Goal: Task Accomplishment & Management: Complete application form

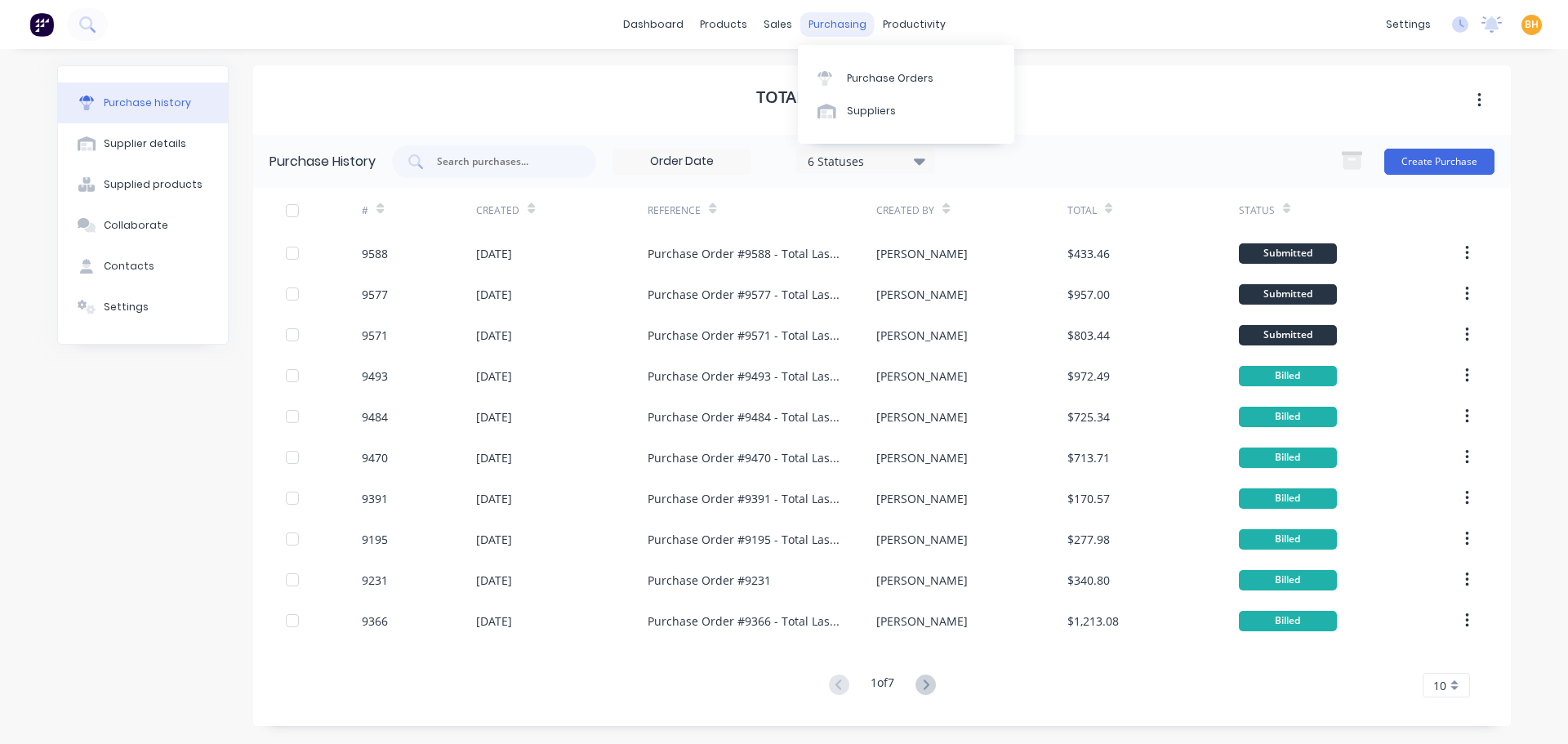
click at [830, 28] on div "purchasing" at bounding box center [837, 24] width 74 height 24
click at [860, 75] on div "Purchase Orders" at bounding box center [890, 78] width 87 height 14
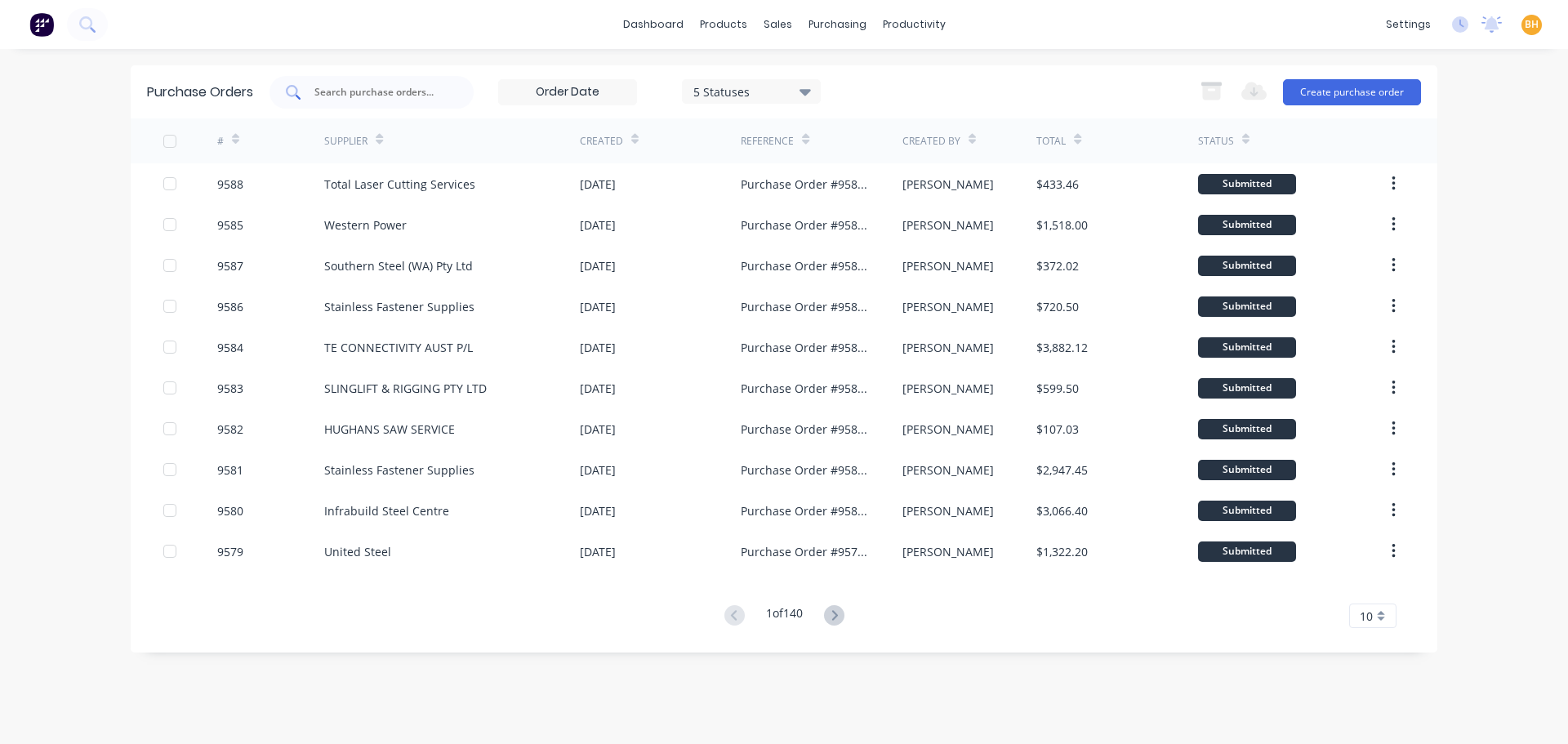
click at [347, 94] on input "text" at bounding box center [380, 92] width 135 height 16
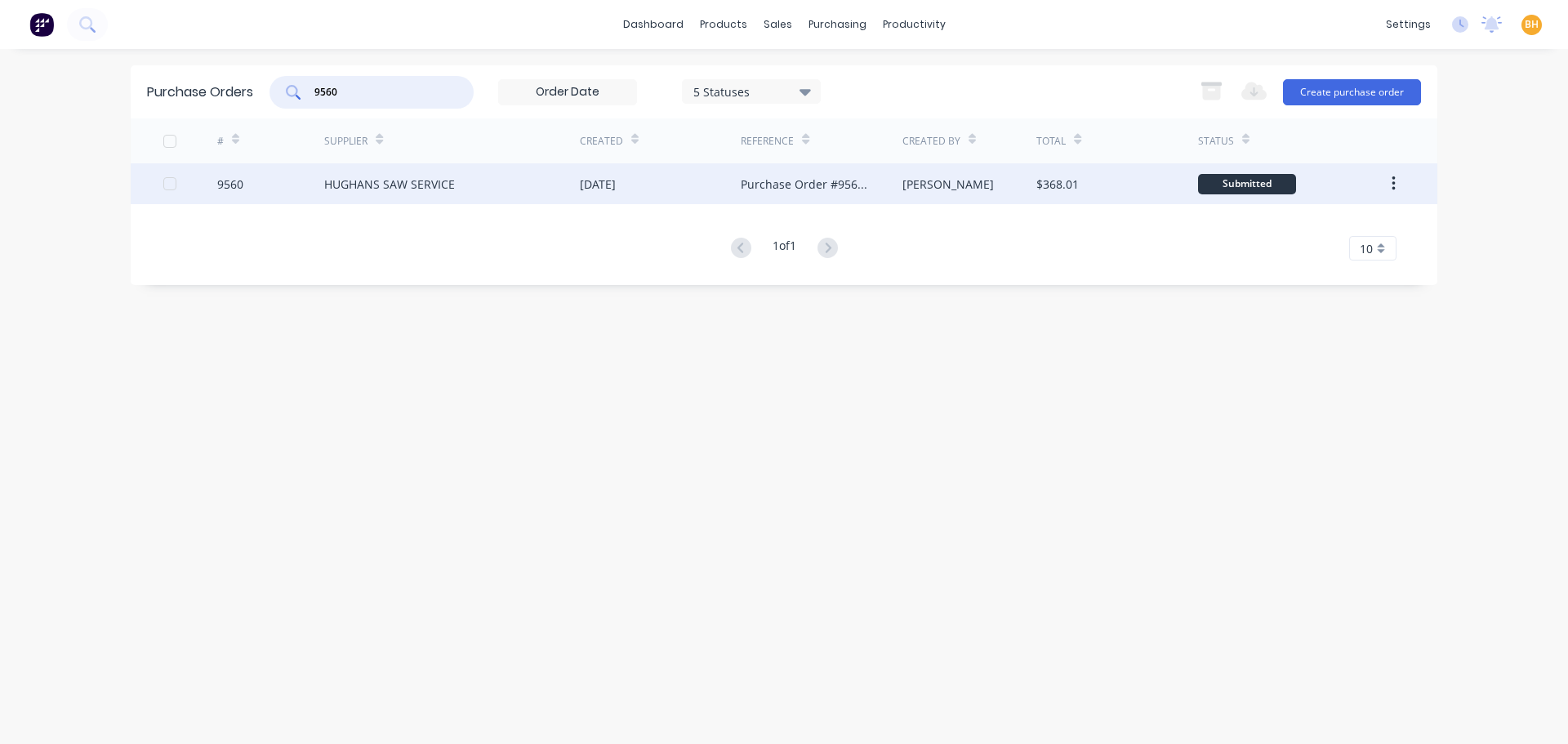
type input "9560"
click at [411, 182] on div "HUGHANS SAW SERVICE" at bounding box center [389, 184] width 130 height 17
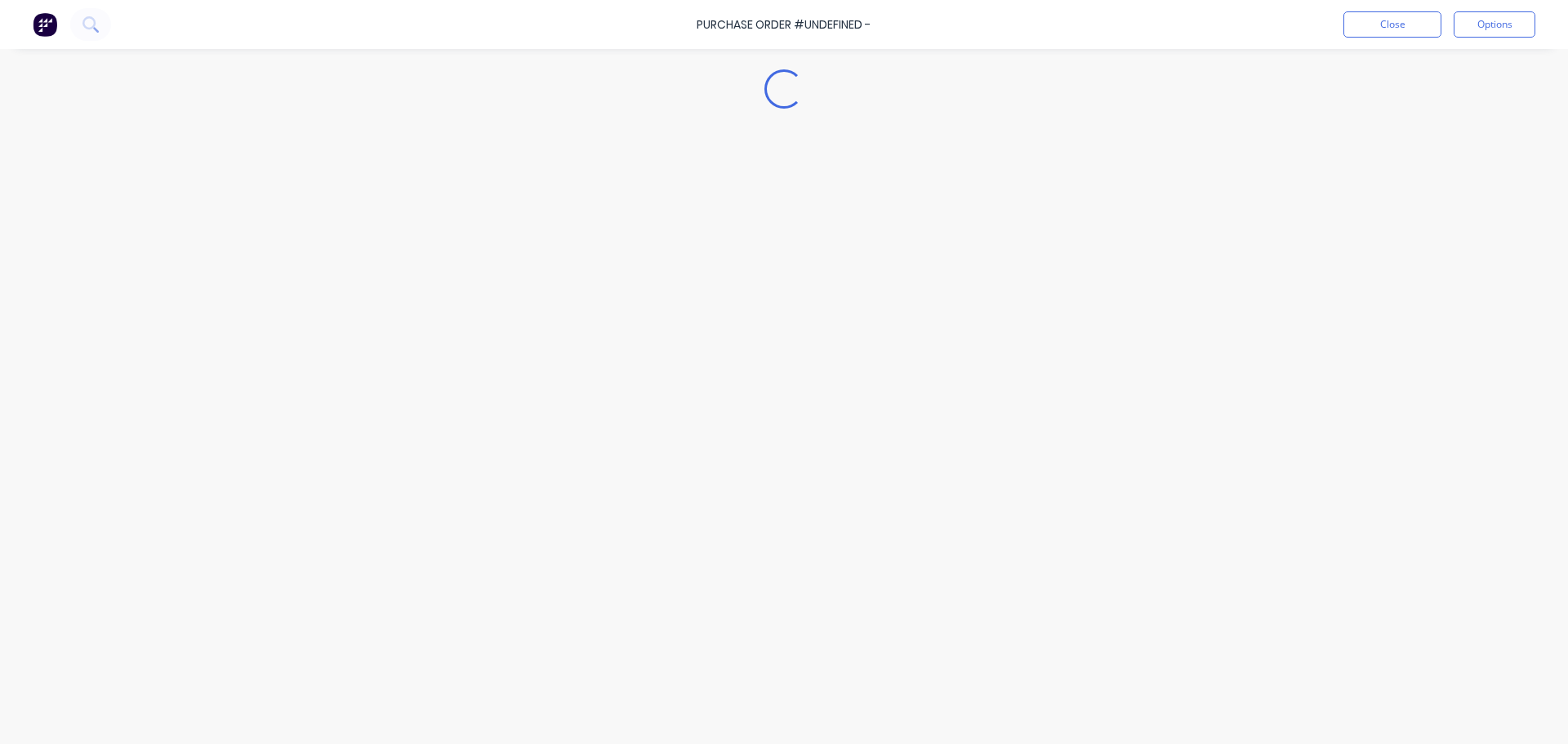
type textarea "x"
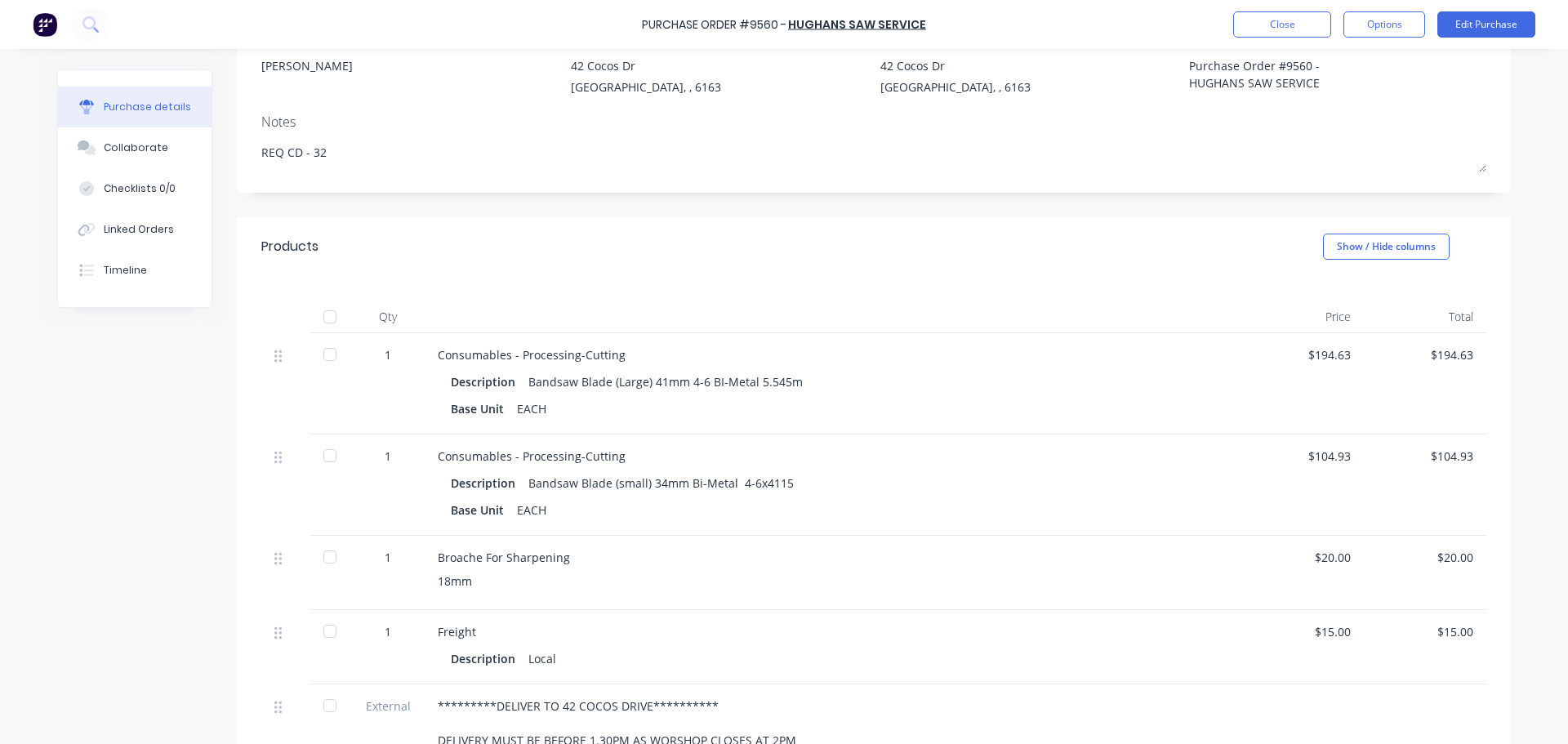
scroll to position [326, 0]
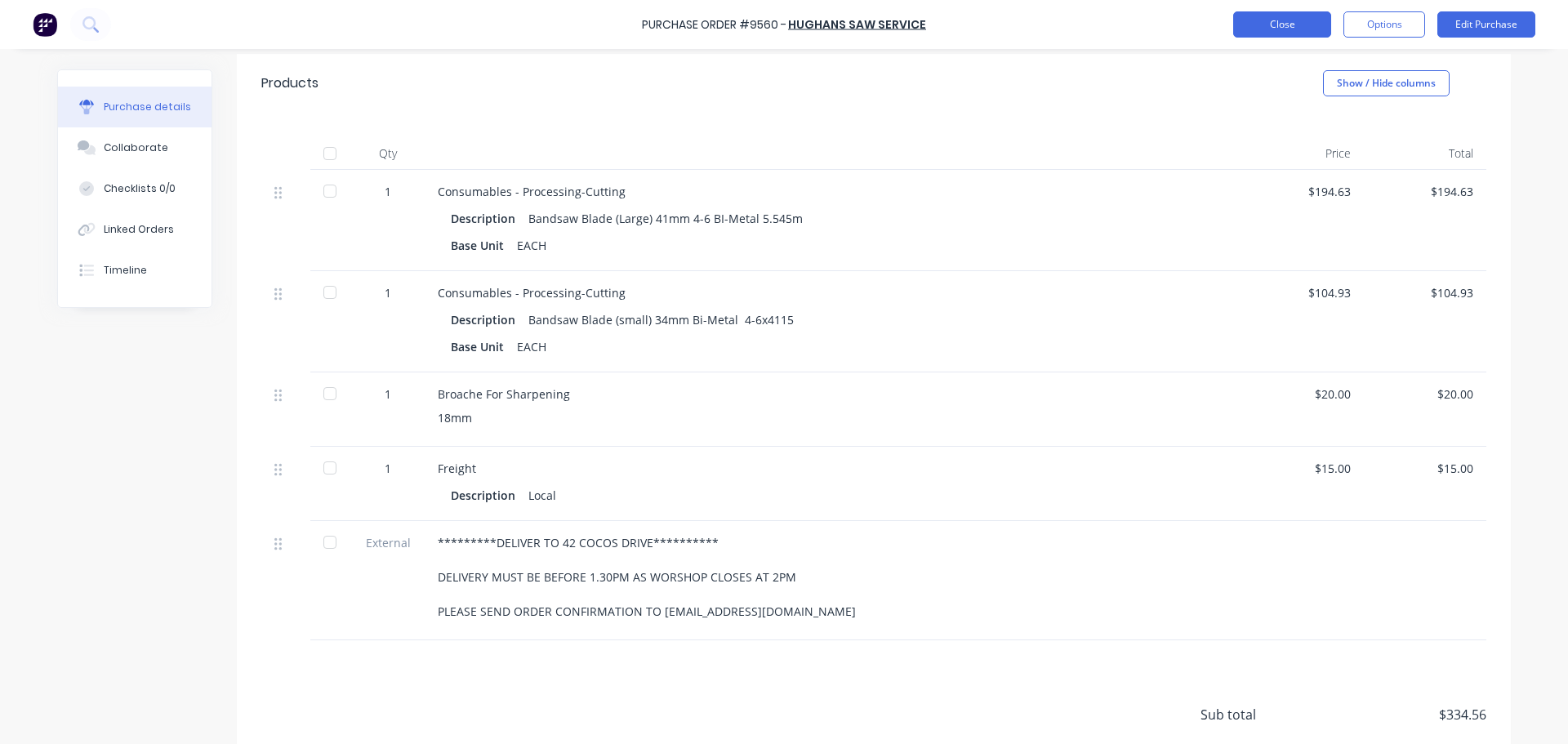
click at [1276, 25] on button "Close" at bounding box center [1282, 24] width 98 height 26
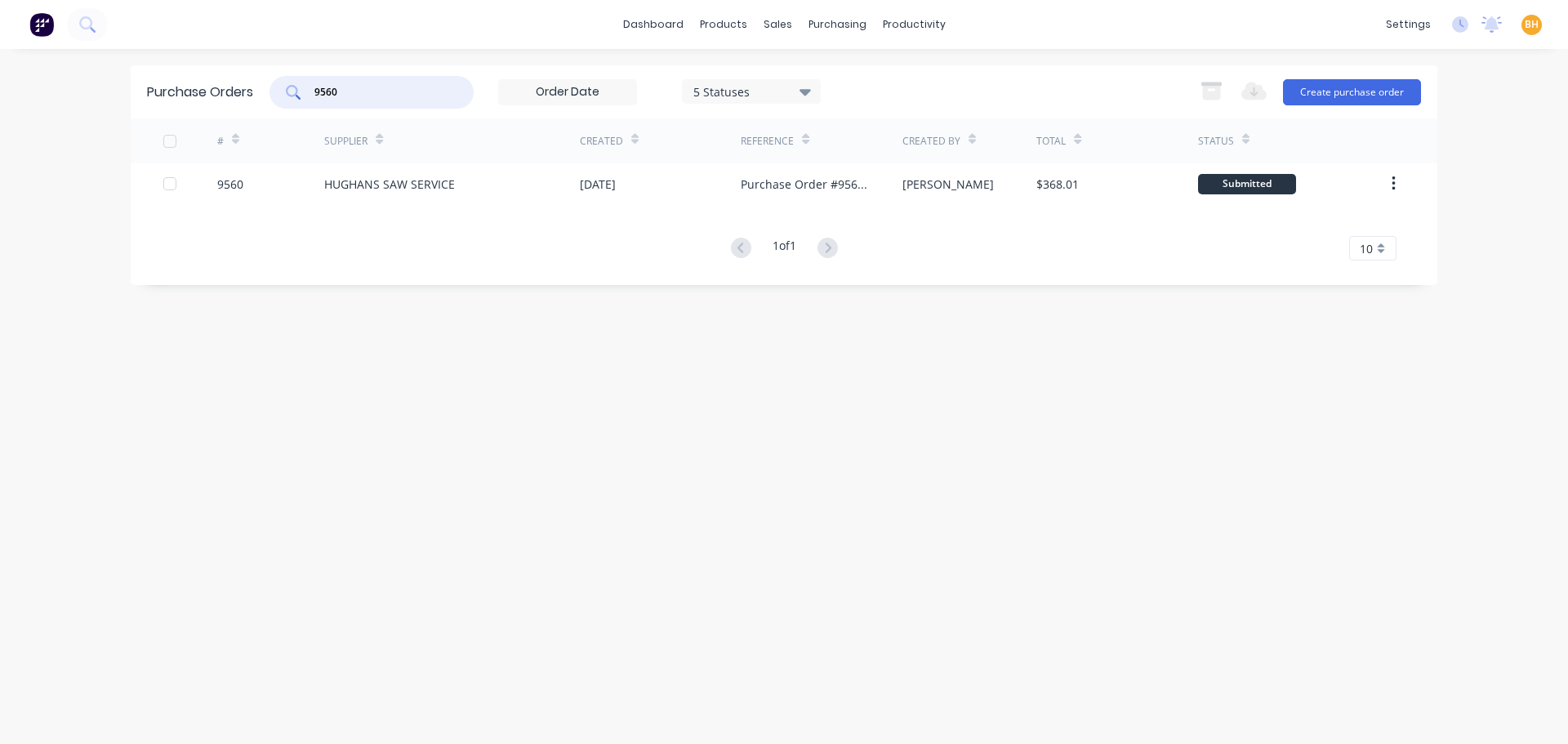
click at [402, 96] on input "9560" at bounding box center [380, 92] width 135 height 16
type input "9"
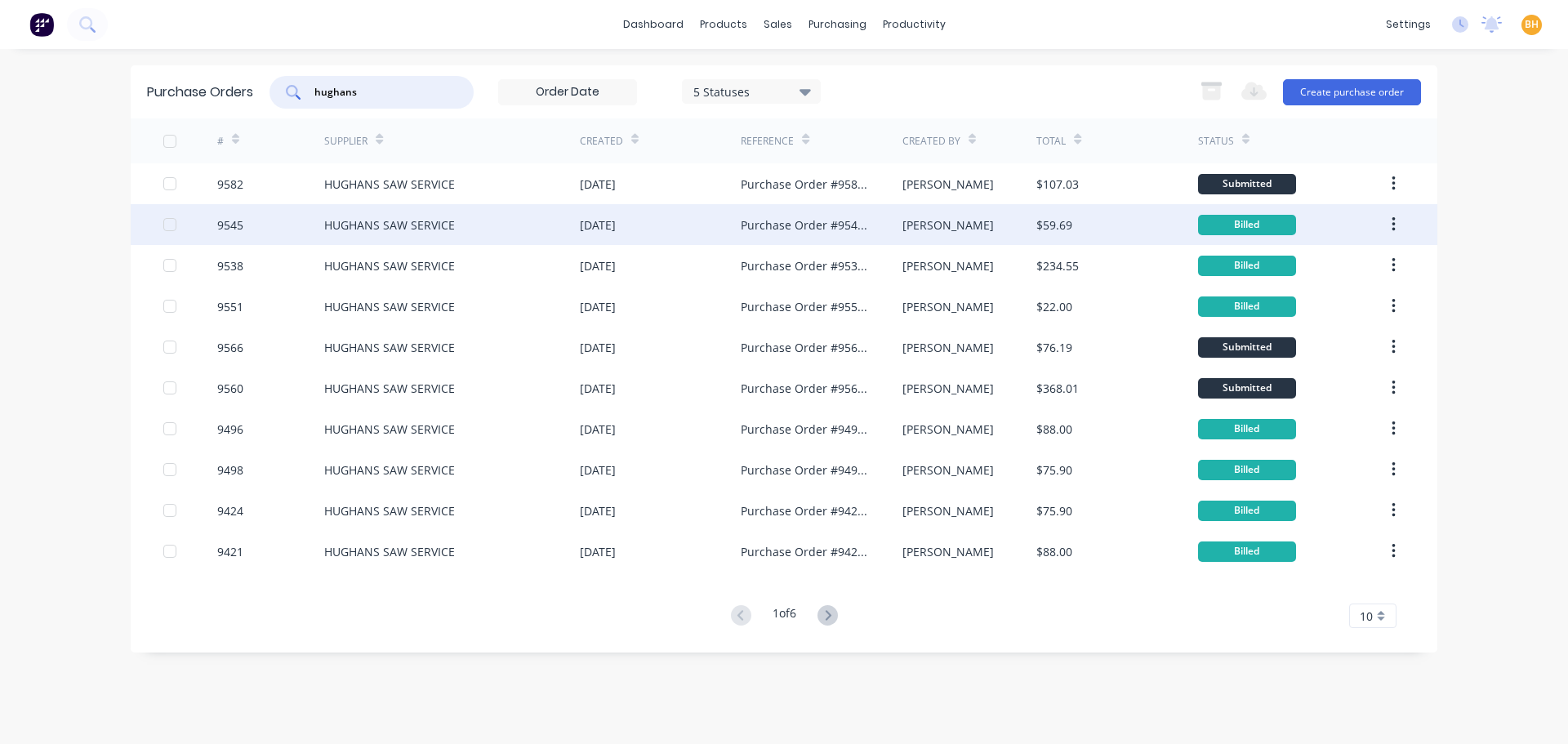
type input "hughans"
click at [390, 209] on div "HUGHANS SAW SERVICE" at bounding box center [452, 225] width 256 height 41
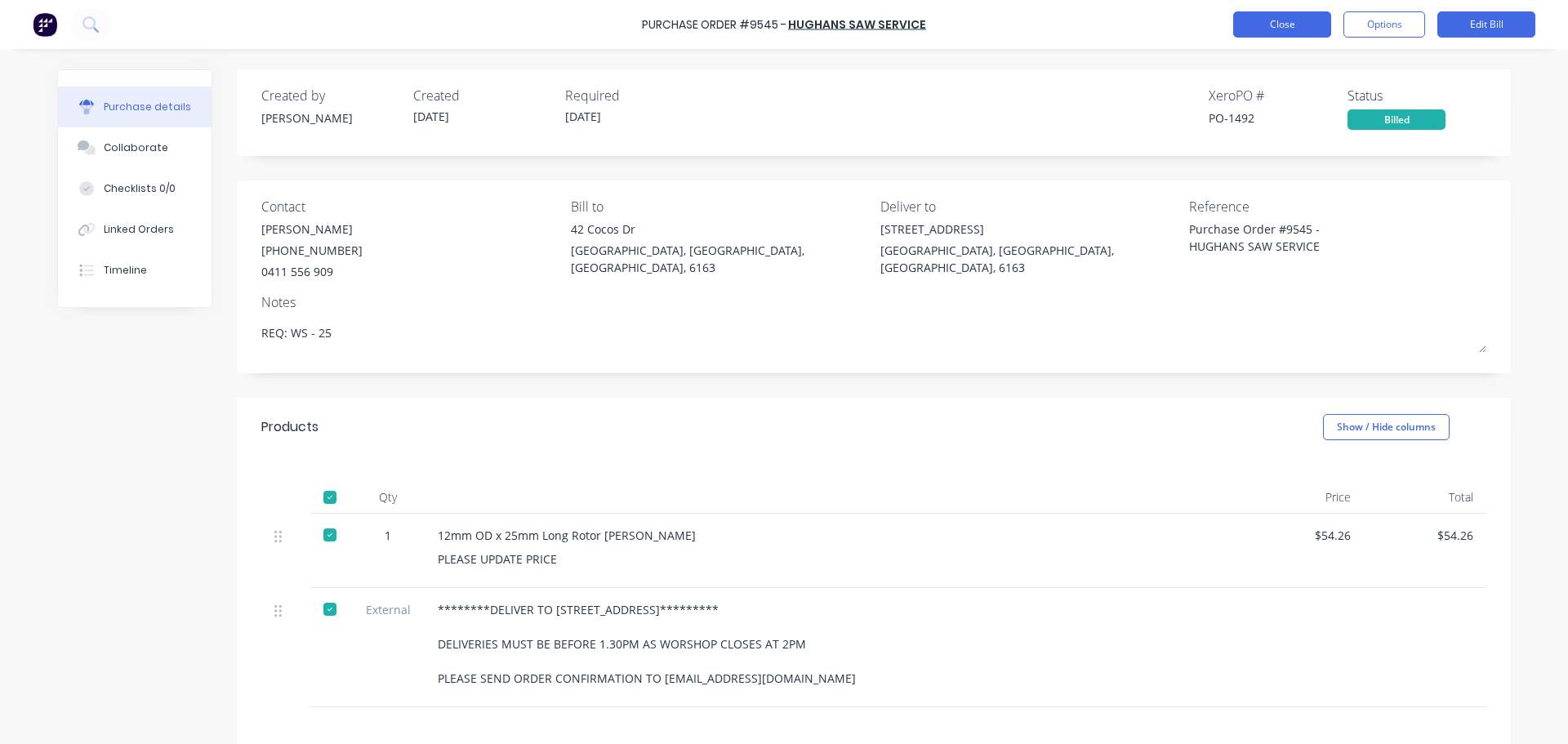
click at [1279, 24] on button "Close" at bounding box center [1282, 24] width 98 height 26
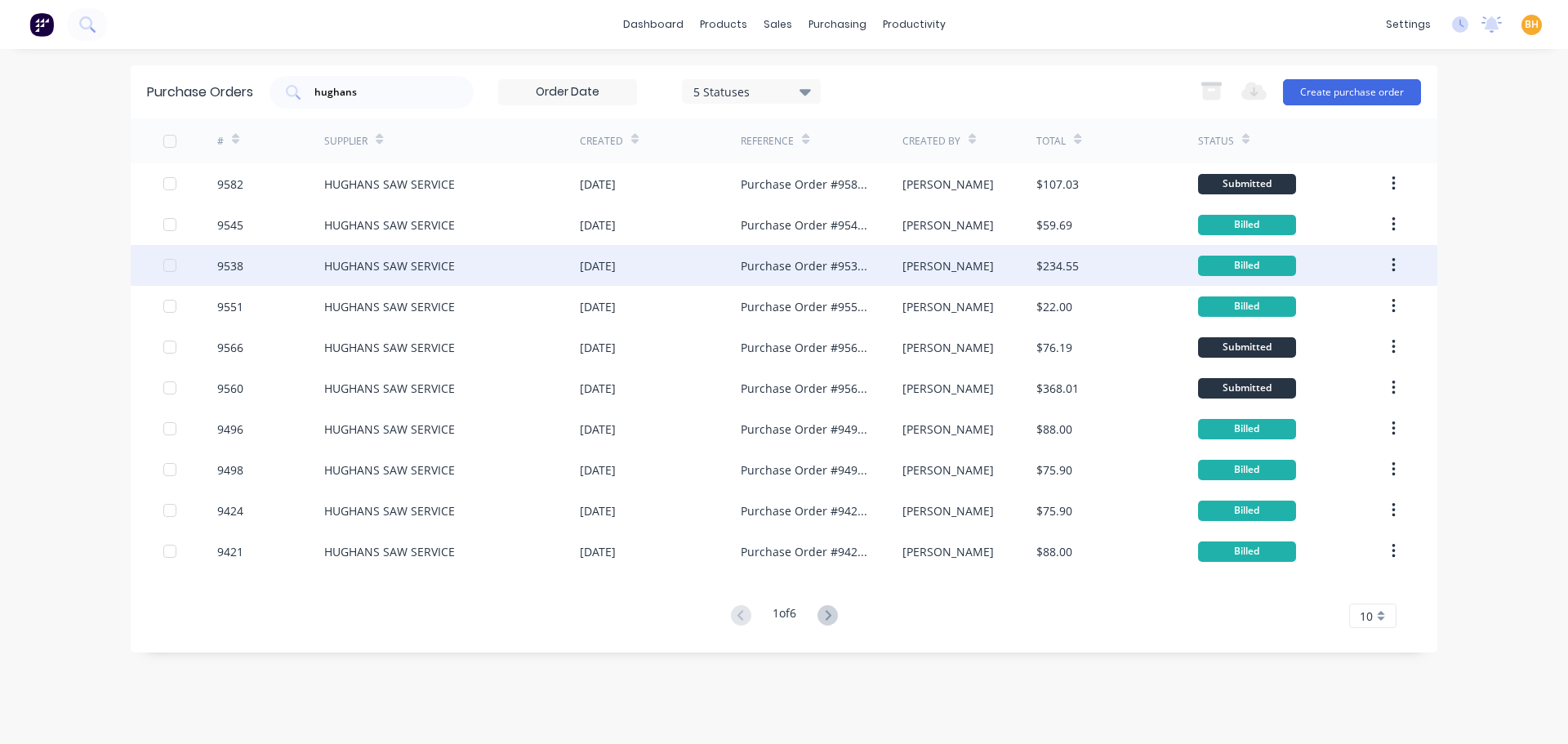
click at [528, 262] on div "HUGHANS SAW SERVICE" at bounding box center [452, 265] width 256 height 41
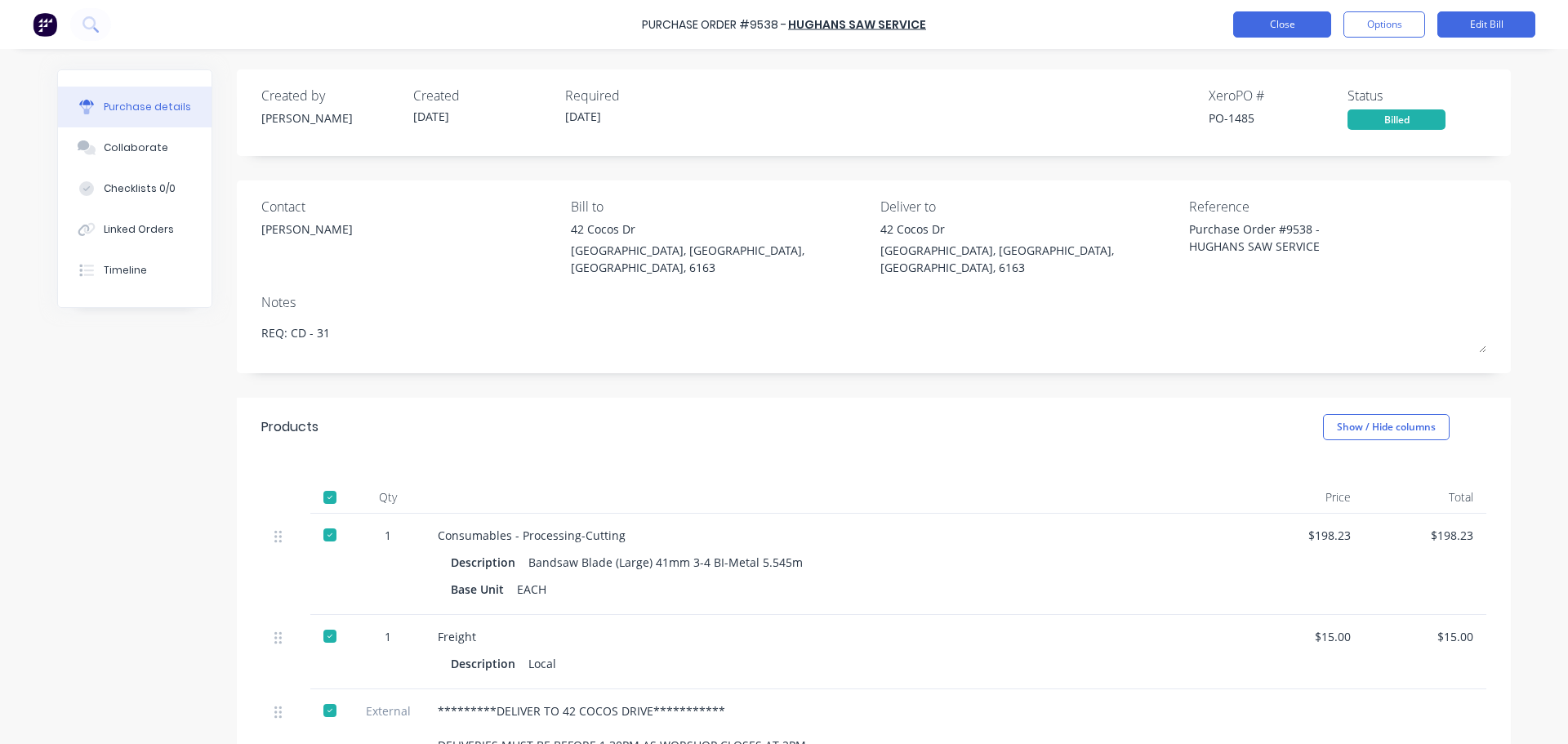
click at [1282, 17] on button "Close" at bounding box center [1282, 24] width 98 height 26
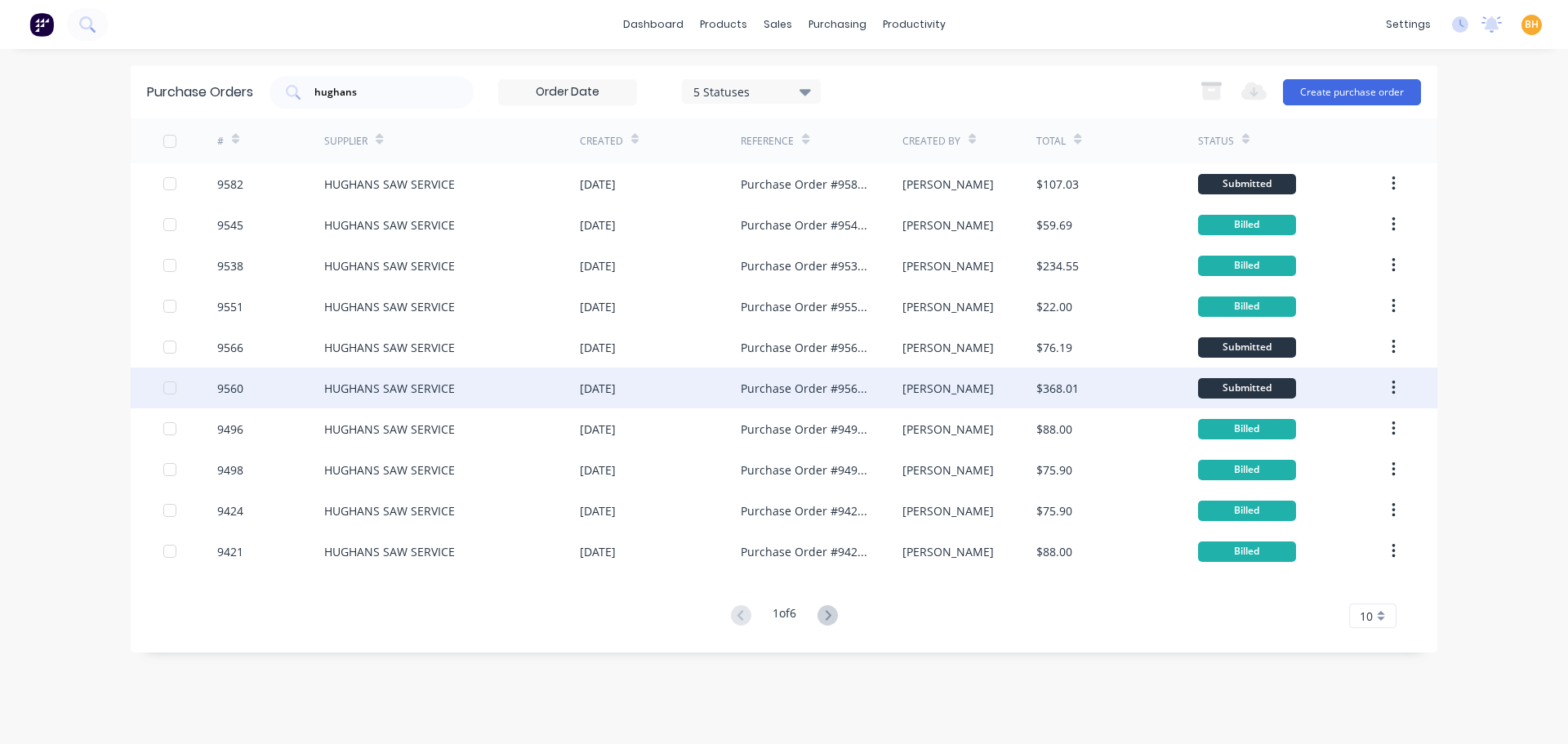
click at [431, 385] on div "HUGHANS SAW SERVICE" at bounding box center [389, 388] width 130 height 17
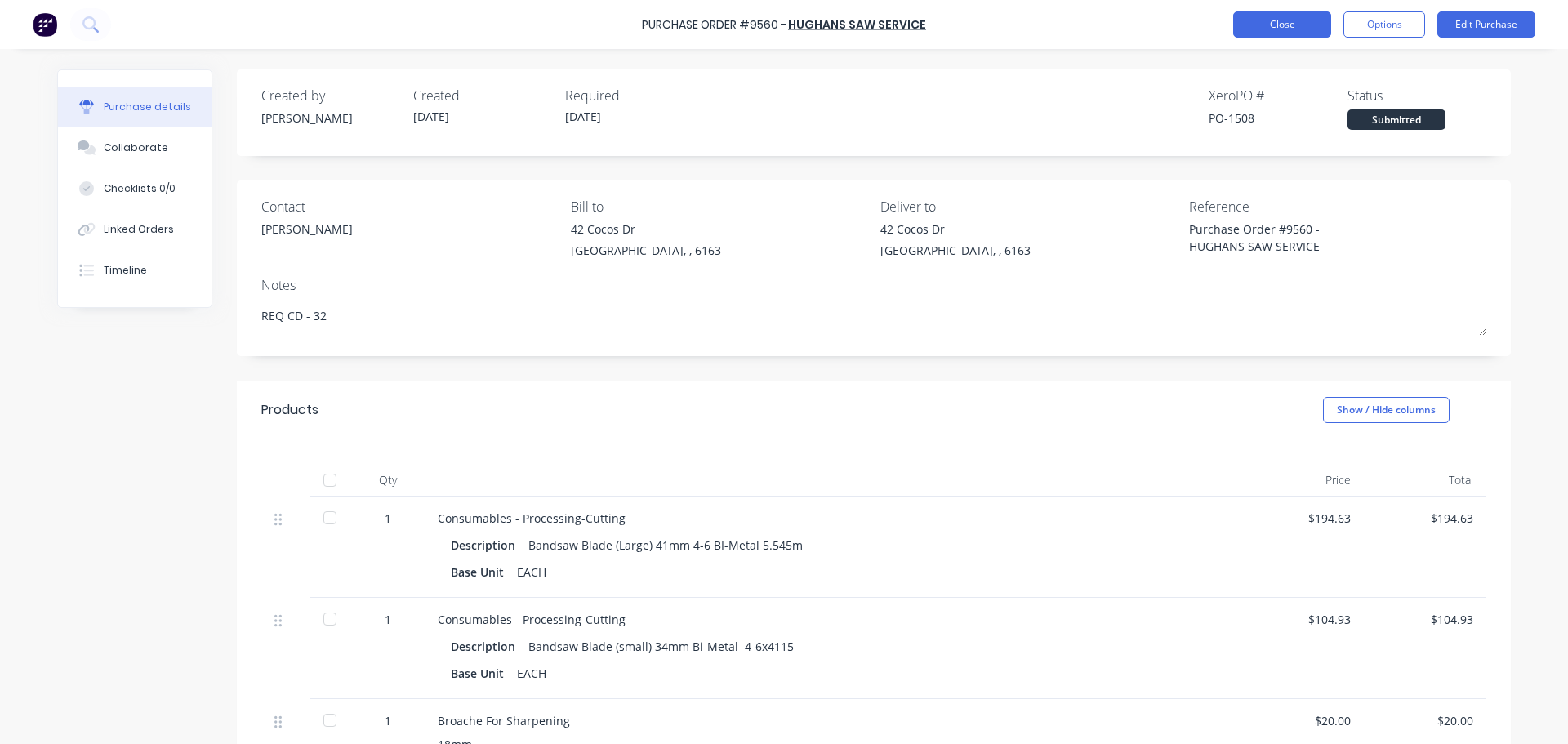
click at [1252, 29] on button "Close" at bounding box center [1282, 24] width 98 height 26
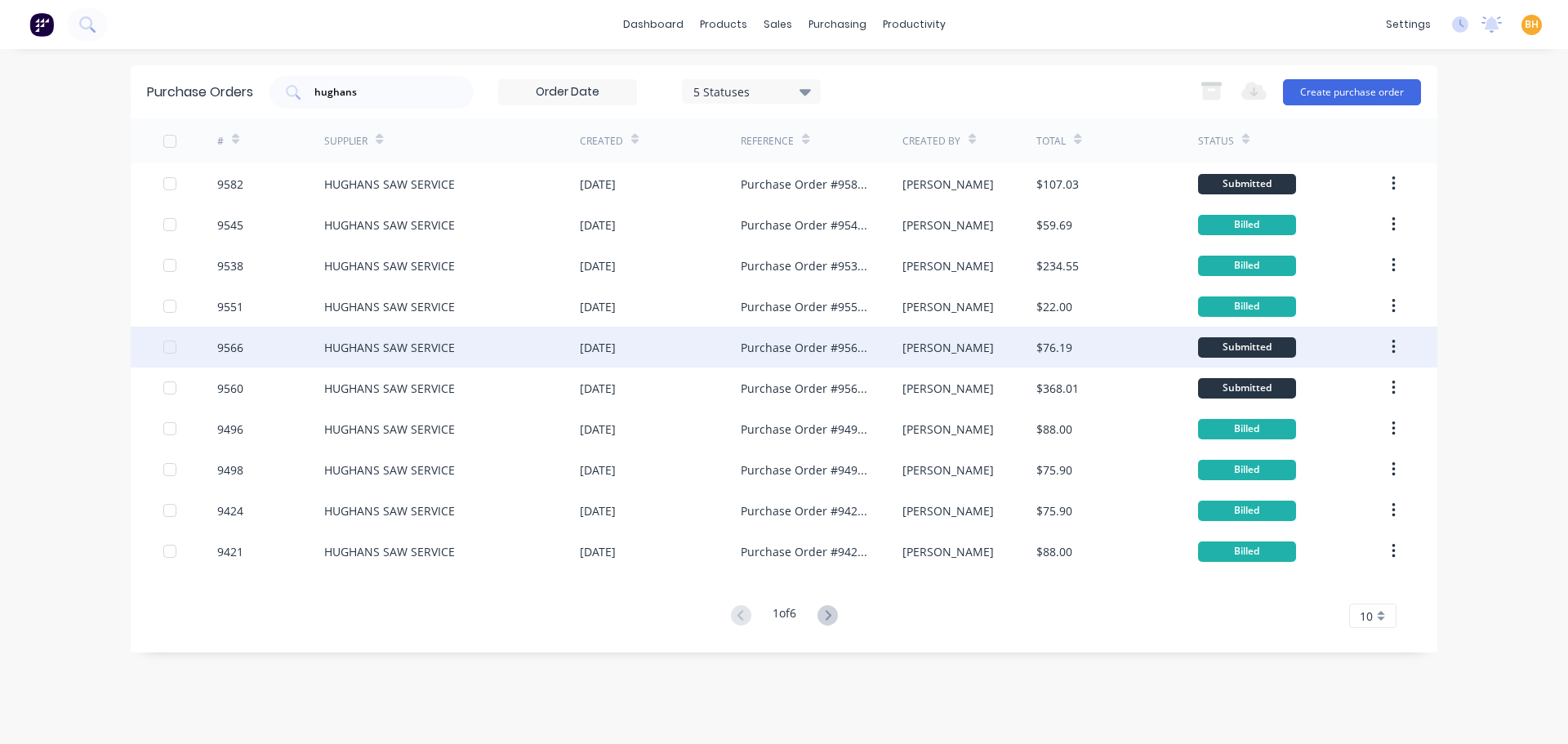
click at [369, 336] on div "HUGHANS SAW SERVICE" at bounding box center [452, 346] width 256 height 41
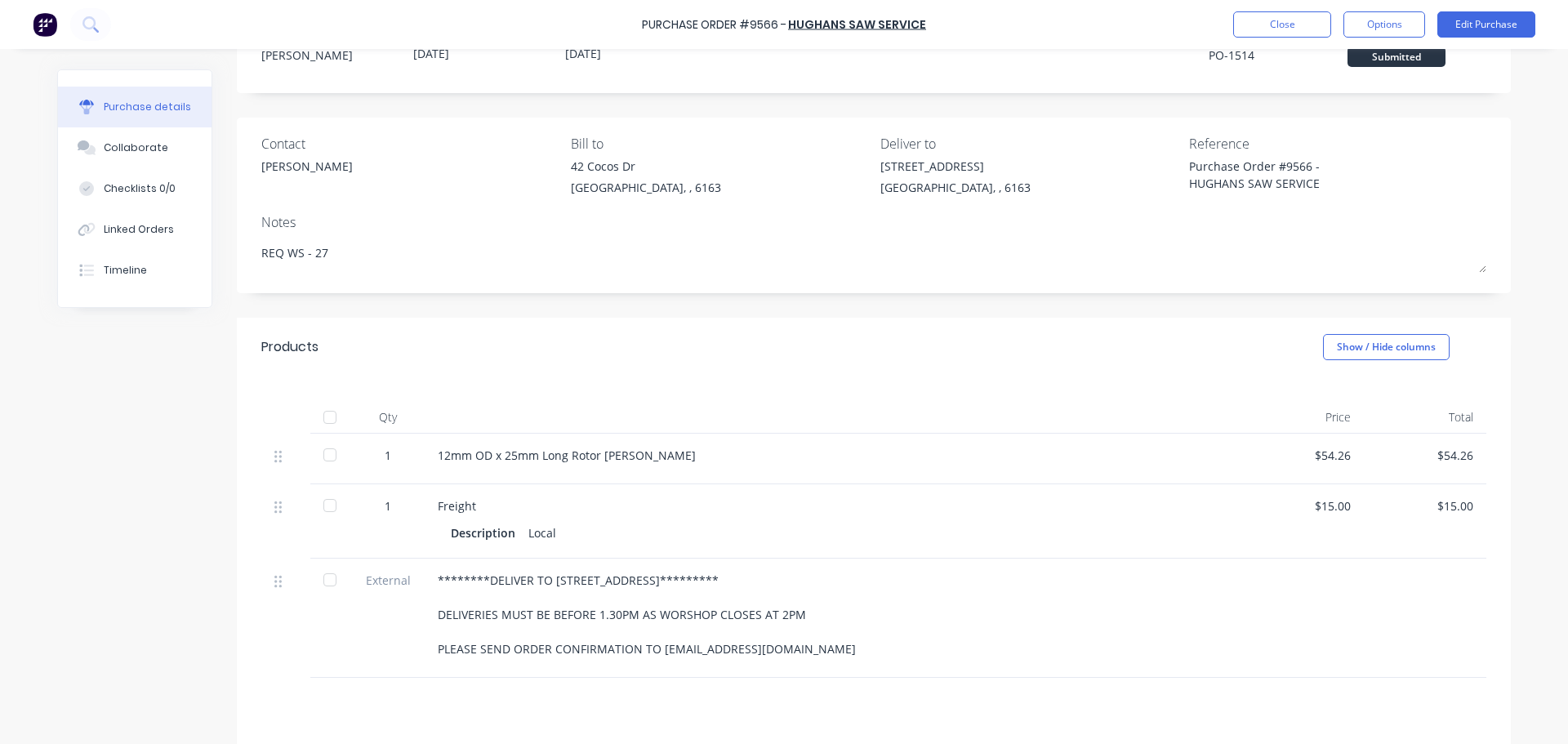
scroll to position [82, 0]
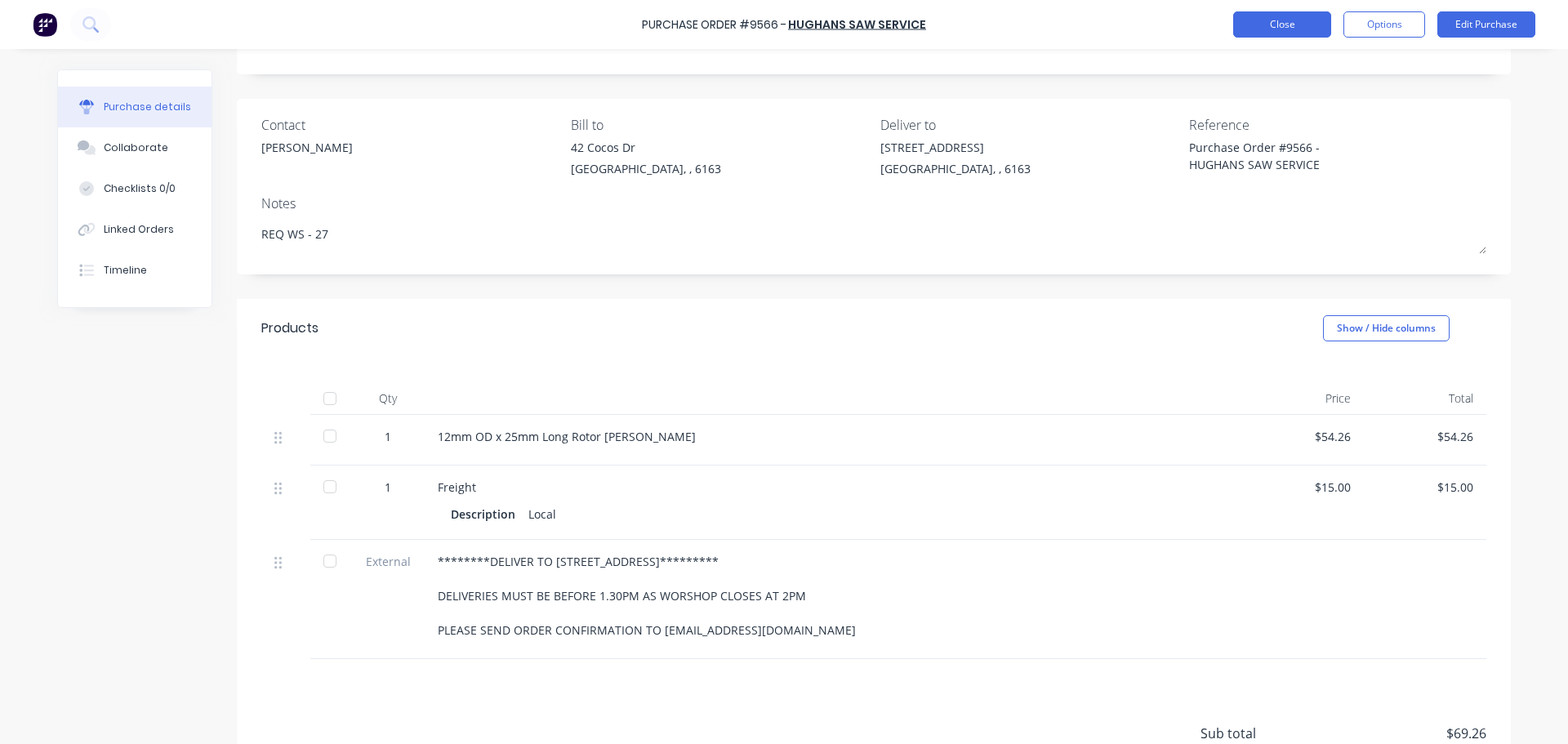
click at [1296, 24] on button "Close" at bounding box center [1282, 24] width 98 height 26
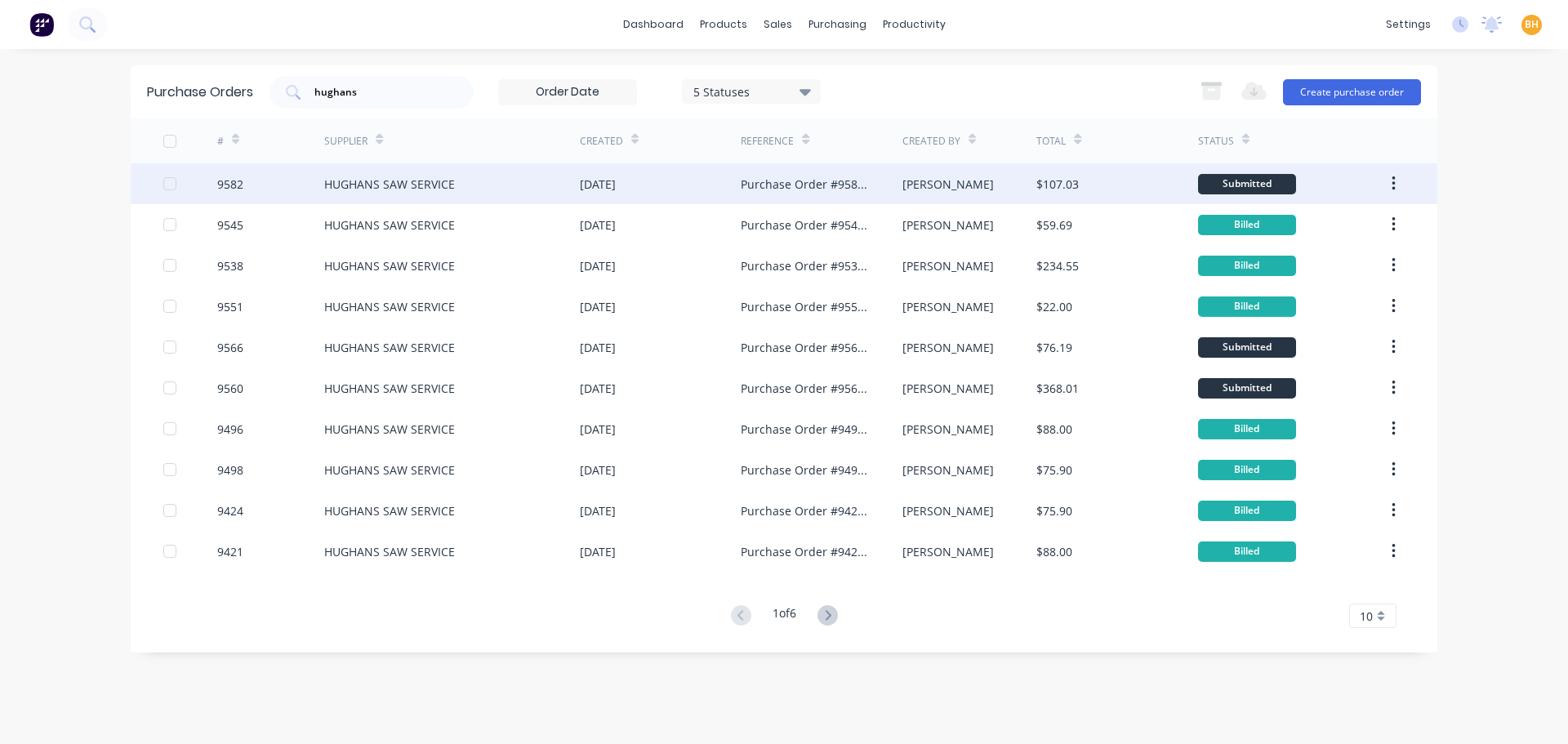
click at [417, 178] on div "HUGHANS SAW SERVICE" at bounding box center [389, 184] width 130 height 17
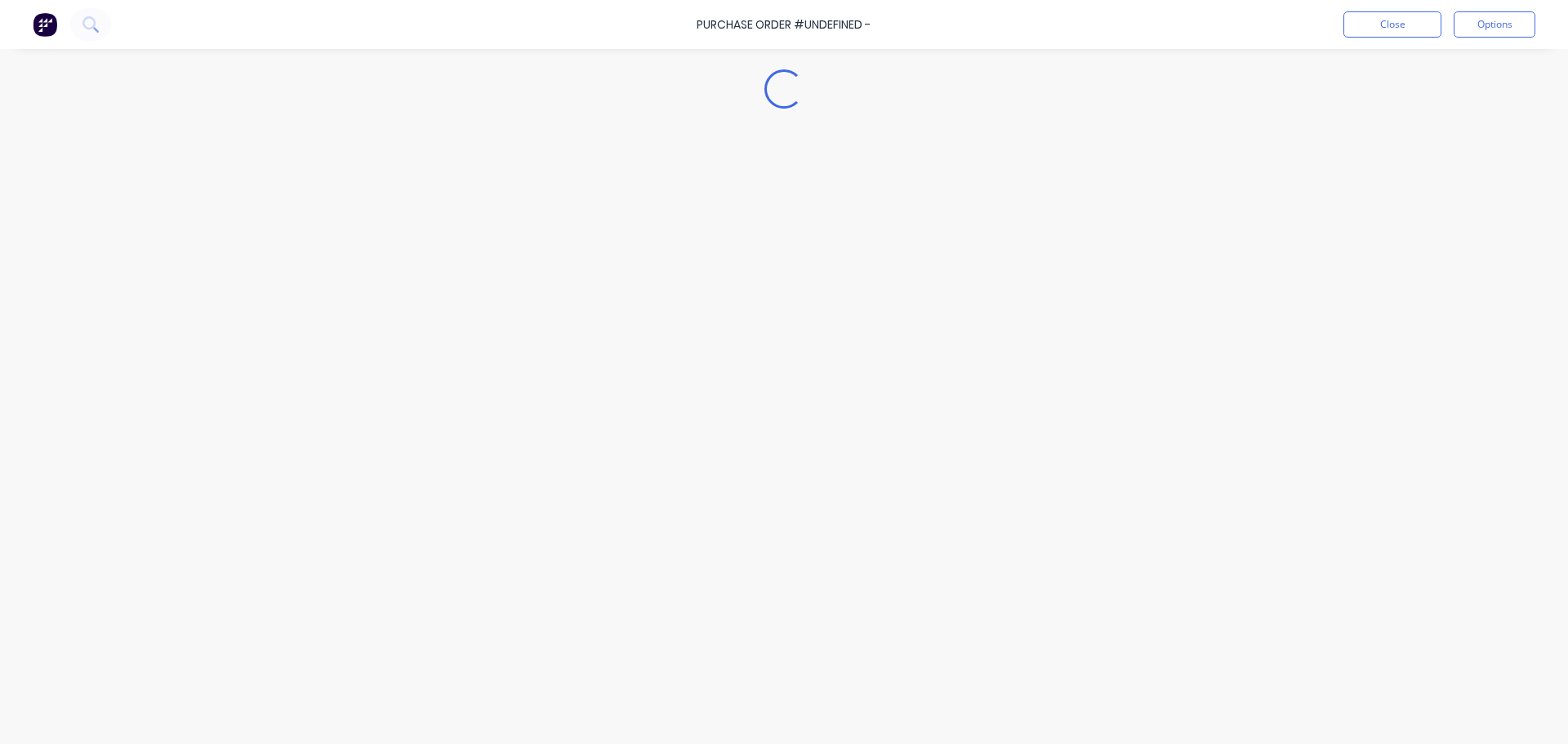
type textarea "x"
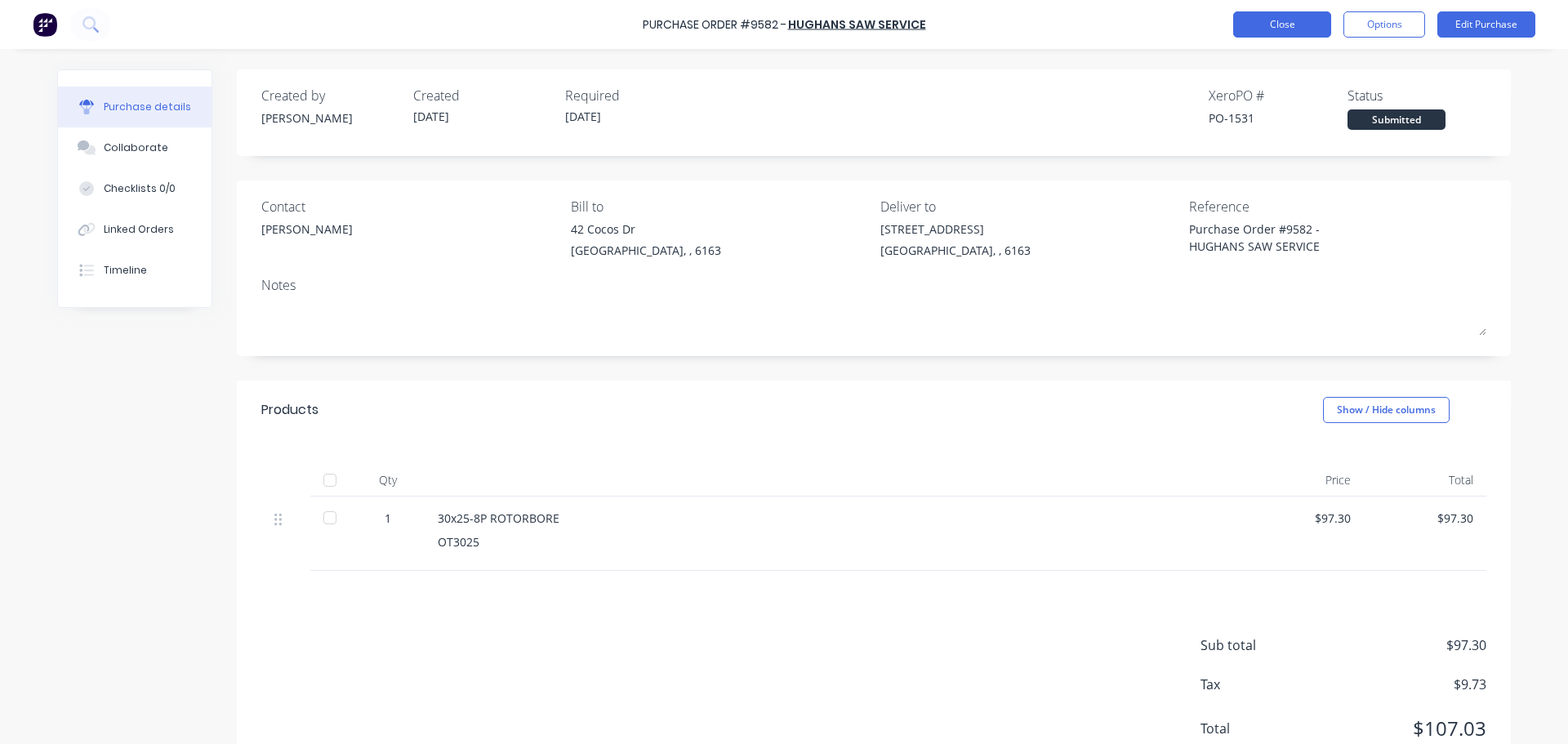
click at [1269, 24] on button "Close" at bounding box center [1282, 24] width 98 height 26
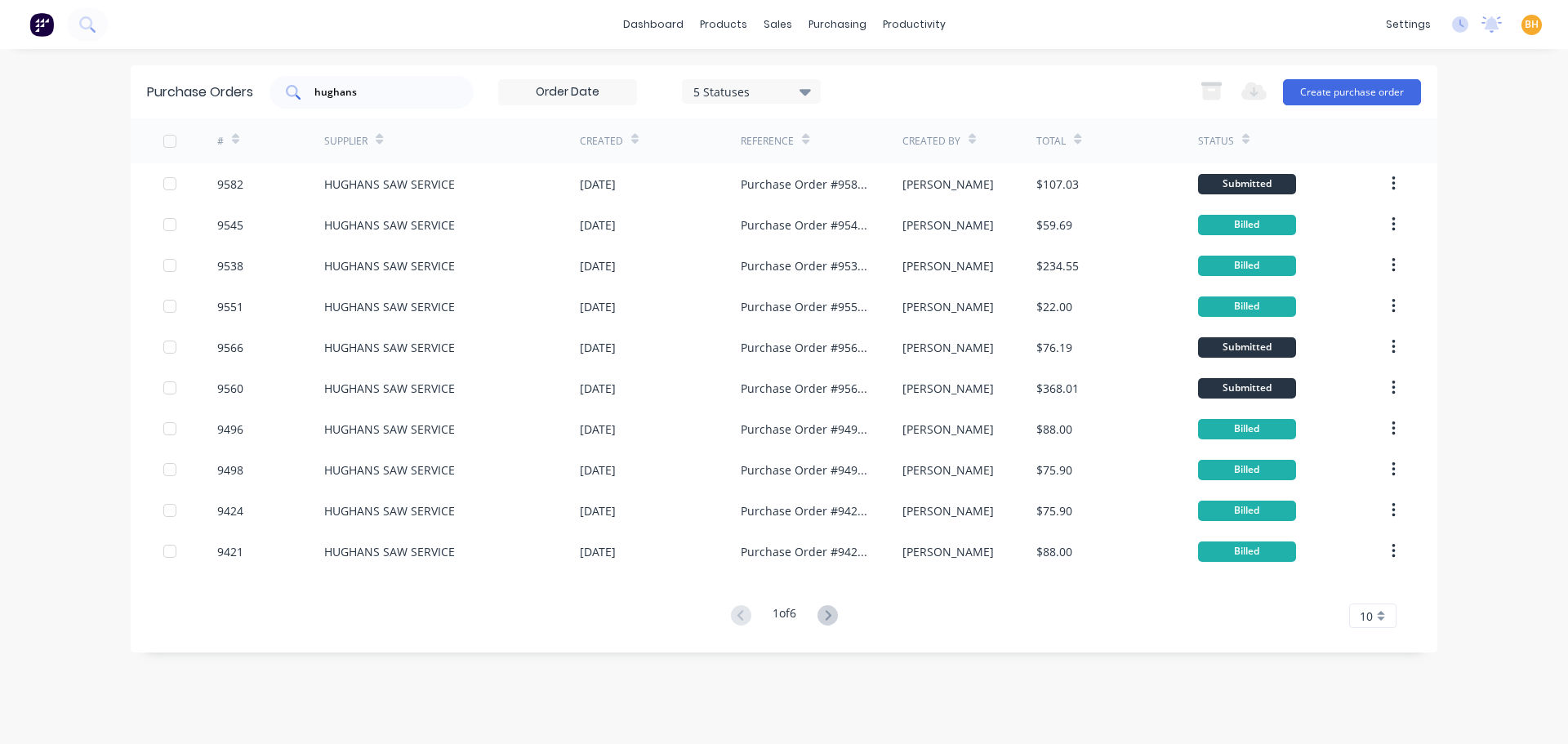
click at [396, 98] on div "hughans" at bounding box center [371, 93] width 205 height 33
type input "h"
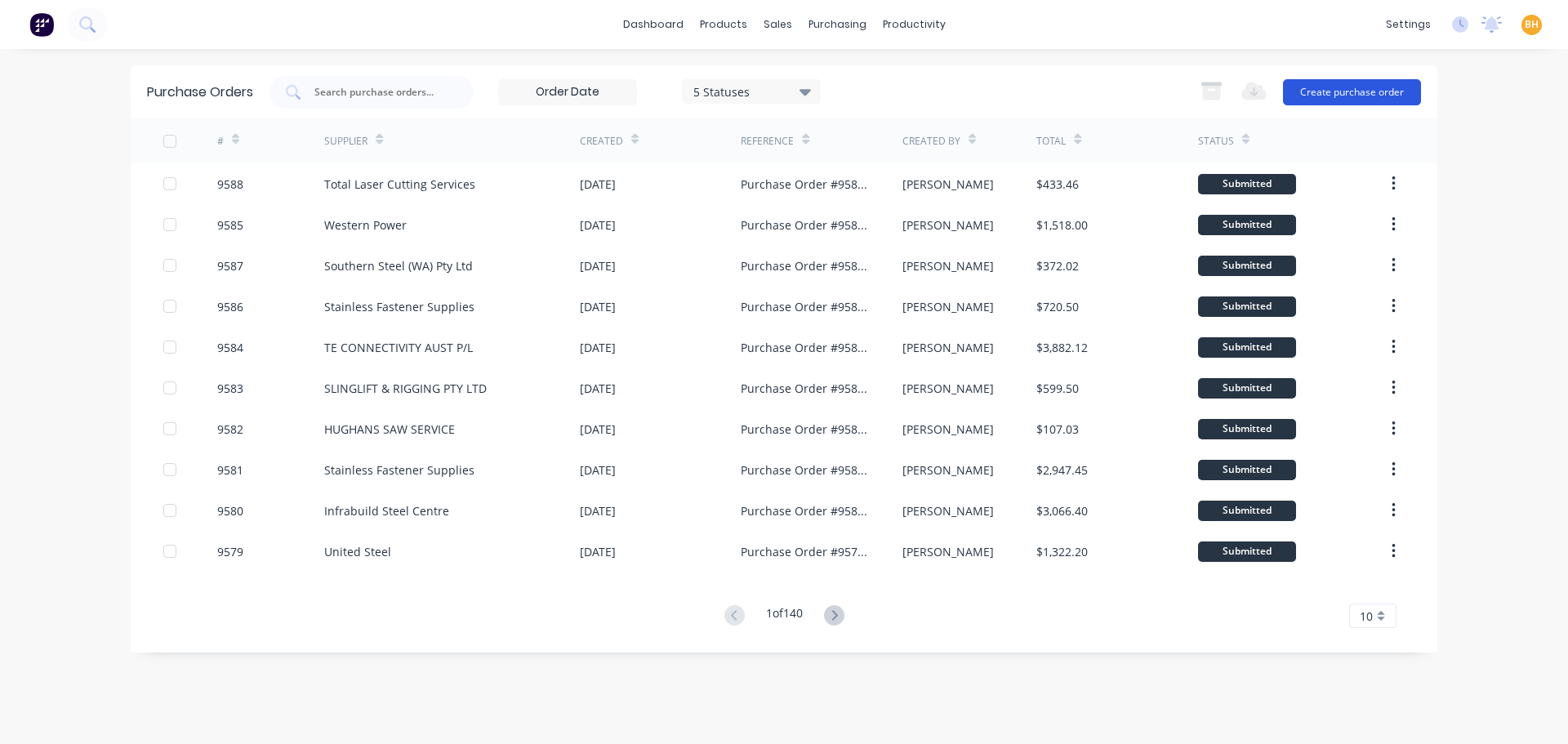
click at [1381, 88] on button "Create purchase order" at bounding box center [1351, 92] width 138 height 26
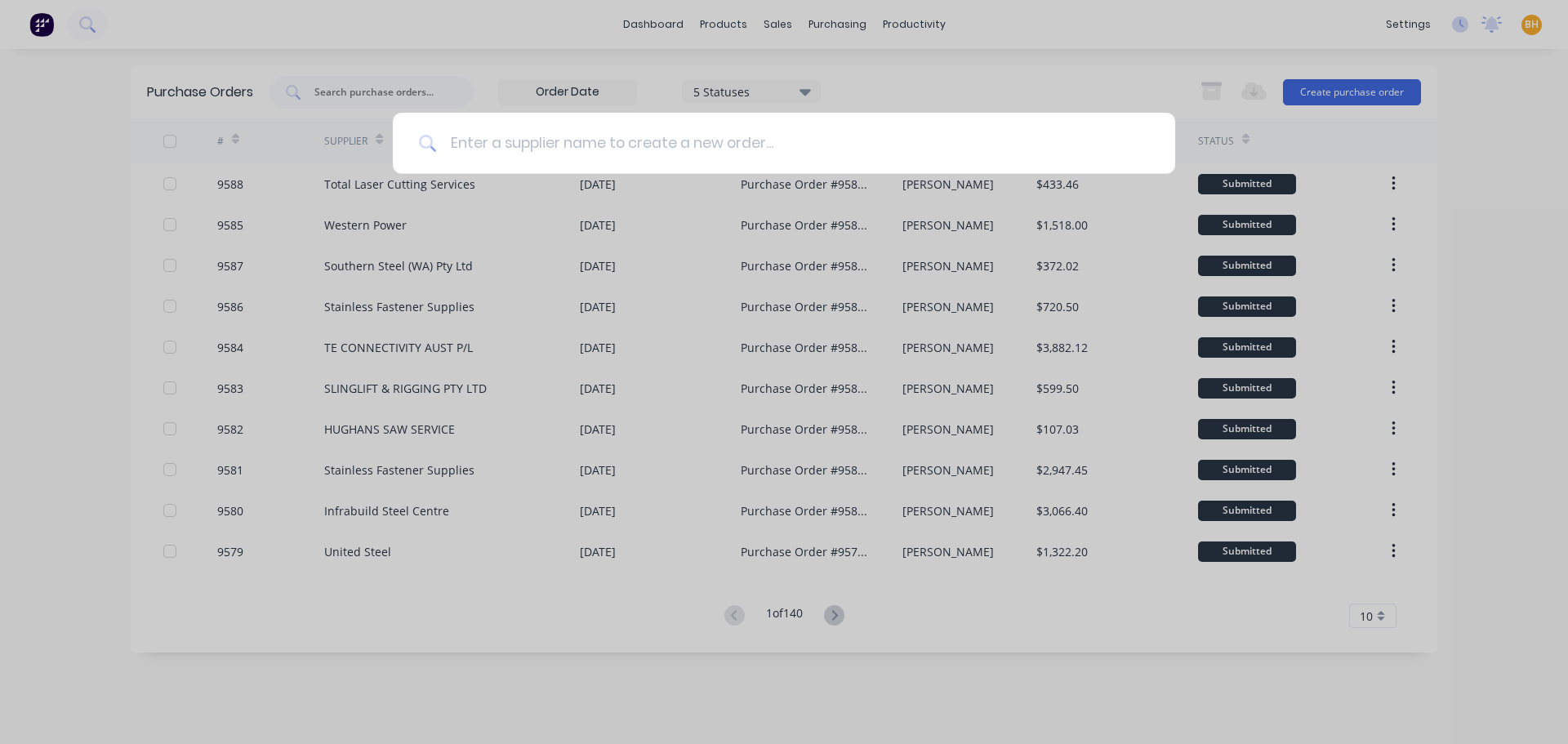
click at [543, 141] on input at bounding box center [793, 143] width 712 height 61
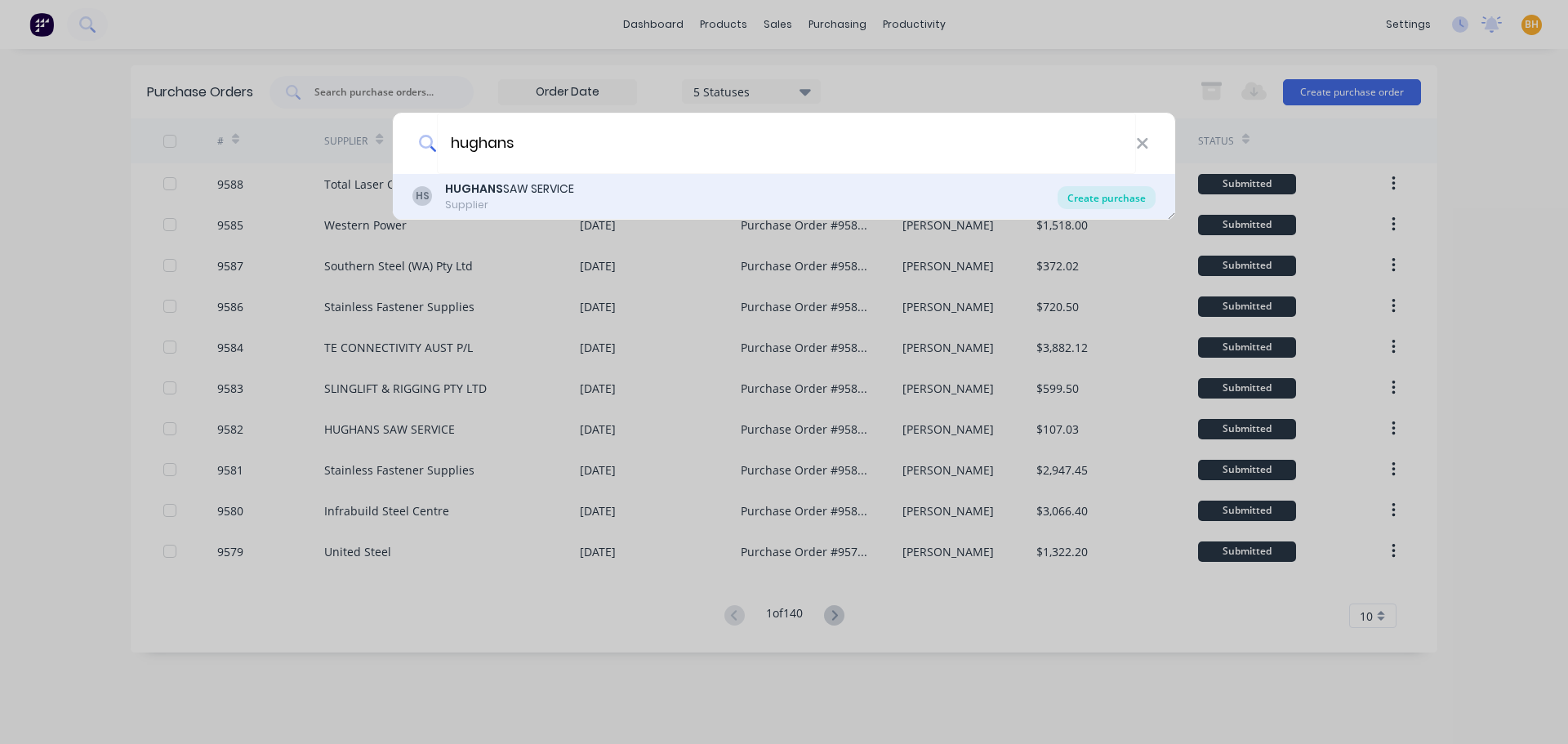
type input "hughans"
click at [1087, 201] on div "Create purchase" at bounding box center [1107, 198] width 98 height 23
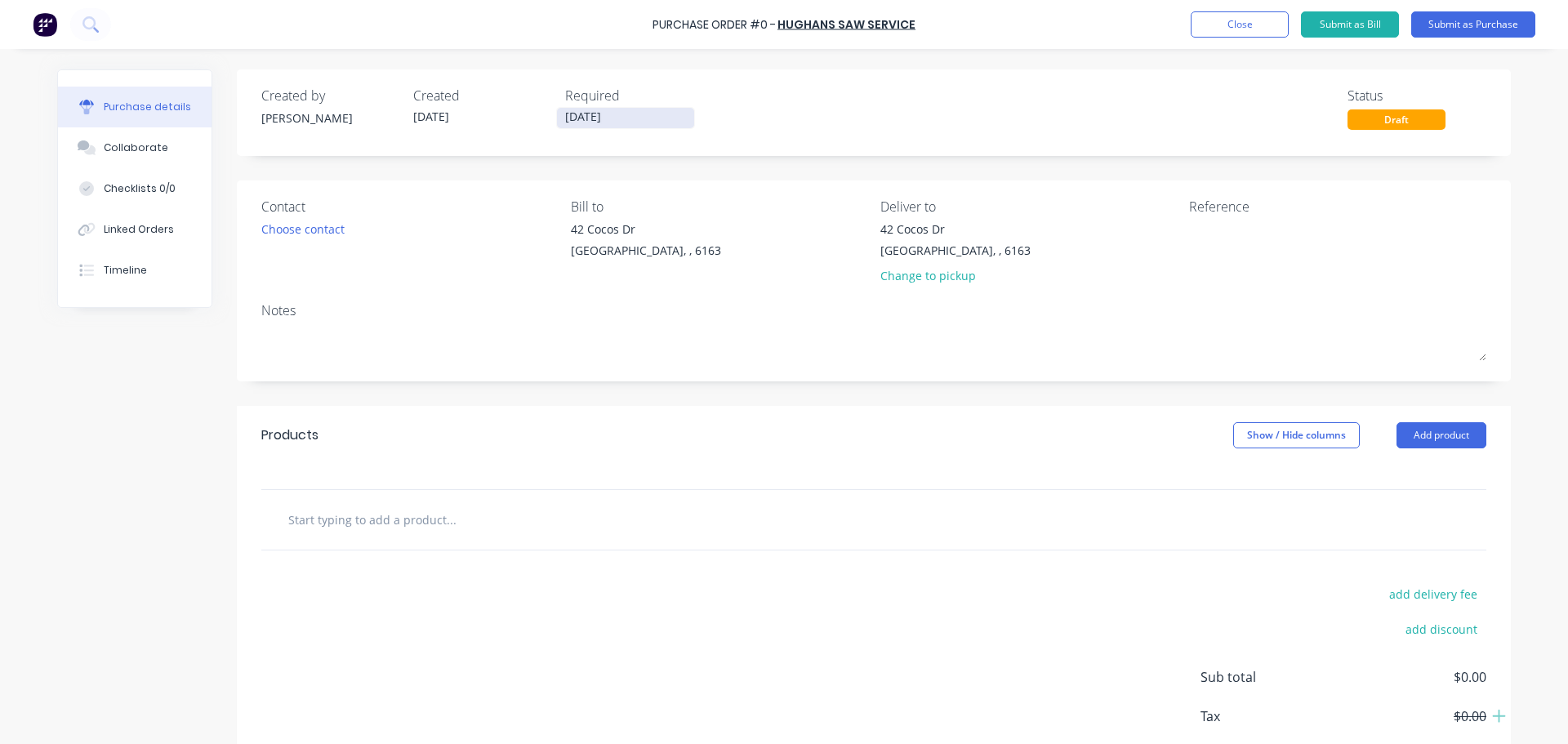
click at [581, 113] on input "25/08/25" at bounding box center [625, 118] width 137 height 20
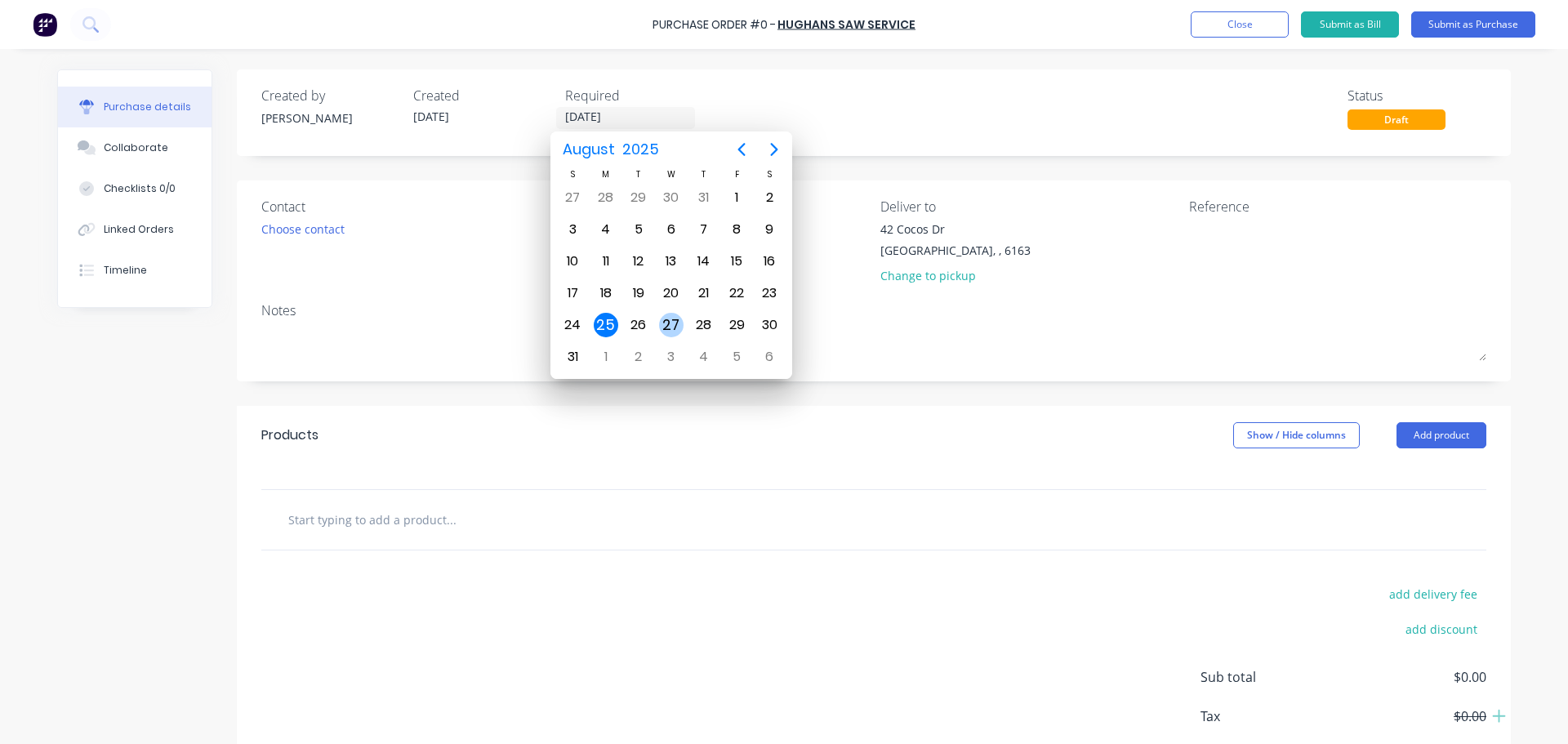
click at [666, 323] on div "27" at bounding box center [671, 324] width 24 height 24
type input "27/08/25"
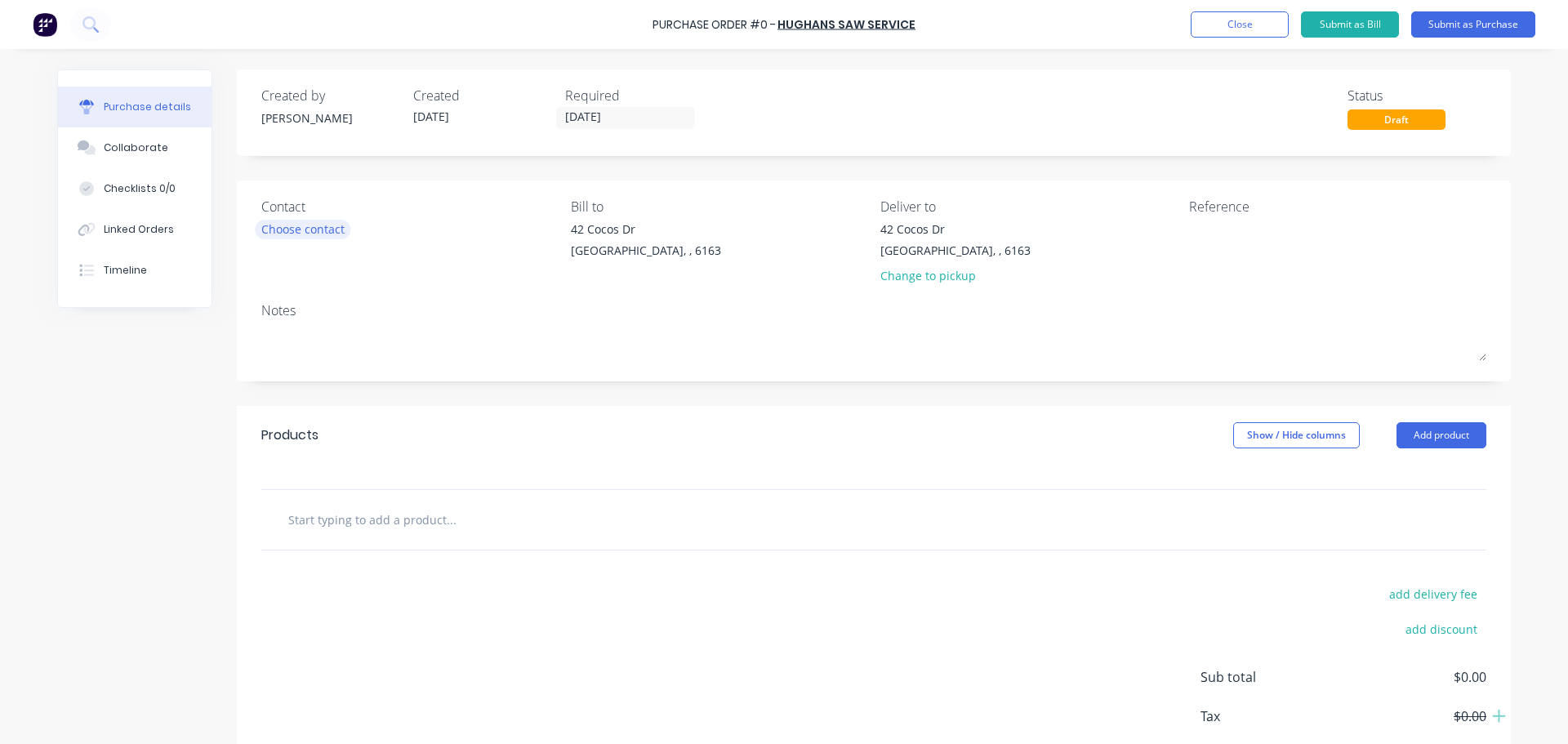
click at [273, 232] on div "Choose contact" at bounding box center [303, 229] width 83 height 17
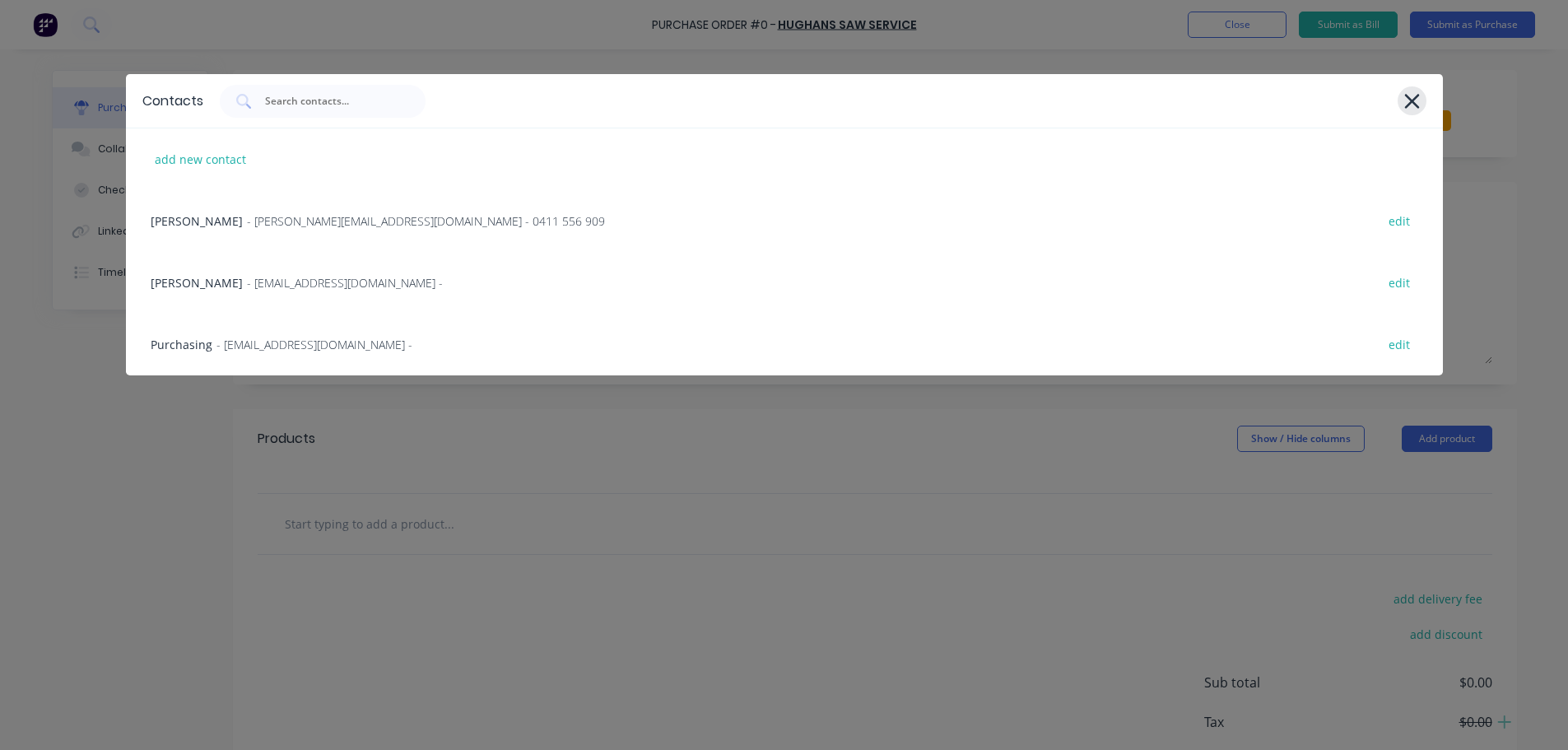
click at [1406, 103] on icon at bounding box center [1412, 101] width 18 height 23
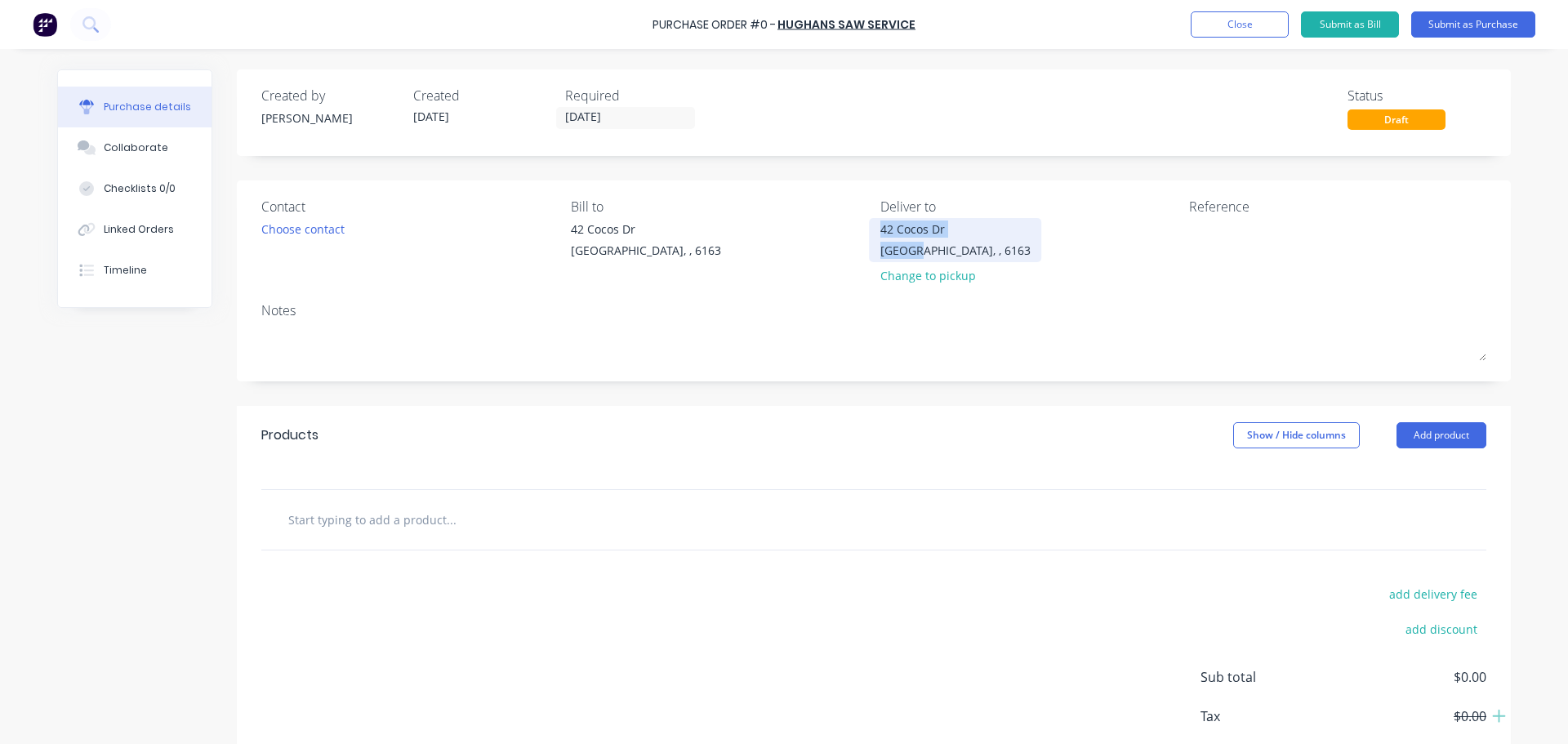
click at [906, 241] on div "42 Cocos Dr Bibra Lake, , 6163" at bounding box center [955, 239] width 151 height 39
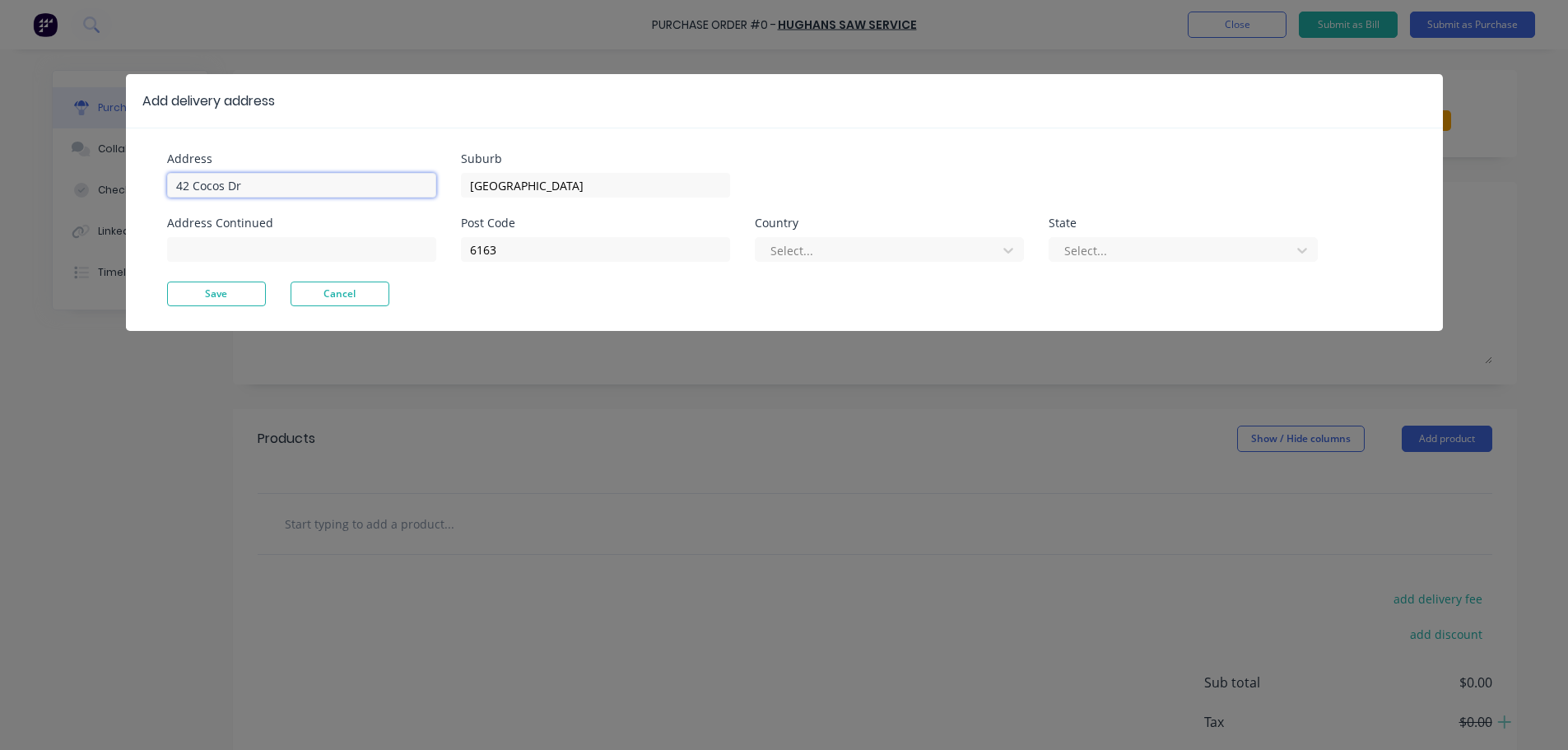
click at [282, 180] on input "42 Cocos Dr" at bounding box center [302, 185] width 269 height 24
type input "4"
type input "59 Wellard street"
click at [193, 296] on button "Save" at bounding box center [217, 293] width 99 height 24
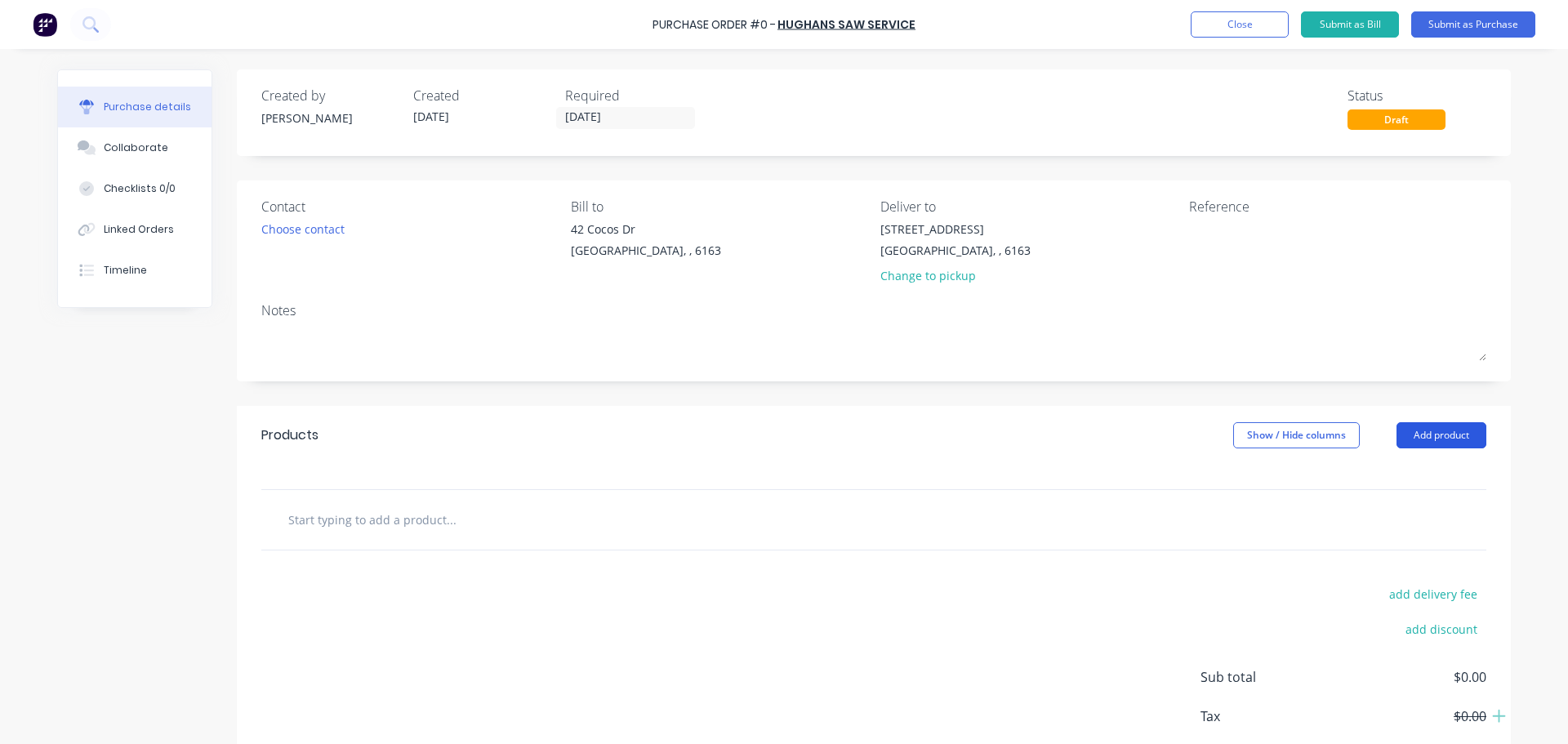
click at [1436, 435] on button "Add product" at bounding box center [1441, 434] width 90 height 26
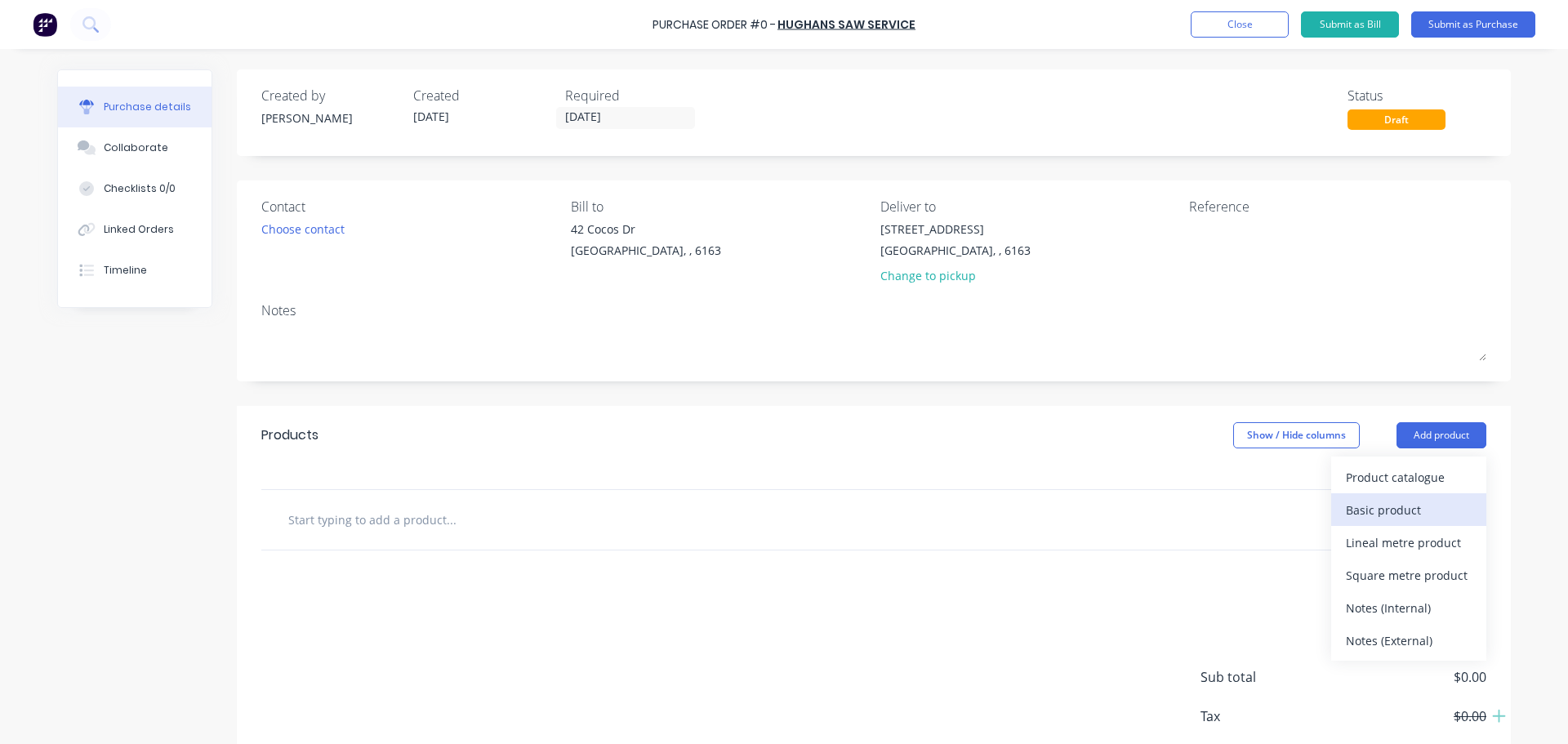
click at [1392, 520] on div "Basic product" at bounding box center [1408, 510] width 125 height 24
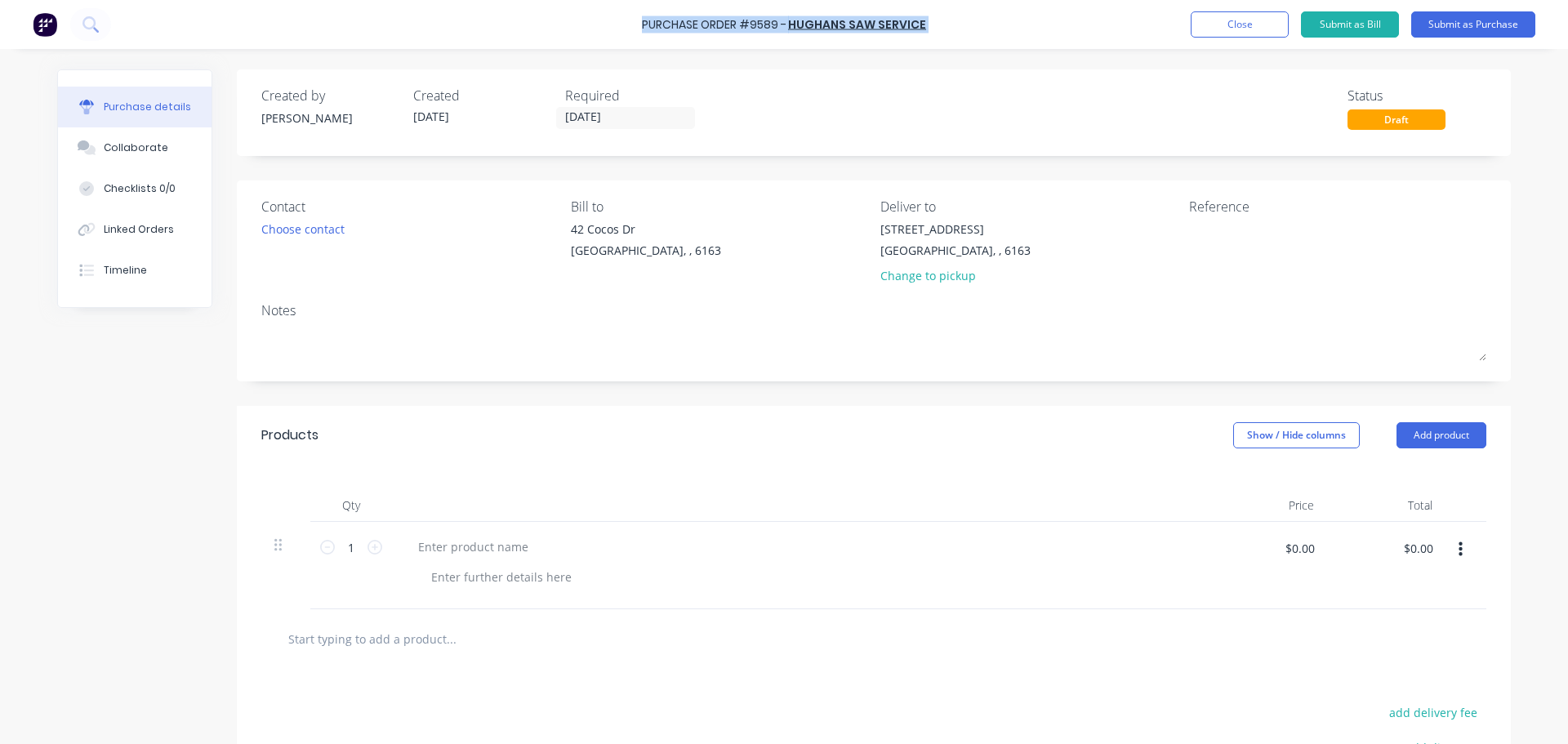
drag, startPoint x: 645, startPoint y: 29, endPoint x: 924, endPoint y: 31, distance: 279.0
click at [924, 31] on div "Purchase Order #9589 - HUGHANS SAW SERVICE Add product Close Submit as Bill Sub…" at bounding box center [784, 24] width 1568 height 49
copy div "Purchase Order #9589 - HUGHANS SAW SERVICE Add product Close Submit as Bill Sub…"
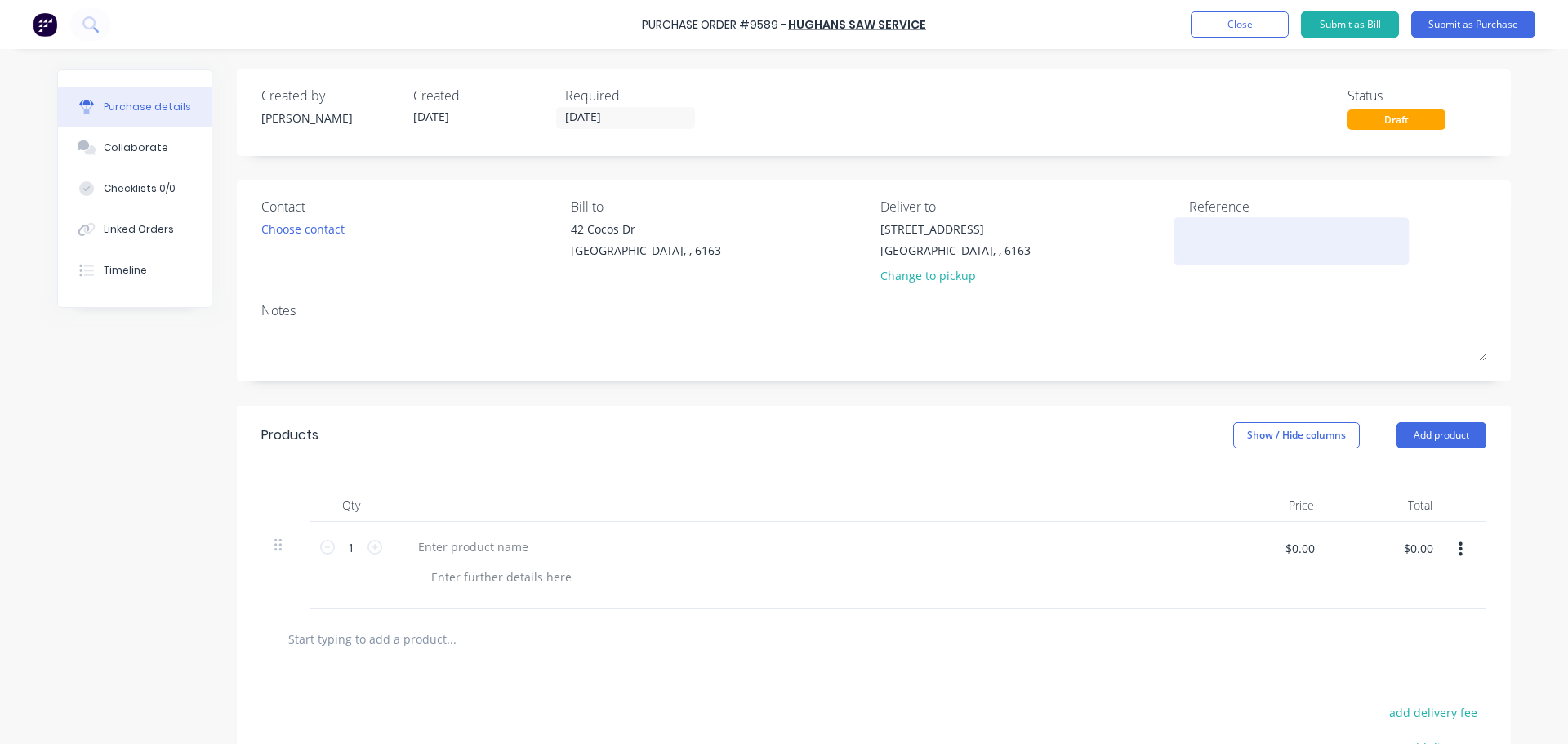
click at [1189, 247] on textarea at bounding box center [1291, 238] width 205 height 37
paste textarea "Purchase Order #9589 - HUGHANS SAW SERVICE"
type textarea "x"
type textarea "Purchase Order #9589 - HUGHANS SAW SERVICE"
type textarea "x"
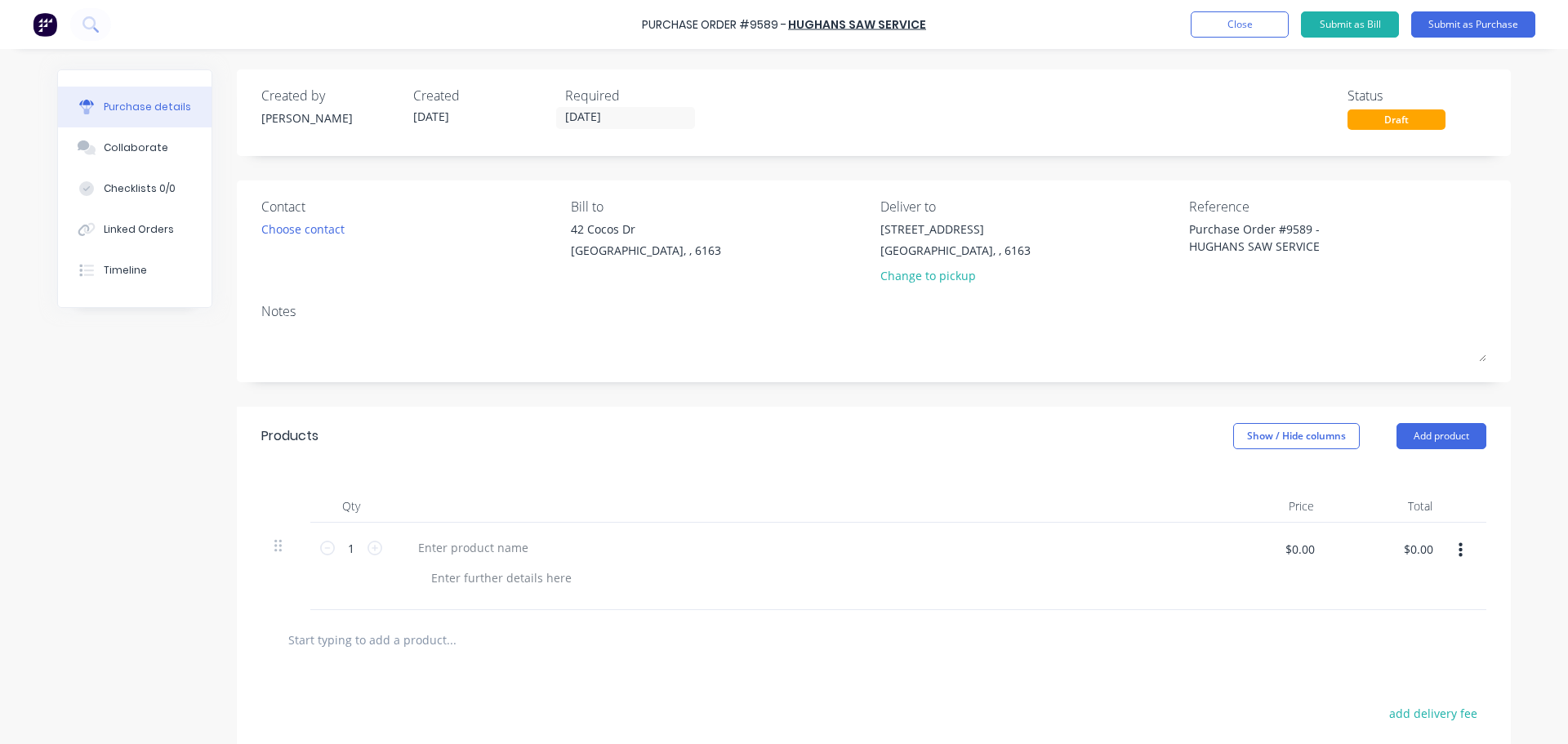
type textarea "Purchase Order #9589 - HUGHANS SAW SERVICE"
click at [1112, 316] on div "Notes" at bounding box center [873, 311] width 1224 height 19
click at [297, 243] on div "Contact Choose contact" at bounding box center [410, 245] width 297 height 96
click at [294, 230] on div "Choose contact" at bounding box center [303, 229] width 83 height 17
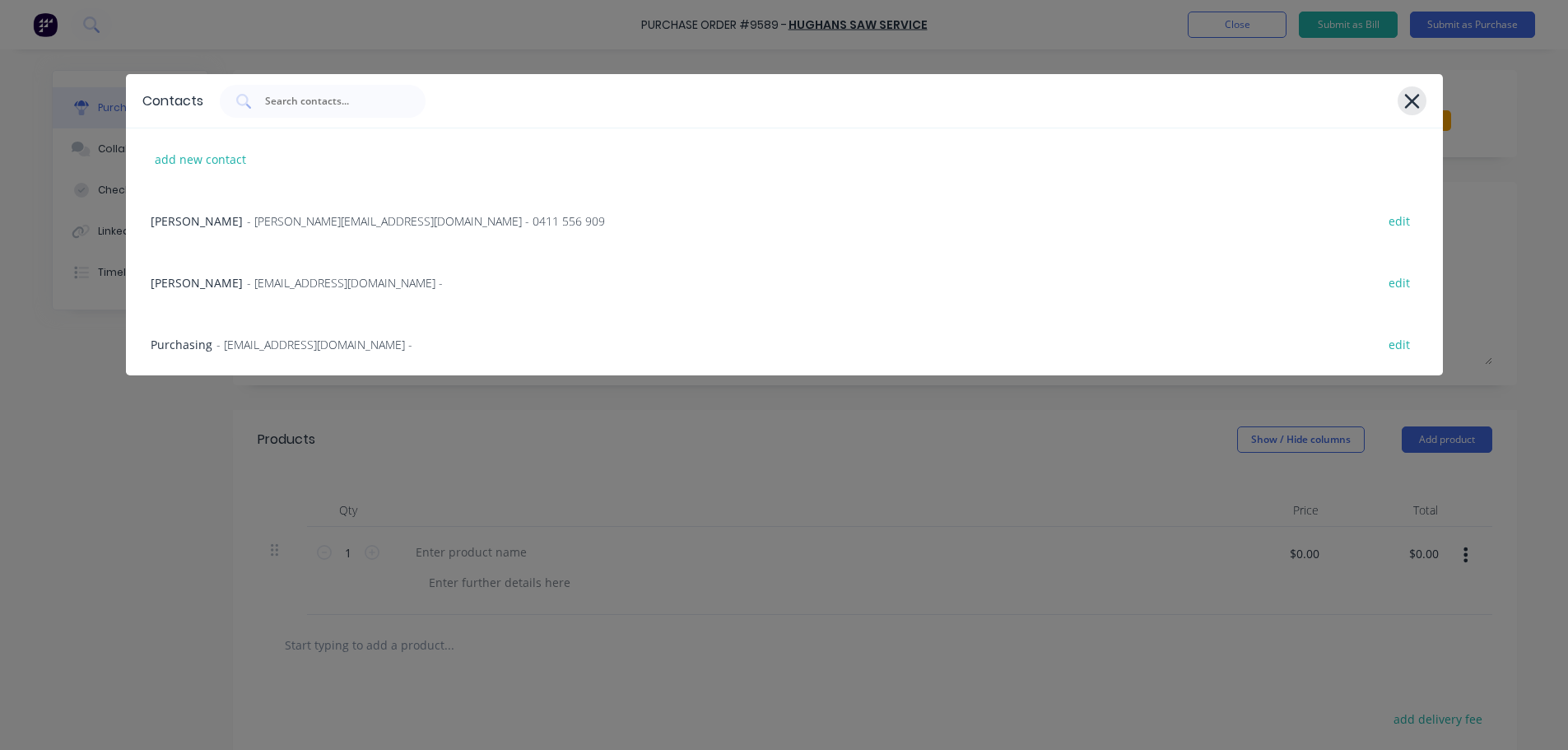
click at [1422, 101] on div at bounding box center [1412, 101] width 29 height 29
click at [649, 461] on div "Contacts add new contact Donna Hounsham - donna@hughans.com.au - 0411 556 909 e…" at bounding box center [784, 375] width 1568 height 750
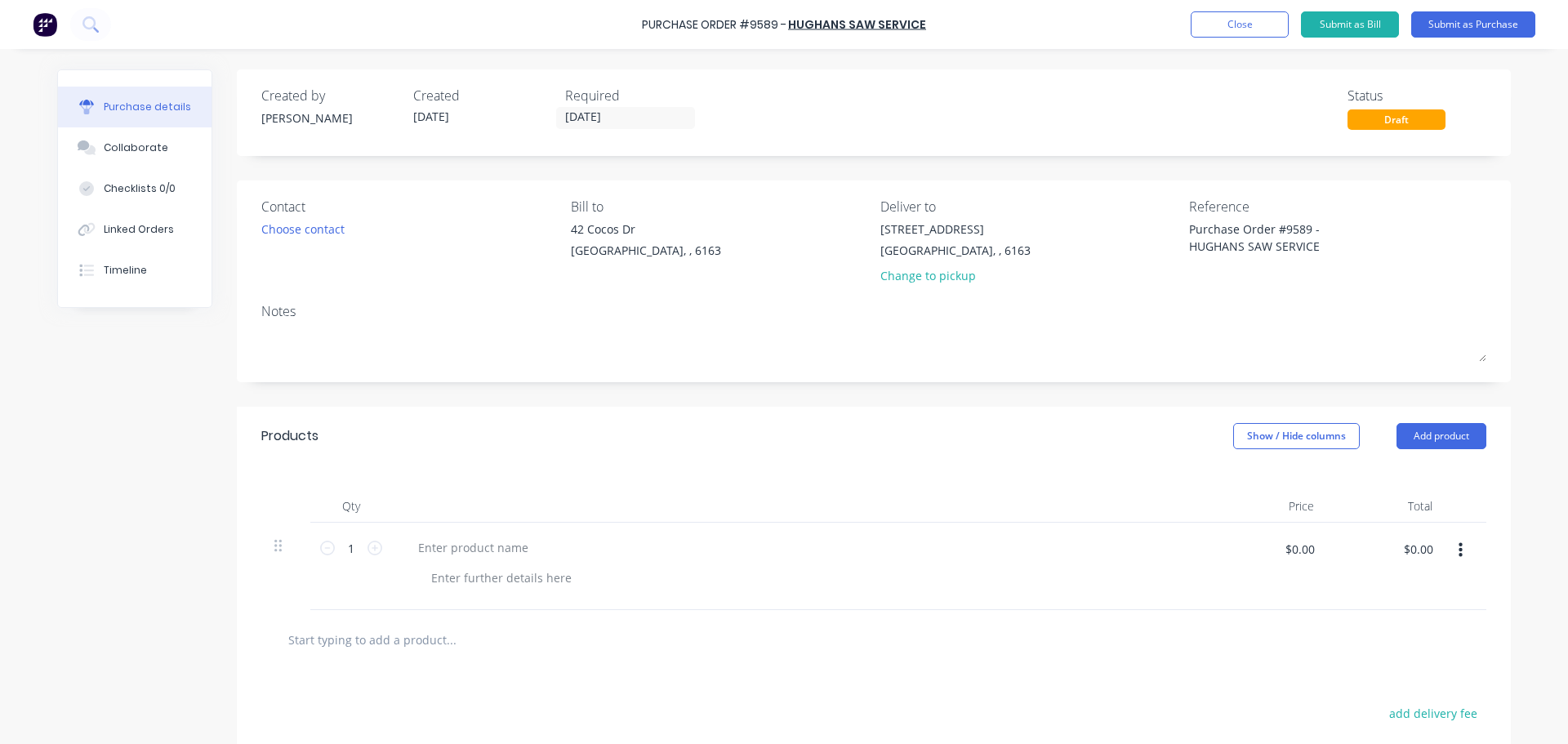
scroll to position [82, 0]
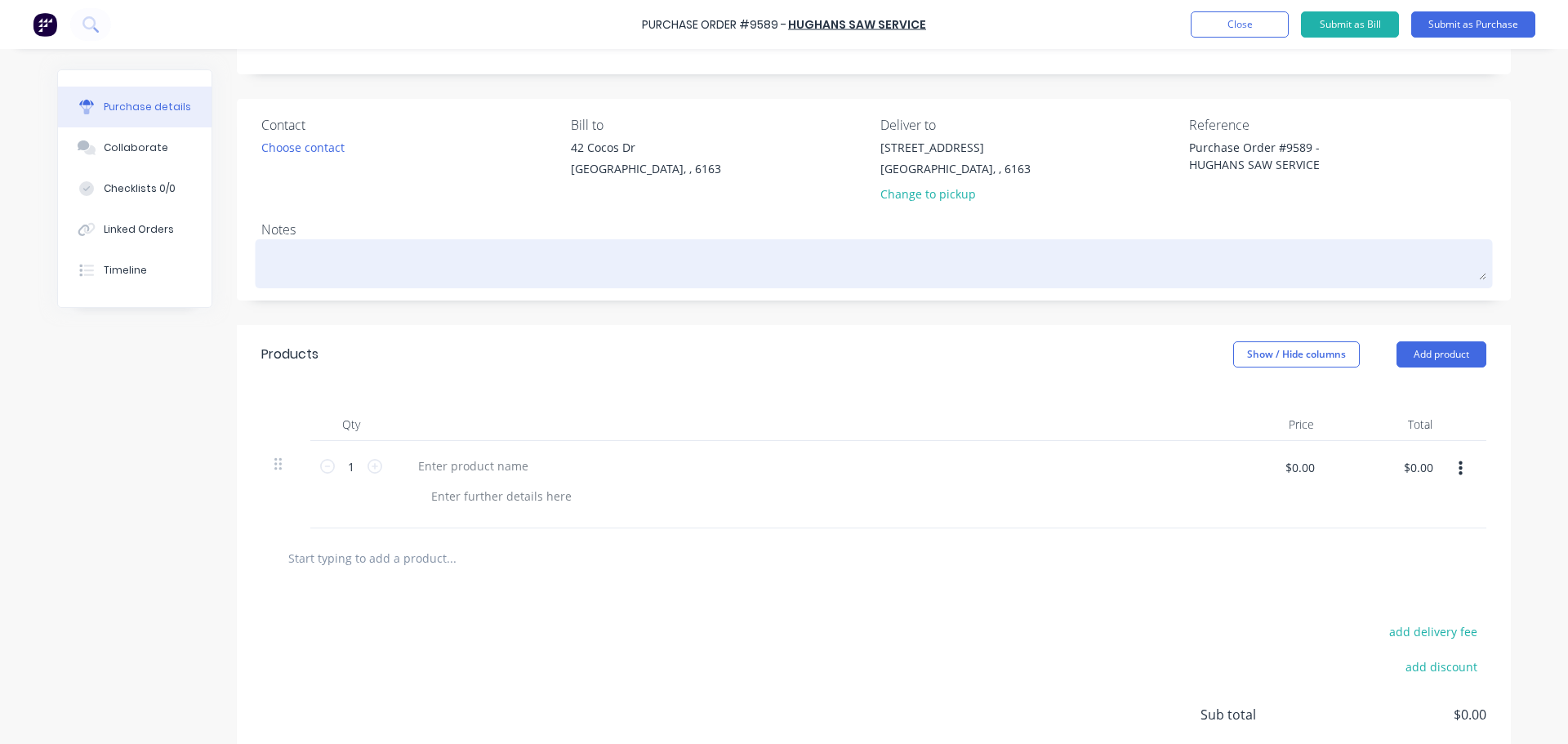
click at [271, 273] on textarea at bounding box center [873, 262] width 1224 height 37
type textarea "x"
type textarea "R"
type textarea "x"
type textarea "RE"
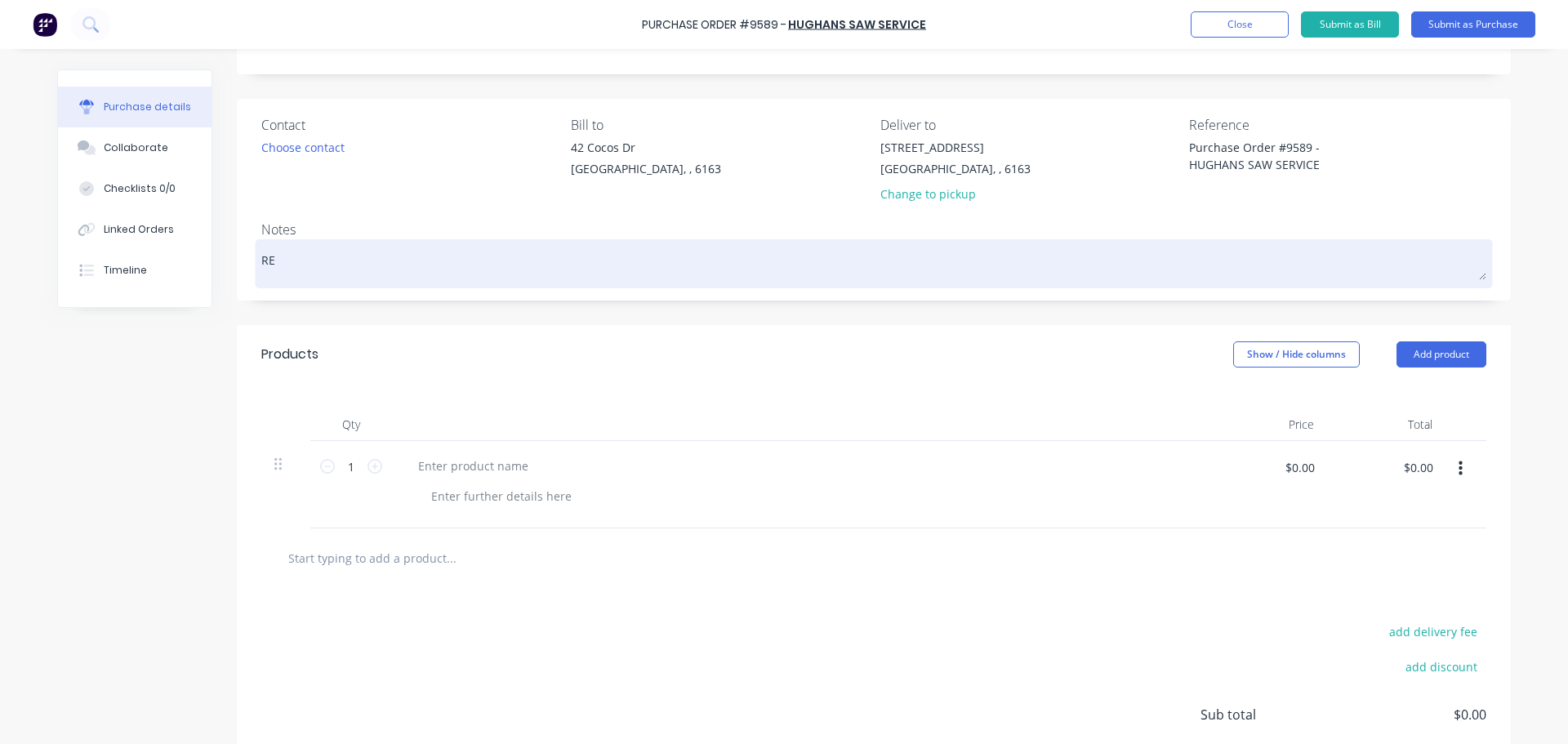
type textarea "x"
type textarea "REF"
type textarea "x"
type textarea "REF"
type textarea "x"
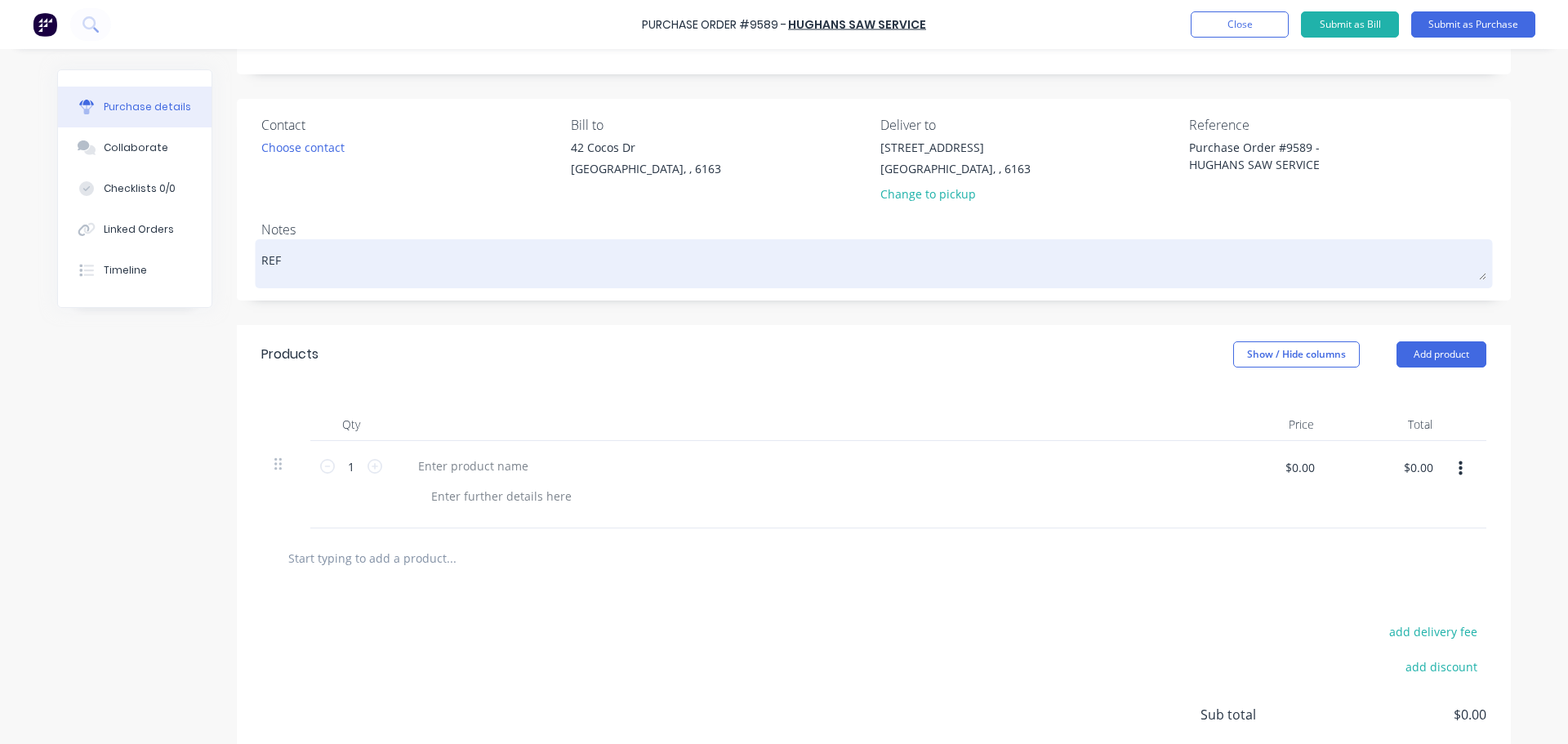
type textarea "REF 5"
type textarea "x"
type textarea "REF 57"
type textarea "x"
type textarea "REF 577"
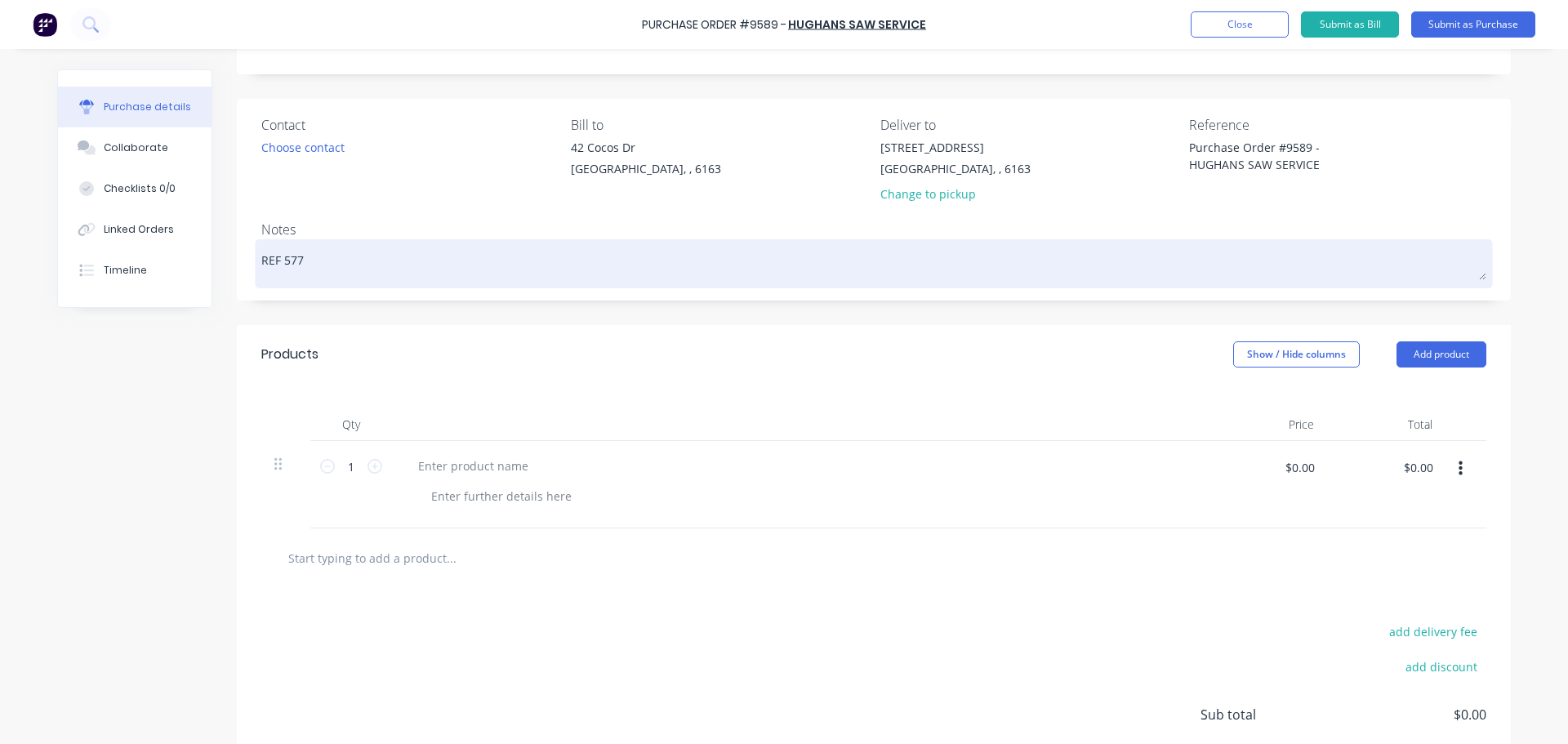
type textarea "x"
type textarea "REF 5773"
type textarea "x"
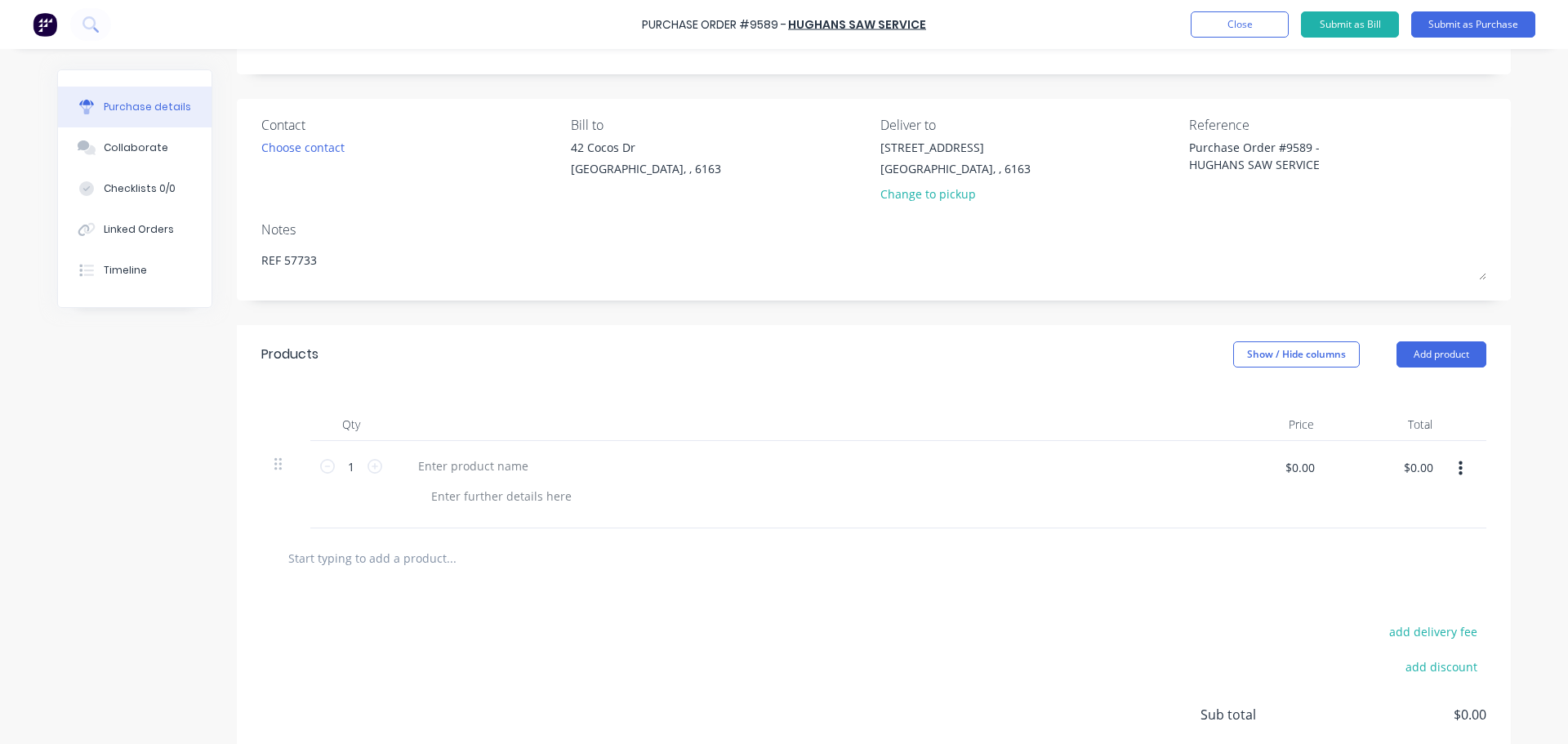
type textarea "REF 57733"
type textarea "x"
type textarea "REF 57733"
click at [643, 332] on div "Products Show / Hide columns Add product" at bounding box center [873, 354] width 1274 height 59
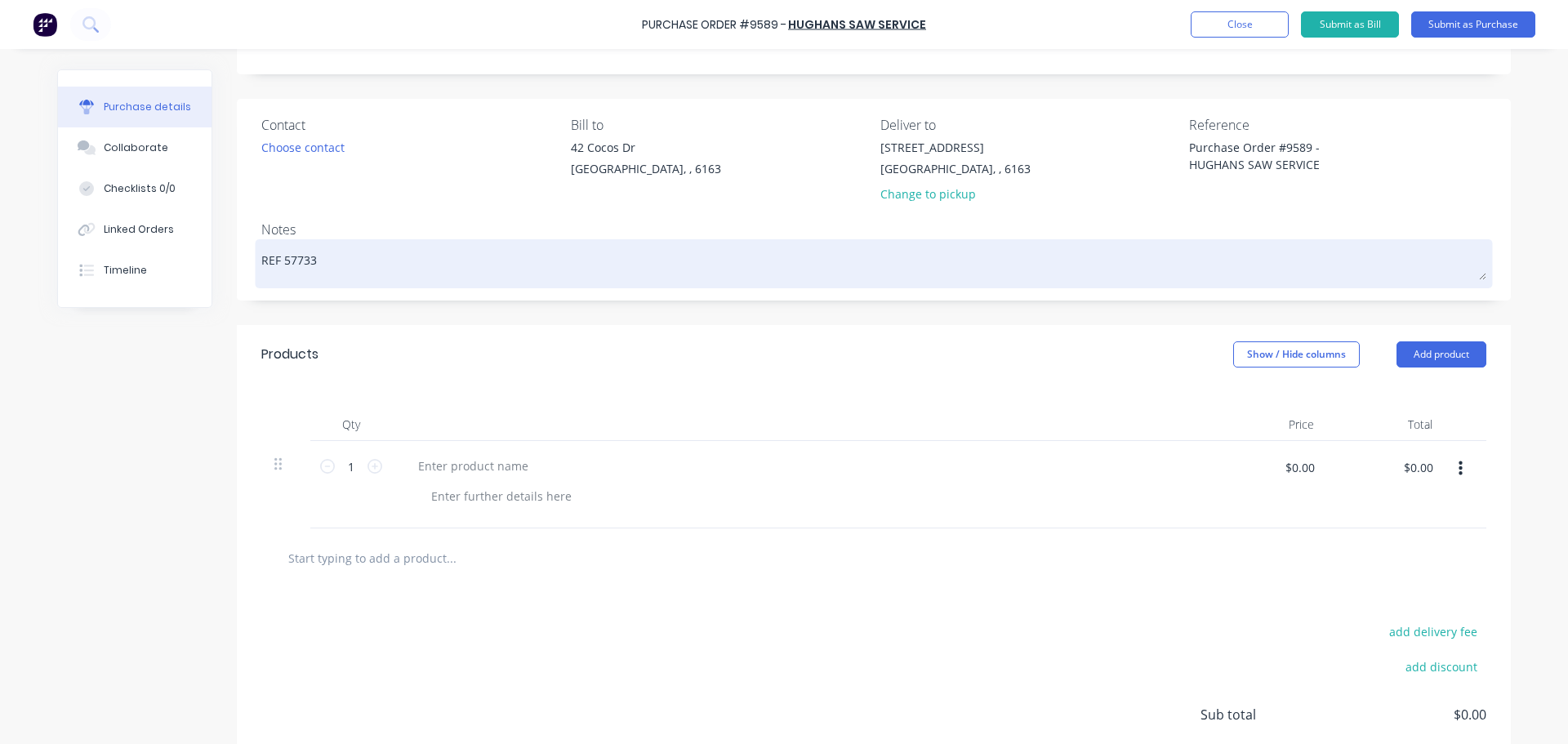
click at [275, 262] on textarea "REF 57733" at bounding box center [873, 262] width 1224 height 37
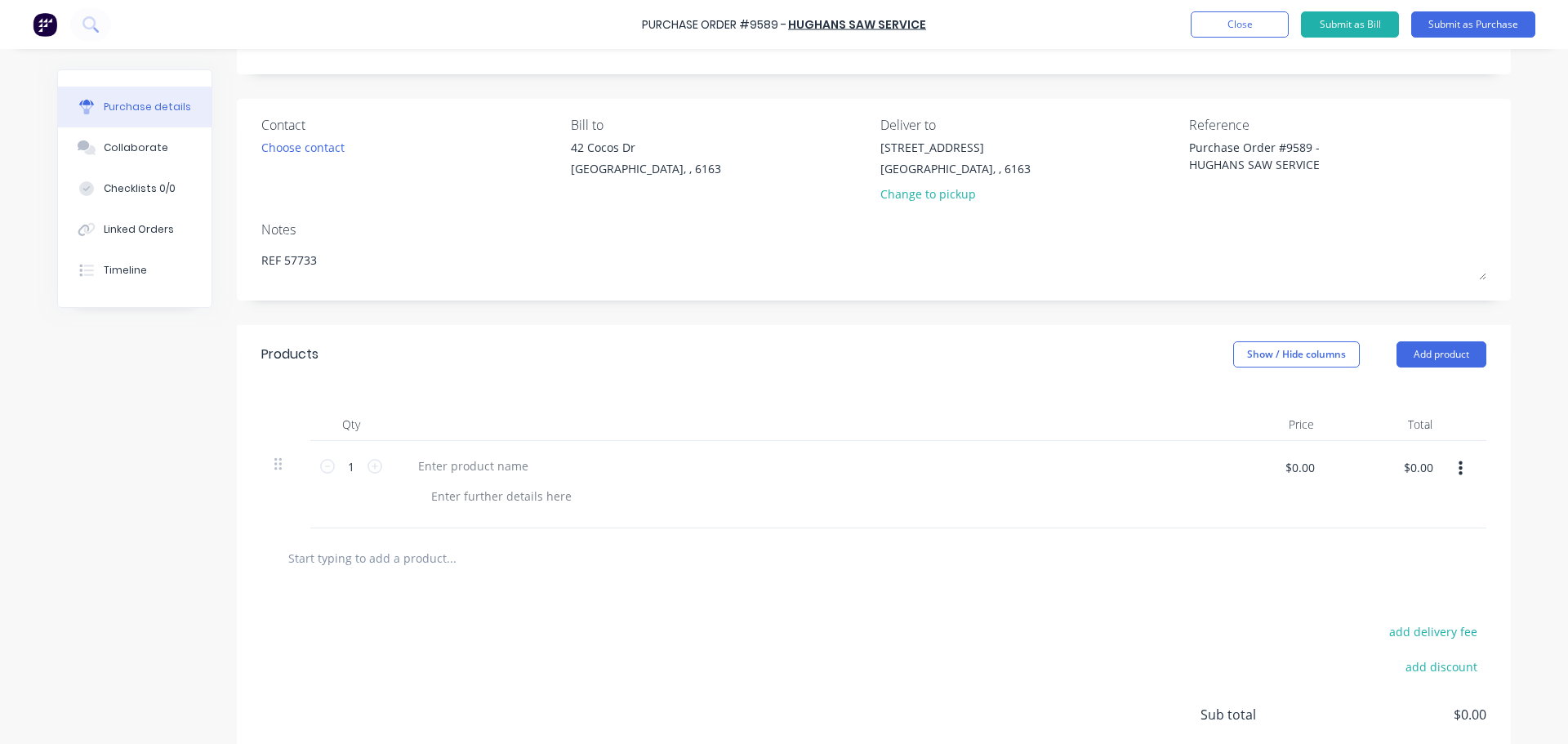
type textarea "x"
type textarea "REF: 57733"
type textarea "x"
type textarea "REF: 57733"
drag, startPoint x: 699, startPoint y: 368, endPoint x: 700, endPoint y: 385, distance: 17.0
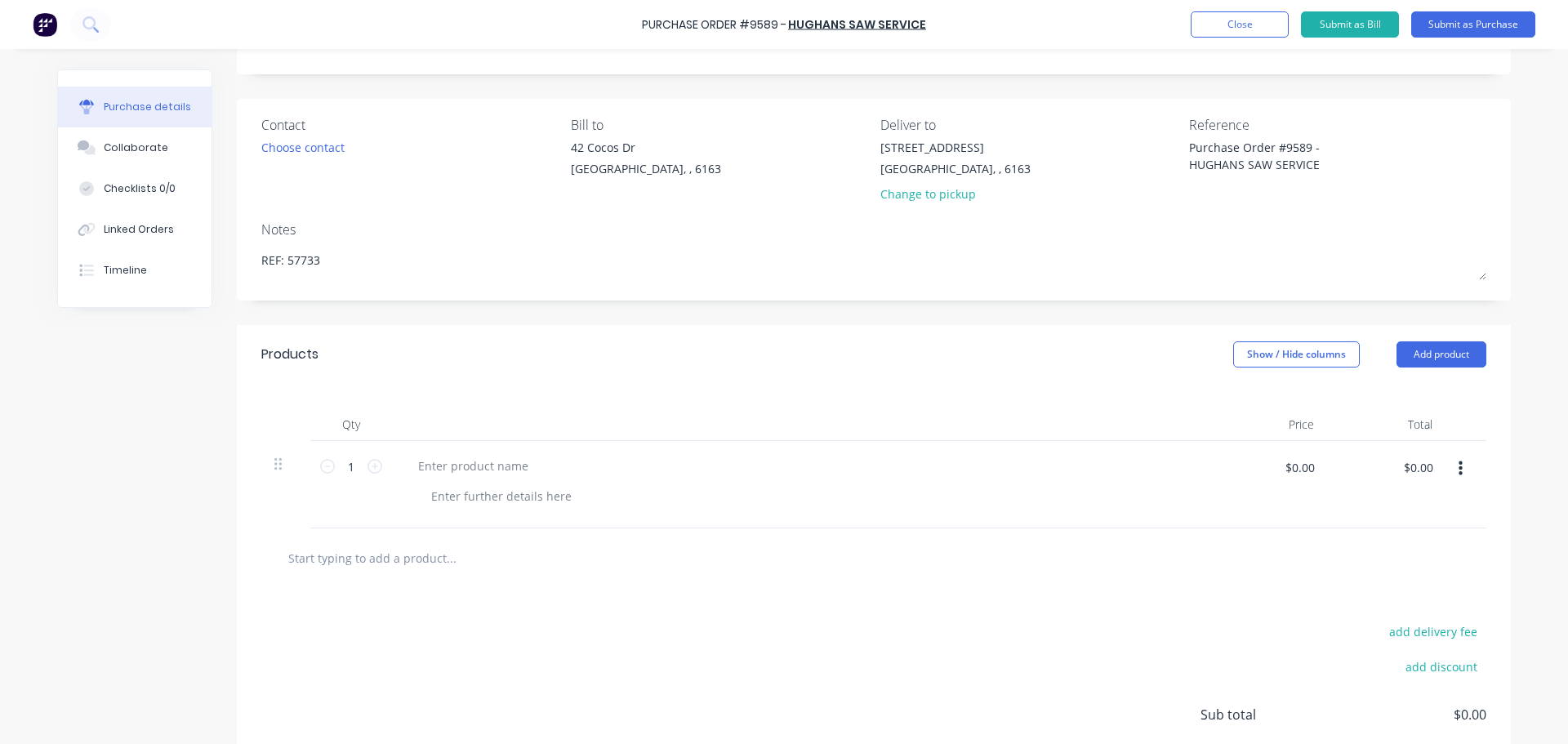
click at [700, 368] on div "Products Show / Hide columns Add product" at bounding box center [873, 354] width 1274 height 59
click at [455, 472] on div at bounding box center [473, 465] width 136 height 24
click at [458, 461] on div at bounding box center [473, 465] width 136 height 24
type textarea "x"
click at [449, 460] on div at bounding box center [473, 465] width 136 height 24
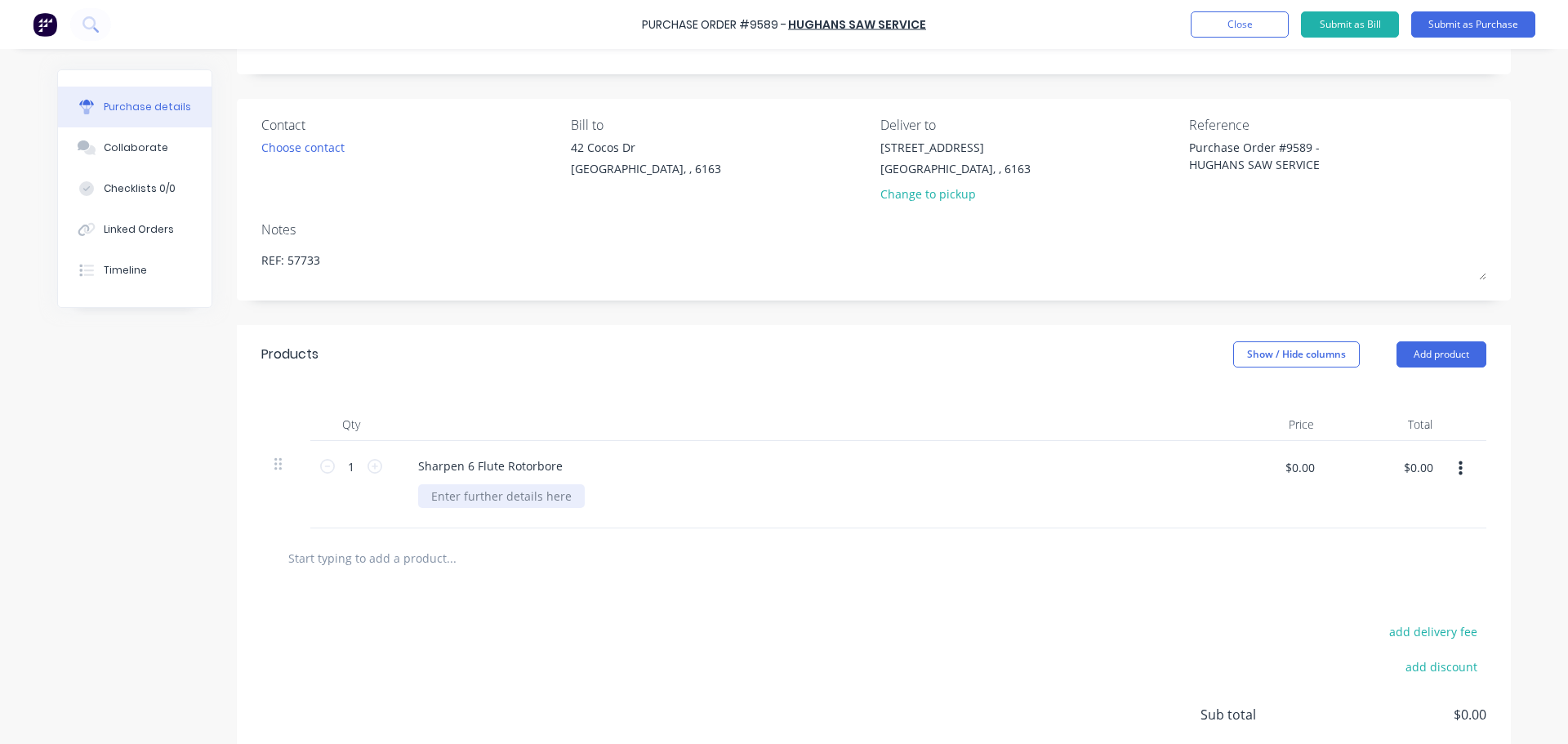
type textarea "x"
click at [461, 499] on div at bounding box center [501, 496] width 167 height 24
click at [368, 467] on icon at bounding box center [374, 466] width 14 height 14
type textarea "x"
type input "2"
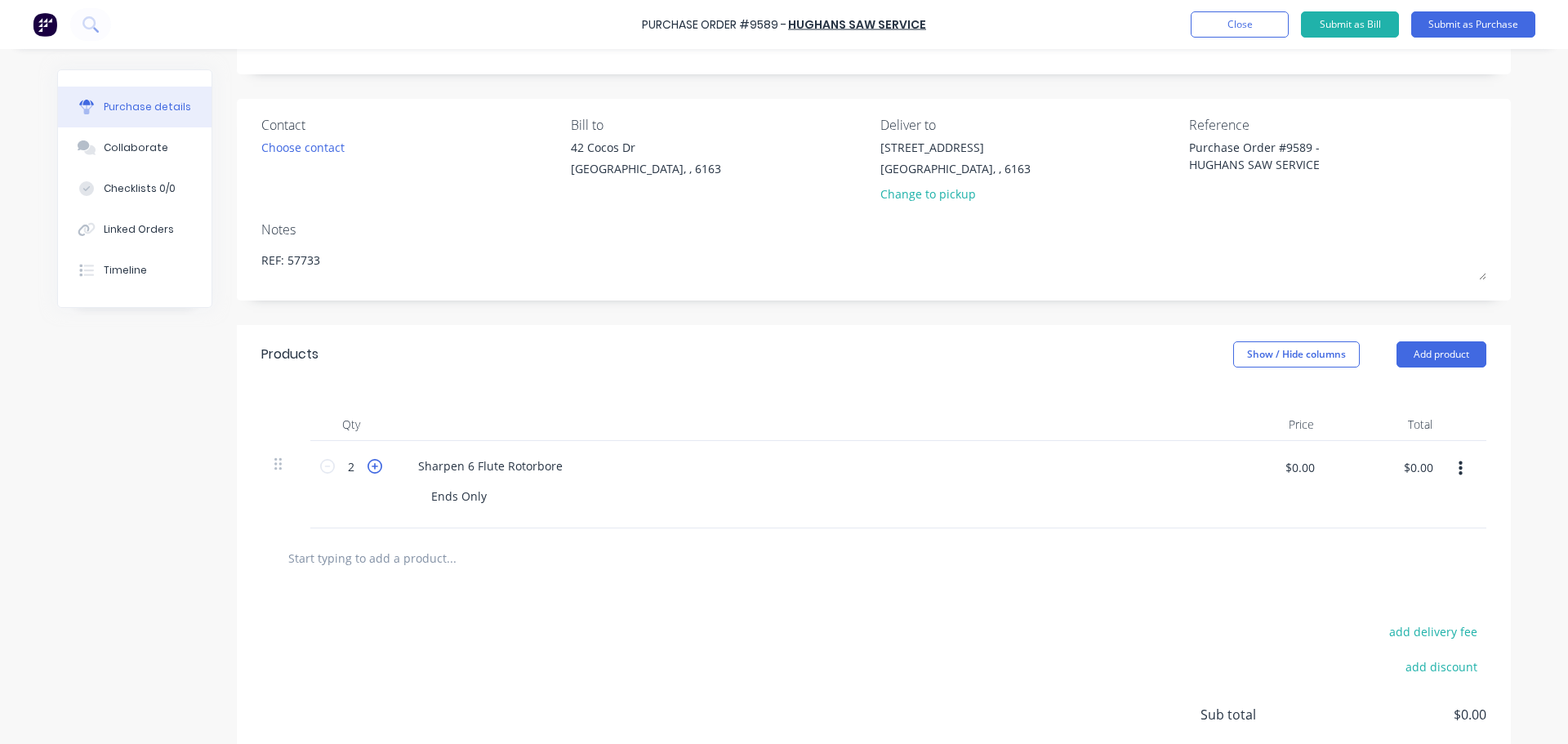
click at [368, 467] on icon at bounding box center [374, 466] width 14 height 14
type textarea "x"
type input "3"
click at [368, 467] on icon at bounding box center [374, 466] width 14 height 14
type textarea "x"
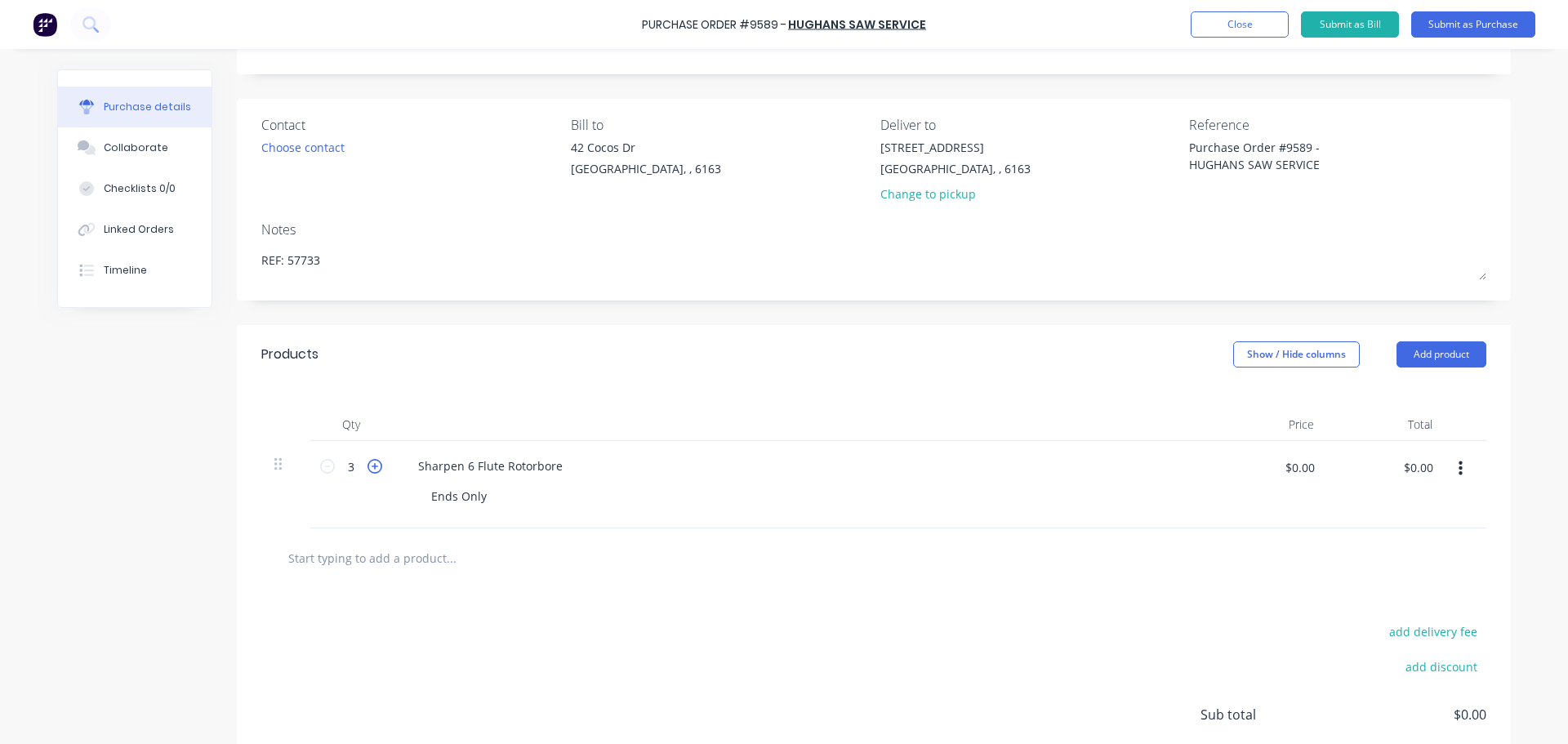
type input "4"
type textarea "x"
click at [1309, 474] on input "$0.00" at bounding box center [1299, 466] width 49 height 26
type input "0"
type textarea "x"
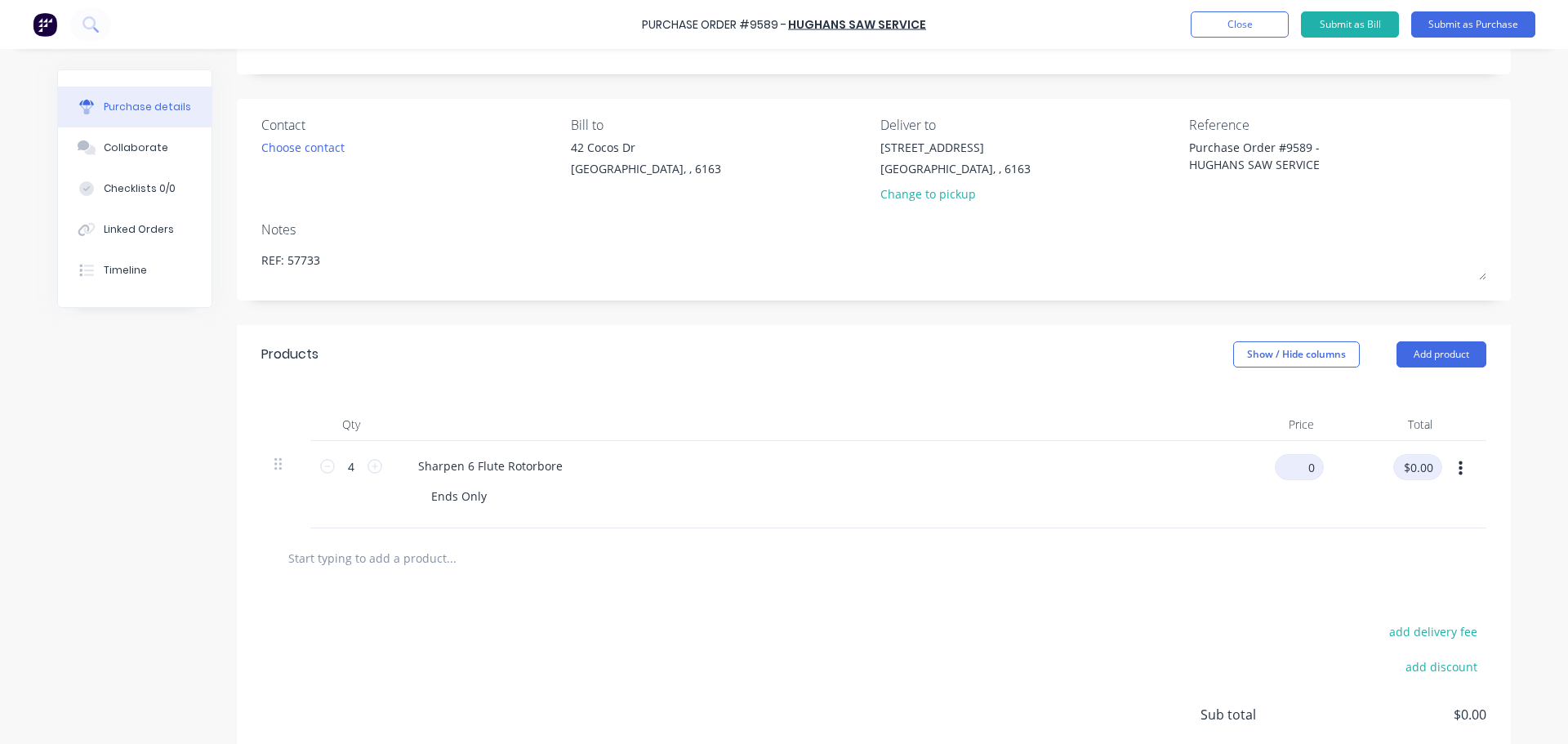
type input "$0.00"
type textarea "x"
click at [1307, 464] on input "$0.00" at bounding box center [1299, 466] width 49 height 26
type input "20"
type textarea "x"
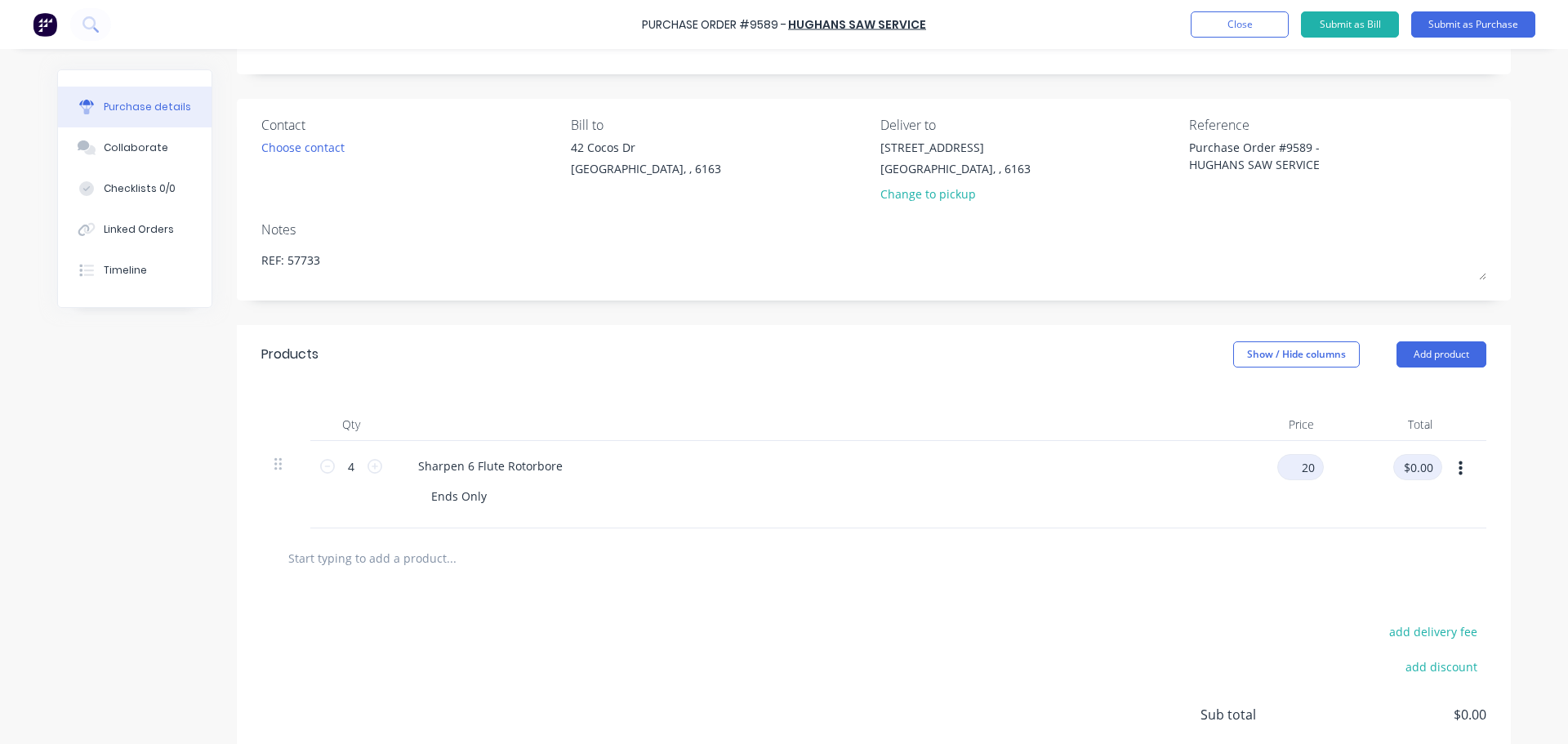
type input "$20.00"
type input "$80.00"
click at [1284, 524] on div "$20.00 $20.00" at bounding box center [1267, 484] width 119 height 88
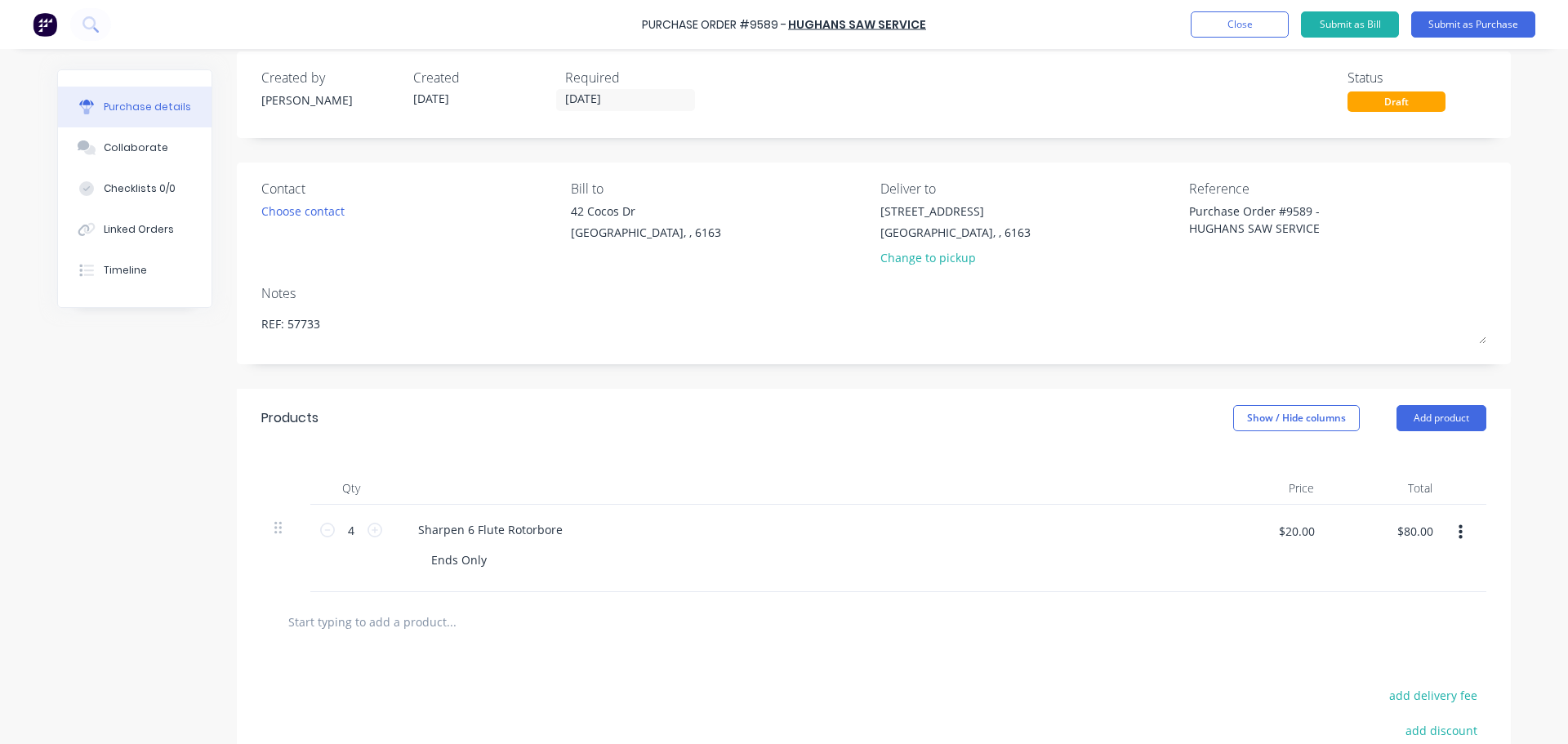
scroll to position [0, 0]
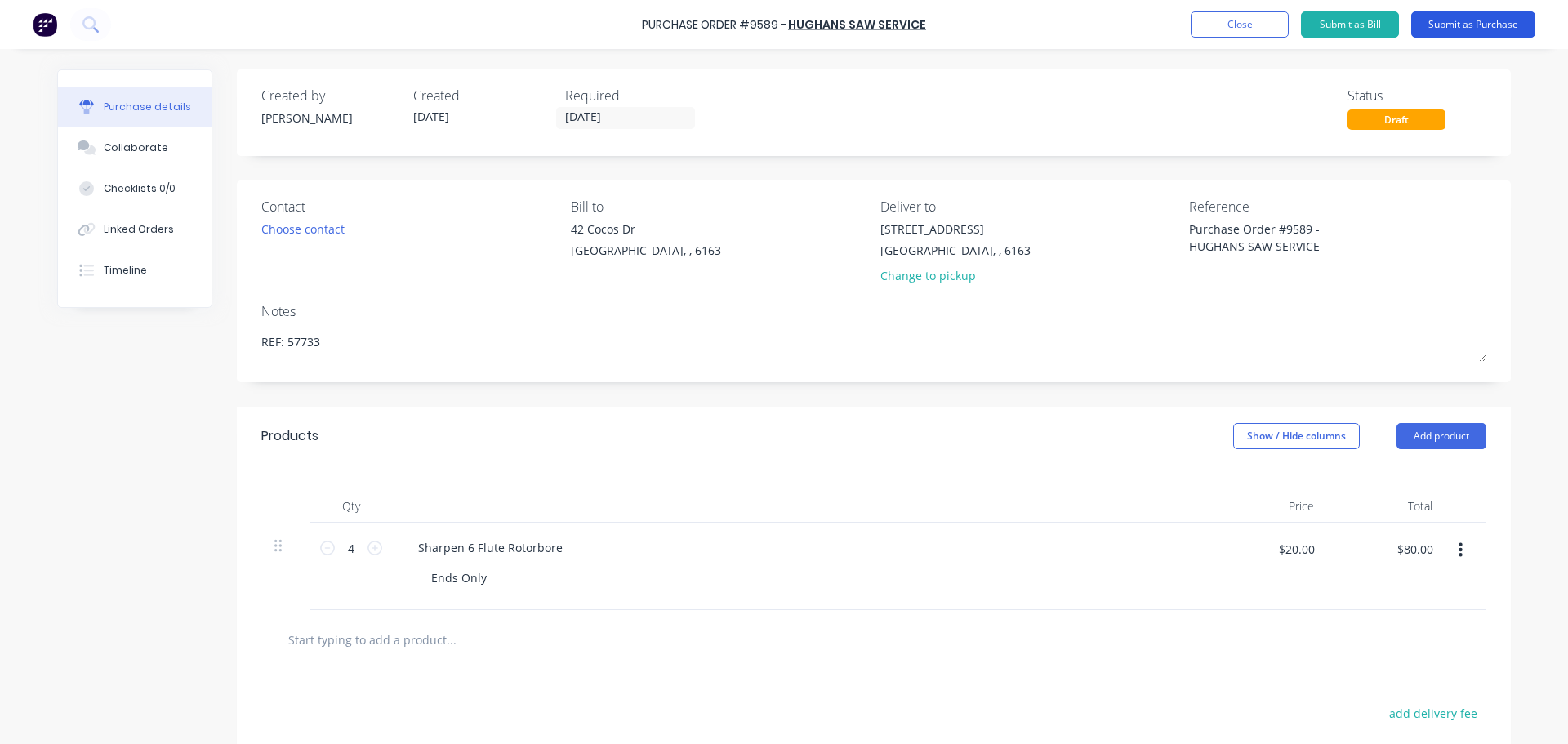
click at [1487, 16] on button "Submit as Purchase" at bounding box center [1472, 24] width 124 height 26
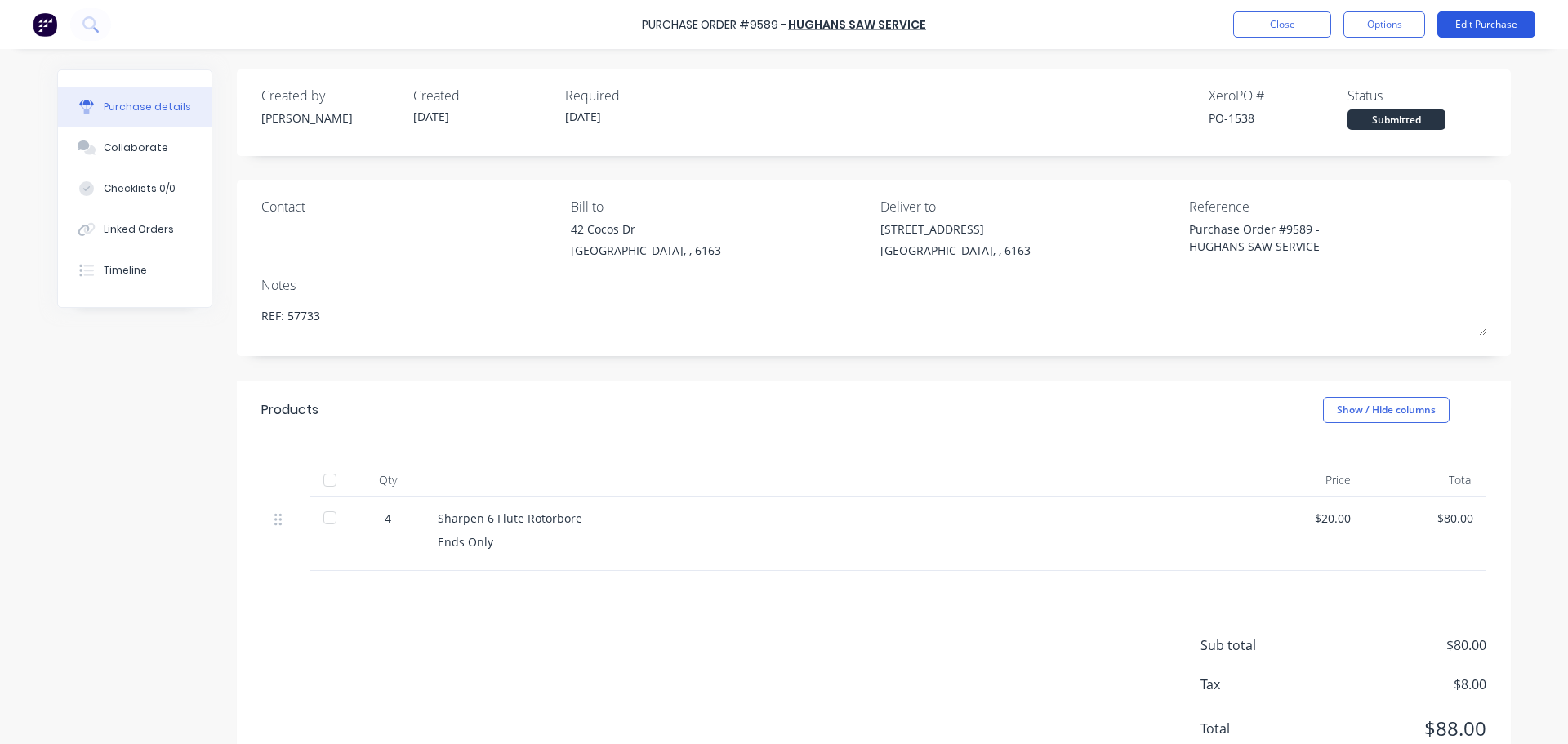
click at [1470, 21] on button "Edit Purchase" at bounding box center [1486, 24] width 98 height 26
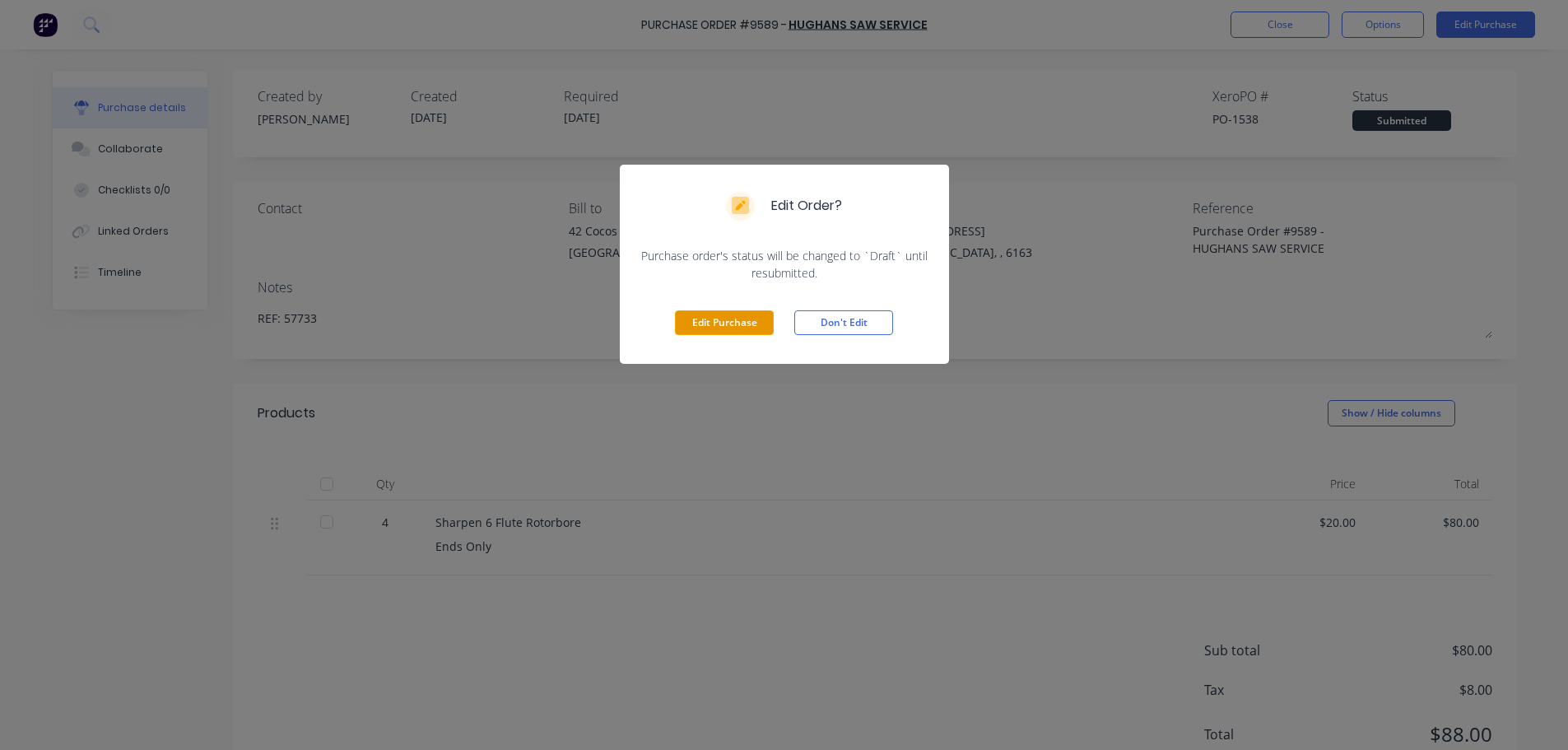
click at [720, 314] on button "Edit Purchase" at bounding box center [725, 322] width 99 height 24
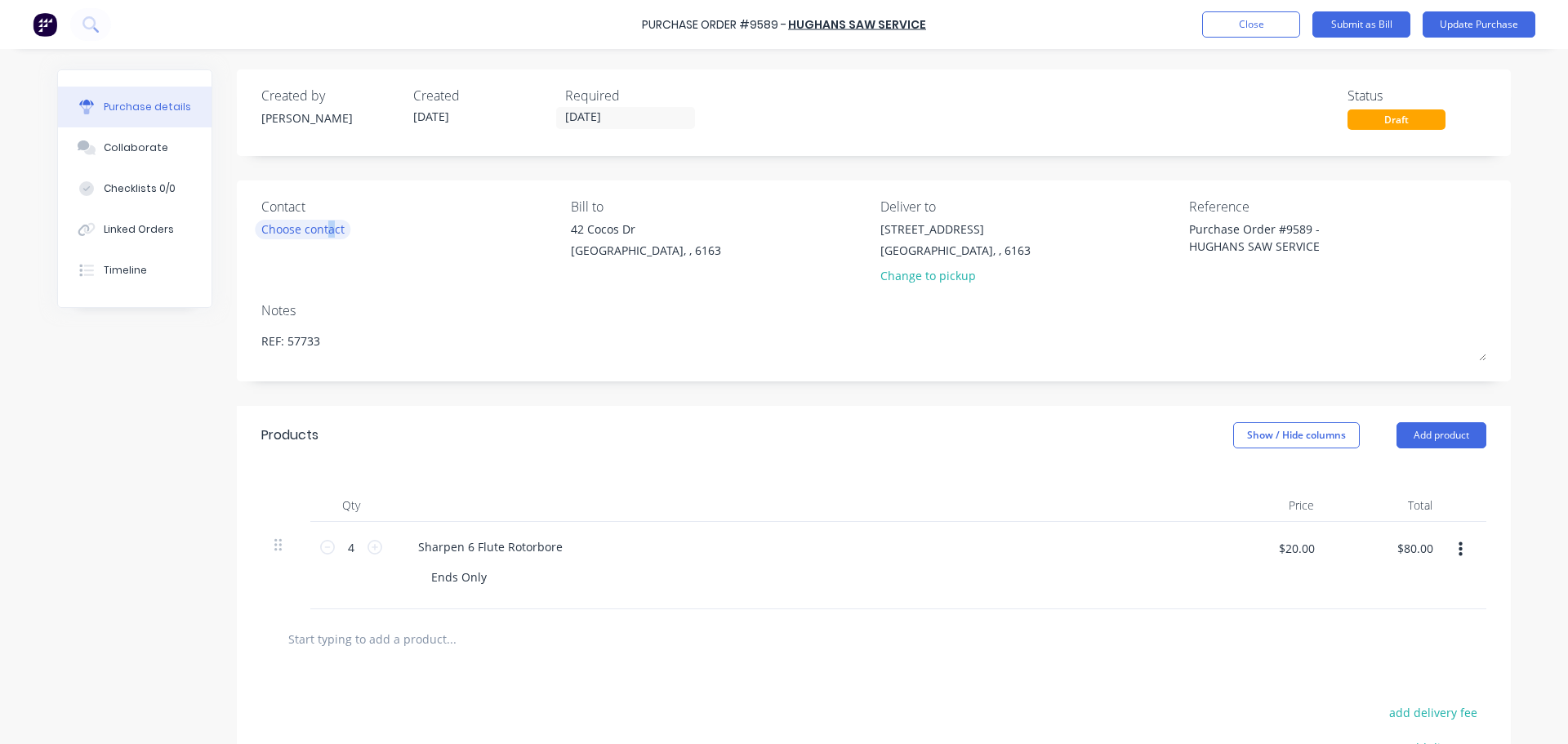
click at [324, 228] on div "Choose contact" at bounding box center [303, 229] width 83 height 17
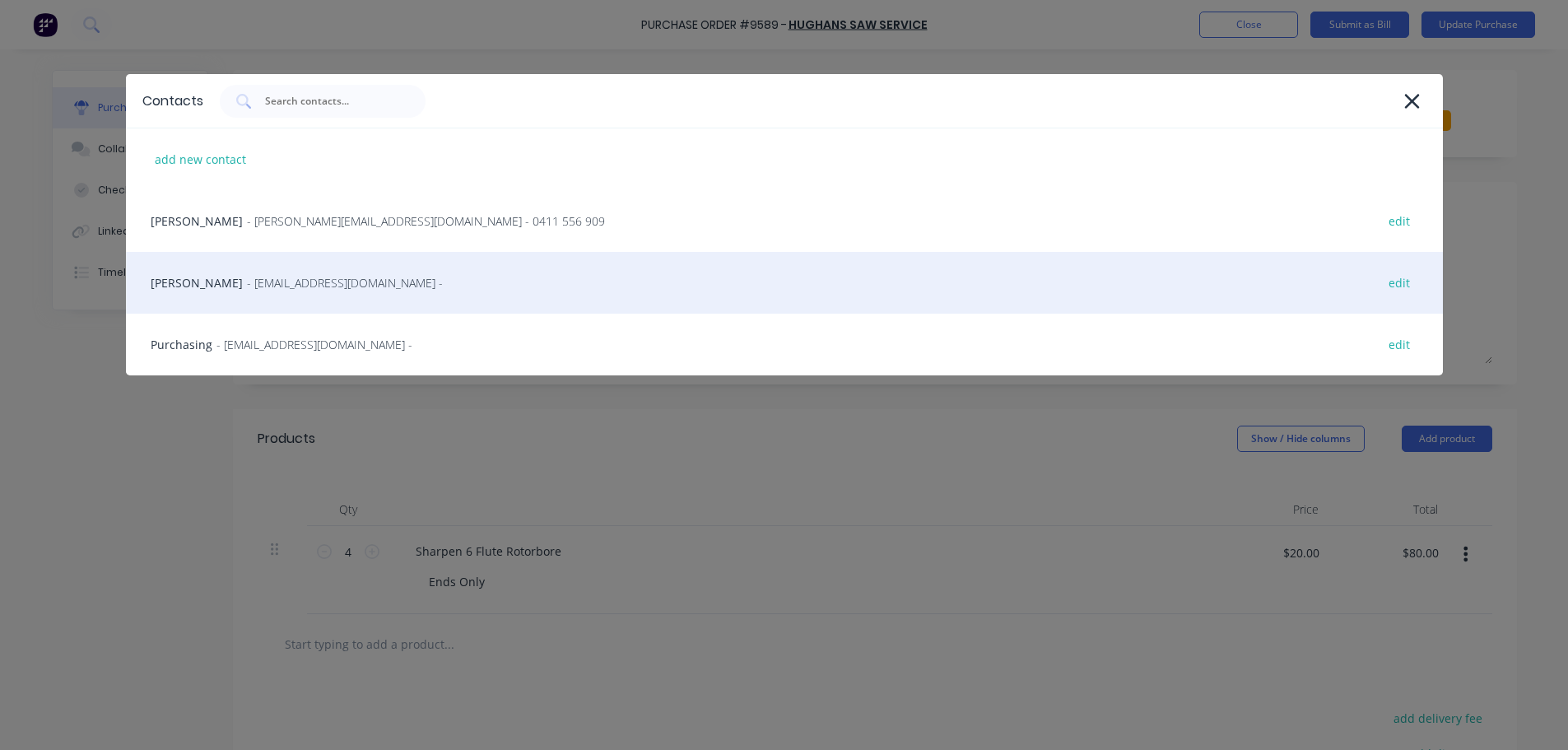
click at [329, 290] on span "- sales@hughans.com.au -" at bounding box center [344, 283] width 196 height 18
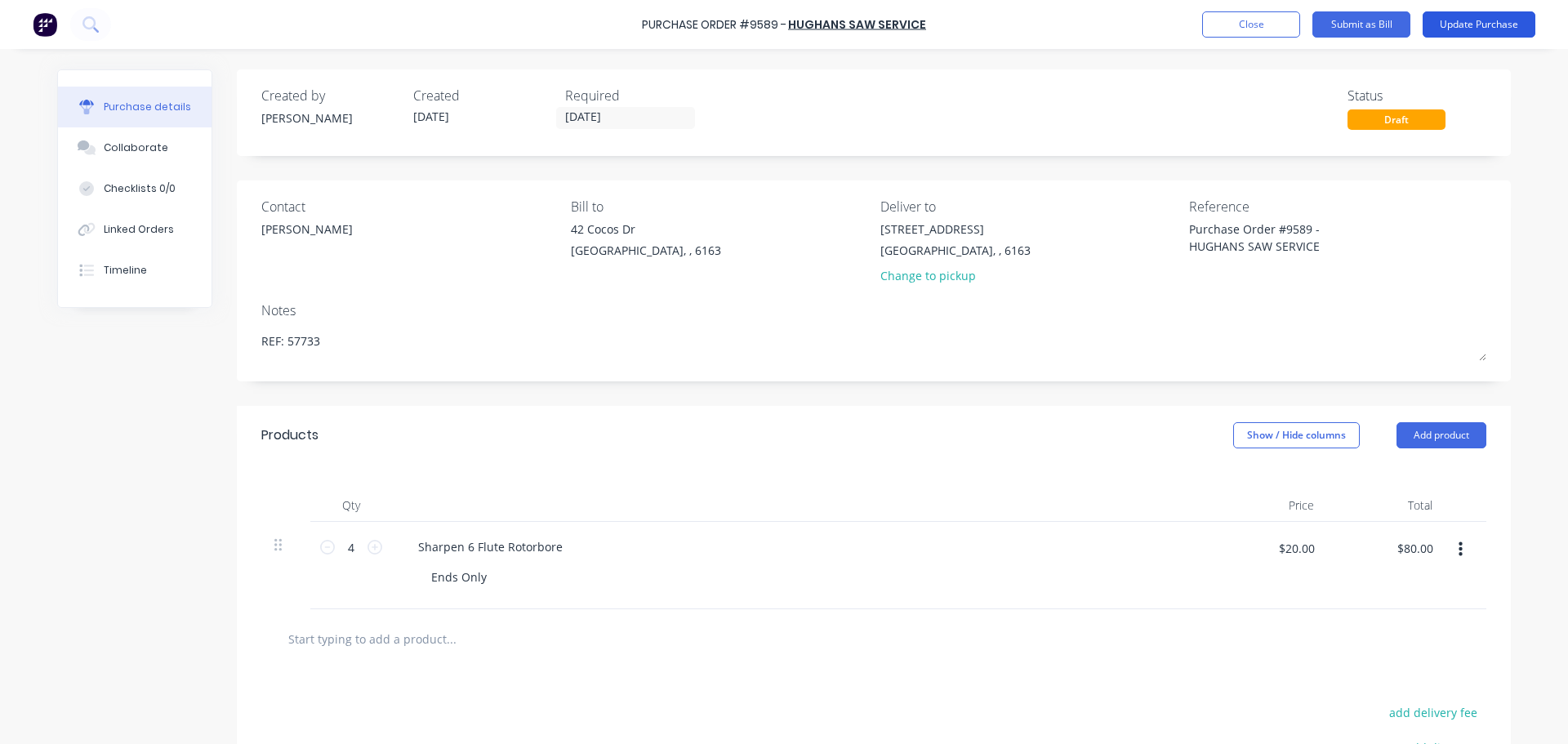
click at [1470, 18] on button "Update Purchase" at bounding box center [1478, 24] width 113 height 26
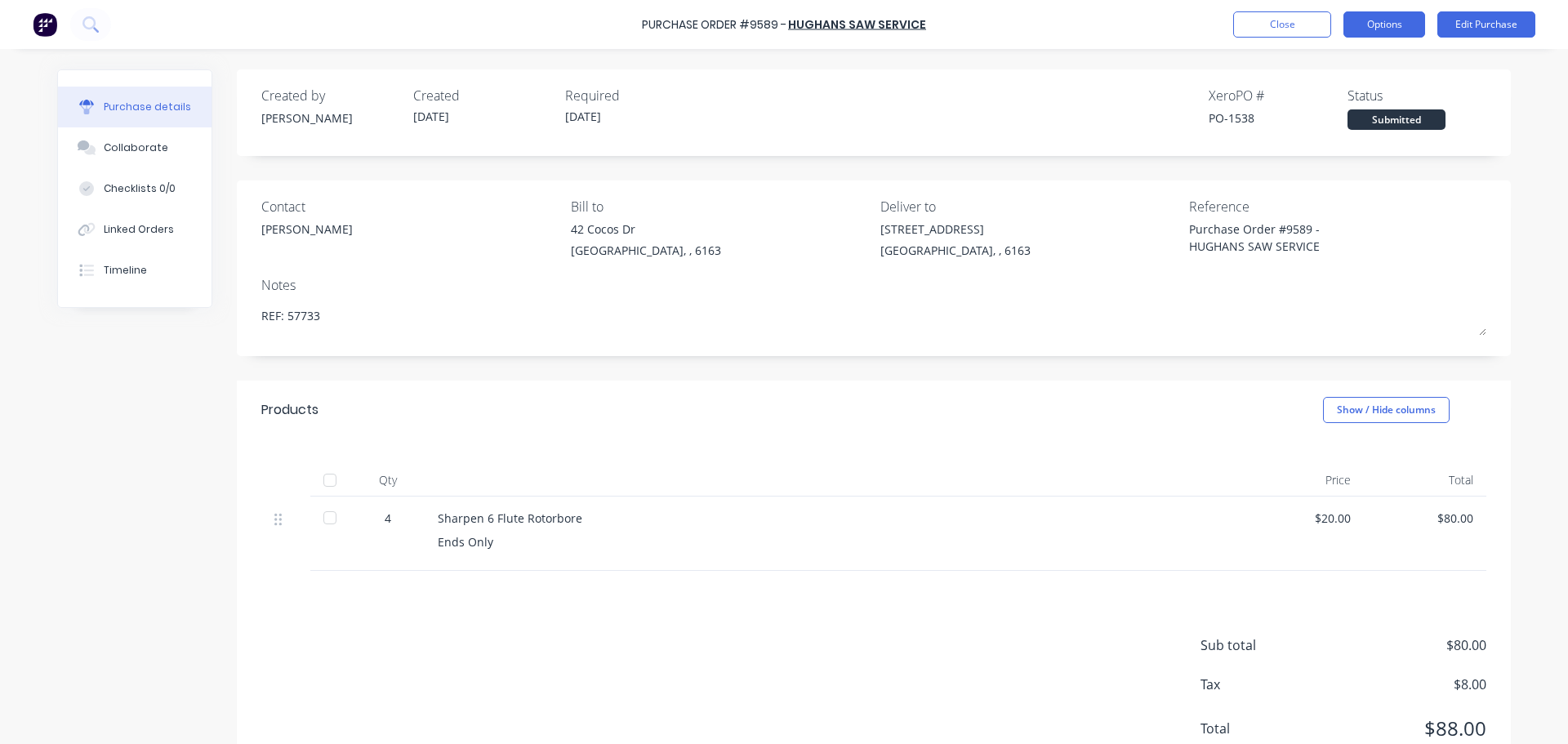
click at [1389, 26] on button "Options" at bounding box center [1384, 24] width 82 height 26
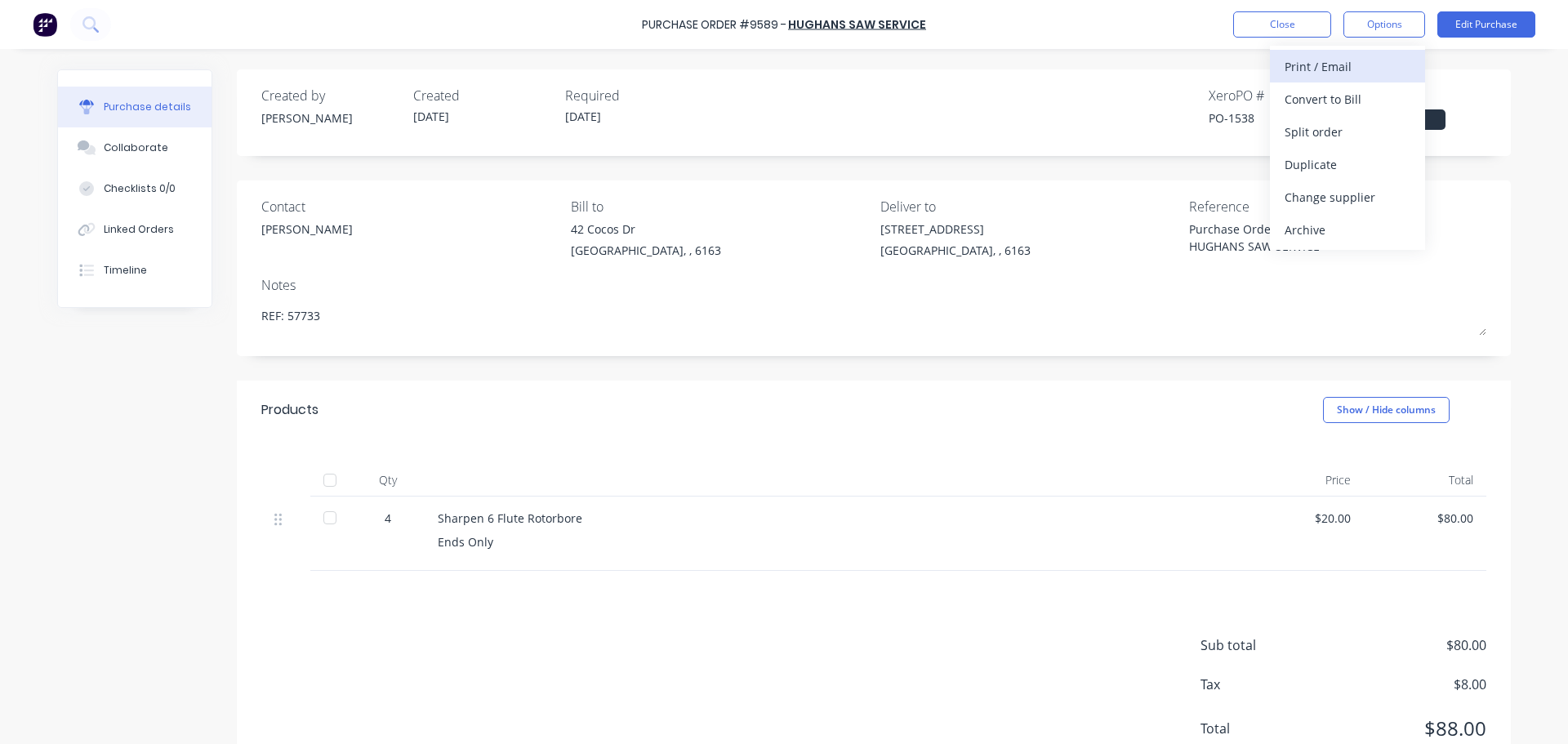
click at [1301, 65] on div "Print / Email" at bounding box center [1347, 67] width 125 height 24
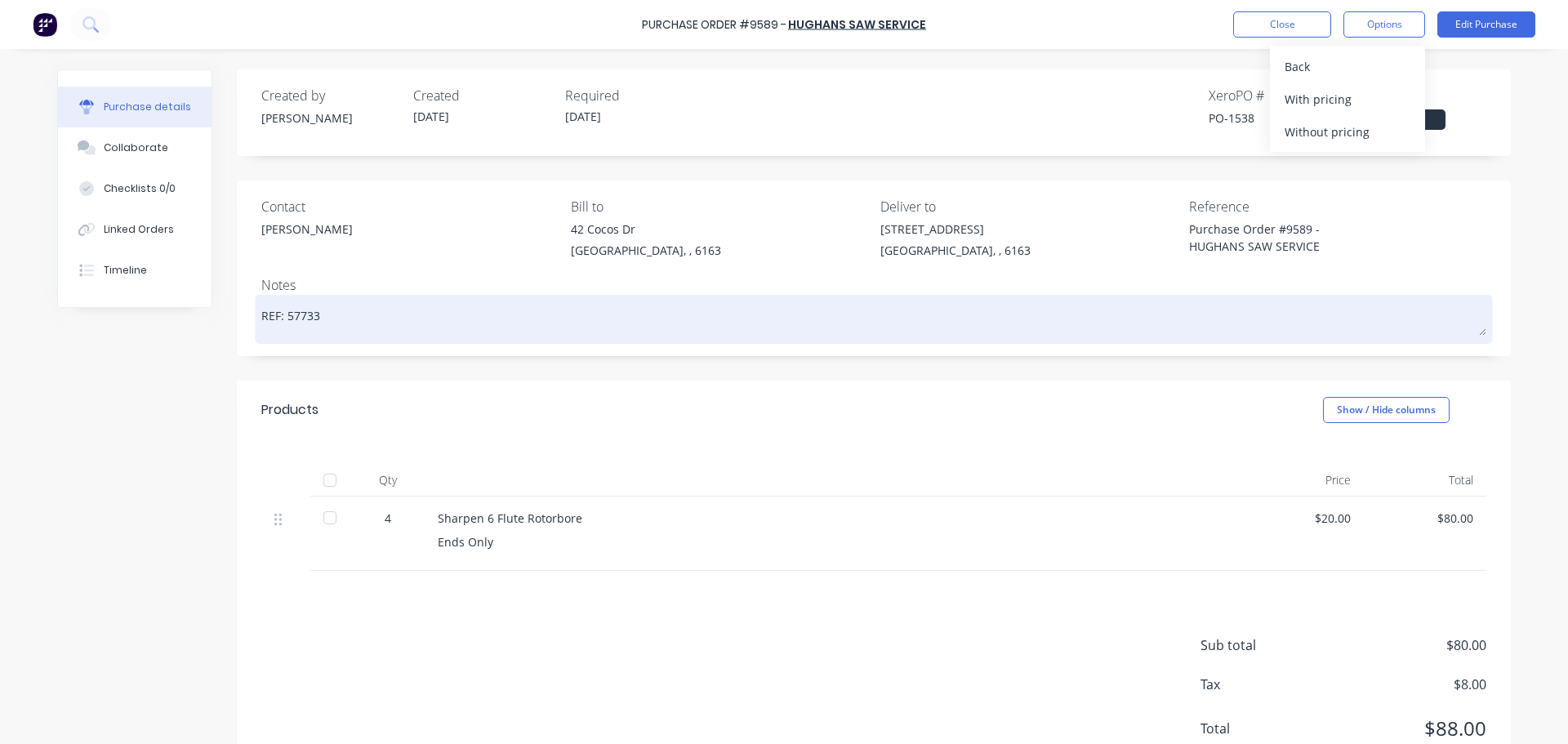
click at [1100, 311] on textarea "REF: 57733" at bounding box center [873, 317] width 1224 height 37
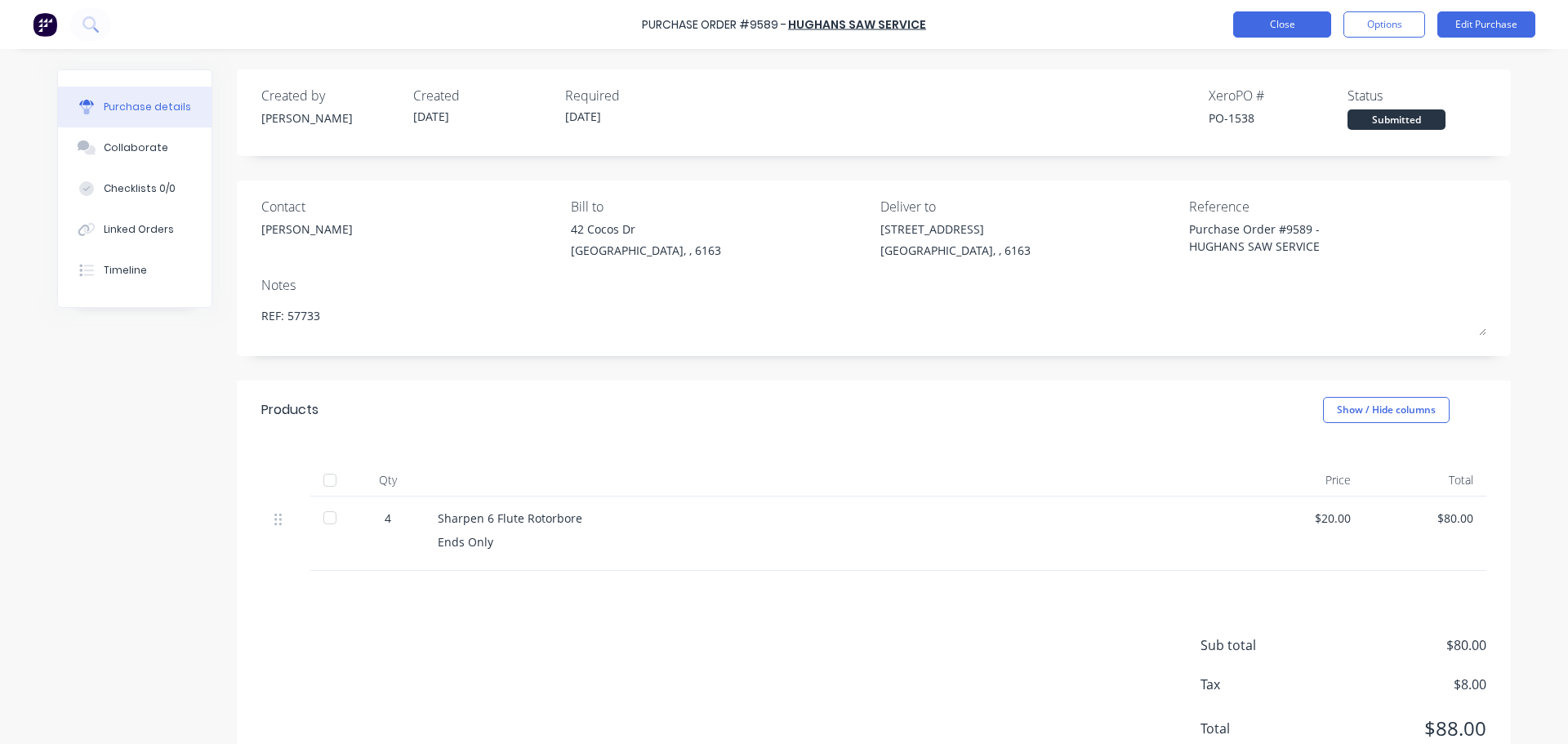
click at [1251, 21] on button "Close" at bounding box center [1282, 24] width 98 height 26
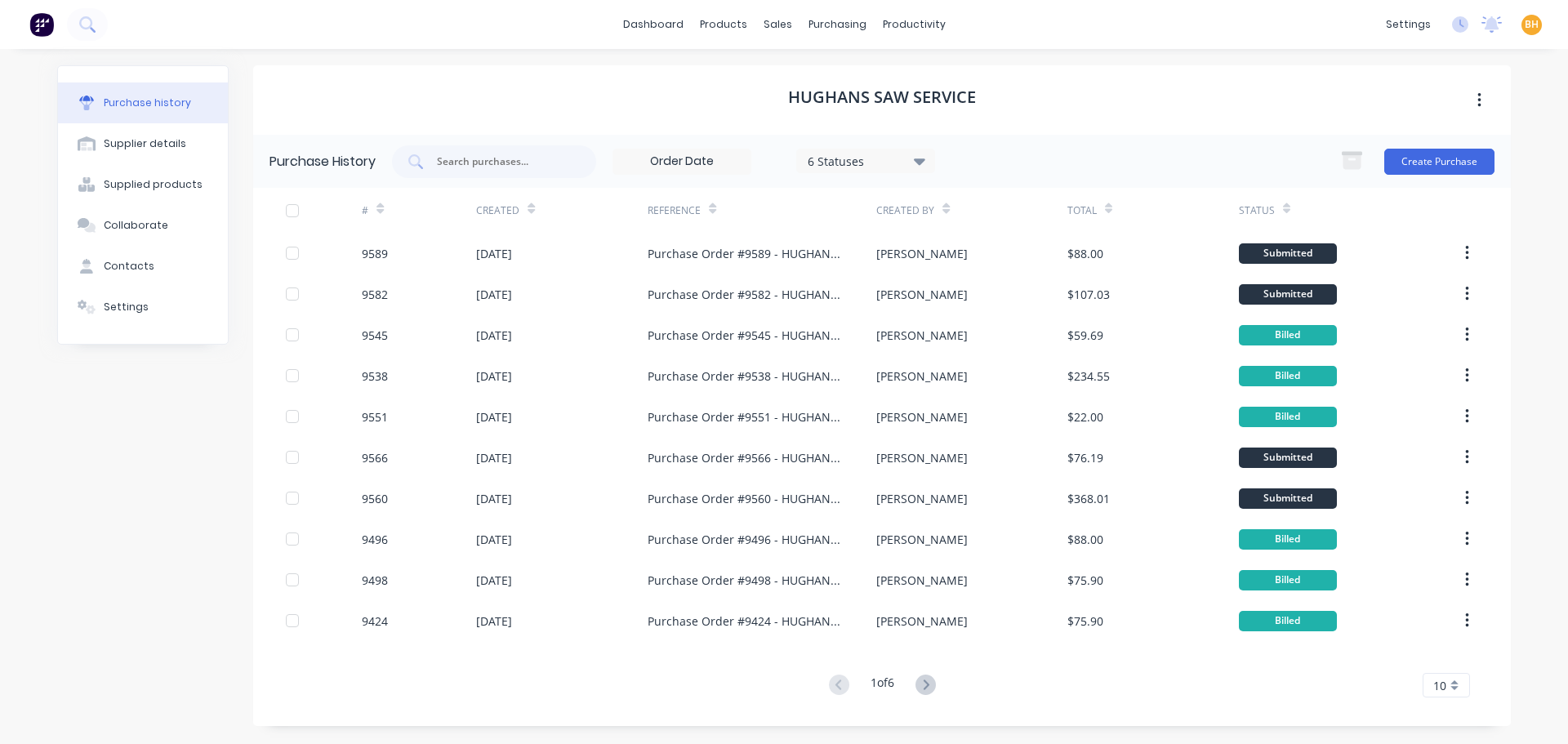
click at [922, 687] on icon at bounding box center [925, 684] width 20 height 20
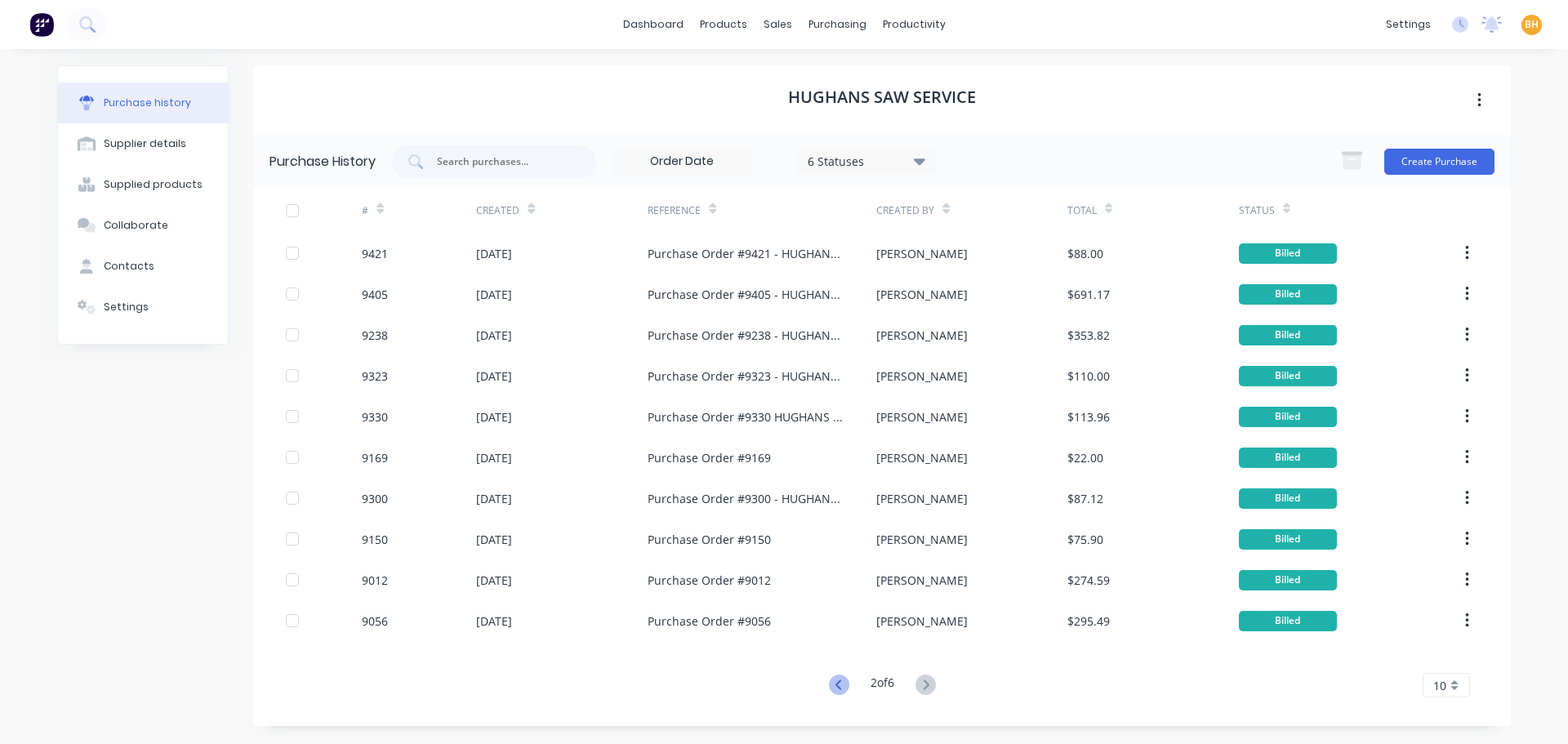
click at [837, 691] on icon at bounding box center [839, 684] width 20 height 20
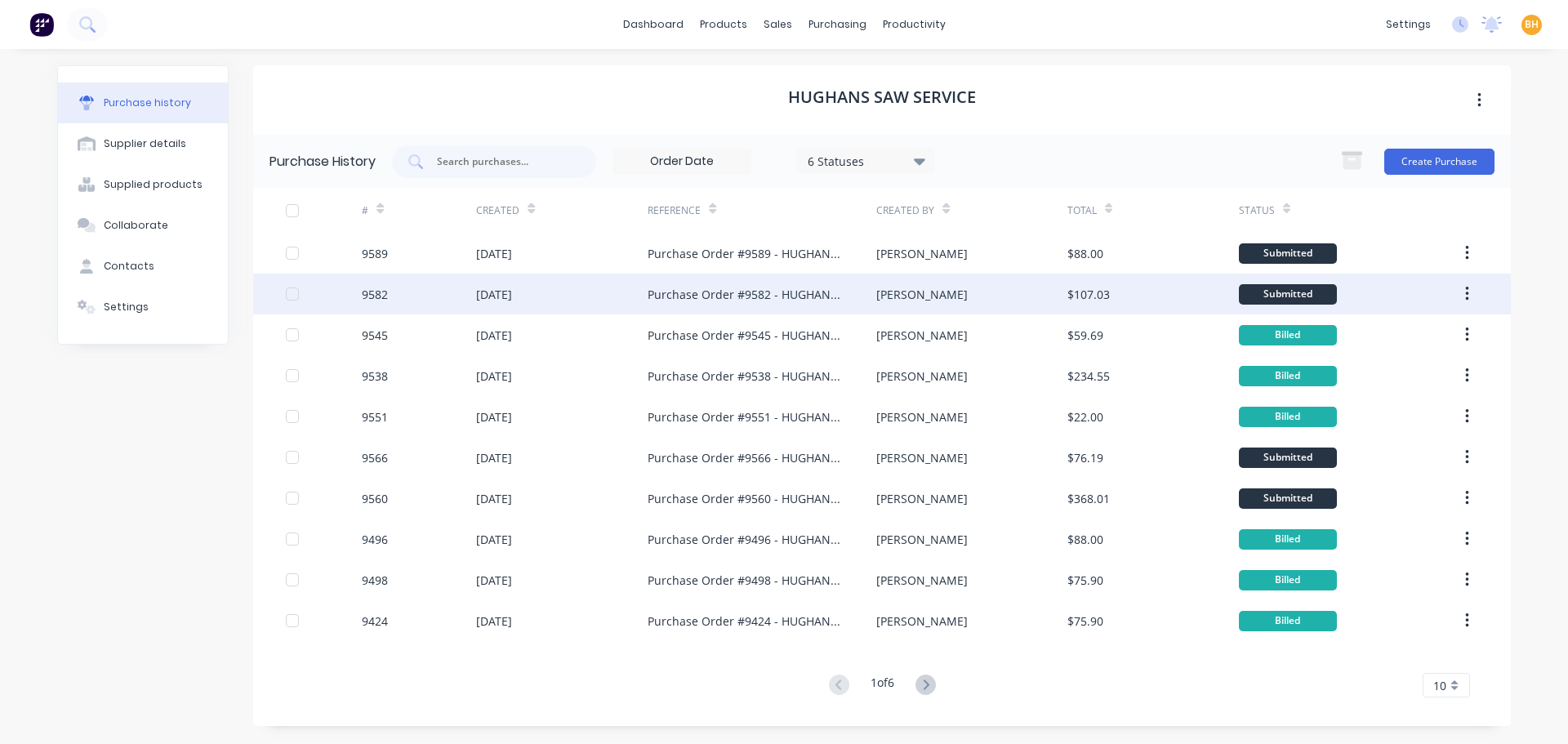
click at [701, 300] on div "Purchase Order #9582 - HUGHANS SAW SERVICE" at bounding box center [745, 294] width 196 height 17
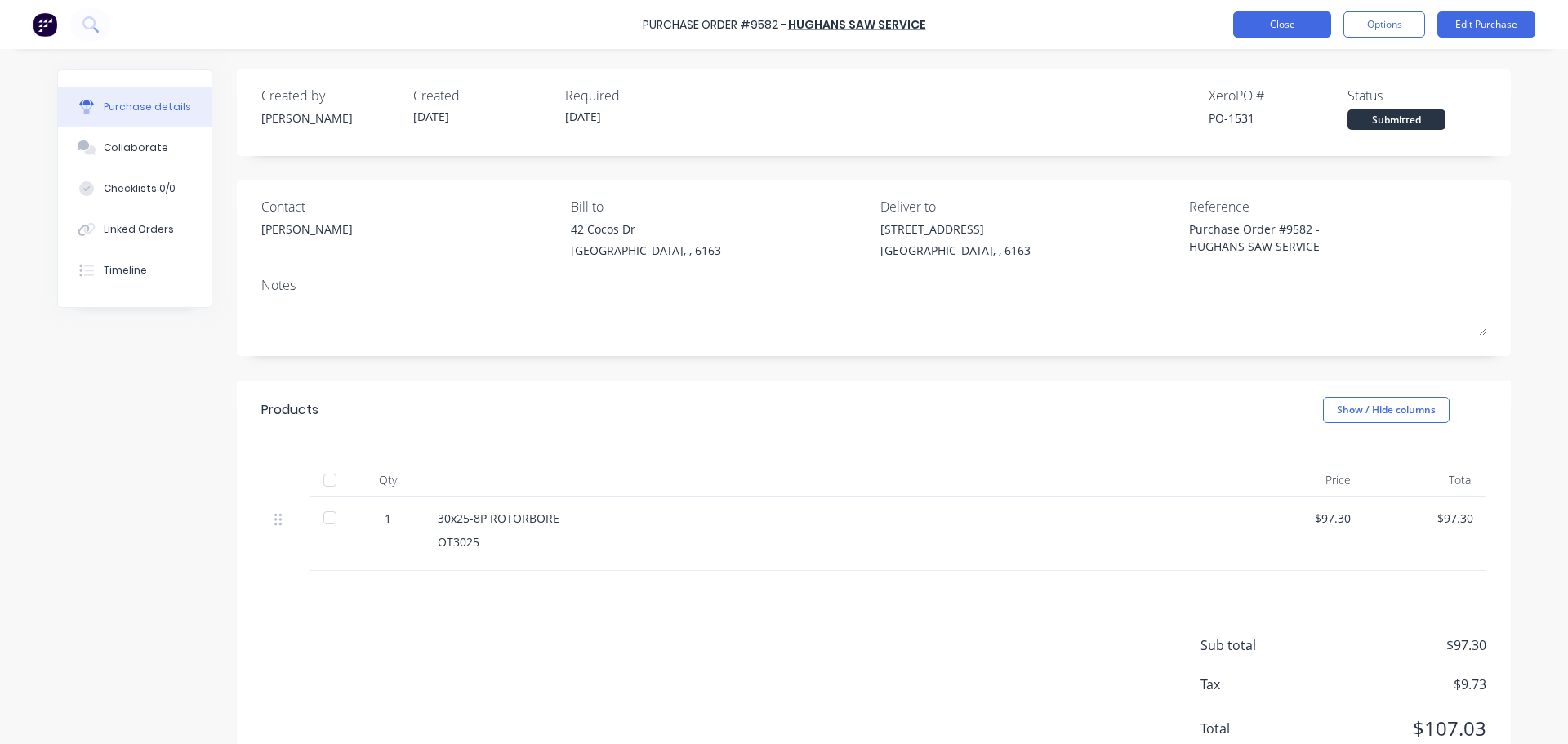
click at [1257, 28] on button "Close" at bounding box center [1282, 24] width 98 height 26
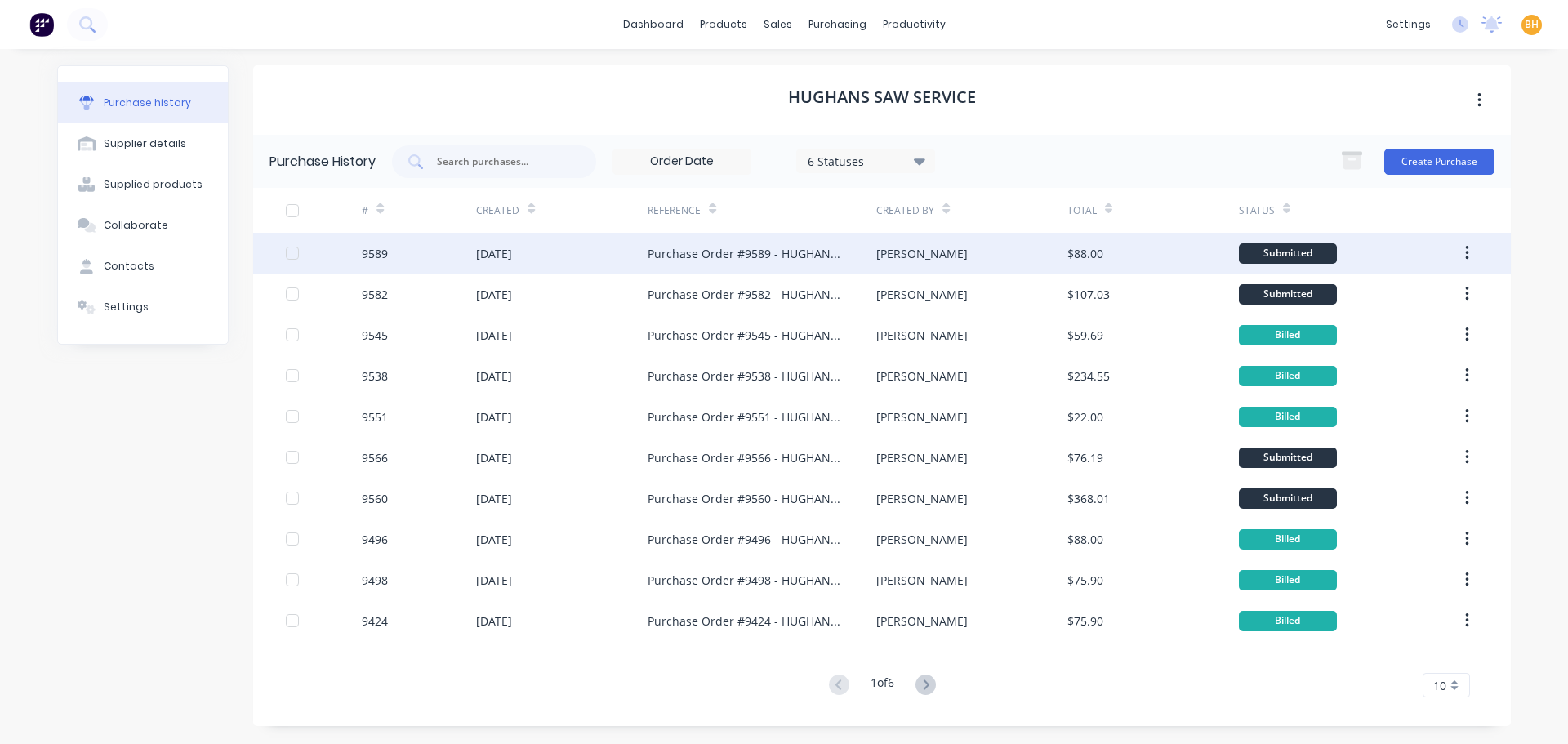
click at [500, 251] on div "[DATE]" at bounding box center [493, 254] width 36 height 17
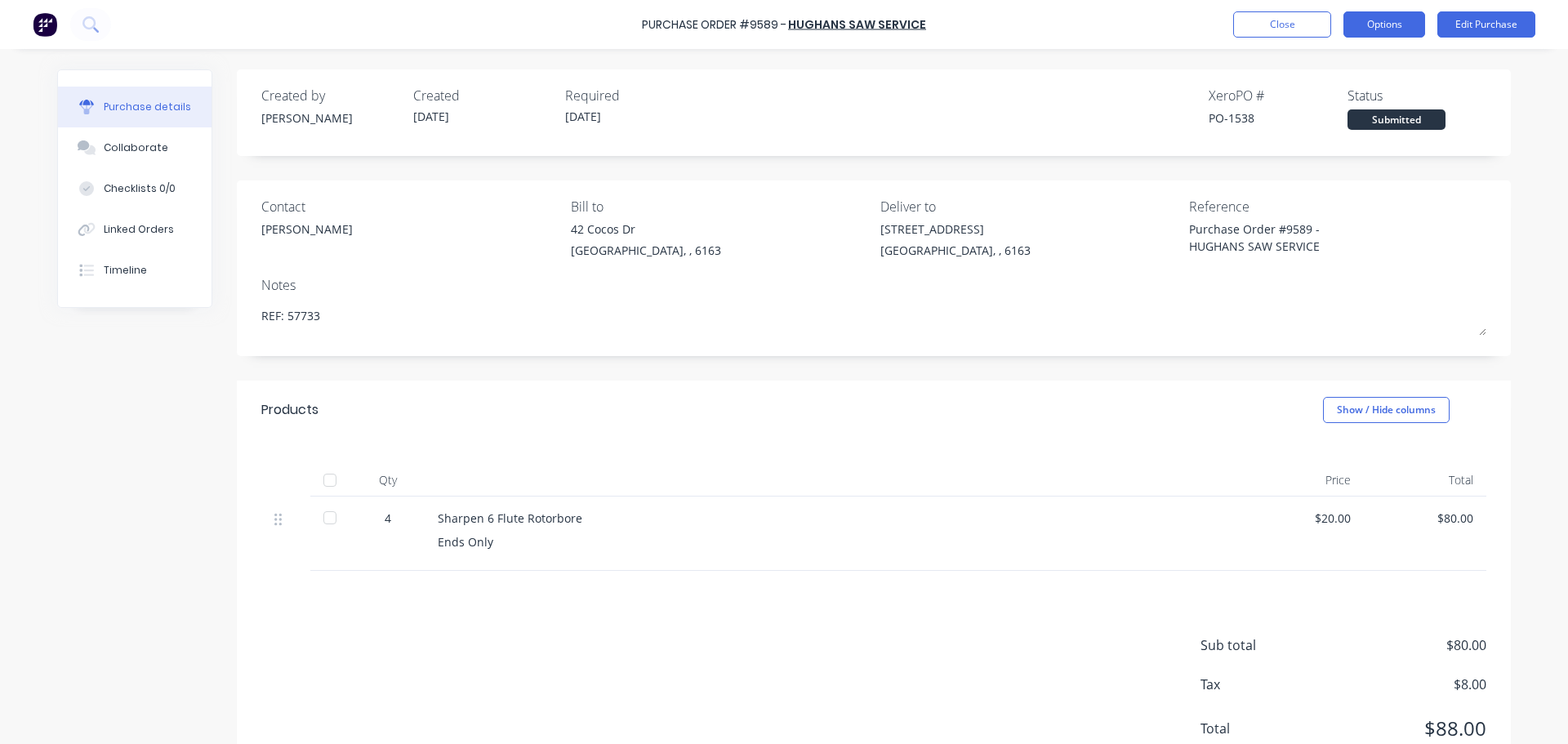
click at [1392, 28] on button "Options" at bounding box center [1384, 24] width 82 height 26
click at [929, 91] on div "Created by Bevan Created 25/08/25 Required 27/08/25 Xero PO # PO-1538 Status Su…" at bounding box center [873, 108] width 1224 height 44
click at [1399, 24] on button "Options" at bounding box center [1384, 24] width 82 height 26
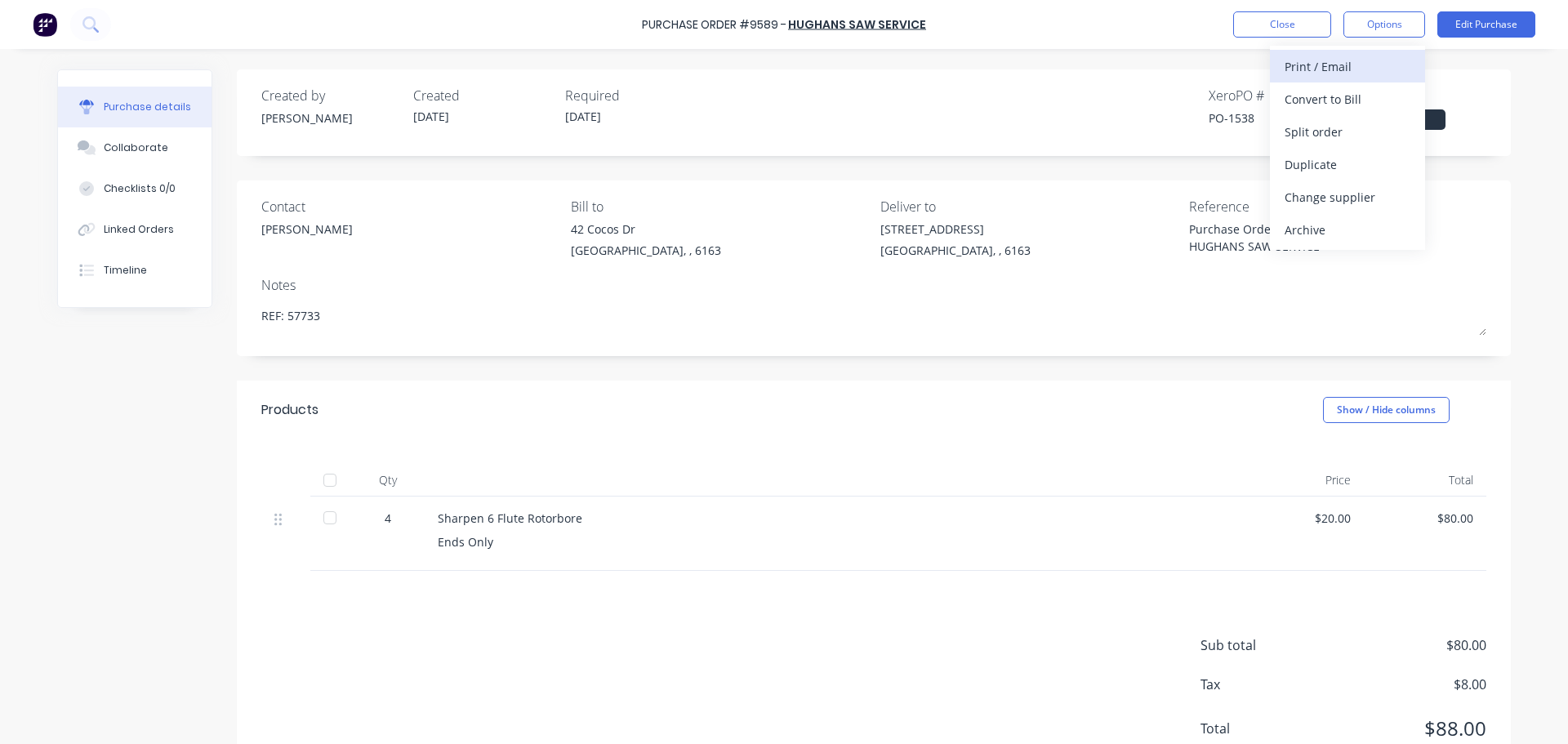
click at [1289, 63] on div "Print / Email" at bounding box center [1347, 67] width 125 height 24
click at [1317, 107] on div "With pricing" at bounding box center [1347, 99] width 125 height 24
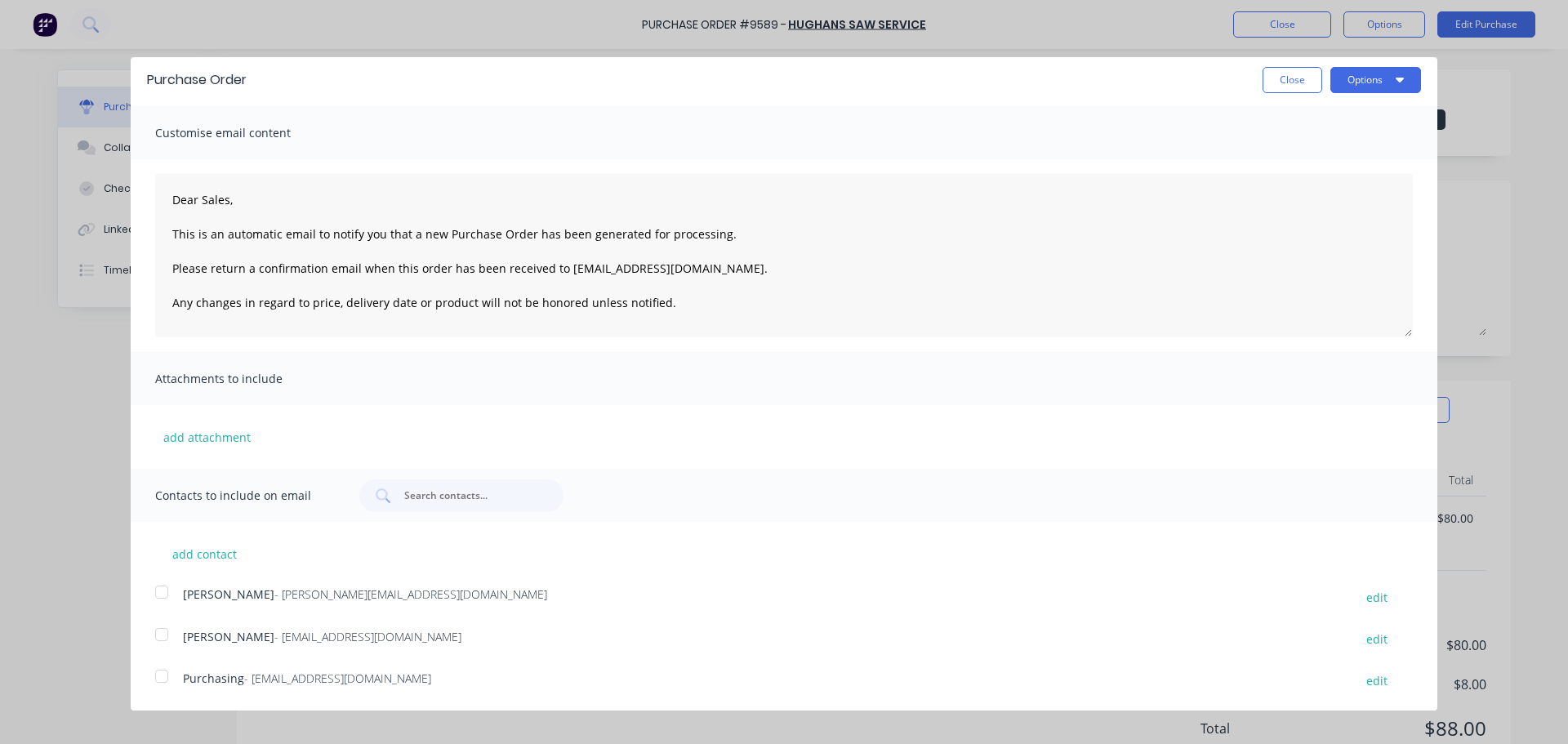
scroll to position [5, 0]
click at [161, 678] on div at bounding box center [162, 675] width 33 height 33
click at [156, 620] on div at bounding box center [162, 634] width 33 height 33
click at [1360, 79] on button "Options" at bounding box center [1375, 79] width 91 height 26
click at [1303, 143] on div "Email" at bounding box center [1343, 152] width 125 height 24
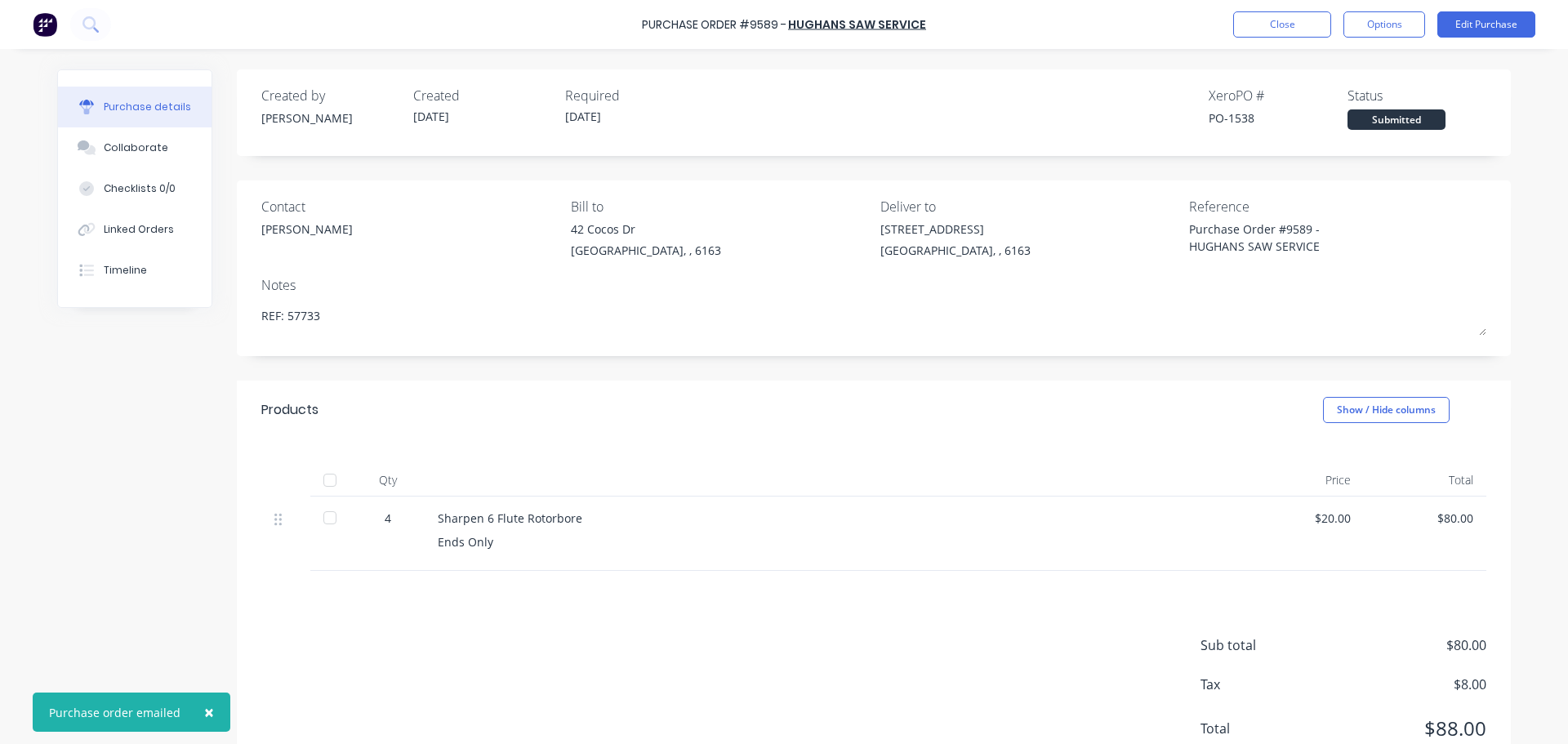
type textarea "x"
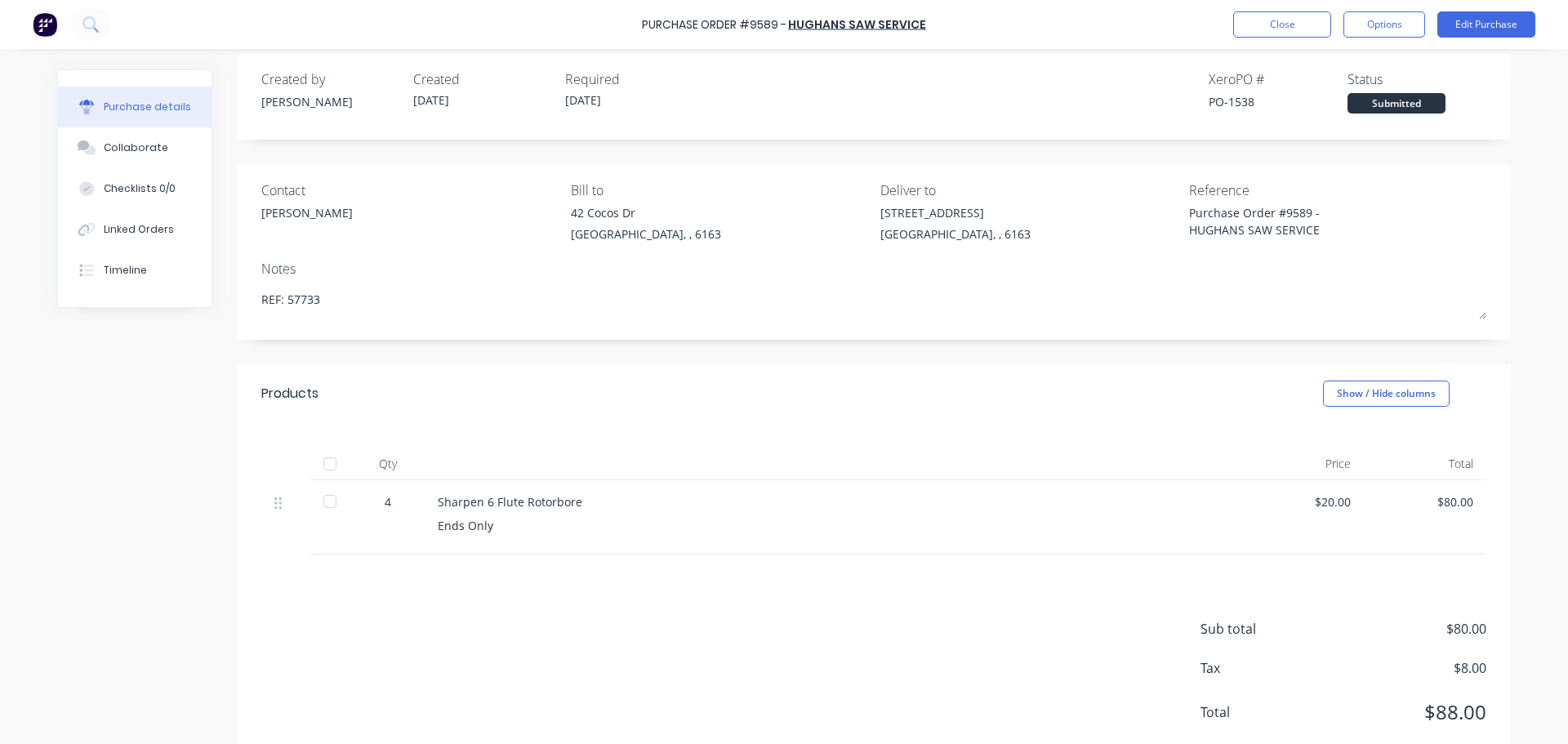
scroll to position [0, 0]
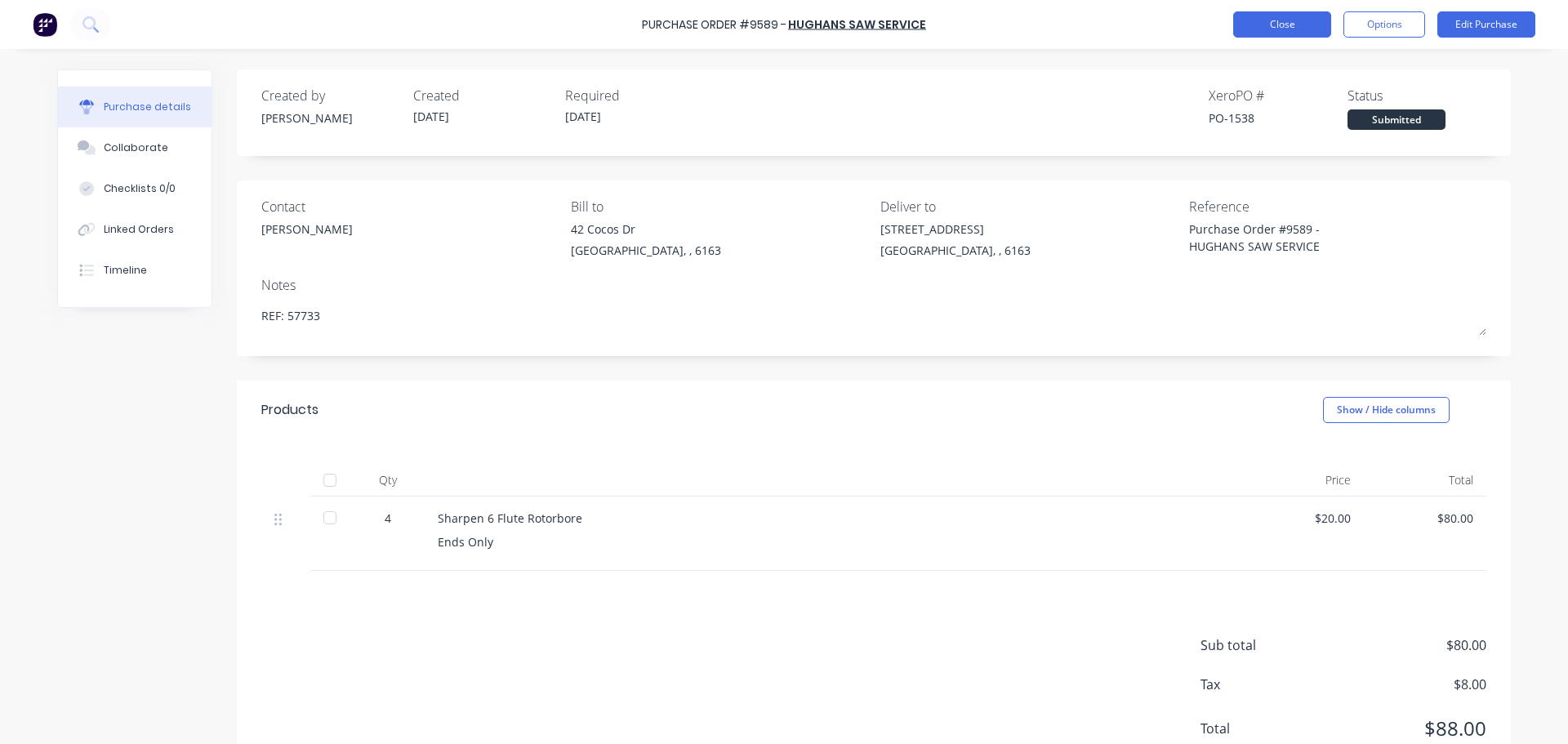
click at [1264, 20] on button "Close" at bounding box center [1282, 24] width 98 height 26
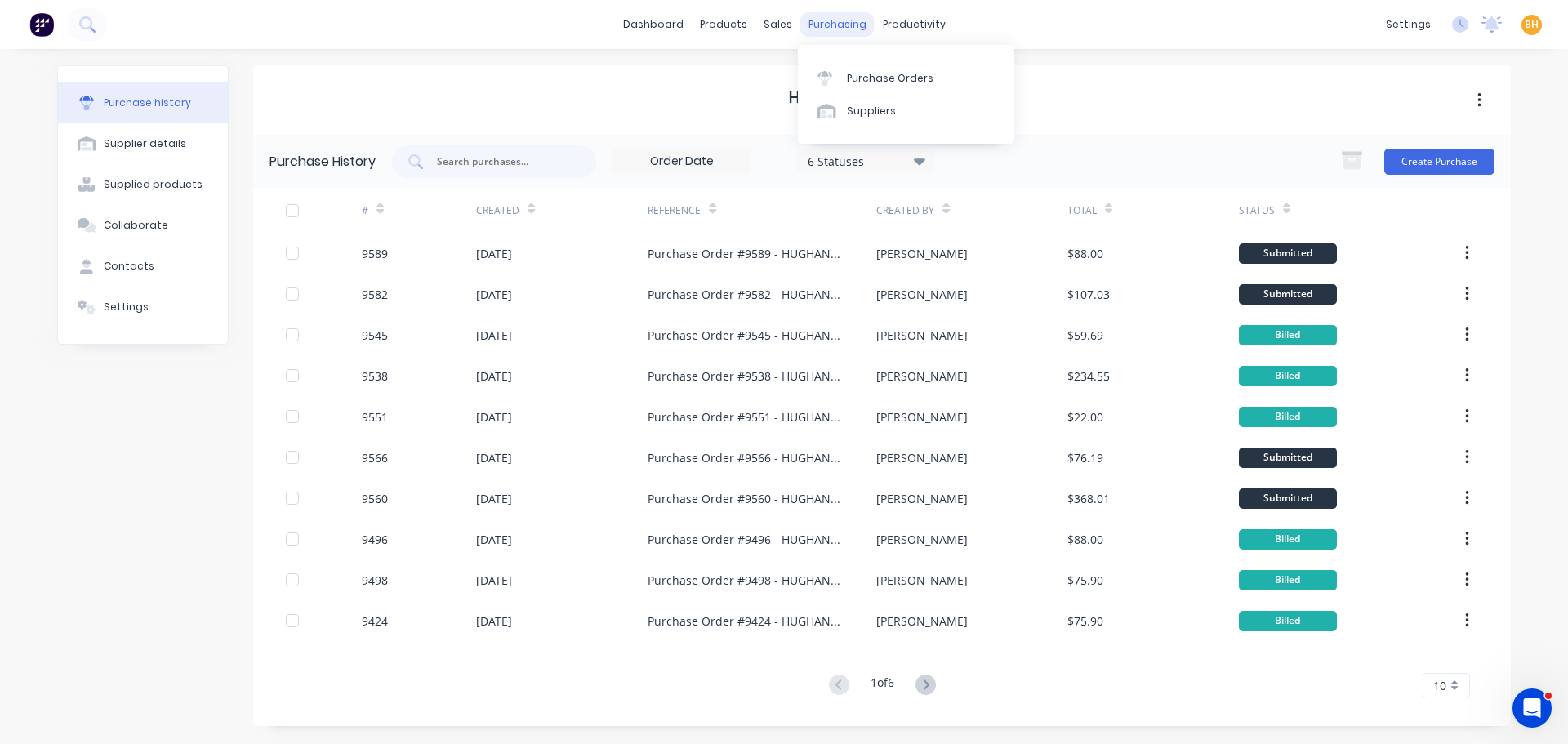
click at [823, 25] on div "purchasing" at bounding box center [837, 24] width 74 height 24
click at [854, 85] on div "Purchase Orders" at bounding box center [890, 78] width 87 height 14
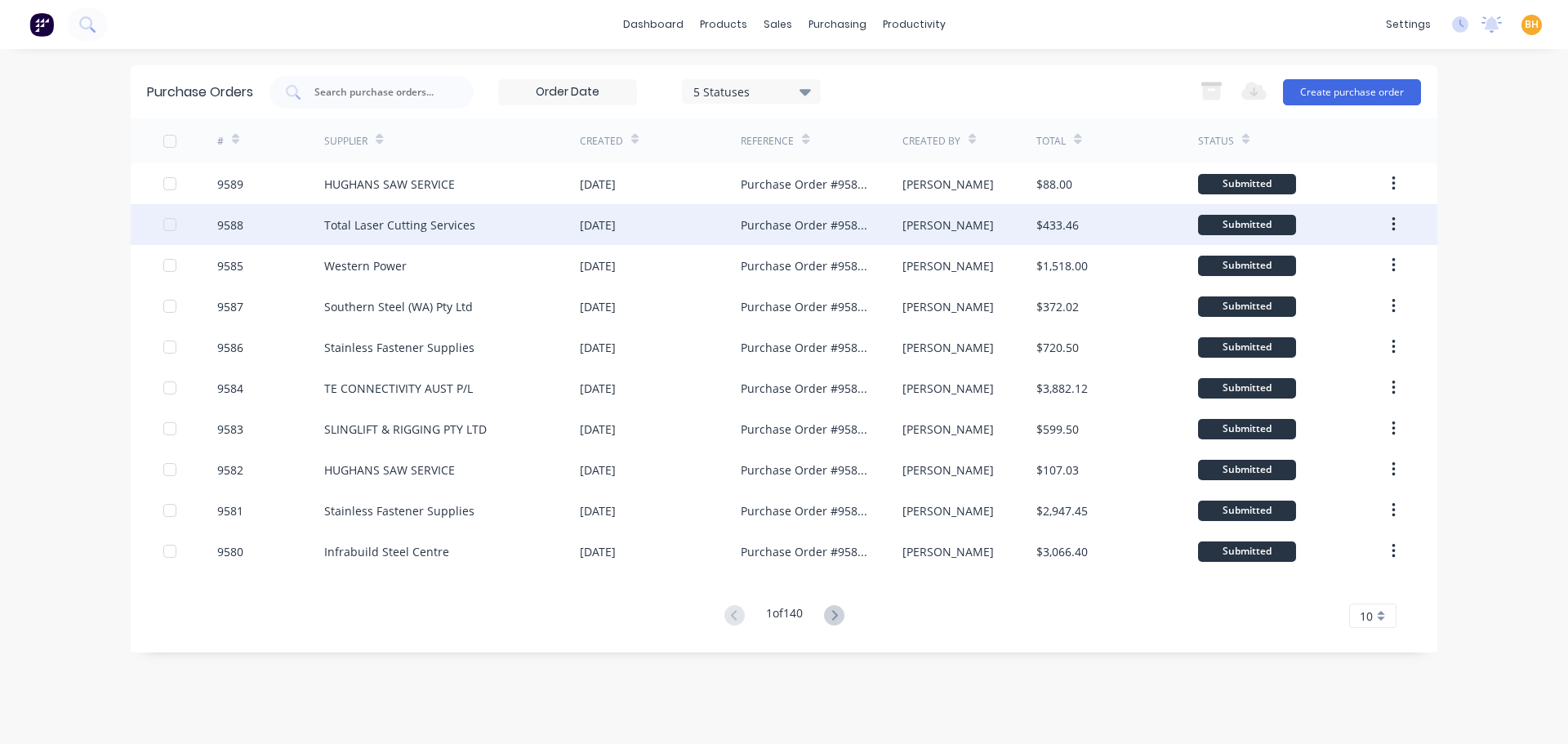
click at [425, 226] on div "Total Laser Cutting Services" at bounding box center [399, 225] width 151 height 17
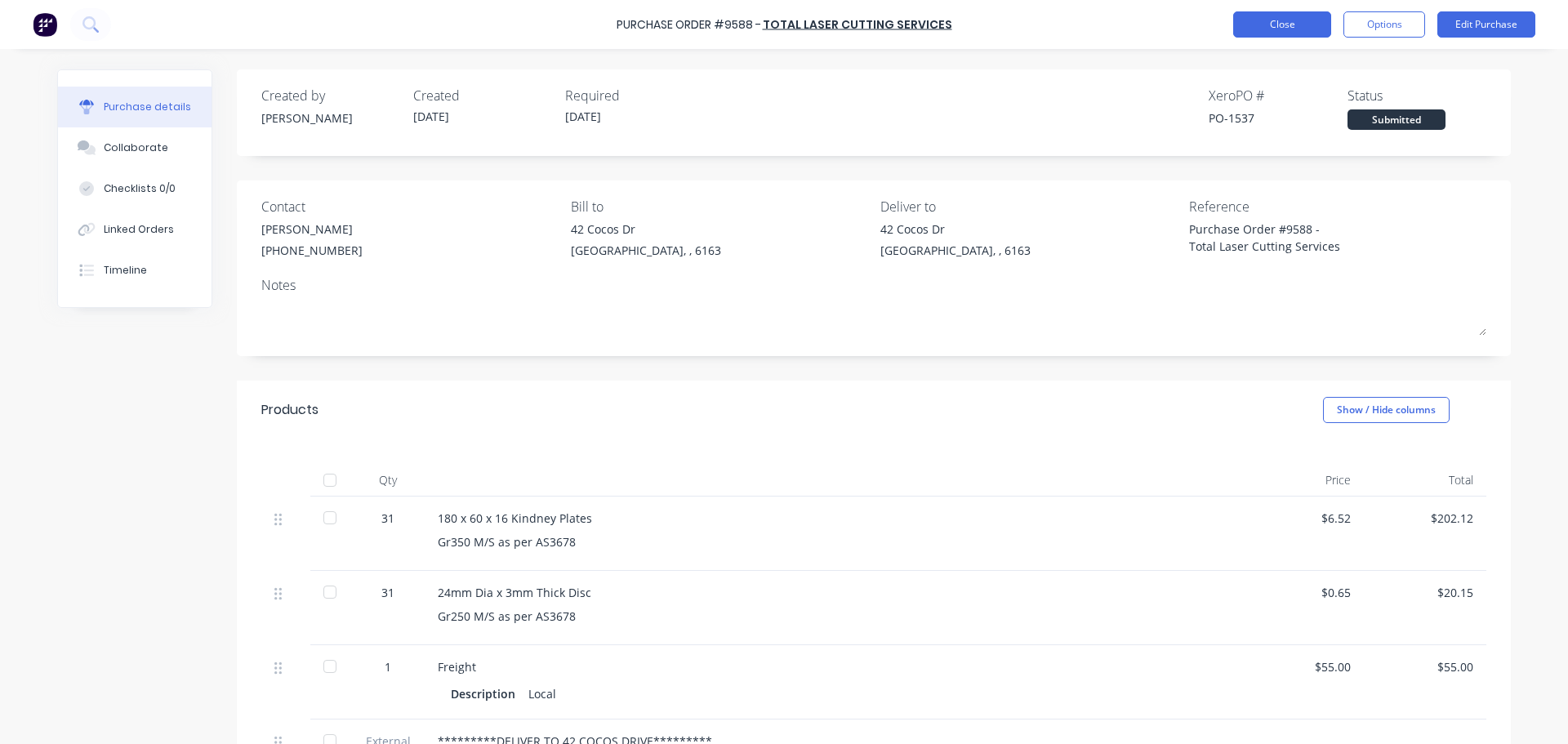
click at [1256, 24] on button "Close" at bounding box center [1282, 24] width 98 height 26
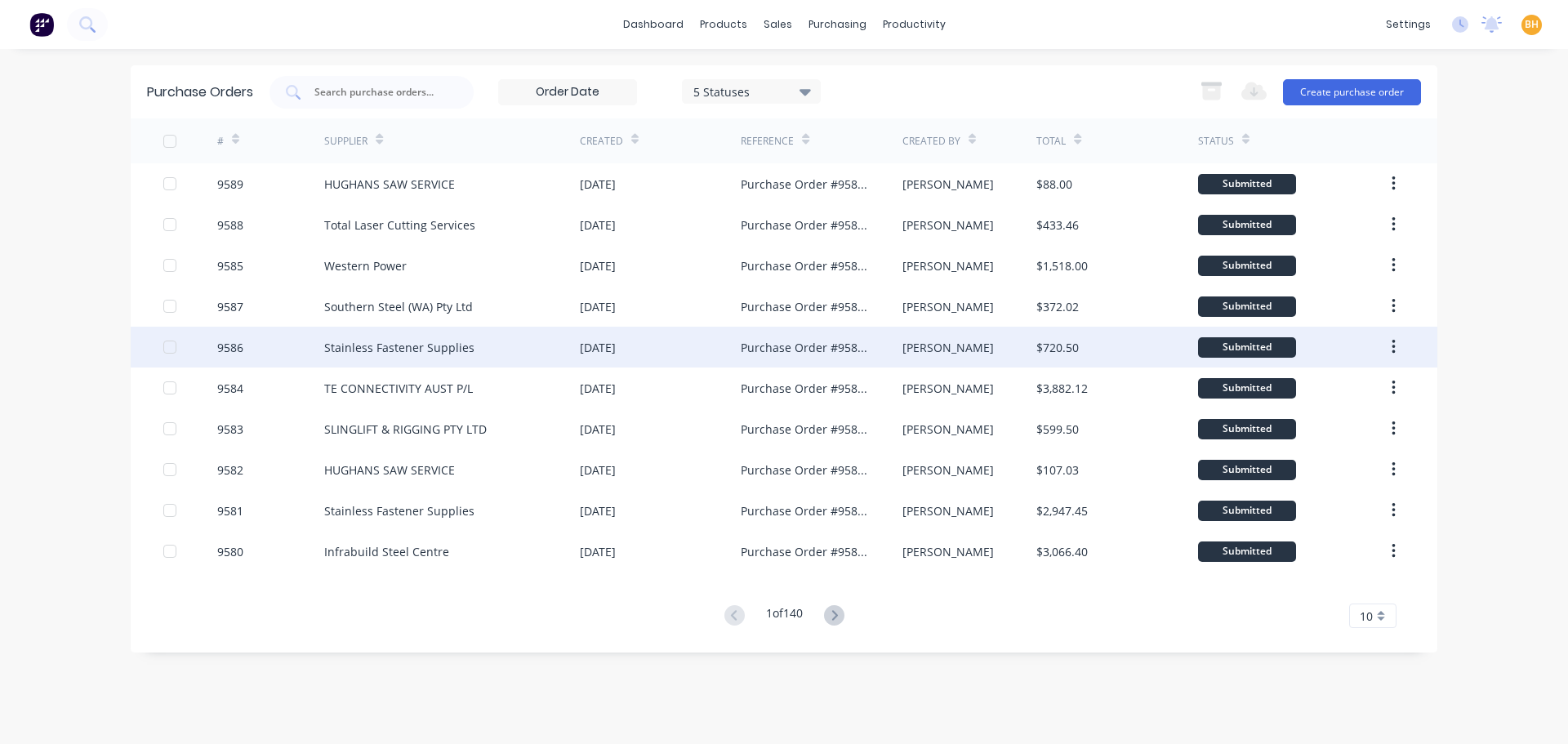
click at [419, 344] on div "Stainless Fastener Supplies" at bounding box center [399, 347] width 151 height 17
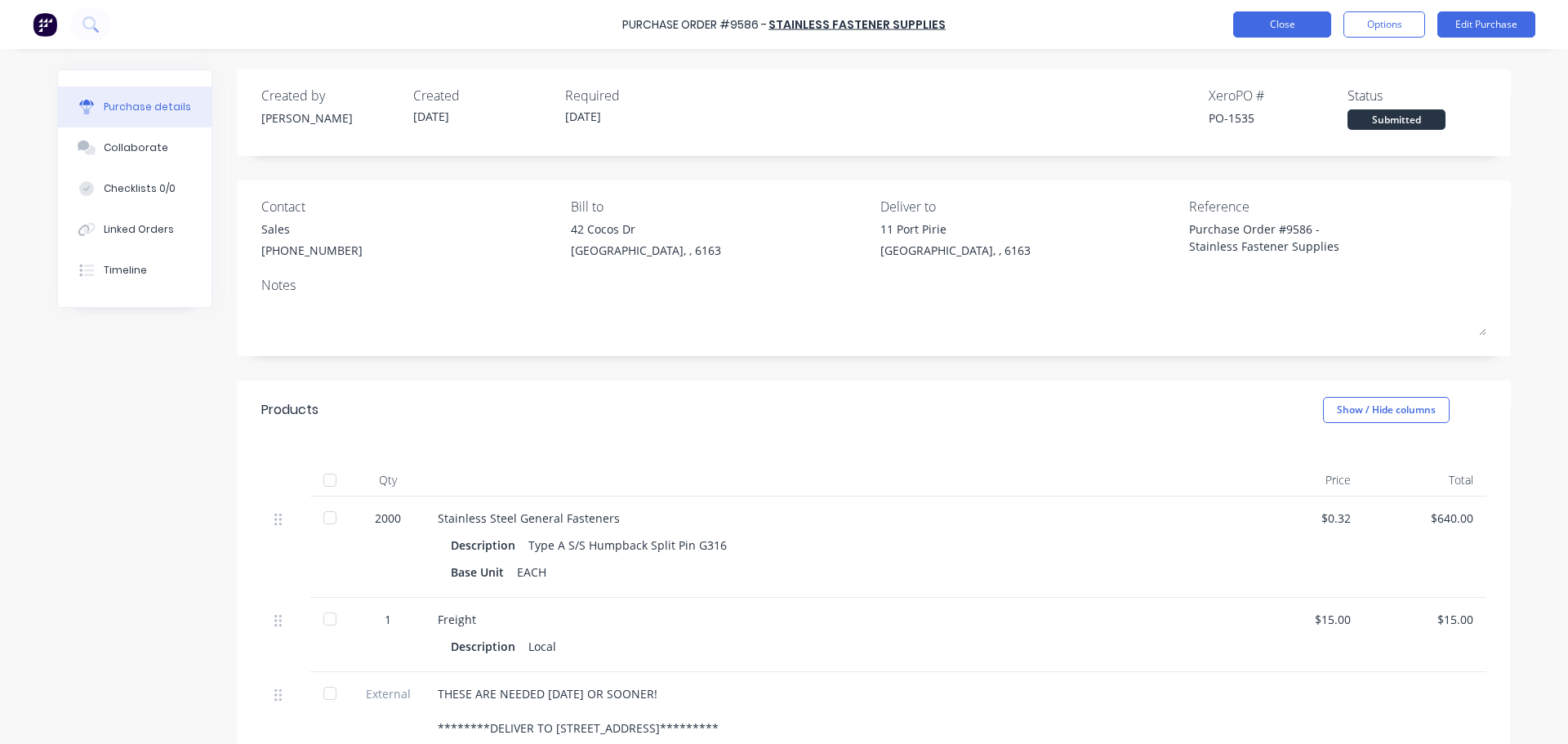
click at [1268, 18] on button "Close" at bounding box center [1282, 24] width 98 height 26
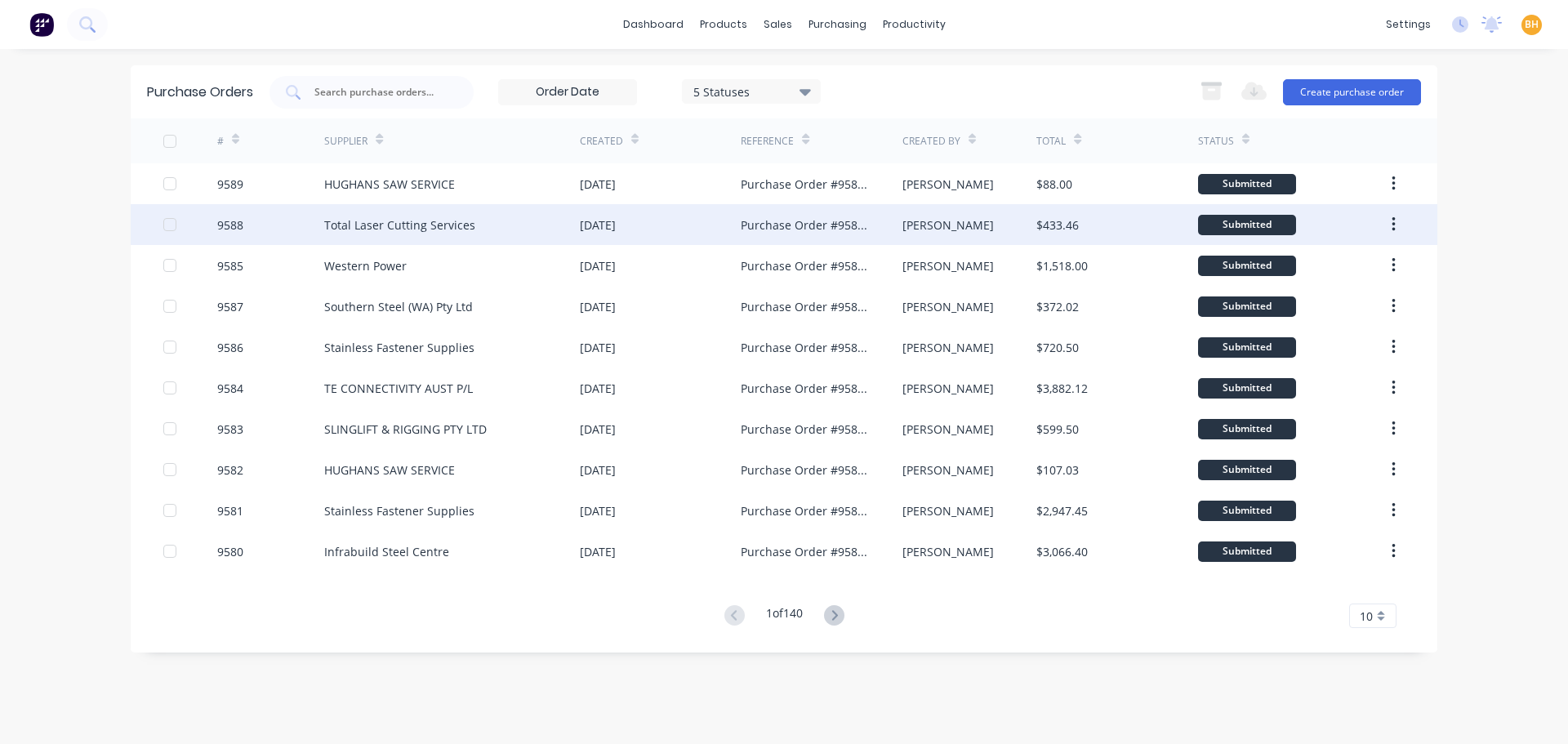
click at [373, 215] on div "Total Laser Cutting Services" at bounding box center [452, 225] width 256 height 41
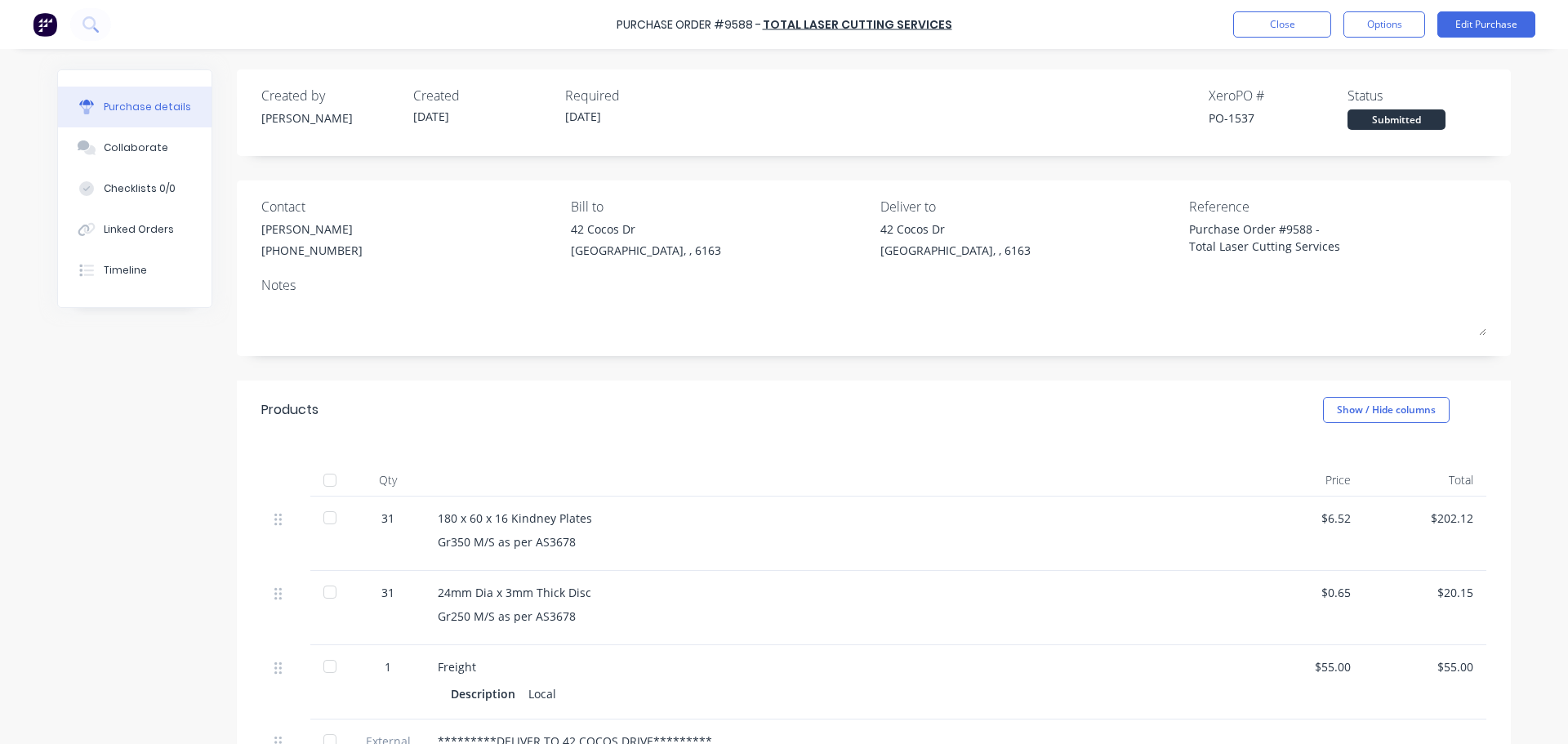
click at [1150, 423] on div "Products Show / Hide columns" at bounding box center [873, 409] width 1274 height 59
click at [1285, 14] on button "Close" at bounding box center [1282, 24] width 98 height 26
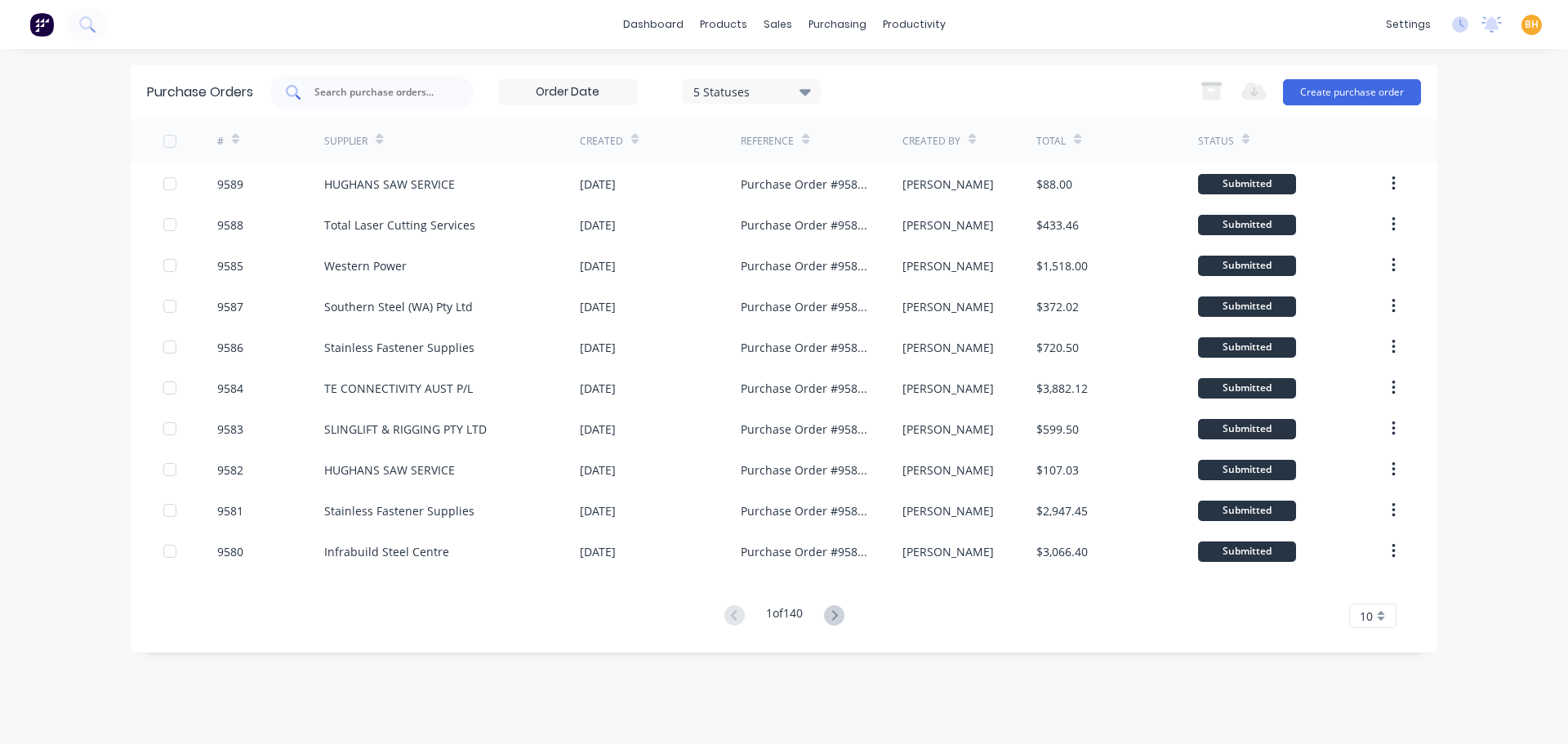
click at [326, 91] on input "text" at bounding box center [380, 92] width 135 height 16
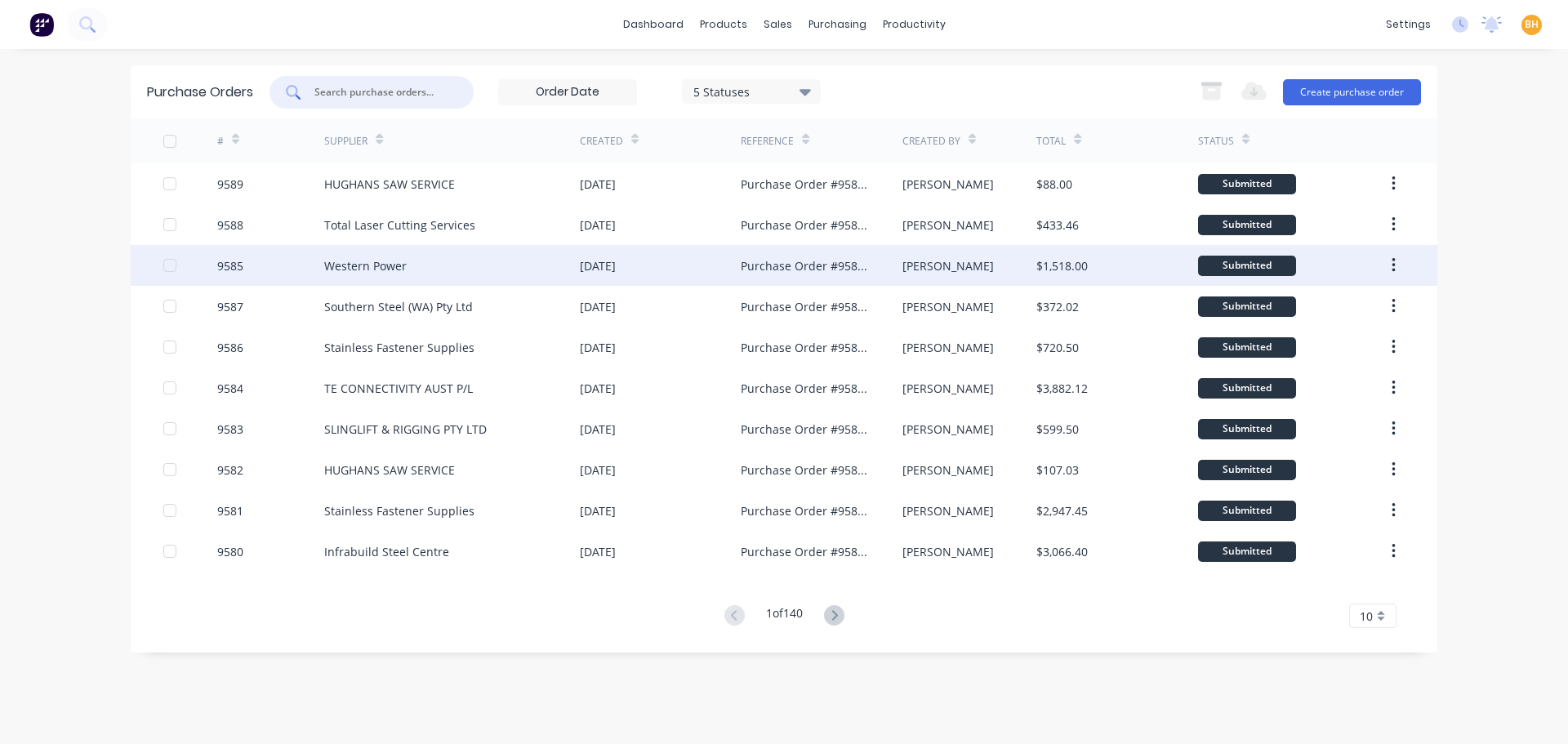
click at [390, 267] on div "Western Power" at bounding box center [365, 266] width 82 height 17
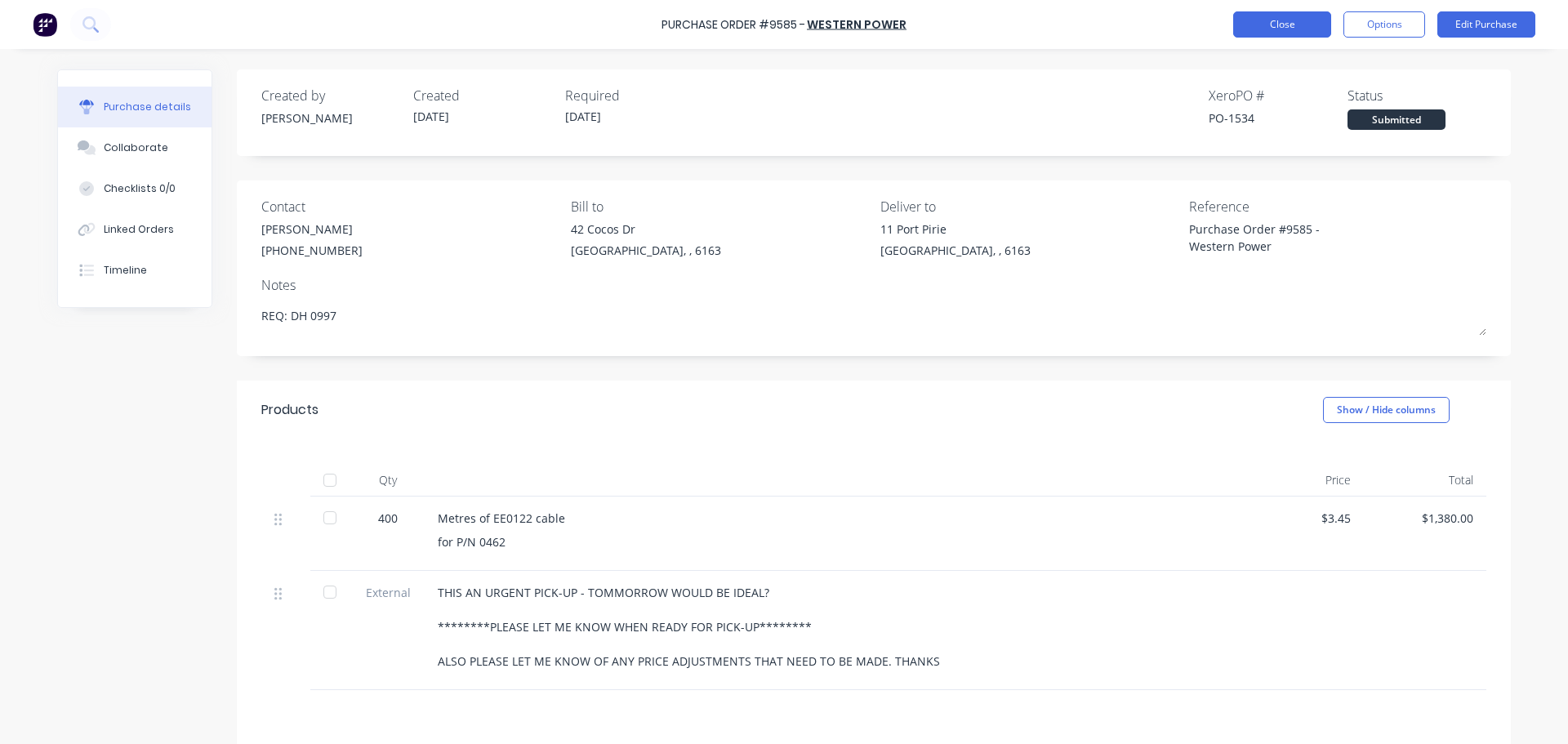
click at [1272, 23] on button "Close" at bounding box center [1282, 24] width 98 height 26
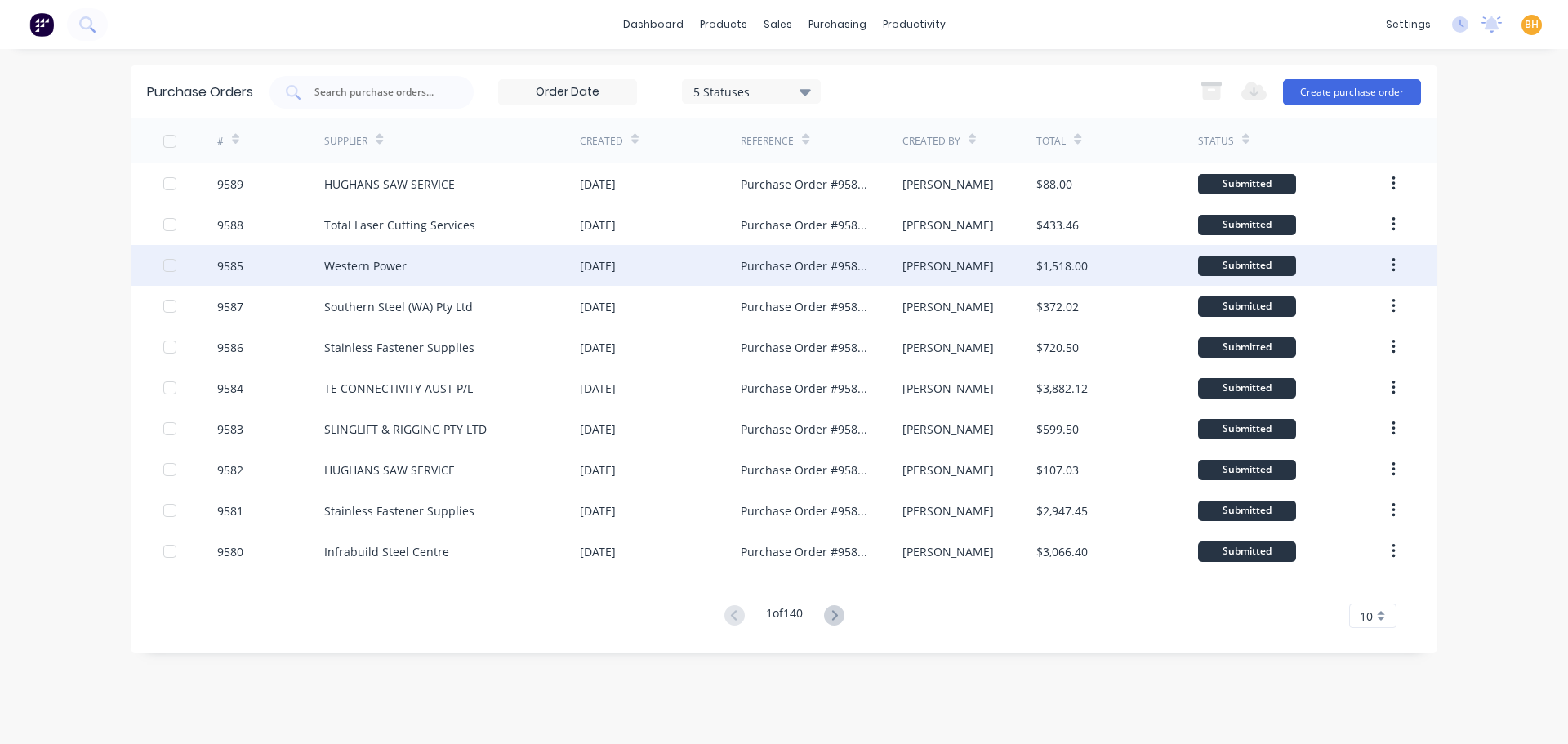
click at [418, 261] on div "Western Power" at bounding box center [452, 265] width 256 height 41
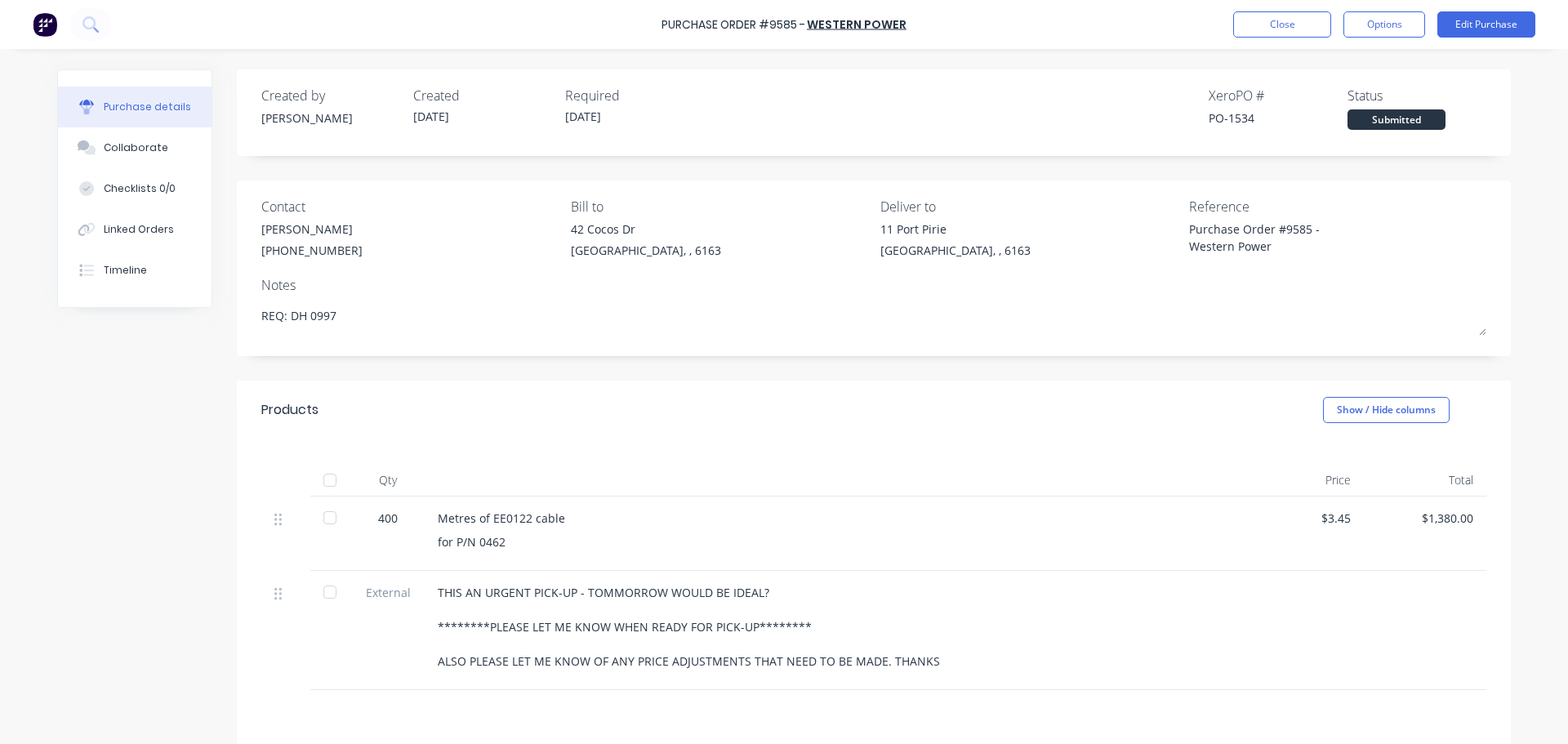
click at [1511, 364] on div "Purchase details Collaborate Checklists 0/0 Linked Orders Timeline Created by B…" at bounding box center [784, 347] width 1486 height 662
click at [169, 390] on div "Created by Bevan Created 25/08/25 Required 26/08/25 Xero PO # PO-1534 Status Su…" at bounding box center [784, 487] width 1453 height 837
click at [1519, 462] on div "Purchase details Collaborate Checklists 0/0 Linked Orders Timeline Created by B…" at bounding box center [784, 347] width 1486 height 662
click at [1530, 502] on div "Purchase Order #9585 - Western Power Close Options Edit Purchase Purchase detai…" at bounding box center [784, 372] width 1568 height 744
click at [1529, 485] on div "Purchase Order #9585 - Western Power Close Options Edit Purchase Purchase detai…" at bounding box center [784, 372] width 1568 height 744
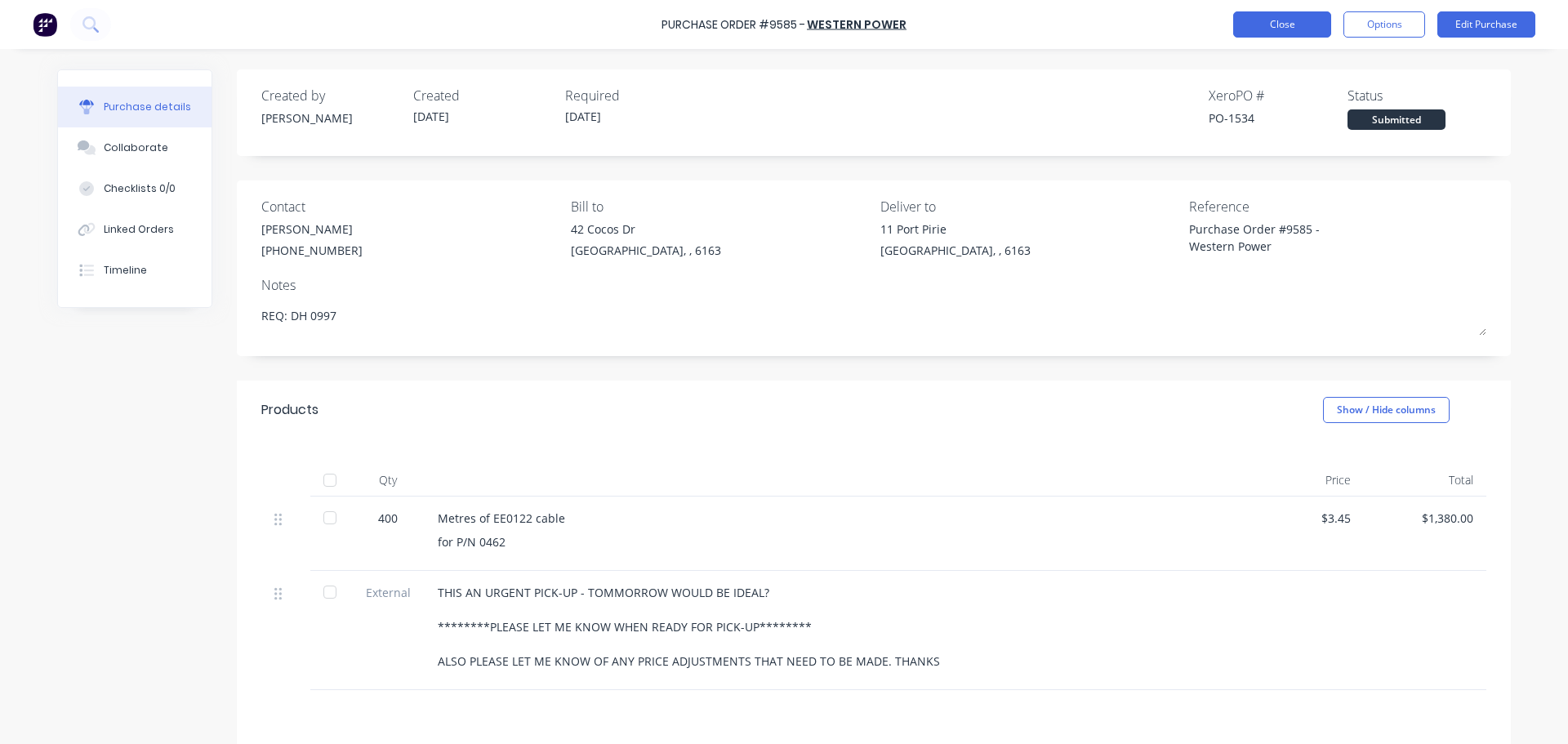
click at [1277, 14] on button "Close" at bounding box center [1282, 24] width 98 height 26
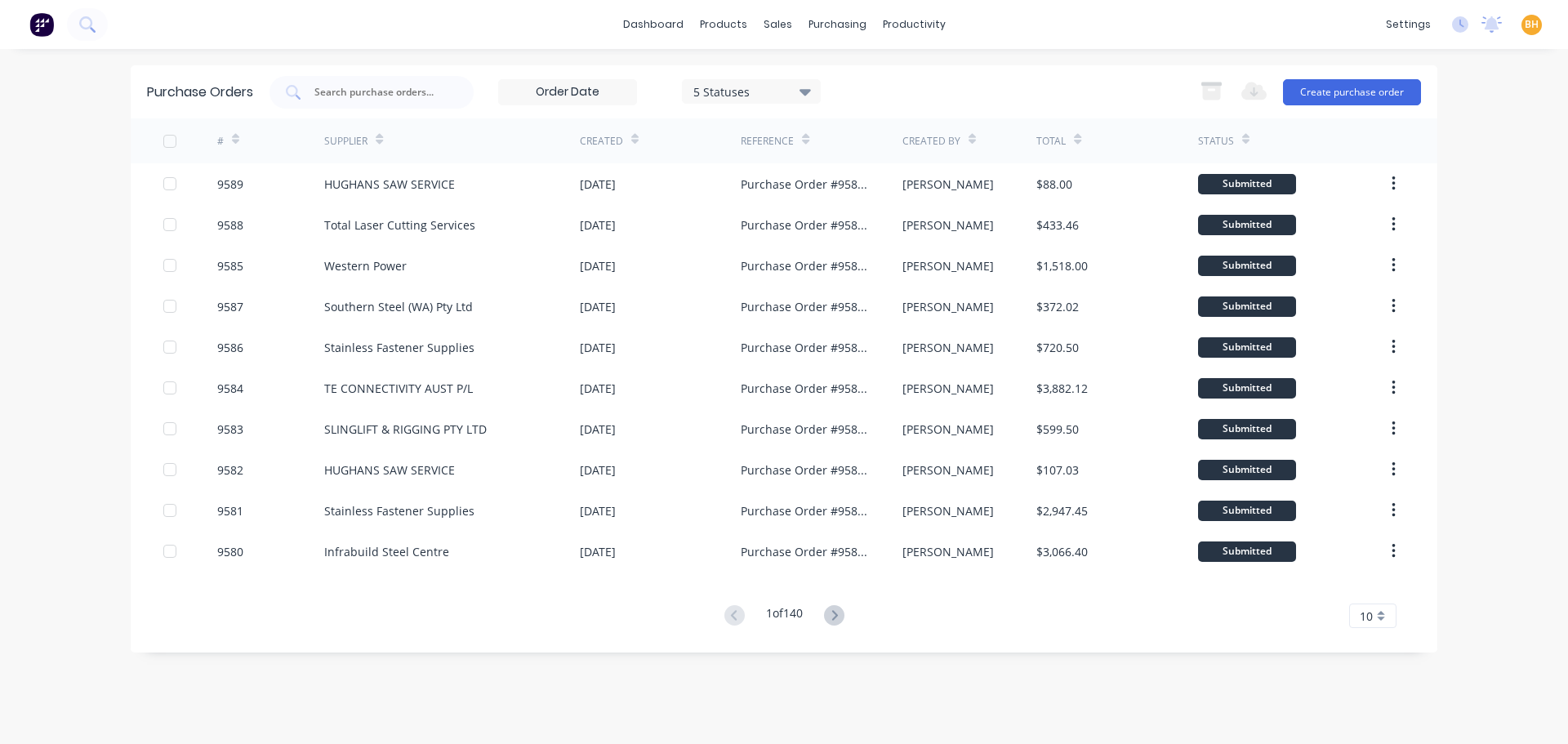
click at [82, 185] on div "dashboard products sales purchasing productivity dashboard products Product Cat…" at bounding box center [784, 372] width 1568 height 744
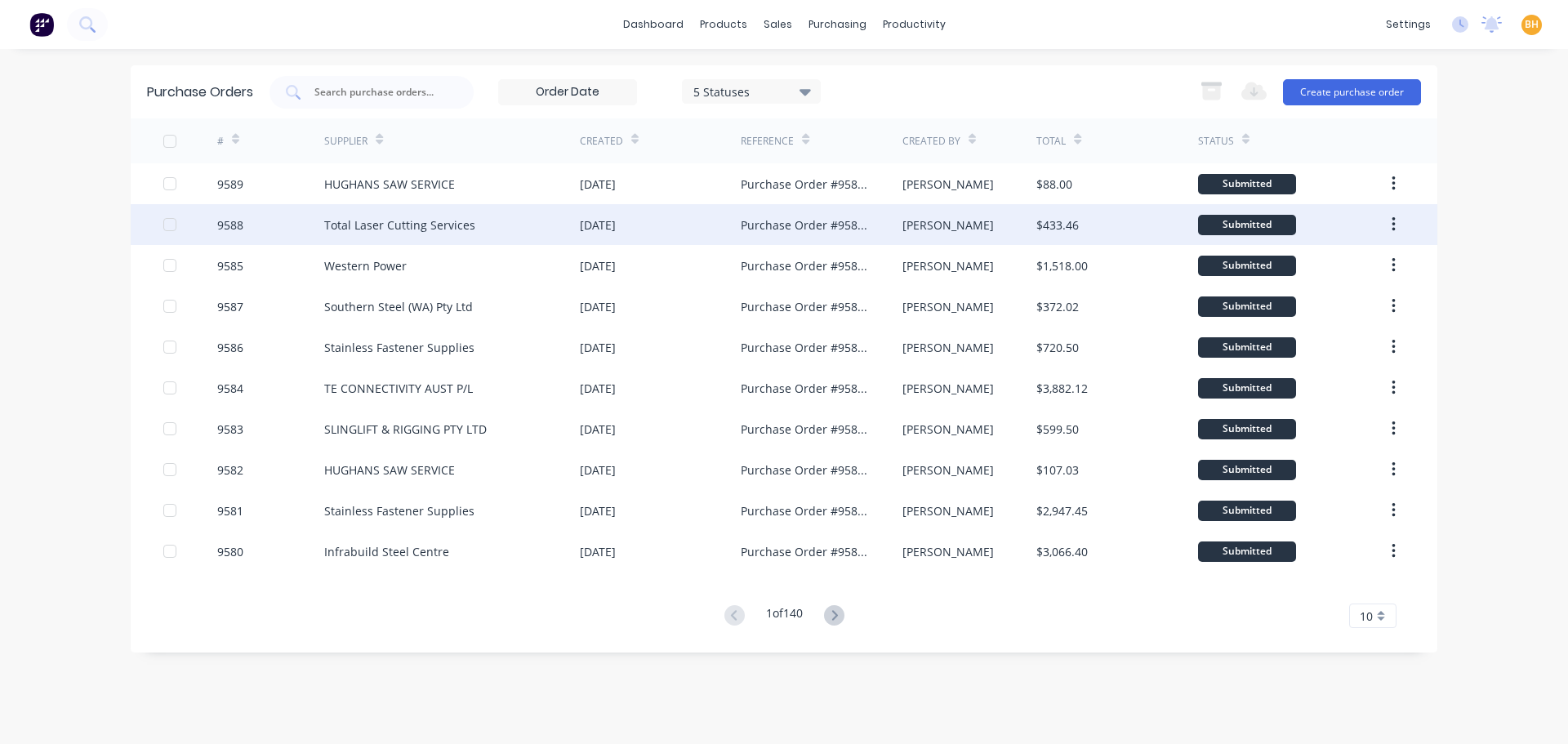
click at [399, 230] on div "Total Laser Cutting Services" at bounding box center [399, 225] width 151 height 17
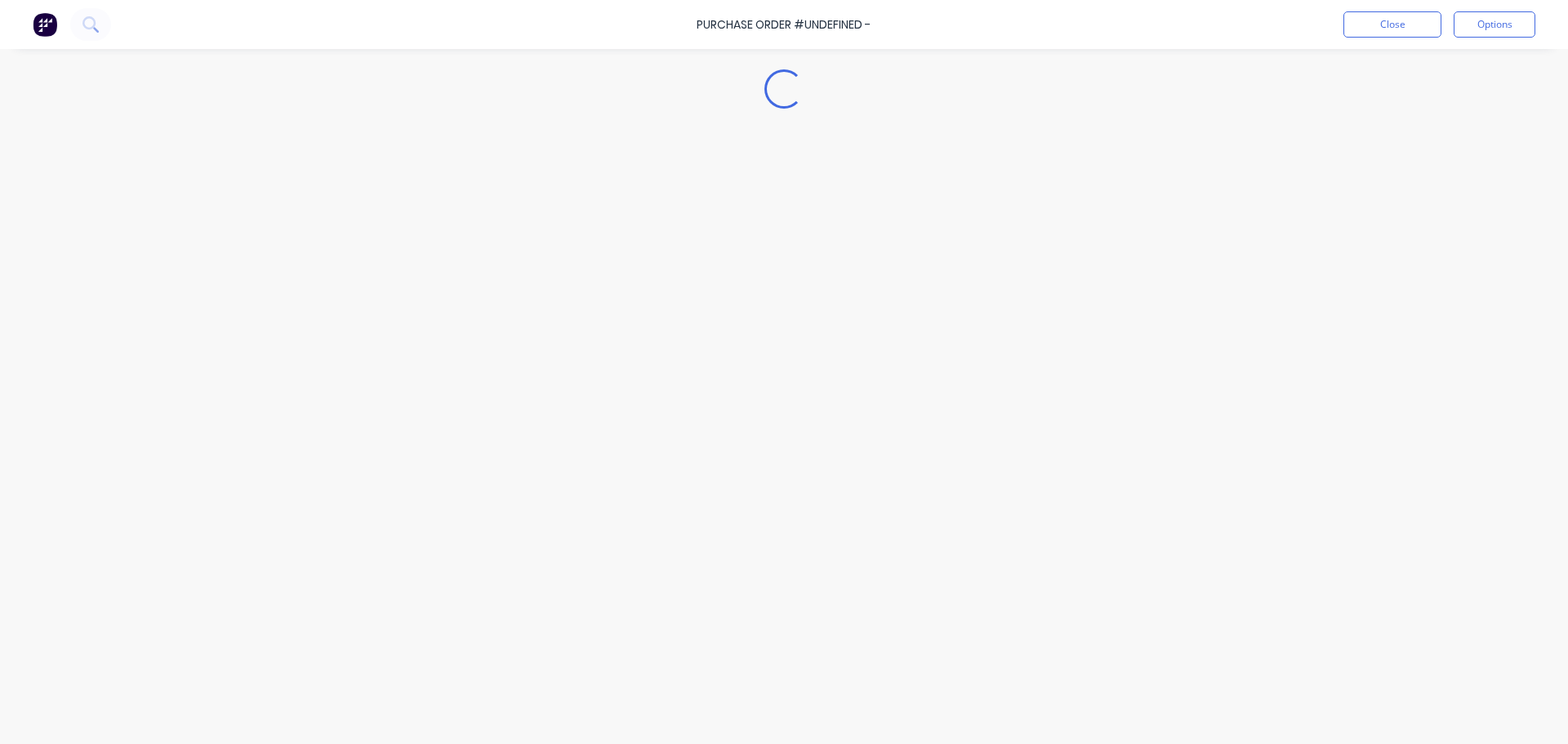
type textarea "x"
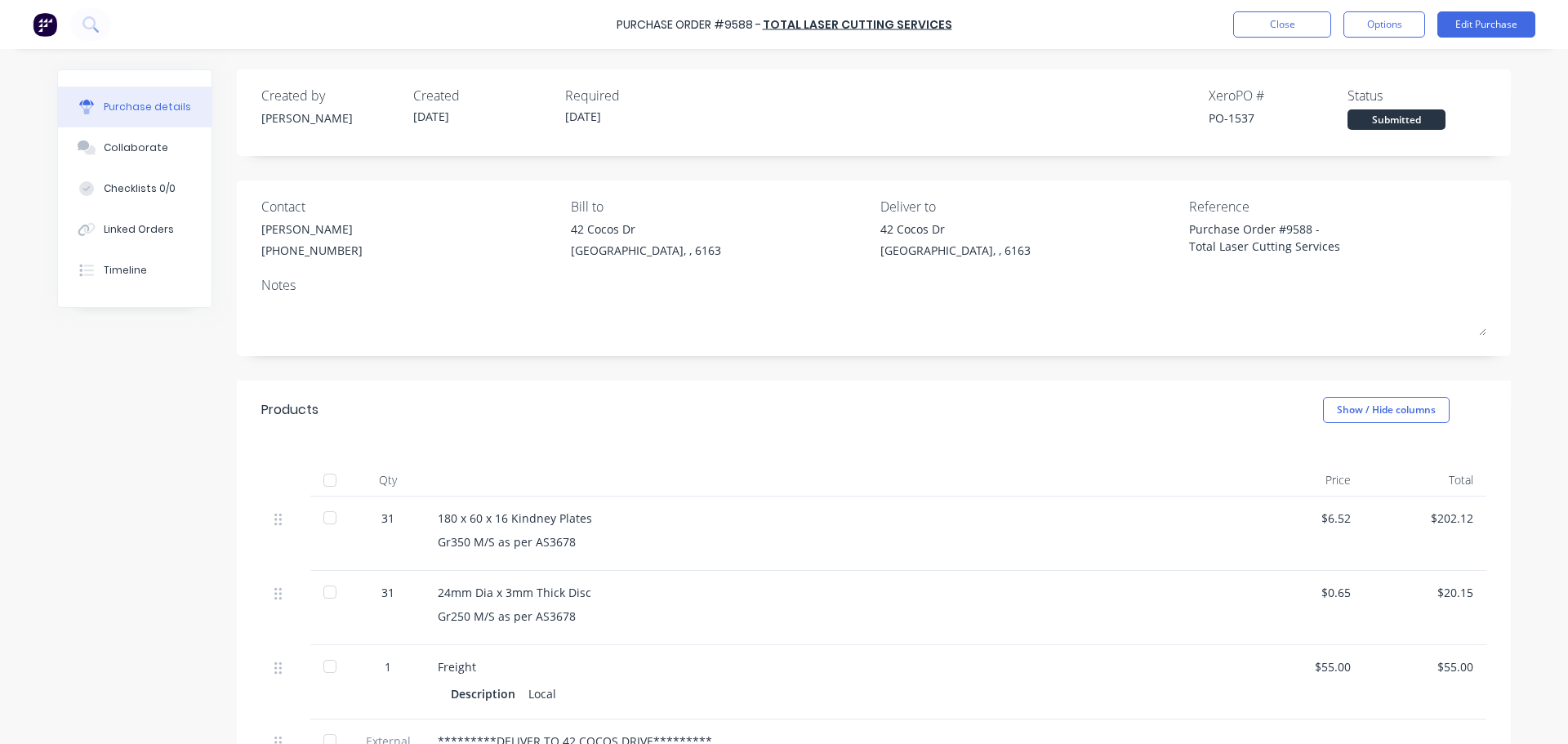
click at [431, 366] on div "Created by Bevan Created 25/08/25 Required 02/09/25 Xero PO # PO-1537 Status Su…" at bounding box center [873, 613] width 1274 height 1087
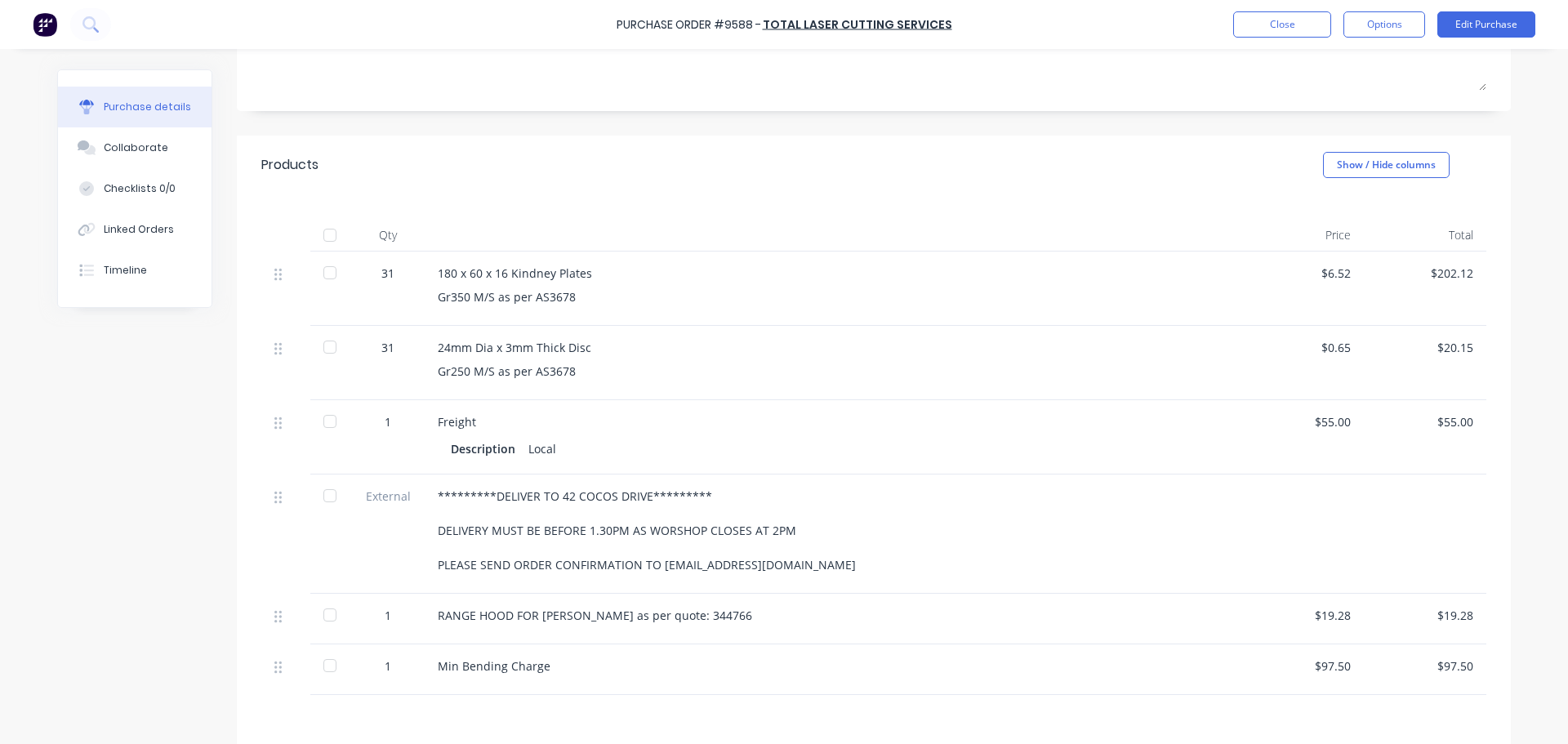
scroll to position [163, 0]
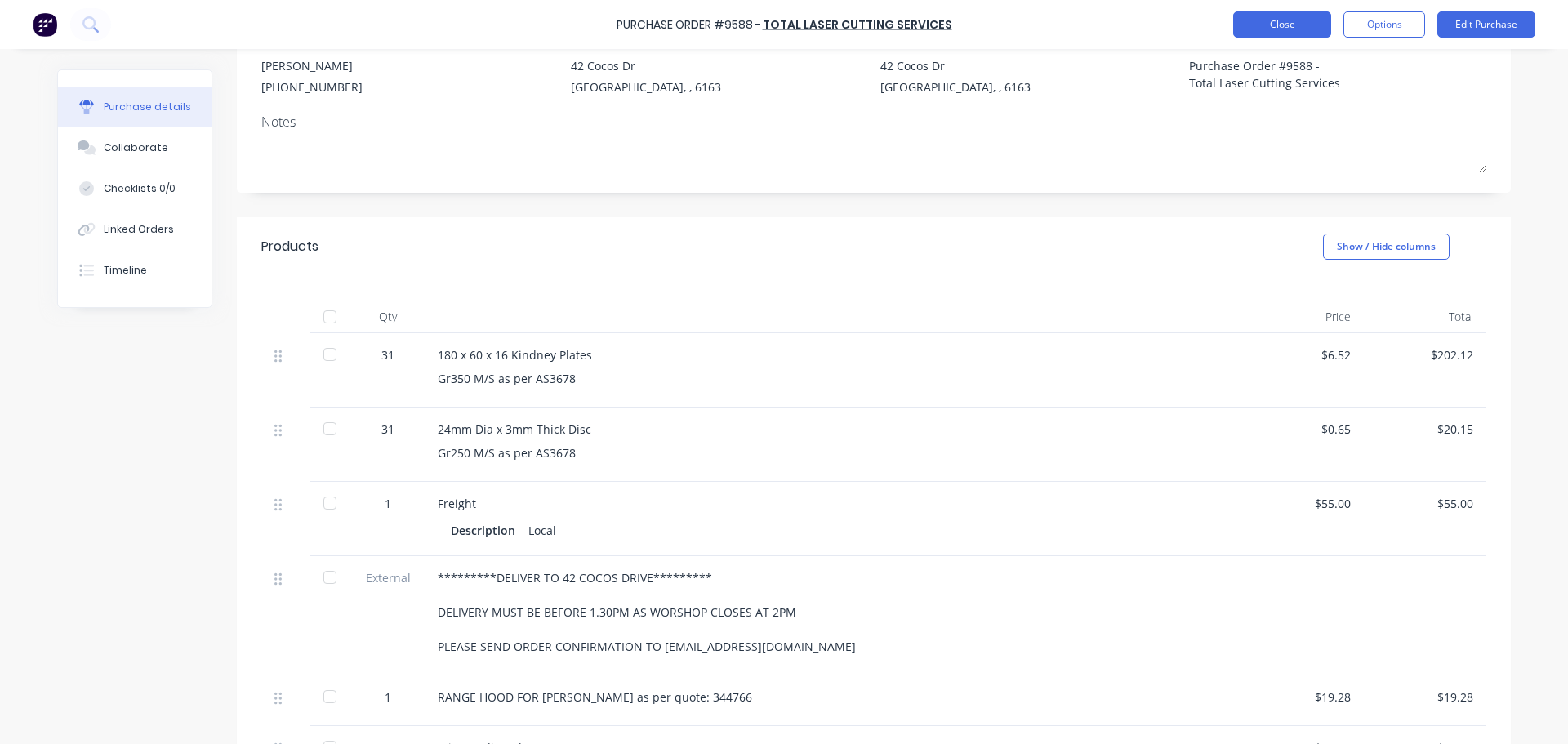
click at [1287, 35] on button "Close" at bounding box center [1282, 24] width 98 height 26
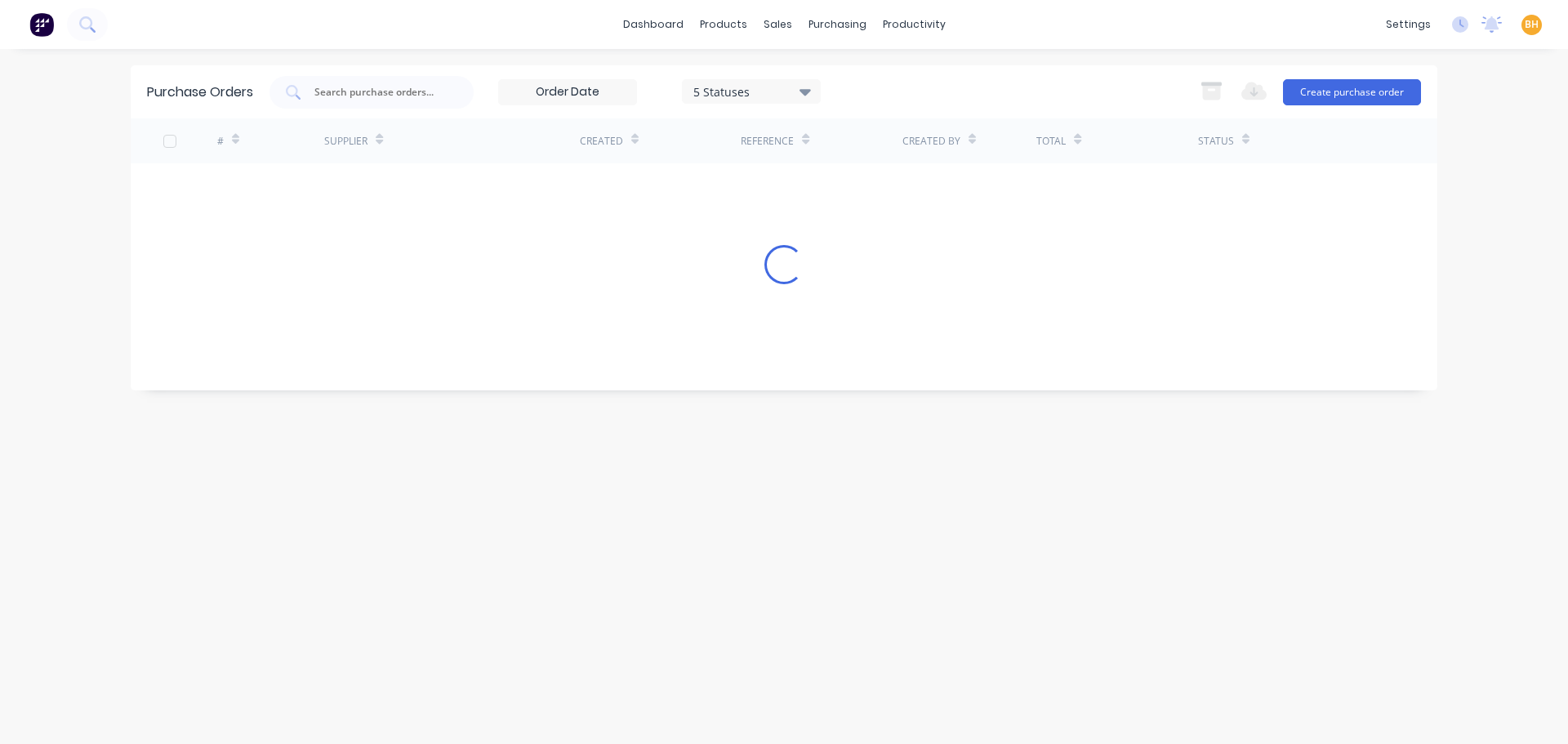
click at [484, 504] on div "Purchase Orders 5 Statuses 5 Statuses Export to Excel (XLSX) Create purchase or…" at bounding box center [784, 397] width 1307 height 662
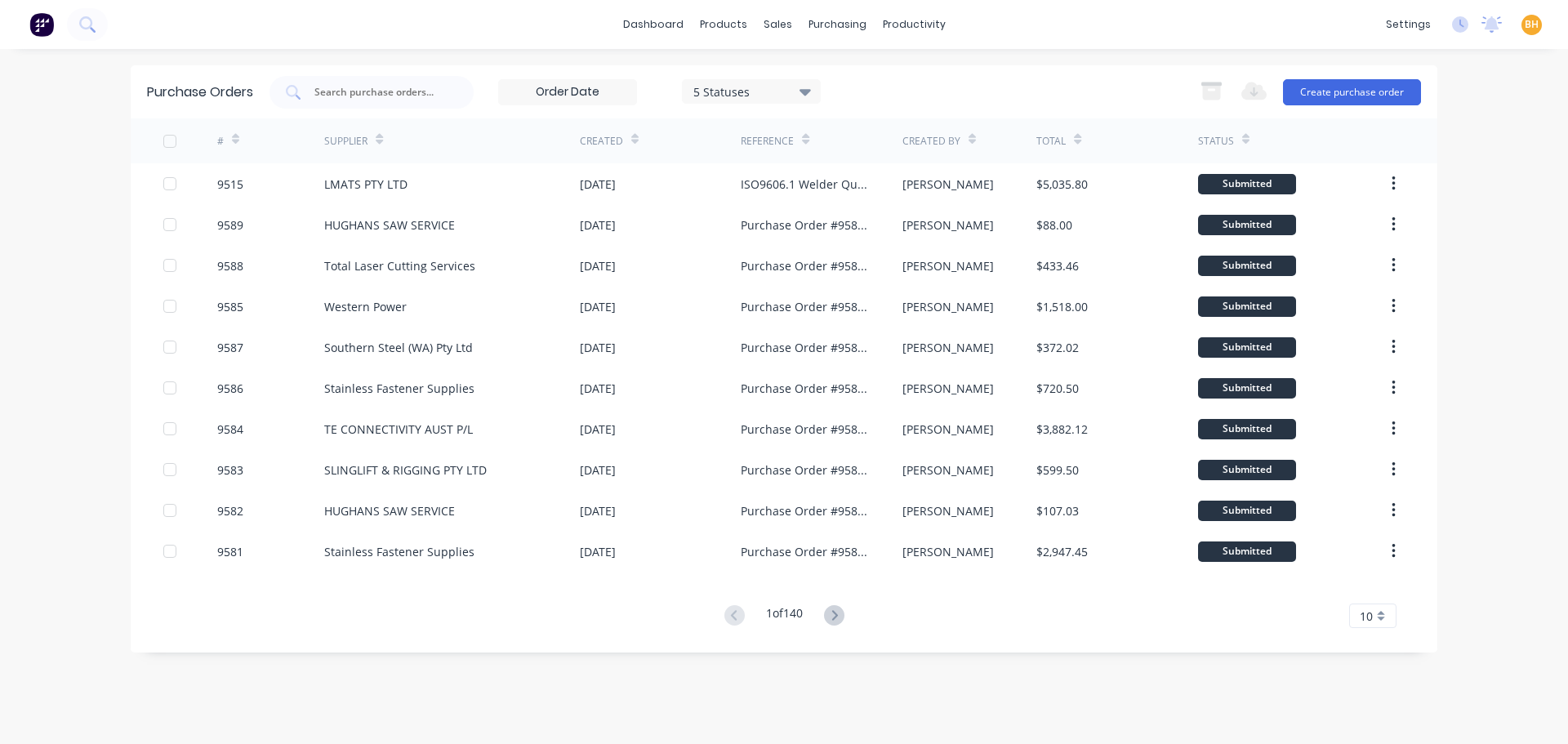
click at [0, 138] on div "dashboard products sales purchasing productivity dashboard products Product Cat…" at bounding box center [784, 372] width 1568 height 744
click at [19, 147] on div "dashboard products sales purchasing productivity dashboard products Product Cat…" at bounding box center [784, 372] width 1568 height 744
click at [344, 82] on div at bounding box center [371, 93] width 205 height 33
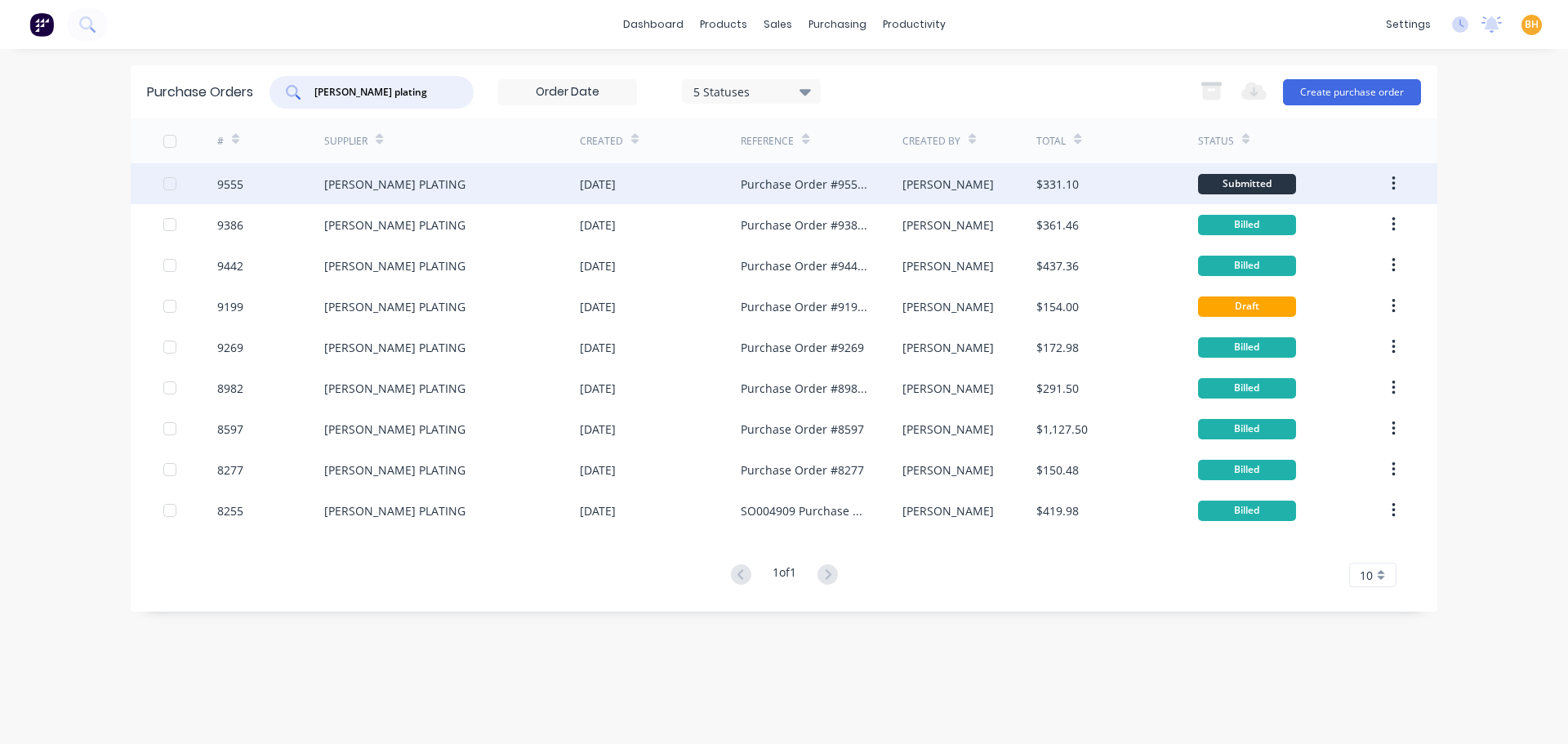
type input "osborne plating"
click at [383, 191] on div "OSBORNE PLATING" at bounding box center [395, 184] width 141 height 17
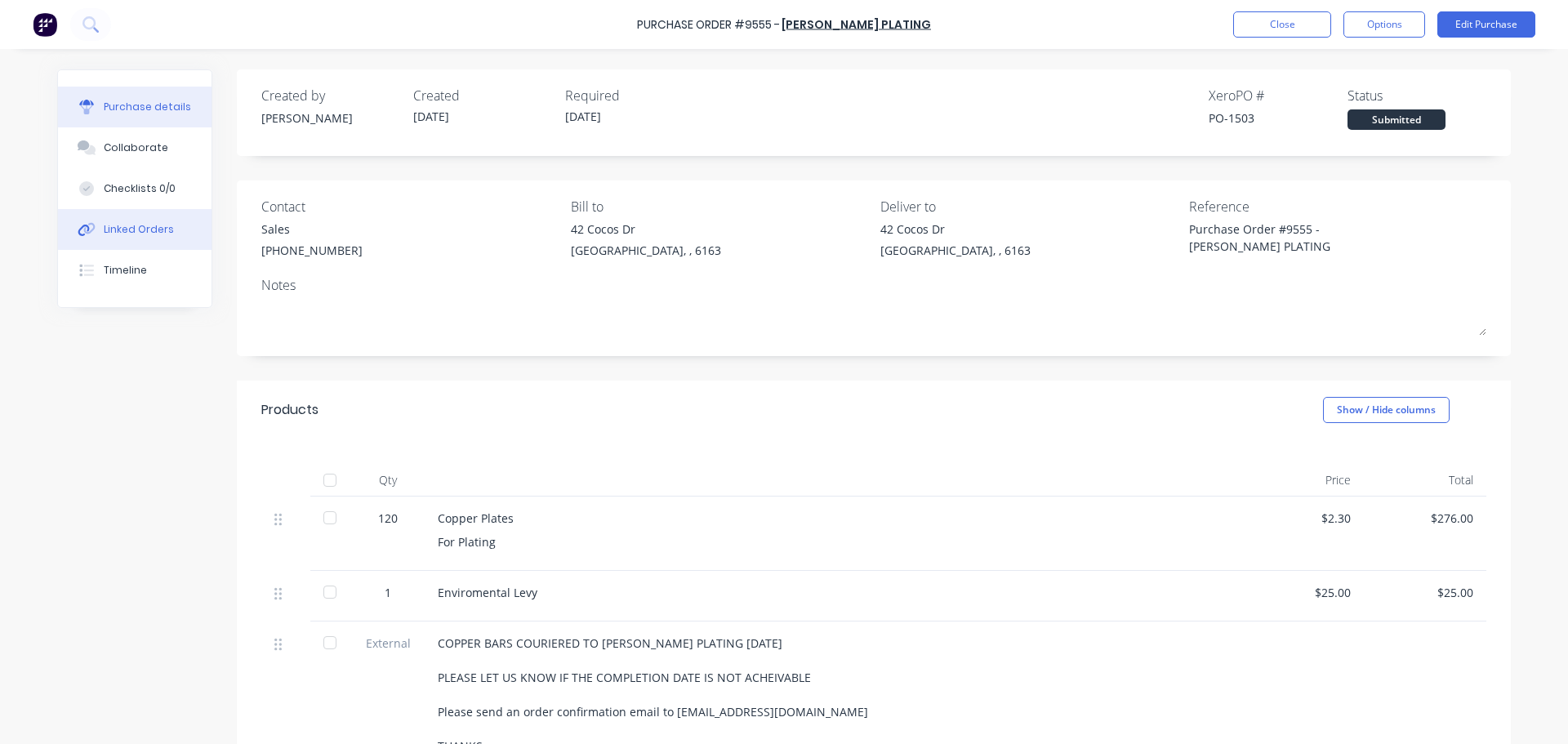
click at [141, 227] on div "Linked Orders" at bounding box center [138, 229] width 70 height 14
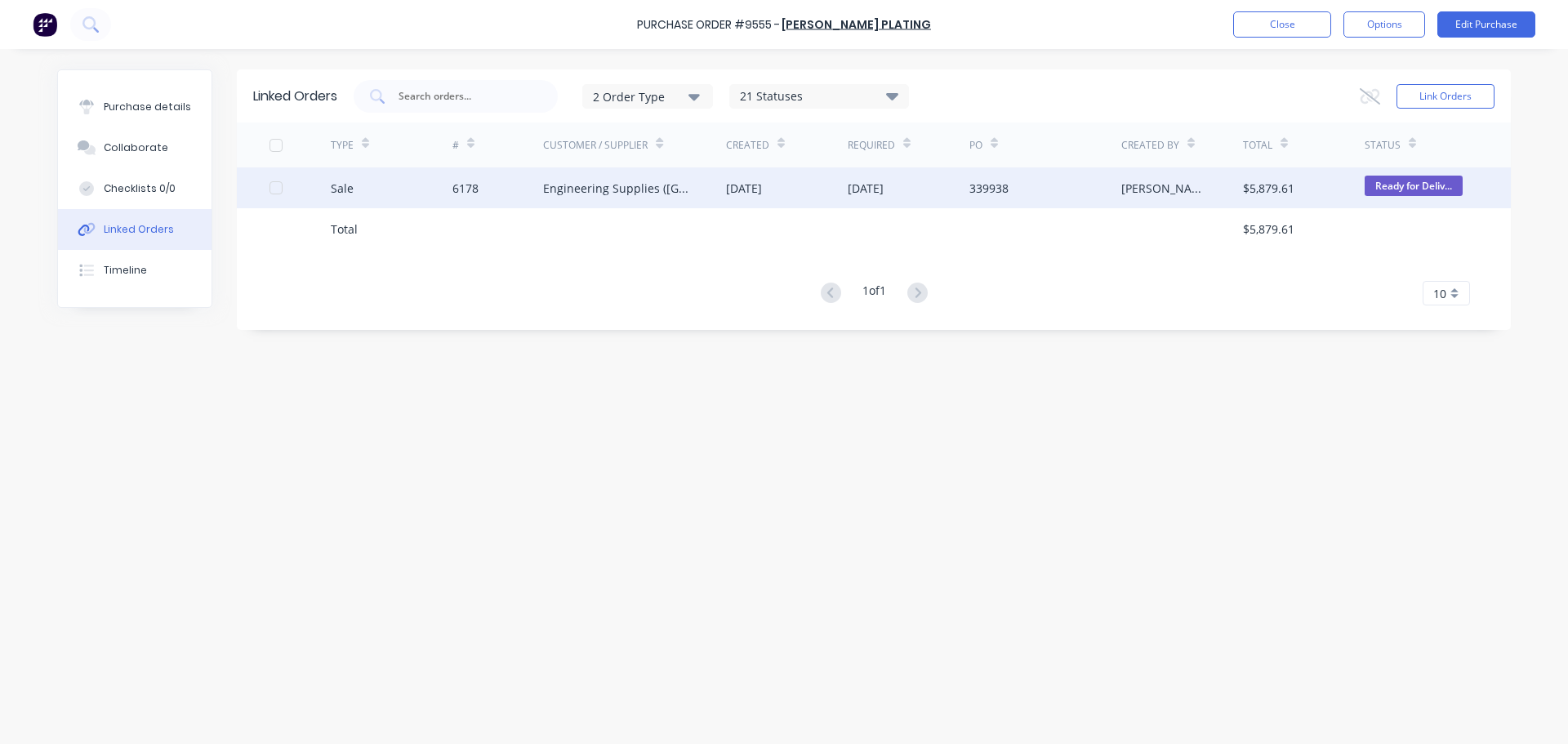
click at [628, 181] on div "Engineering Supplies (WA) Pty Ltd" at bounding box center [619, 188] width 151 height 17
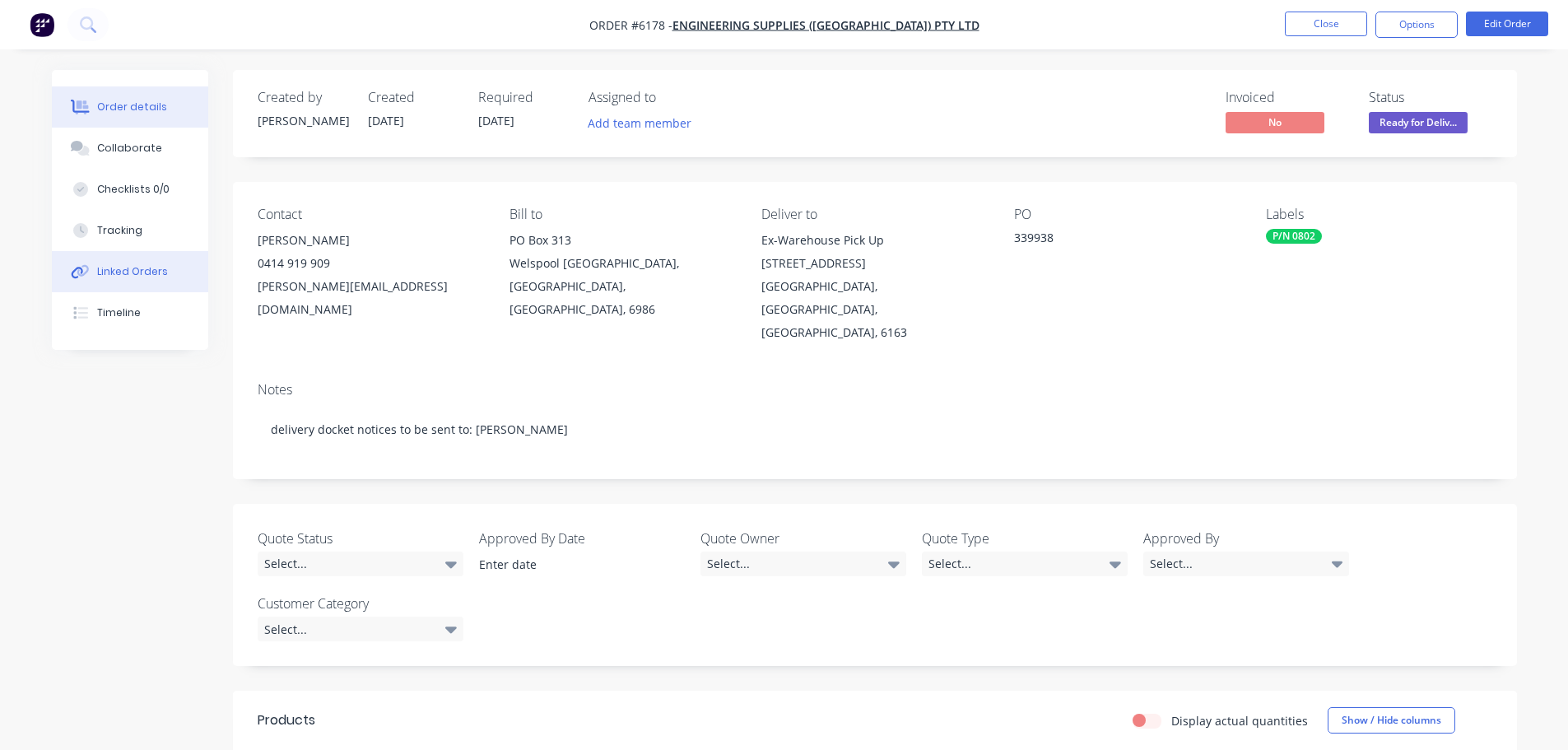
click at [124, 267] on div "Linked Orders" at bounding box center [132, 271] width 71 height 15
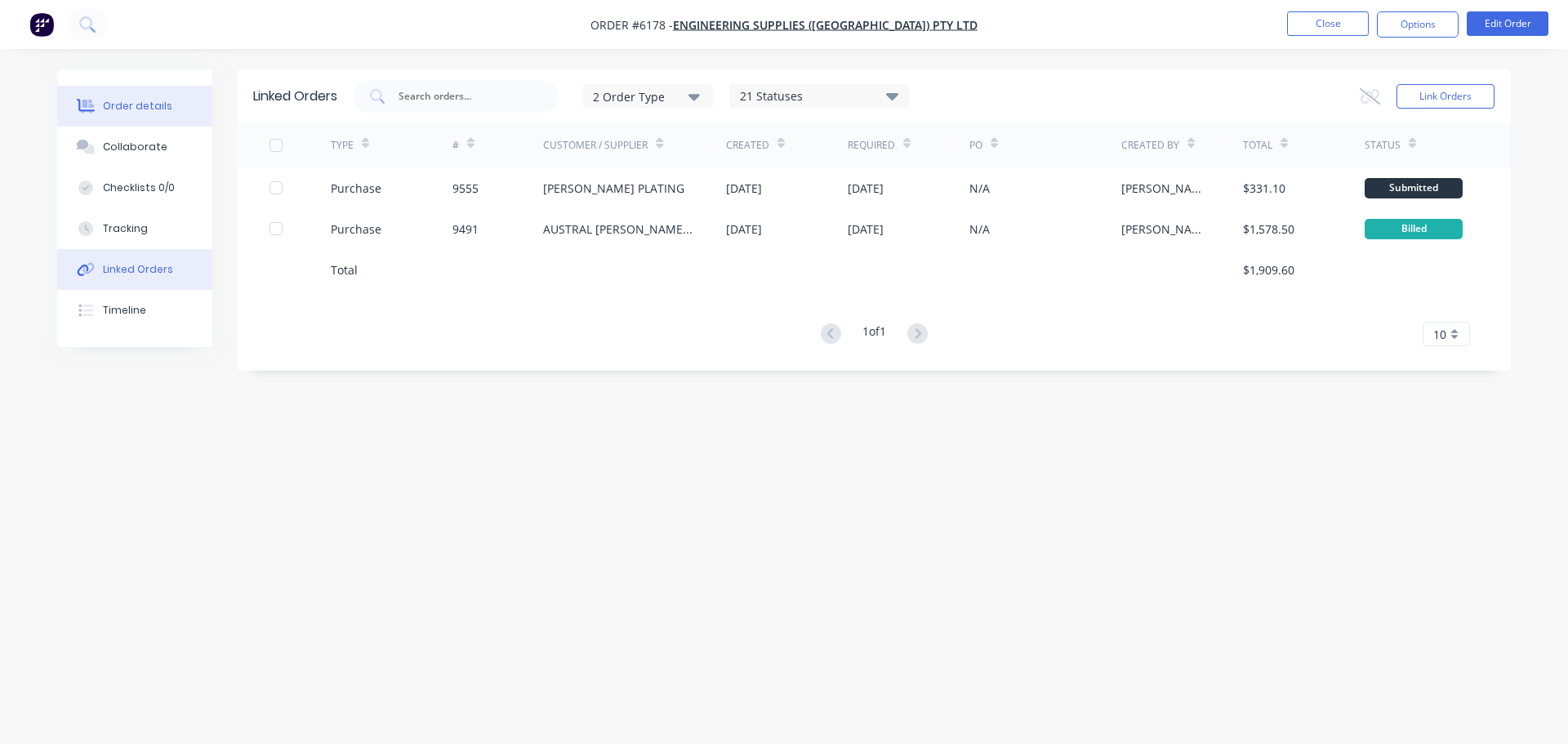
click at [106, 120] on button "Order details" at bounding box center [134, 106] width 155 height 41
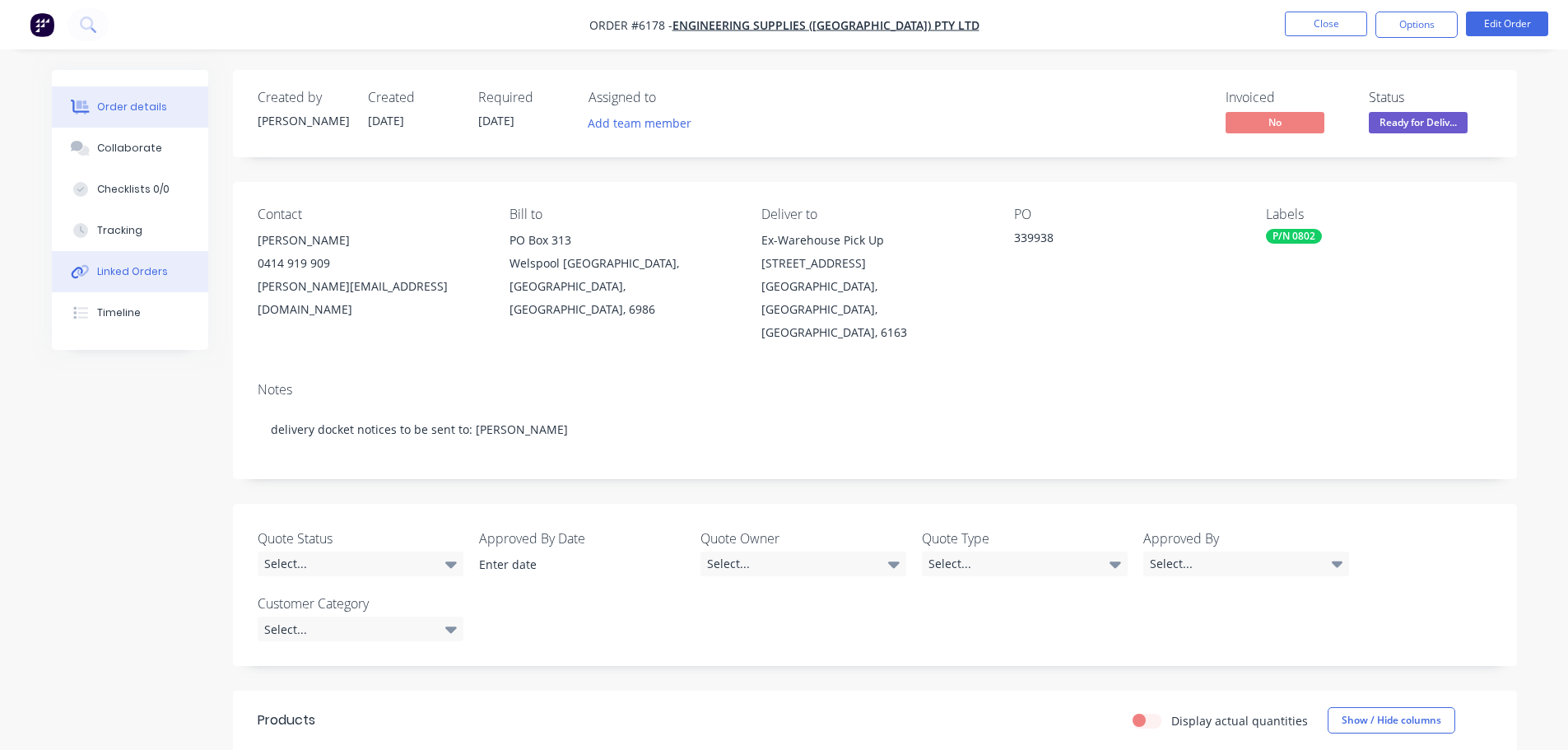
click at [132, 274] on div "Linked Orders" at bounding box center [132, 271] width 71 height 15
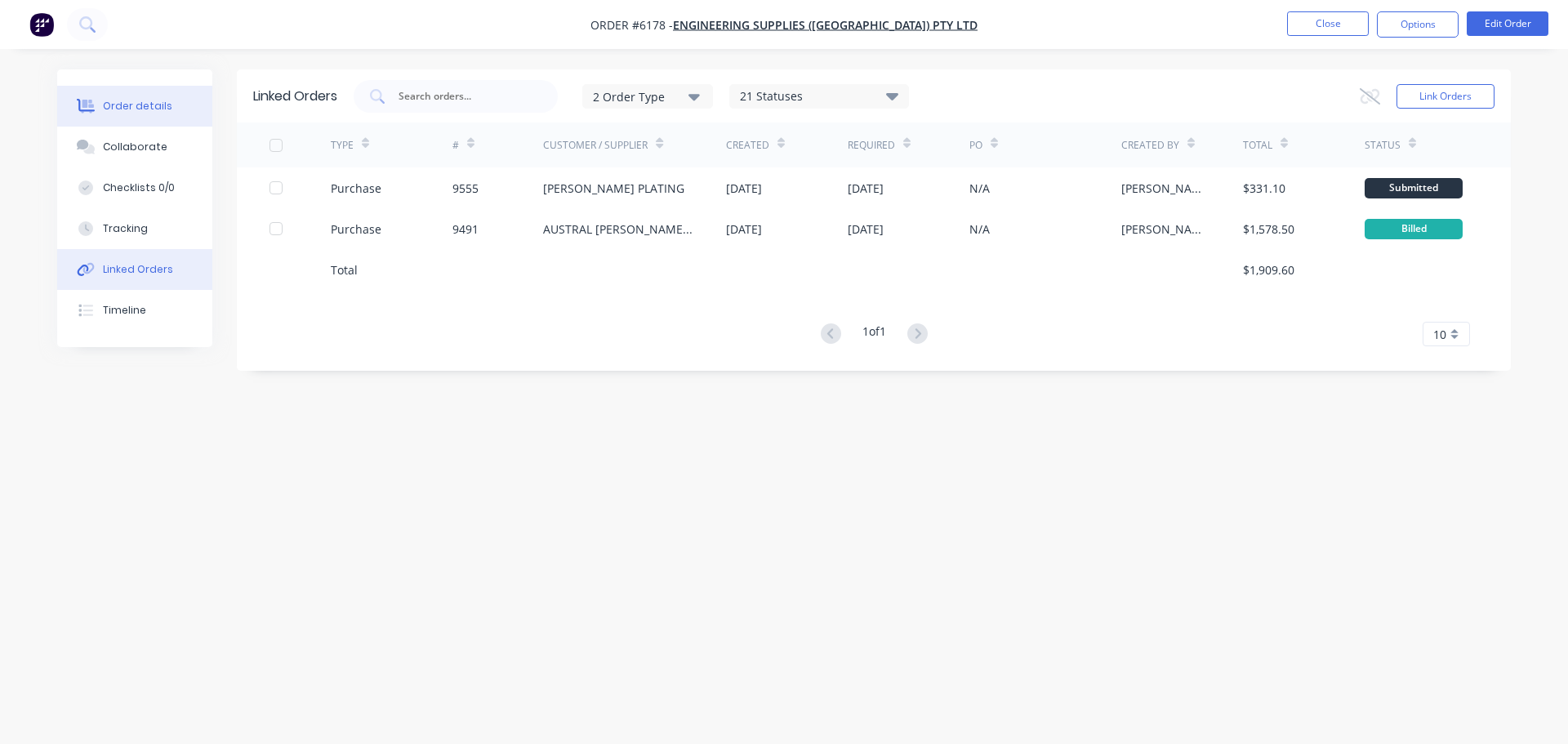
click at [109, 114] on button "Order details" at bounding box center [134, 106] width 155 height 41
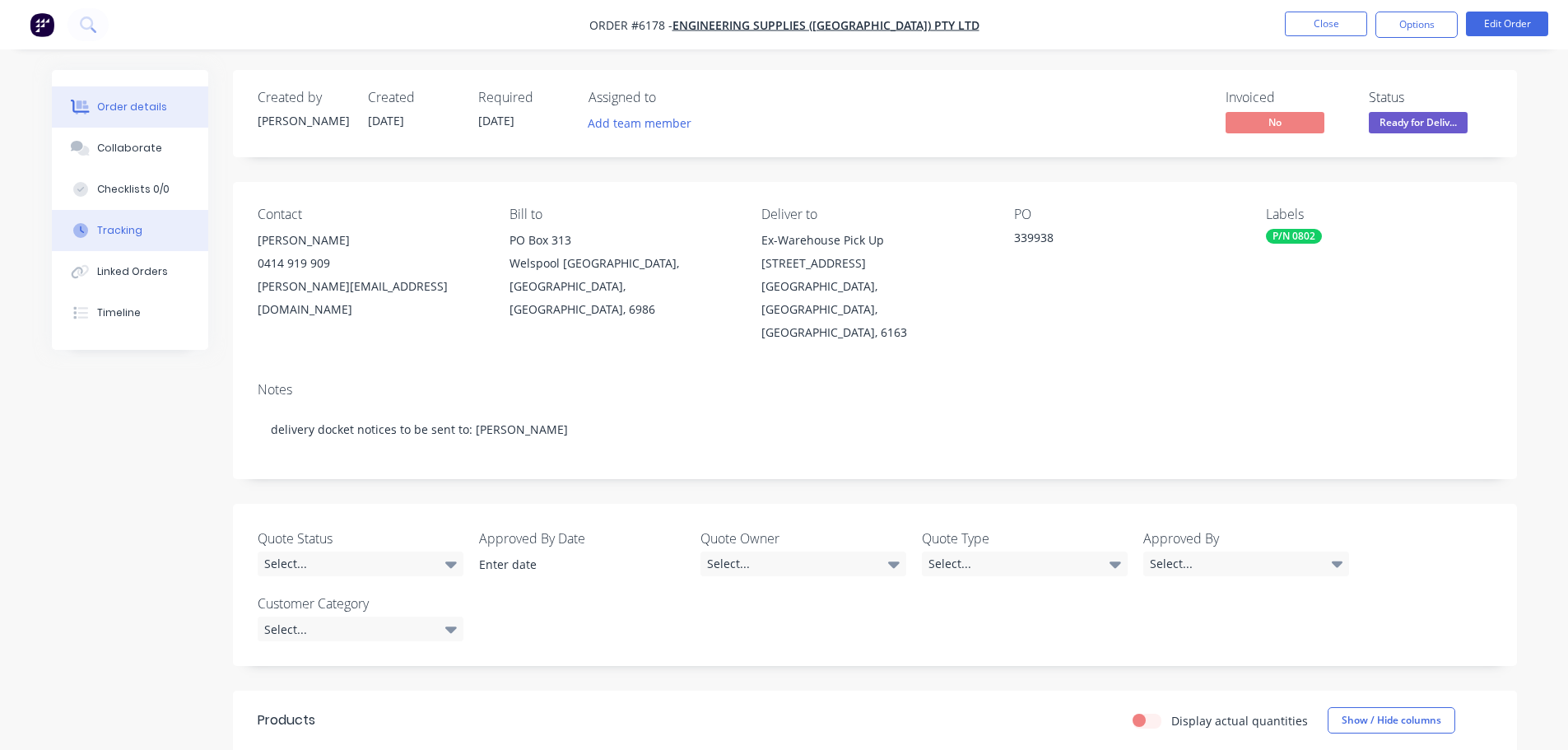
click at [125, 236] on div "Tracking" at bounding box center [120, 230] width 46 height 15
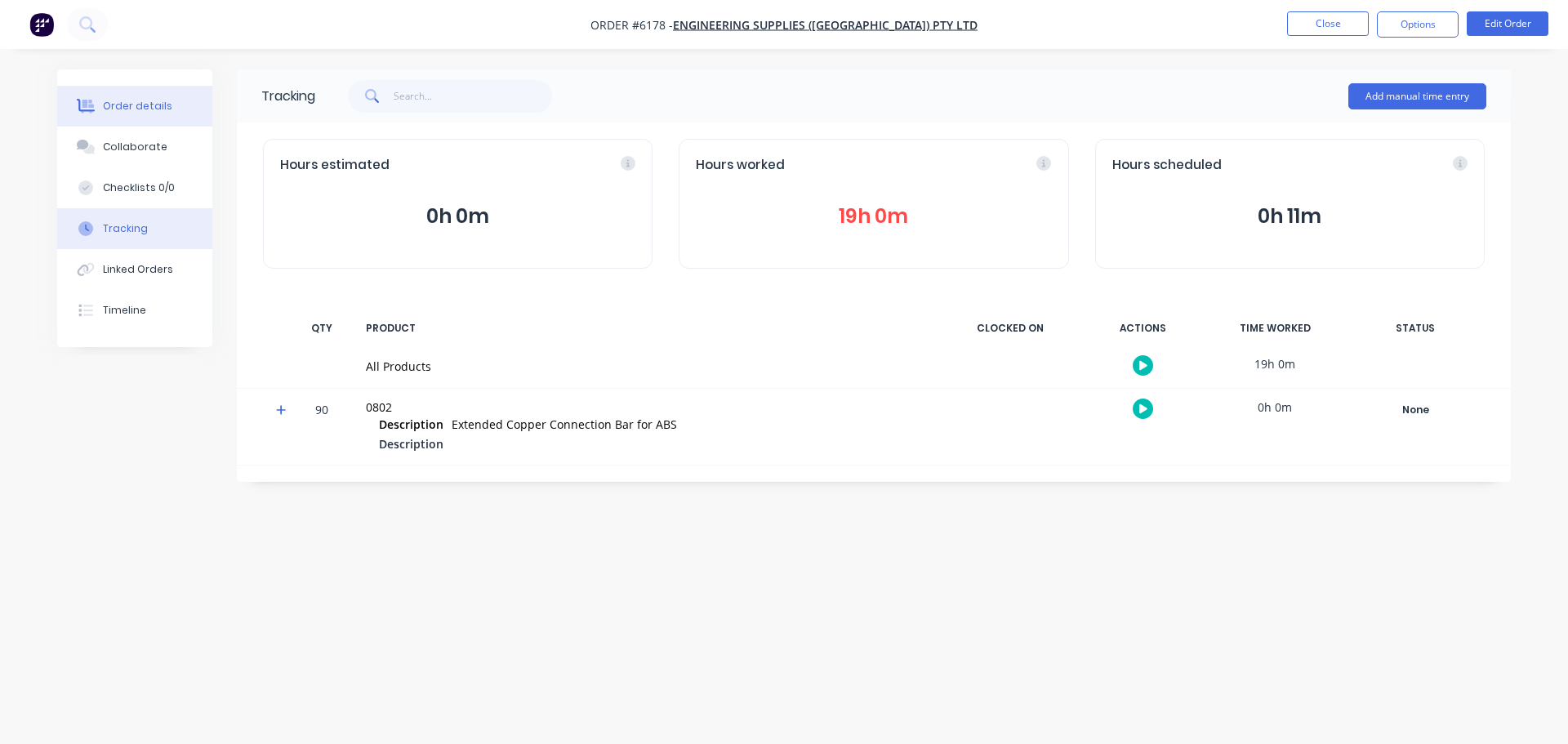
click at [142, 114] on button "Order details" at bounding box center [134, 106] width 155 height 41
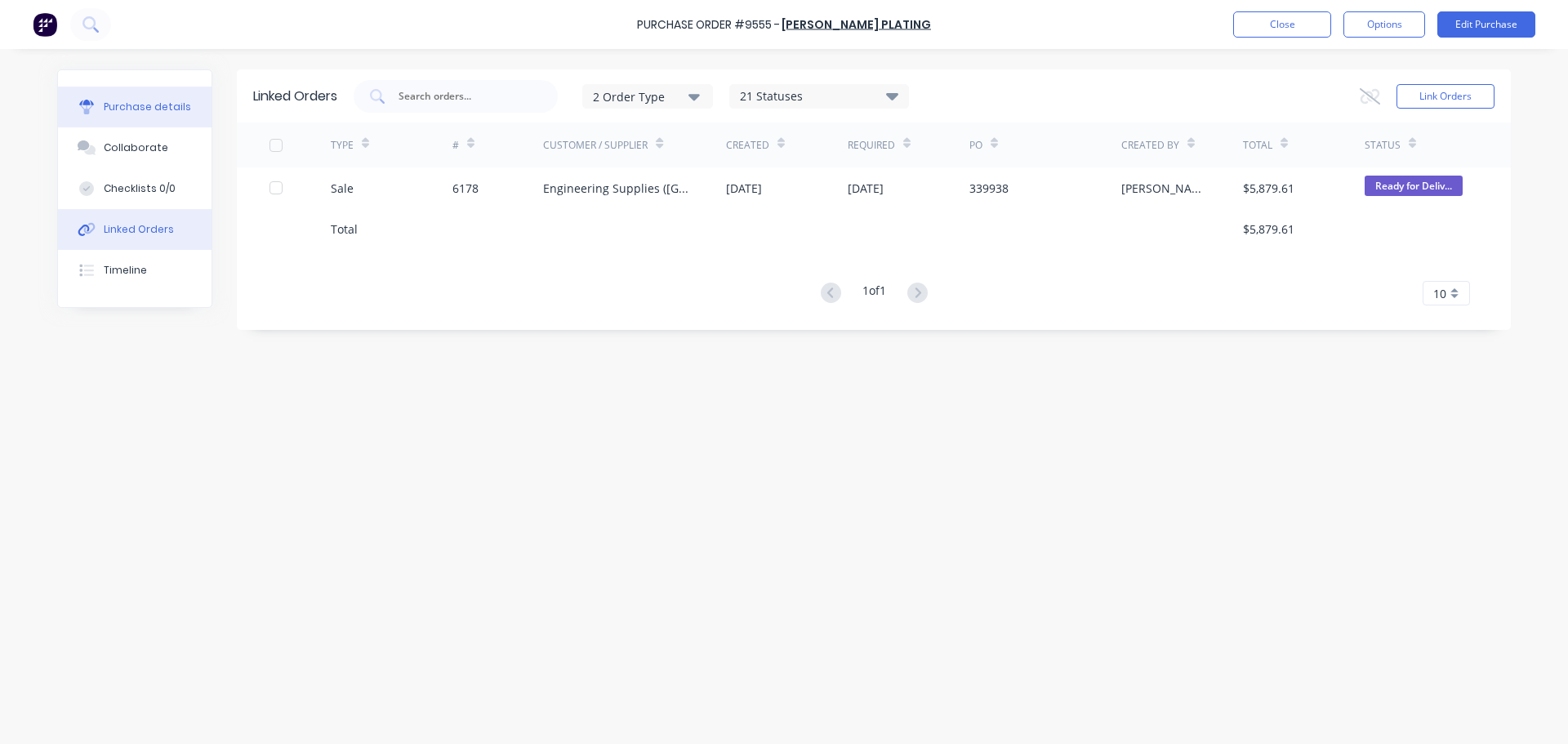
click at [140, 106] on div "Purchase details" at bounding box center [147, 106] width 88 height 14
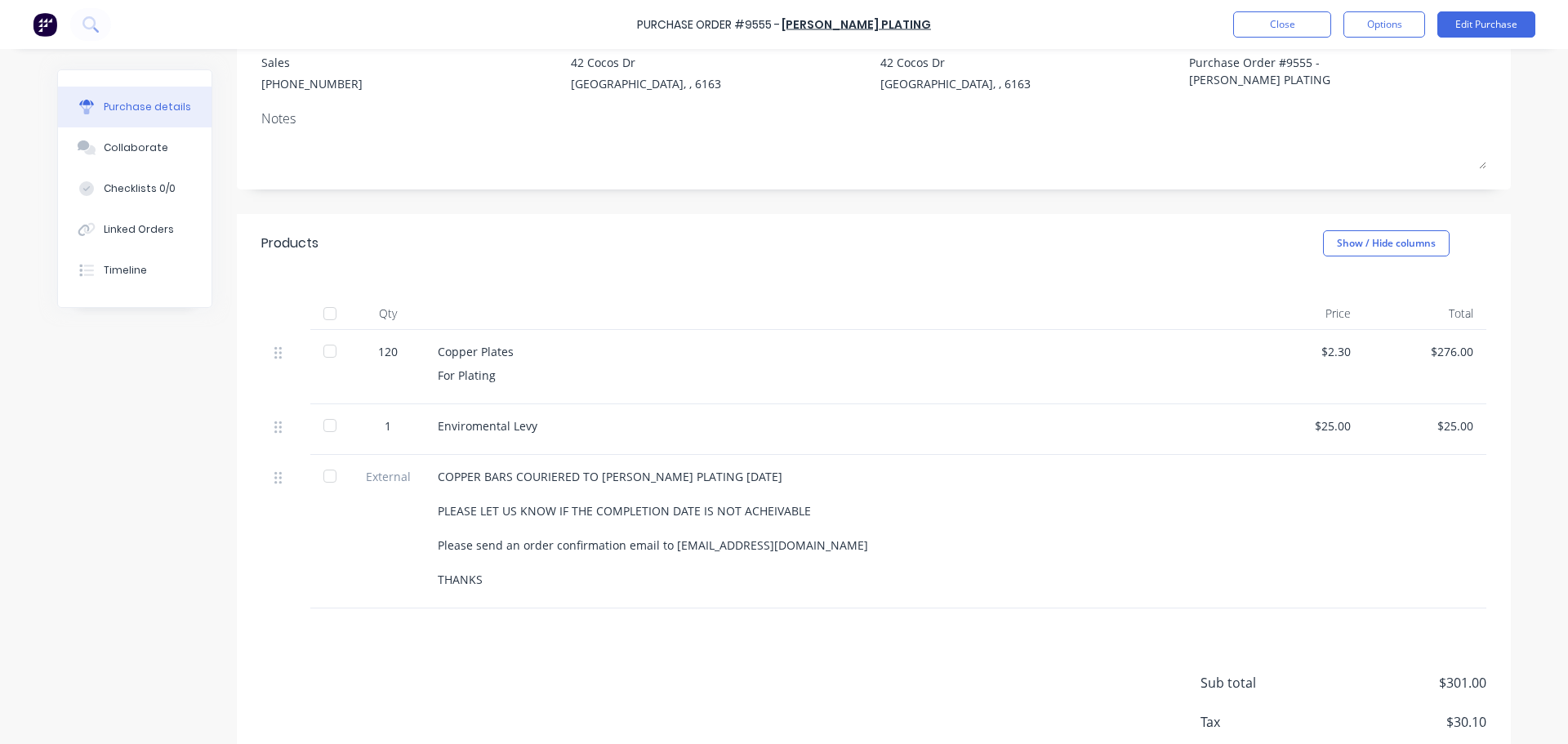
scroll to position [245, 0]
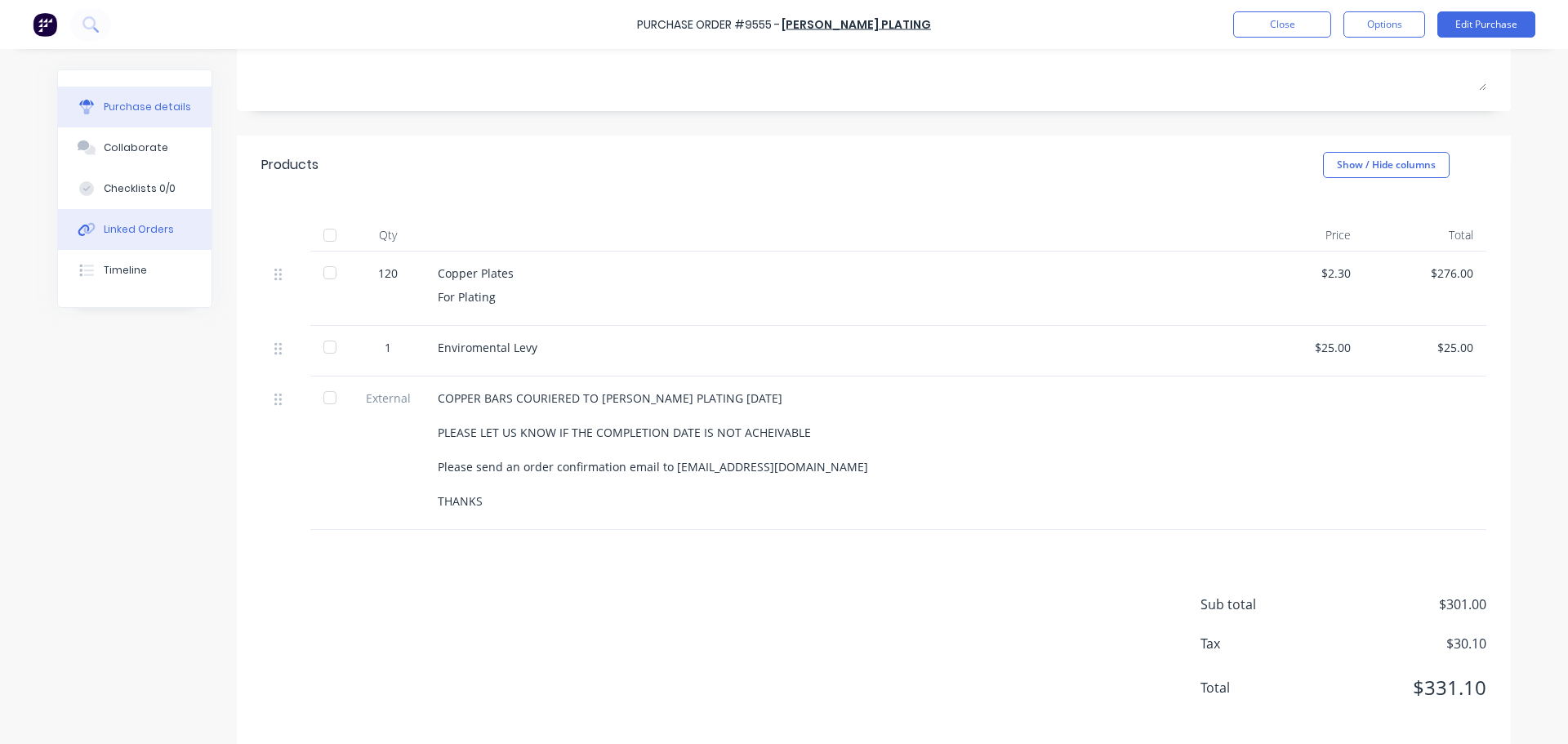
click at [144, 226] on div "Linked Orders" at bounding box center [138, 229] width 70 height 14
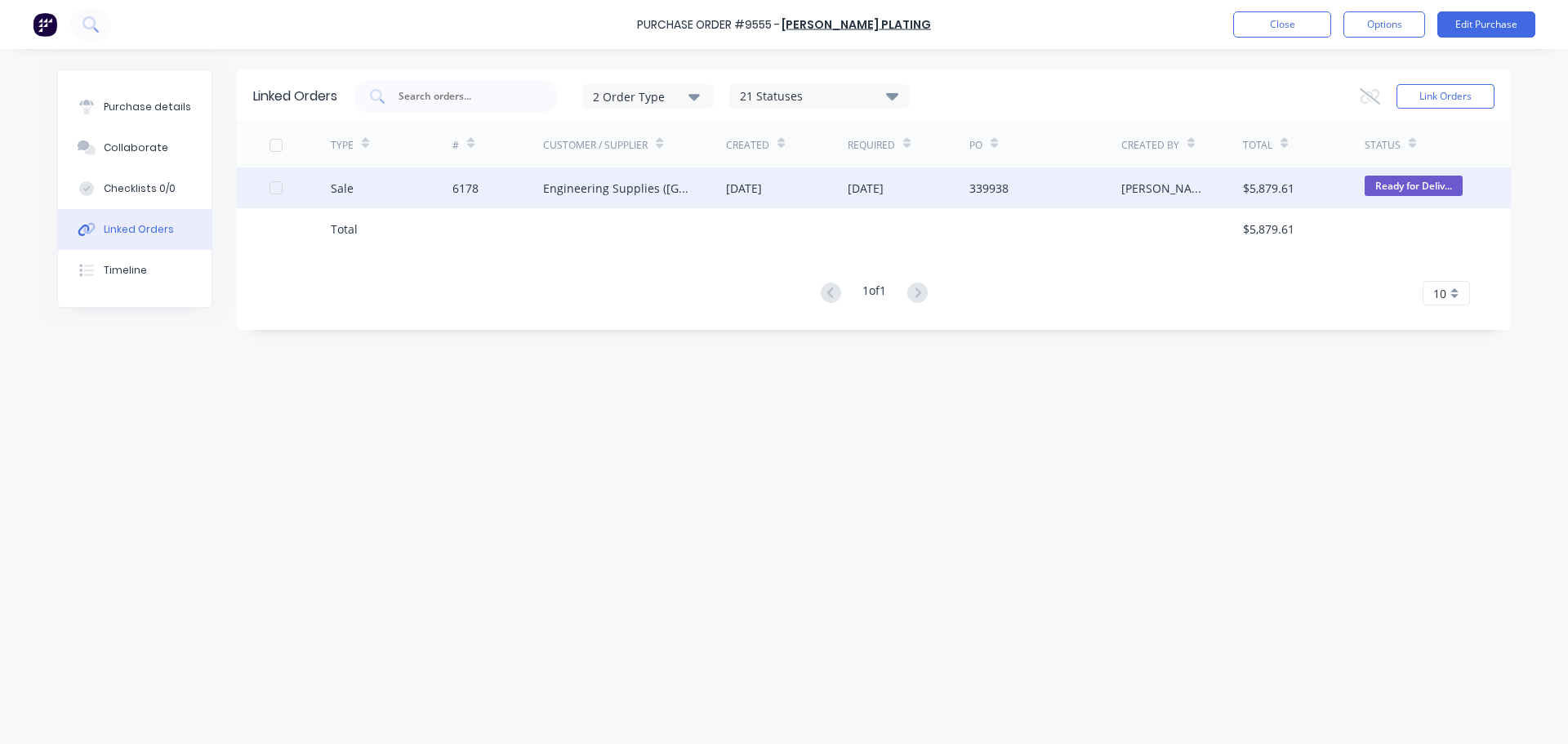
click at [662, 205] on div "Engineering Supplies (WA) Pty Ltd" at bounding box center [635, 187] width 183 height 41
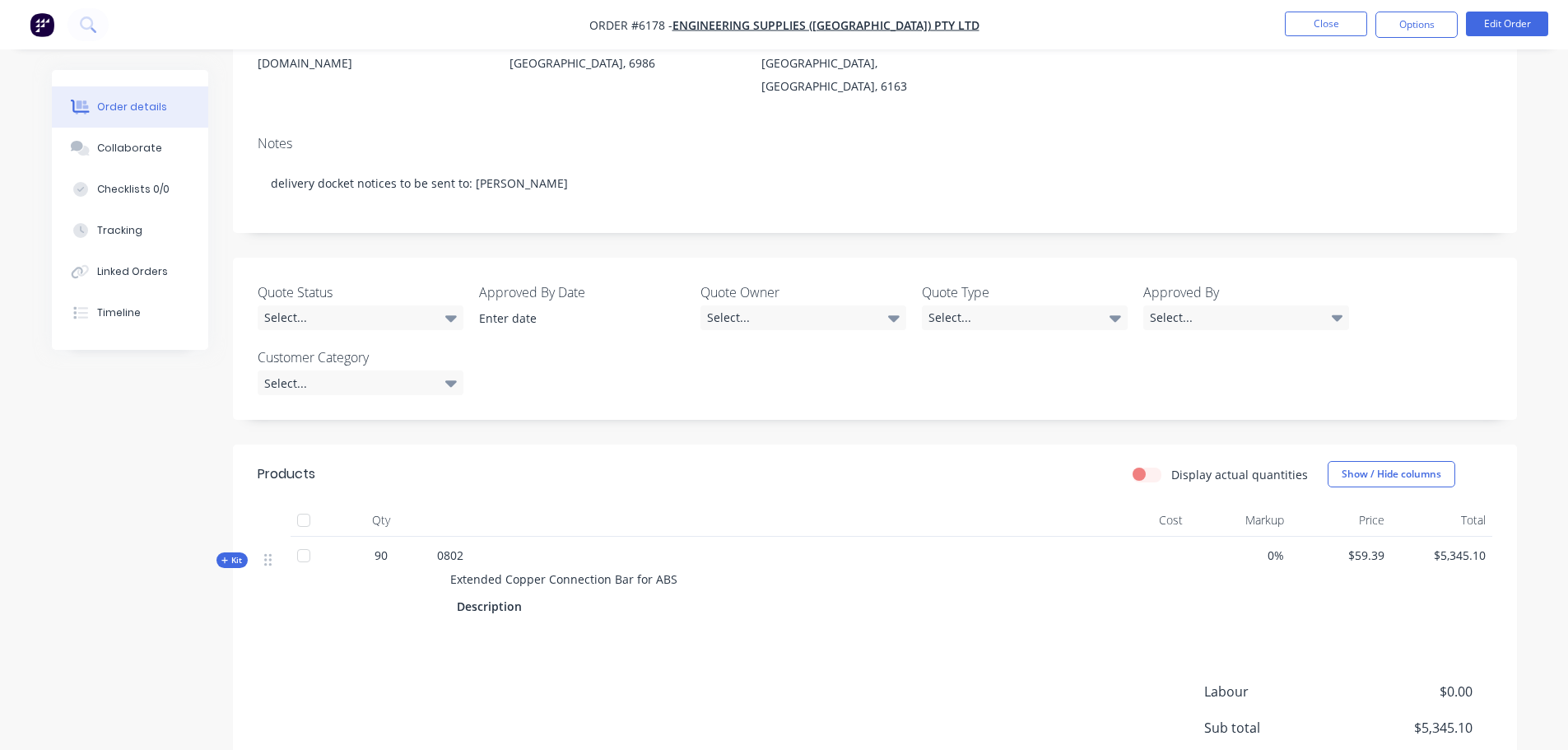
scroll to position [247, 0]
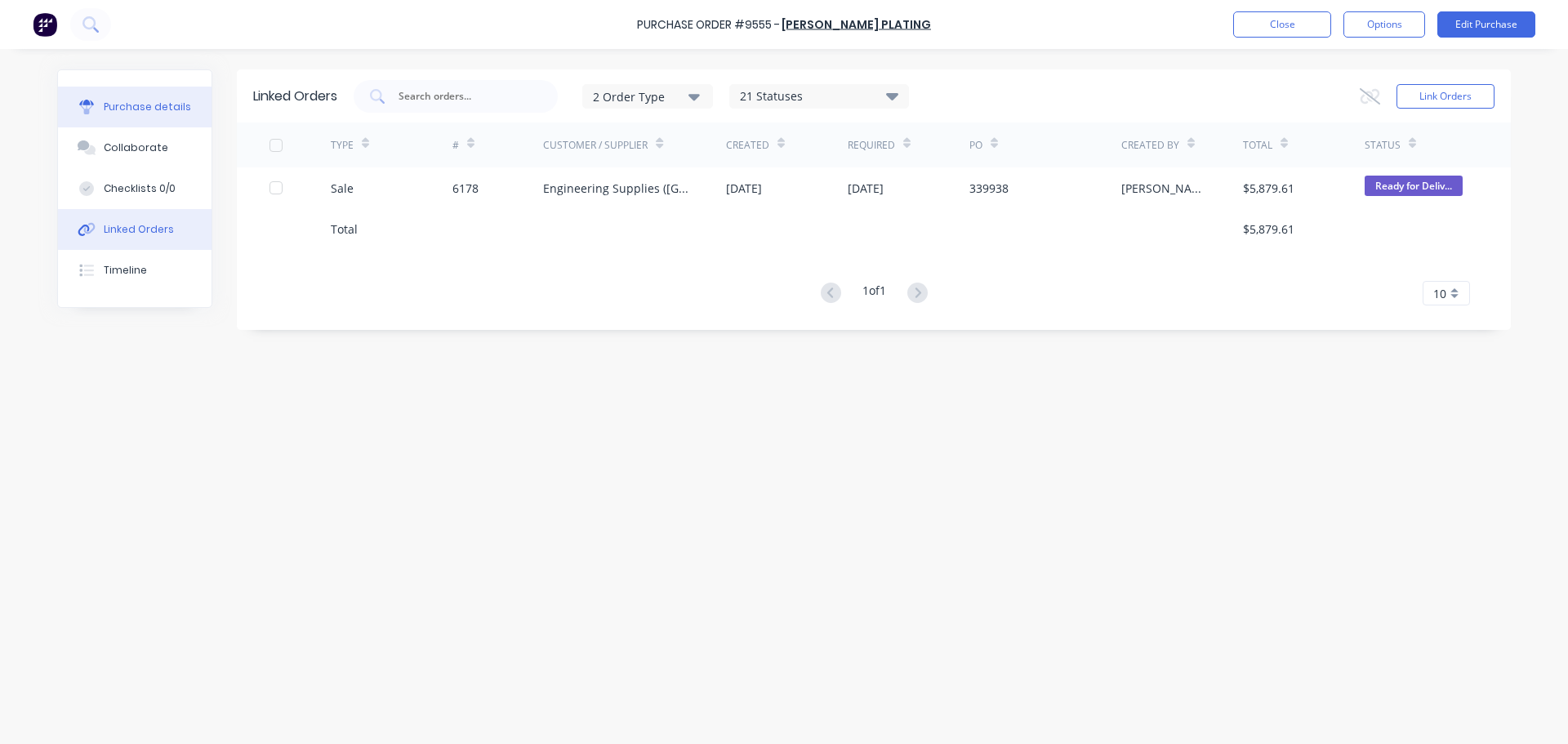
click at [146, 96] on button "Purchase details" at bounding box center [134, 107] width 153 height 41
type textarea "x"
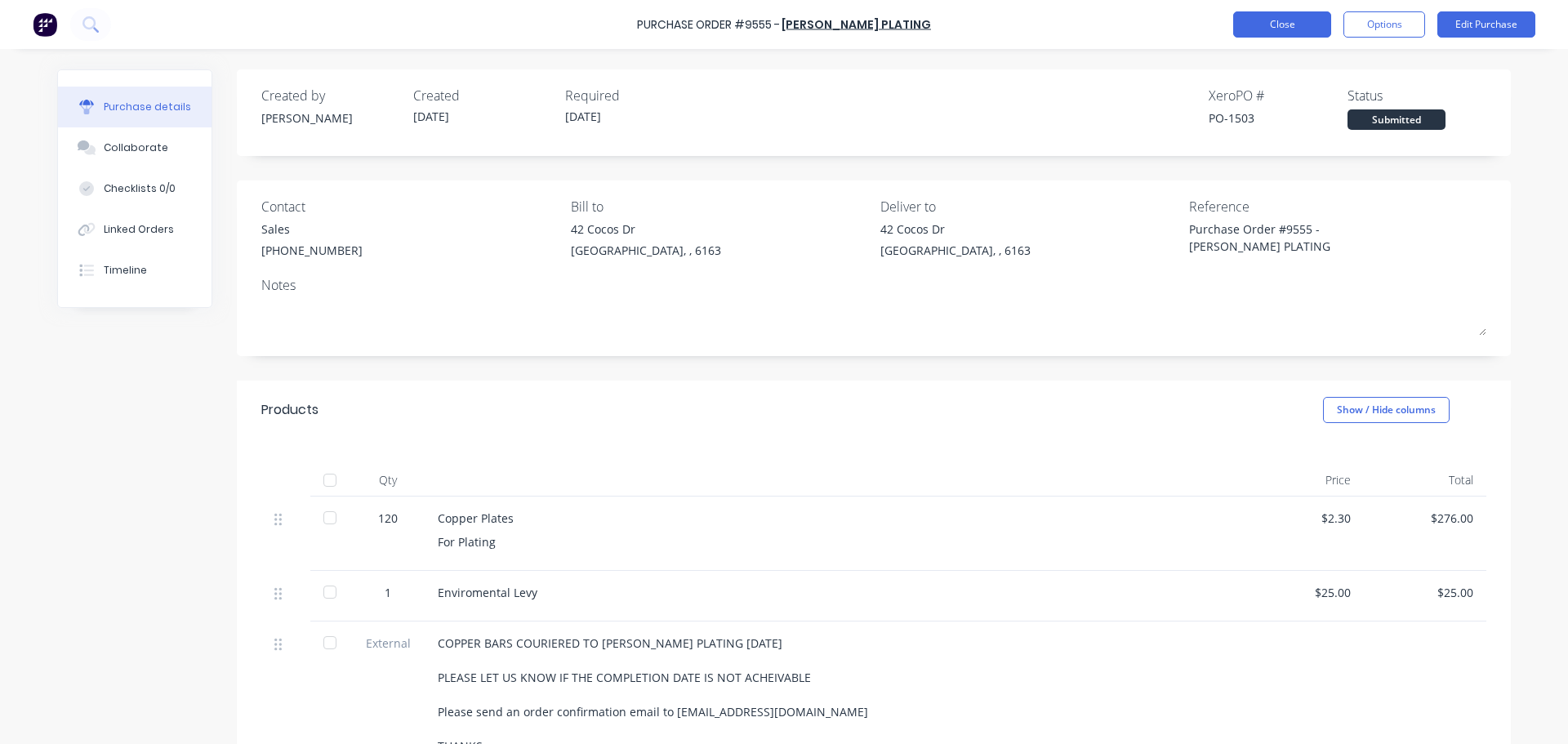
click at [1290, 26] on button "Close" at bounding box center [1282, 24] width 98 height 26
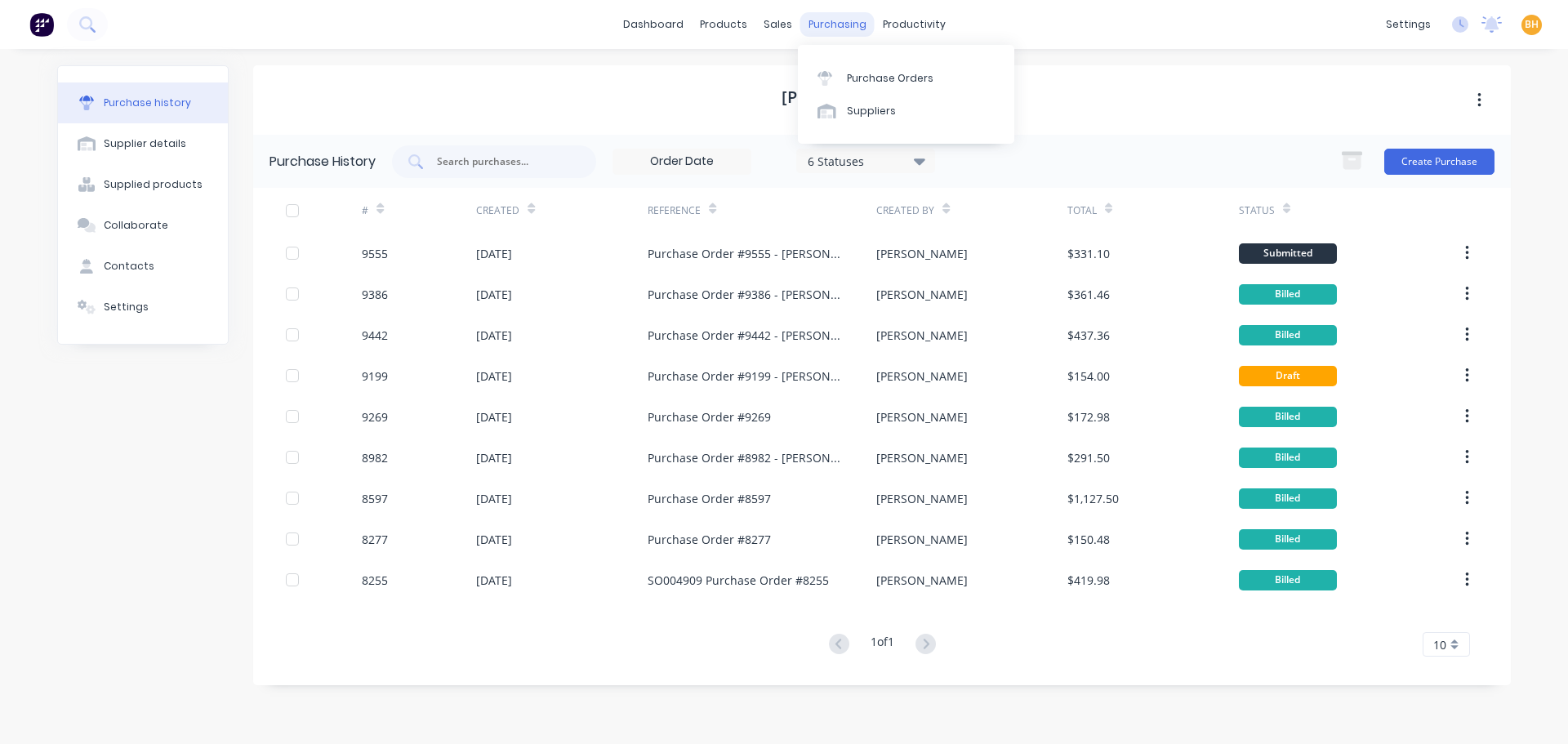
click at [833, 31] on div "purchasing" at bounding box center [837, 24] width 74 height 24
click at [857, 74] on div "Purchase Orders" at bounding box center [890, 78] width 87 height 14
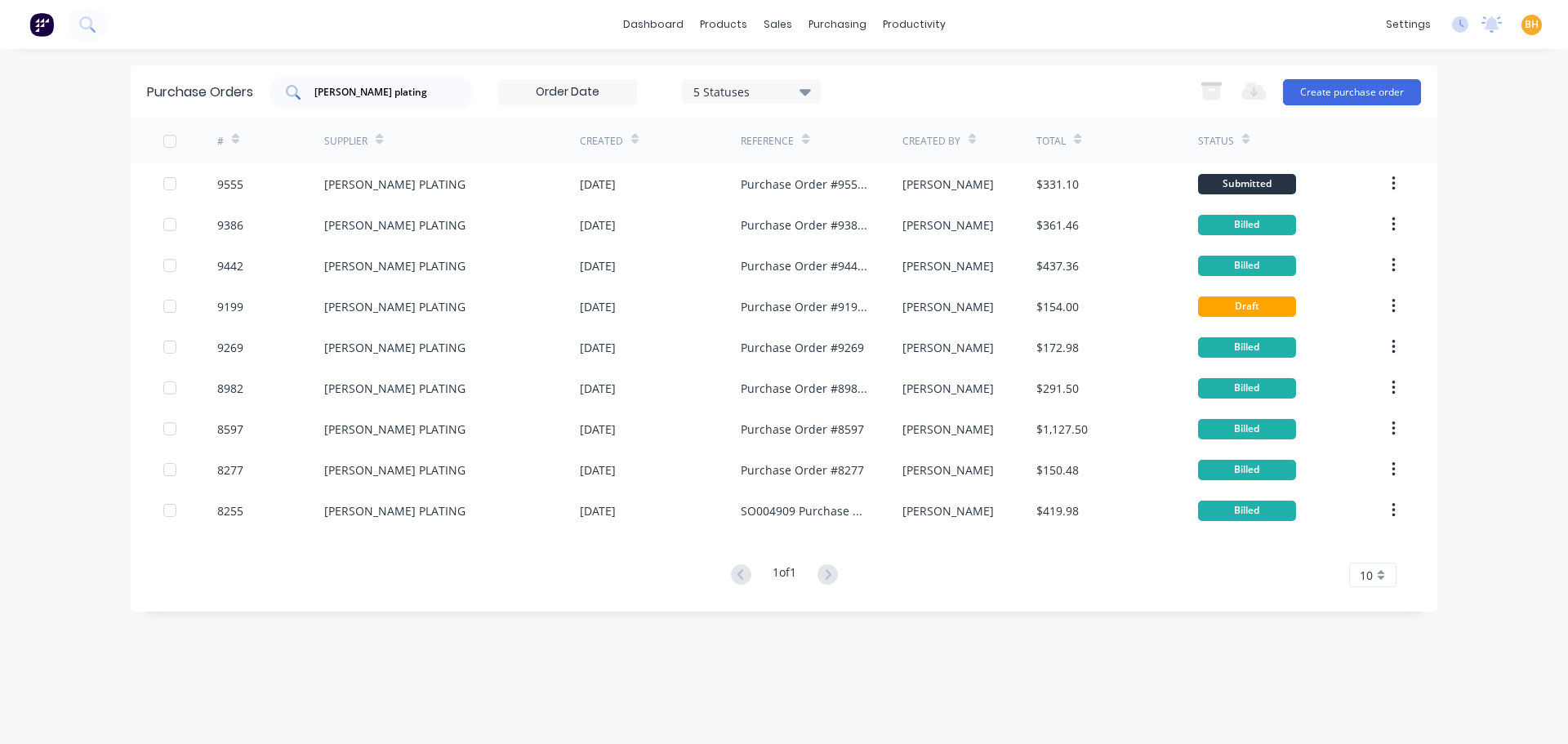
click at [409, 87] on input "osborne plating" at bounding box center [380, 92] width 135 height 16
type input "o"
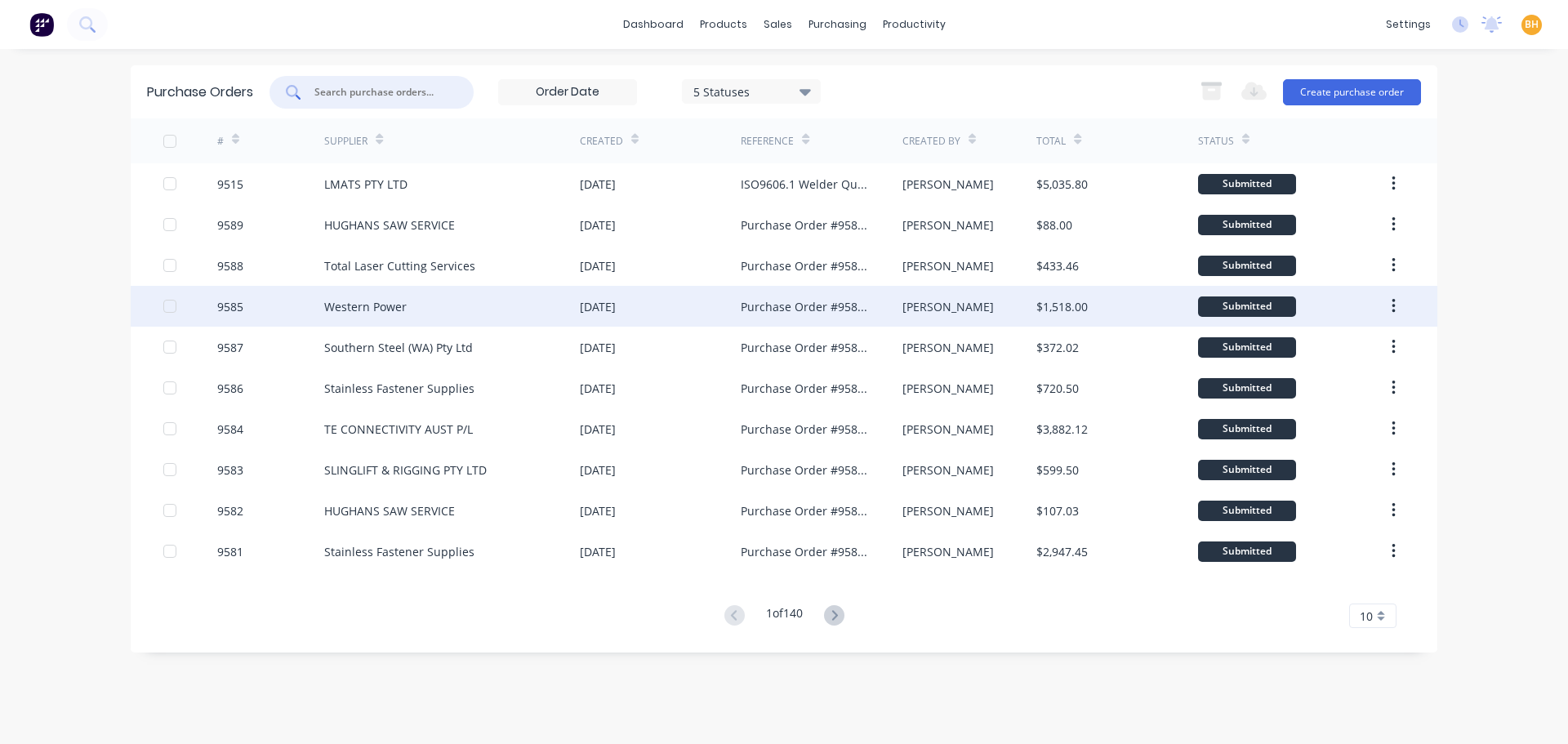
click at [399, 292] on div "Western Power" at bounding box center [452, 306] width 256 height 41
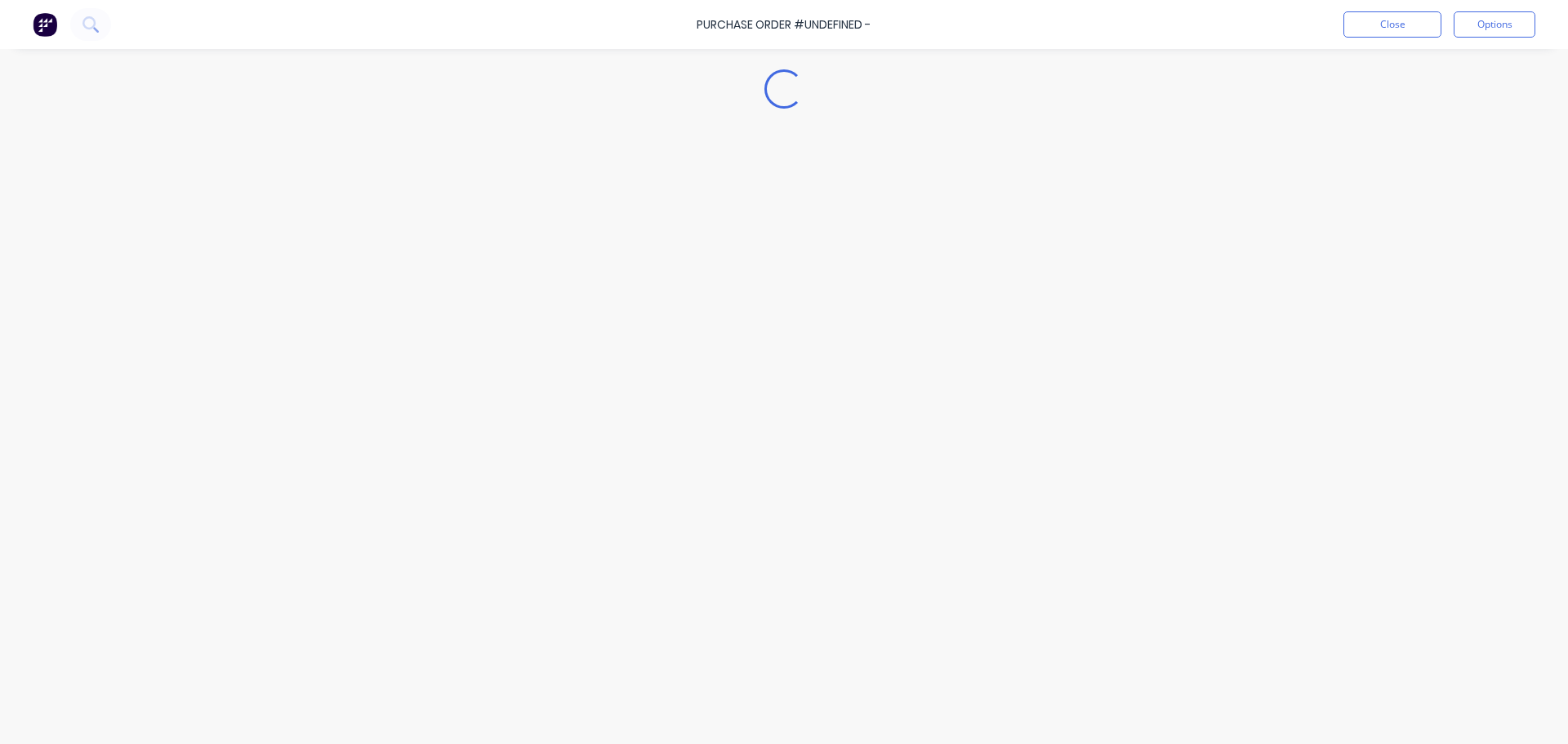
type textarea "x"
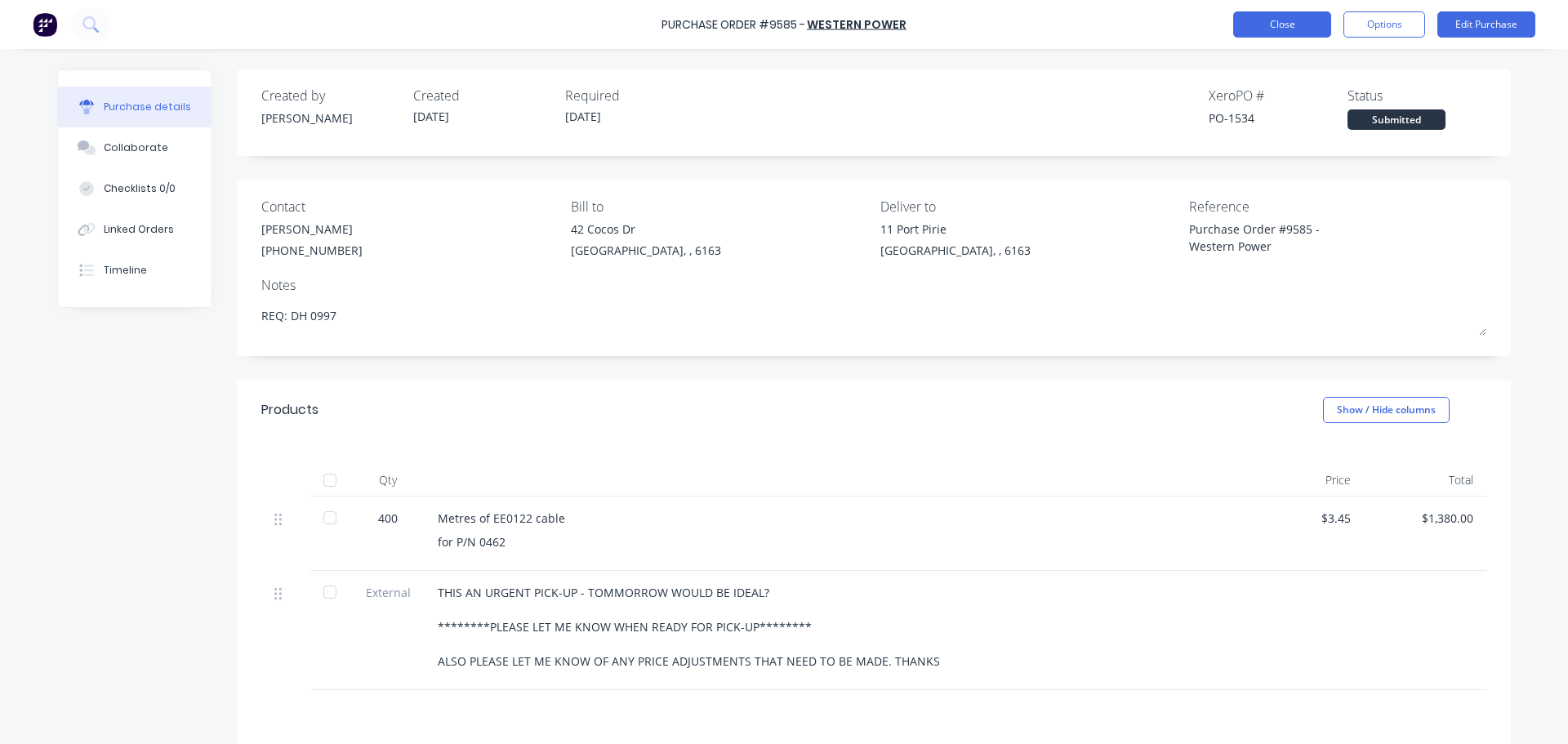
click at [1294, 34] on button "Close" at bounding box center [1282, 24] width 98 height 26
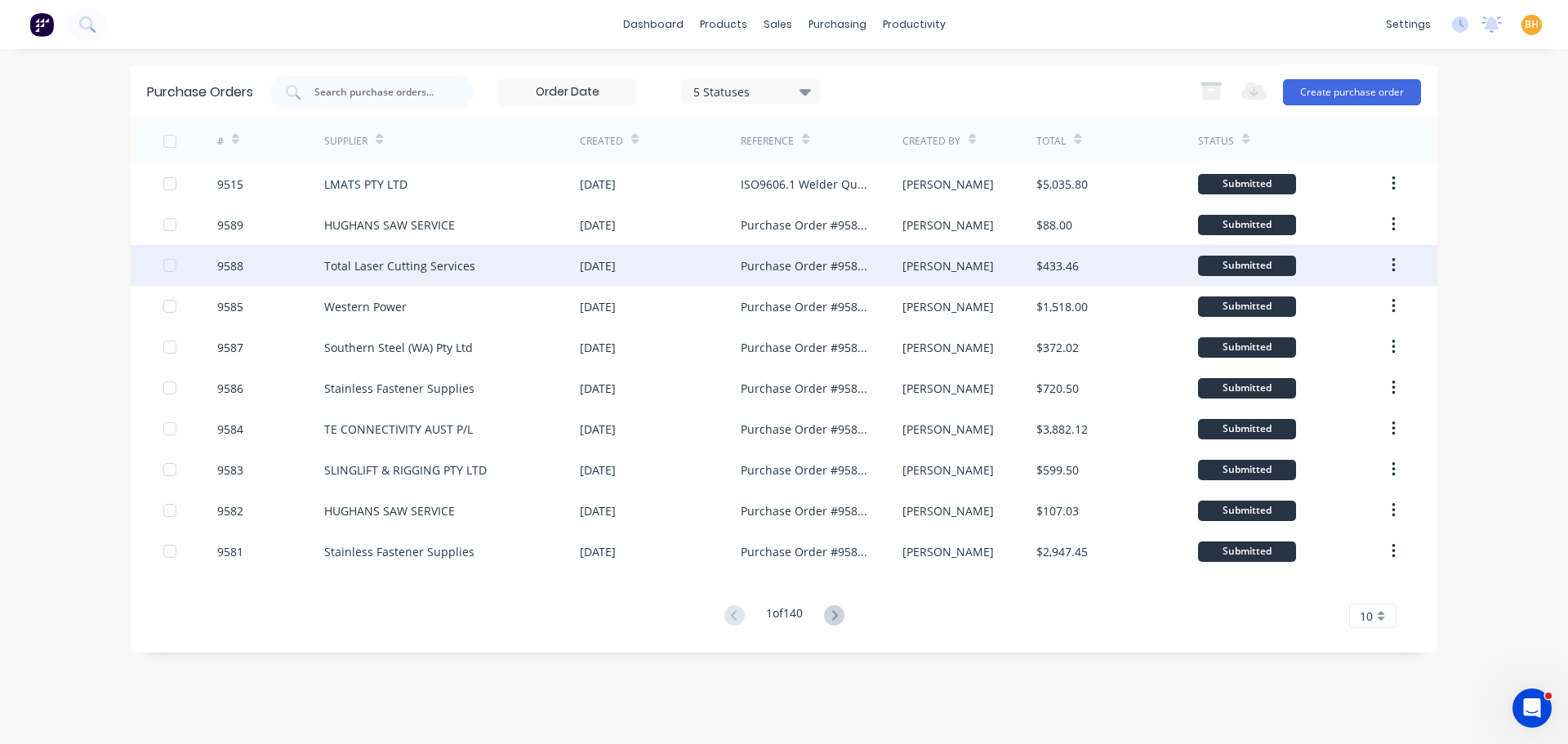
click at [453, 285] on div "Total Laser Cutting Services" at bounding box center [452, 265] width 256 height 41
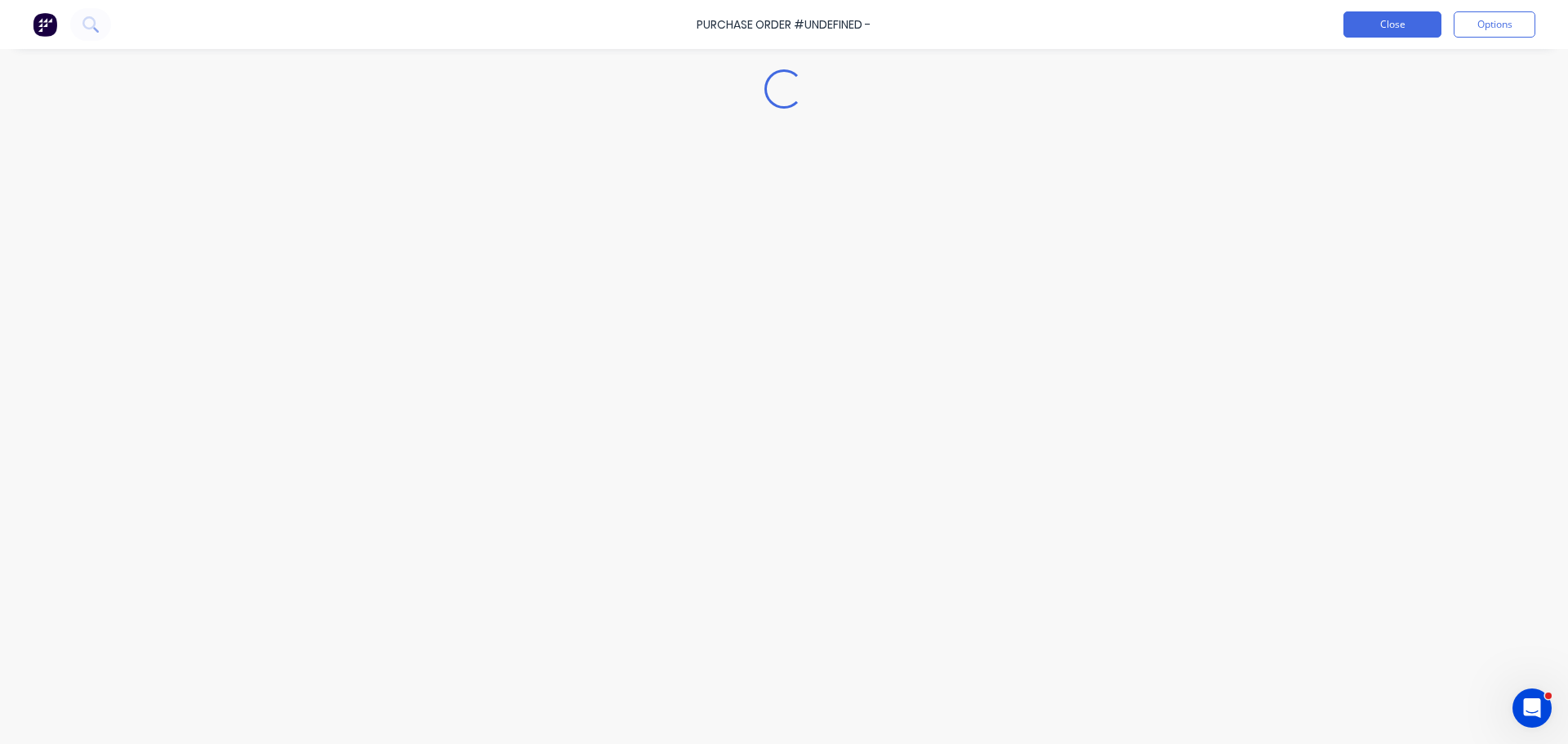
click at [1372, 19] on button "Close" at bounding box center [1392, 24] width 98 height 26
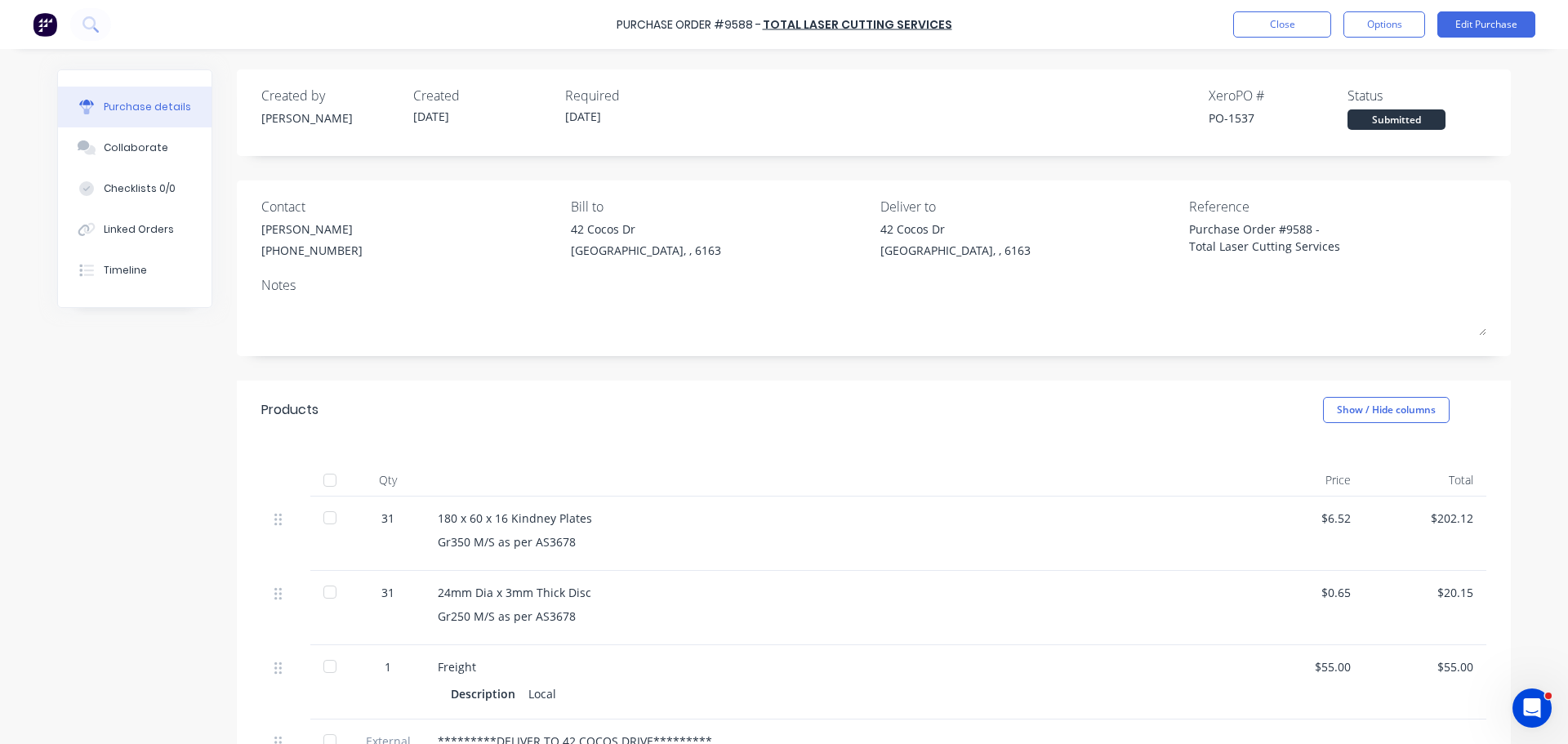
type textarea "x"
click at [1255, 16] on button "Close" at bounding box center [1282, 24] width 98 height 26
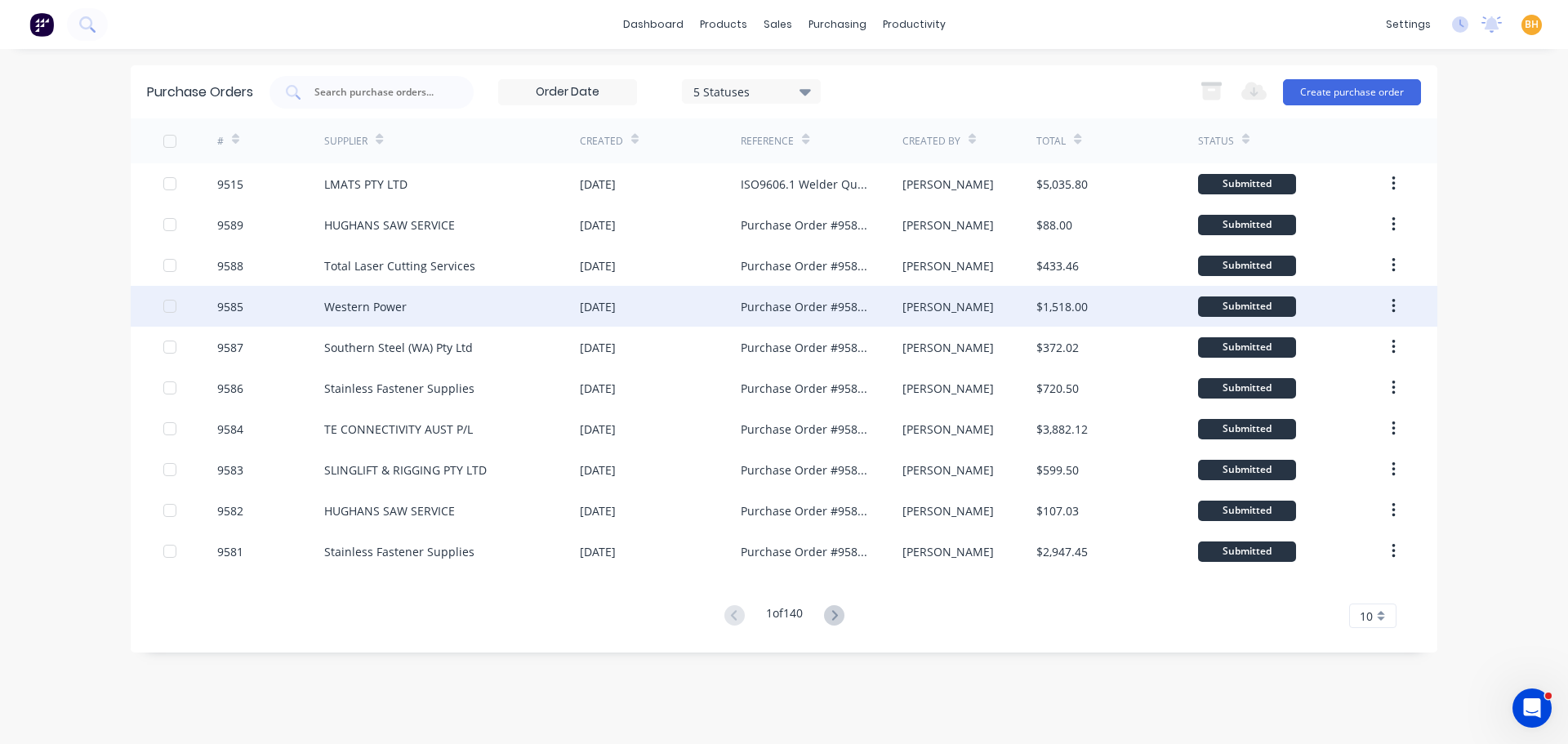
click at [399, 296] on div "Western Power" at bounding box center [452, 306] width 256 height 41
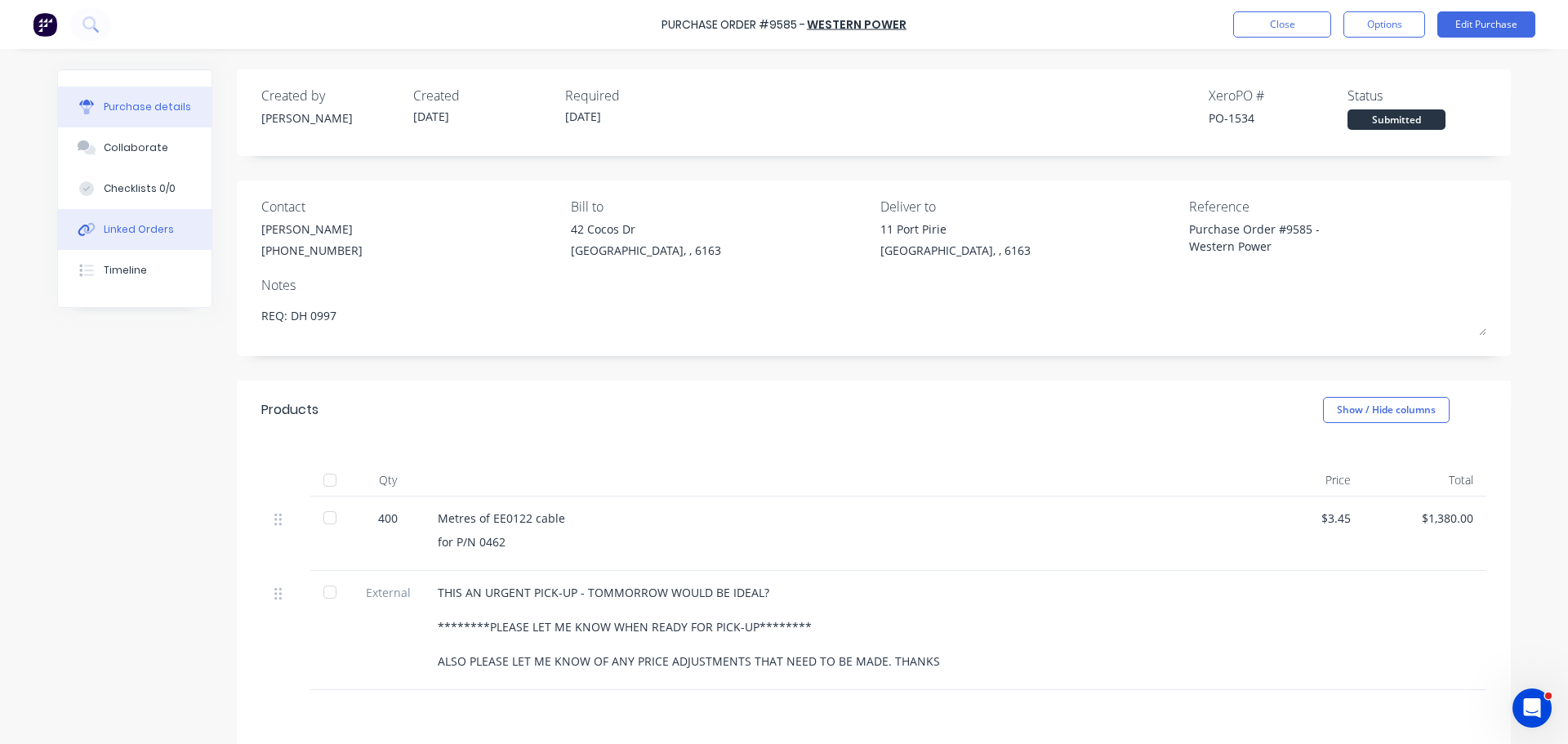
click at [138, 214] on button "Linked Orders" at bounding box center [134, 230] width 153 height 41
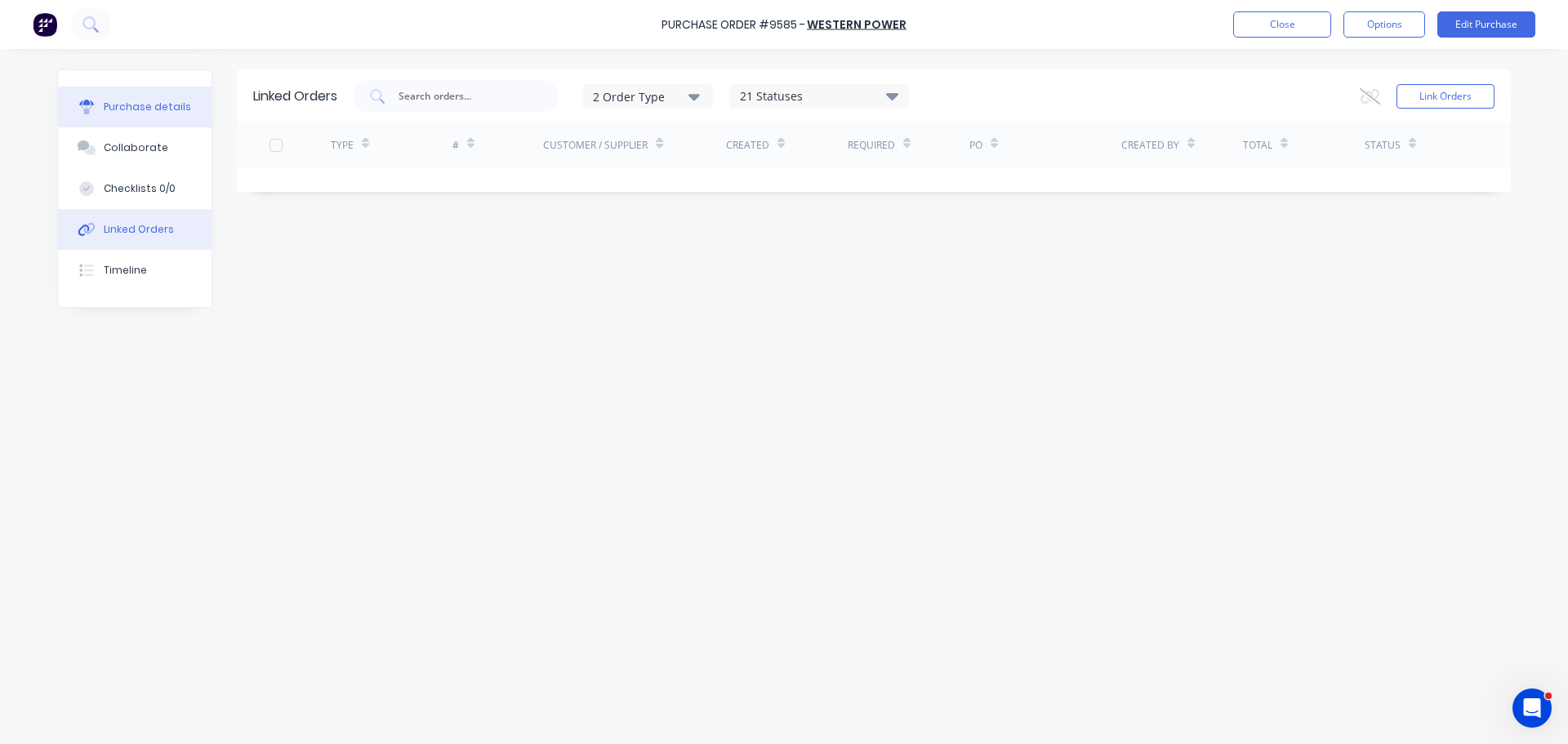
click at [147, 104] on div "Purchase details" at bounding box center [147, 106] width 88 height 14
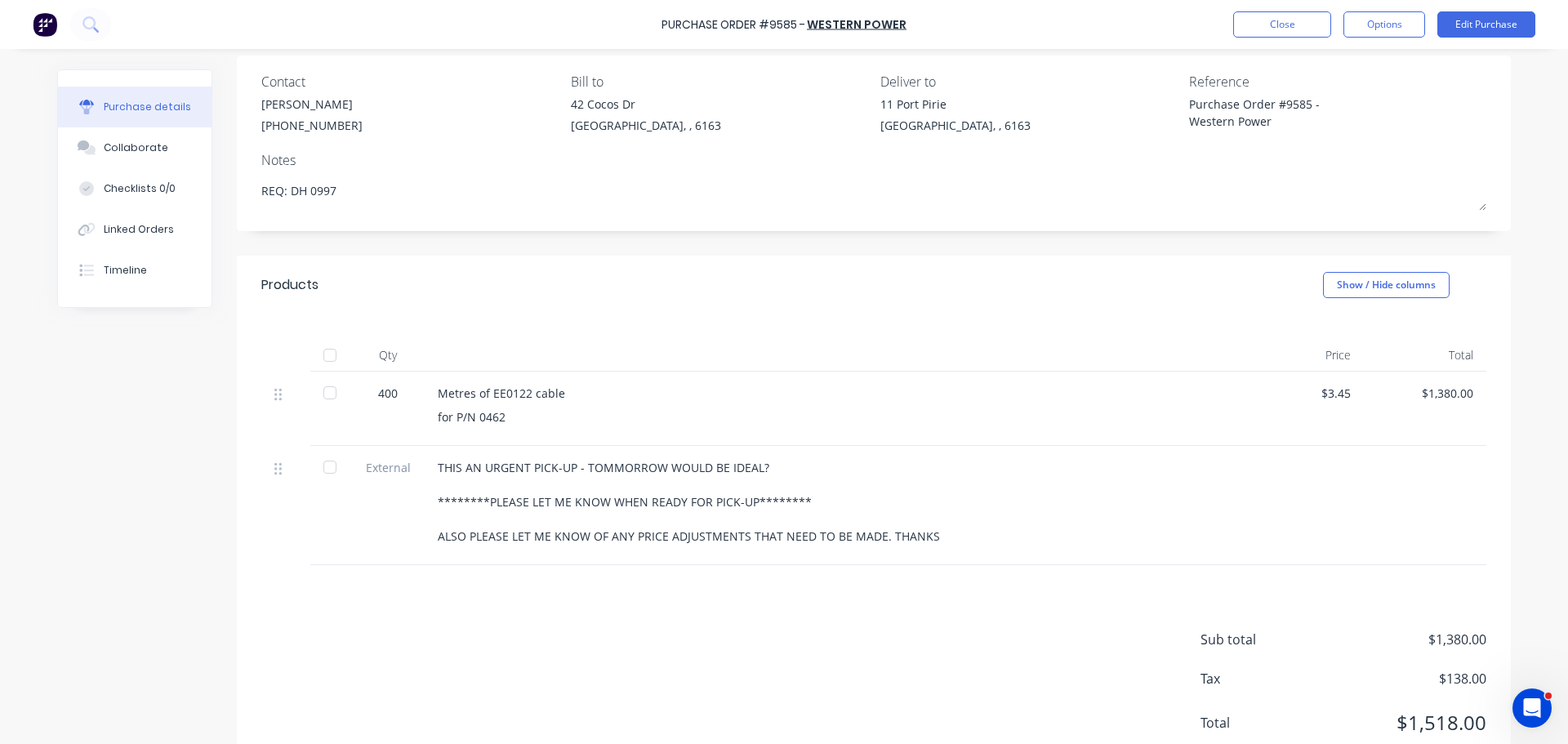
scroll to position [97, 0]
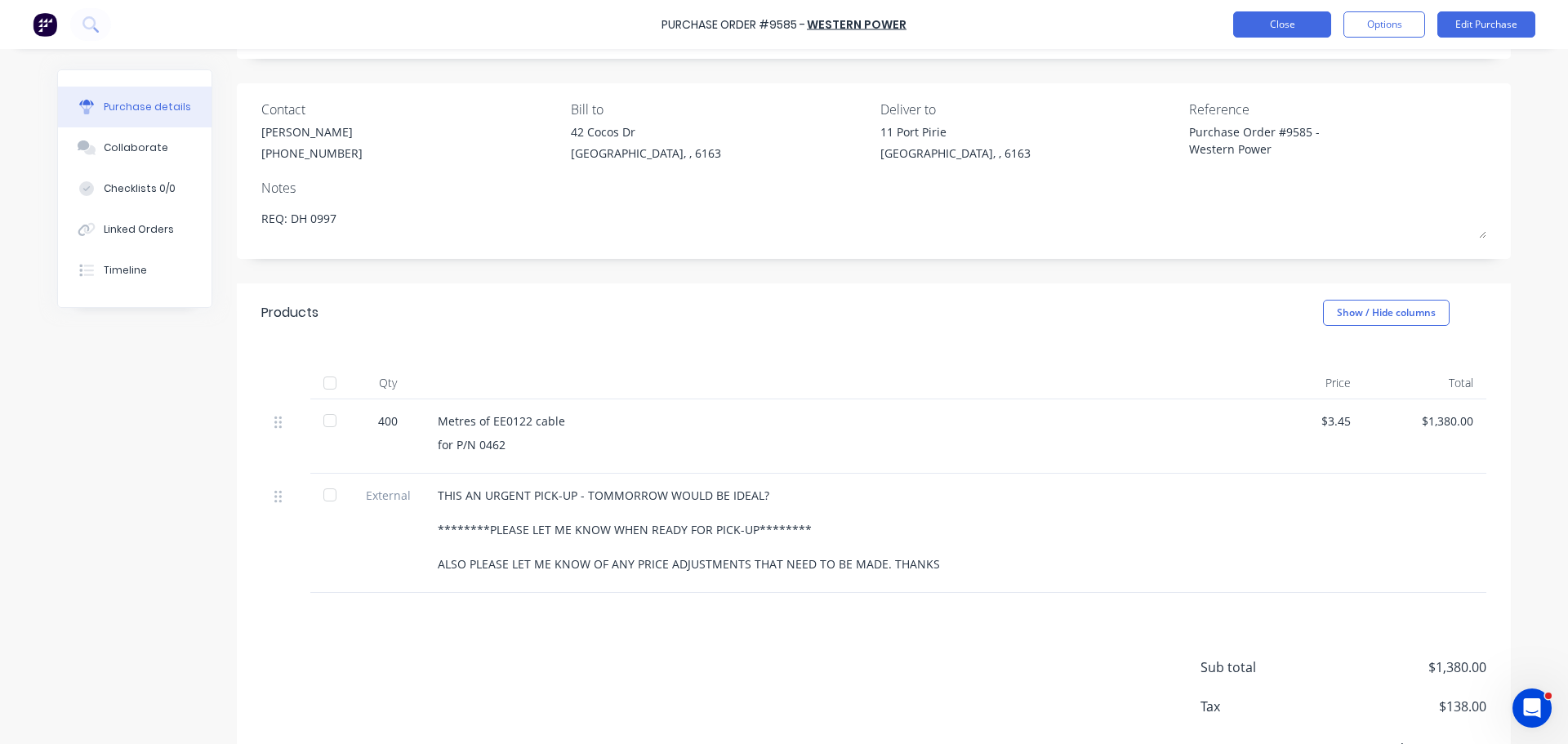
click at [1259, 18] on button "Close" at bounding box center [1282, 24] width 98 height 26
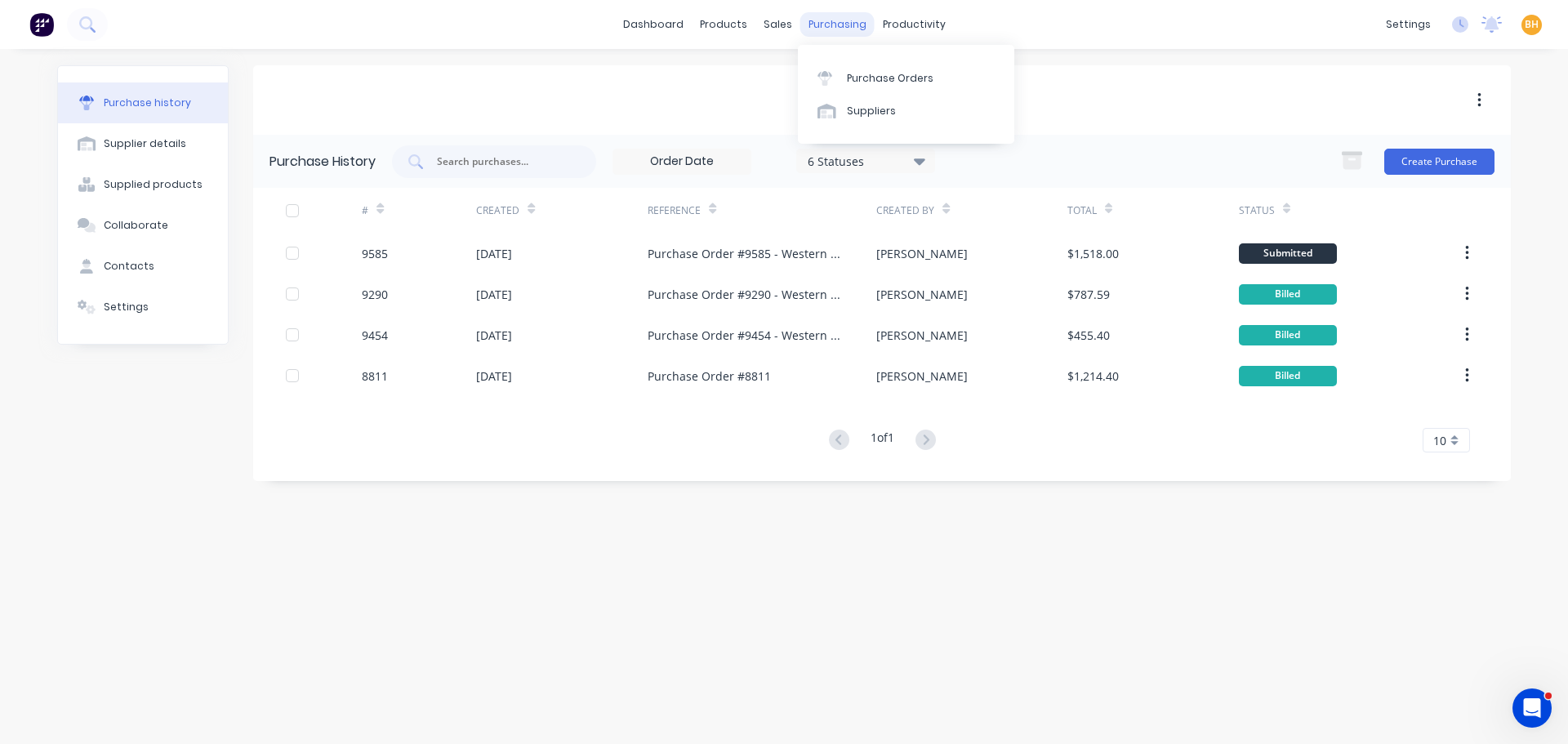
click at [834, 30] on div "purchasing" at bounding box center [837, 24] width 74 height 24
click at [859, 66] on link "Purchase Orders" at bounding box center [906, 77] width 216 height 33
